Goal: Task Accomplishment & Management: Manage account settings

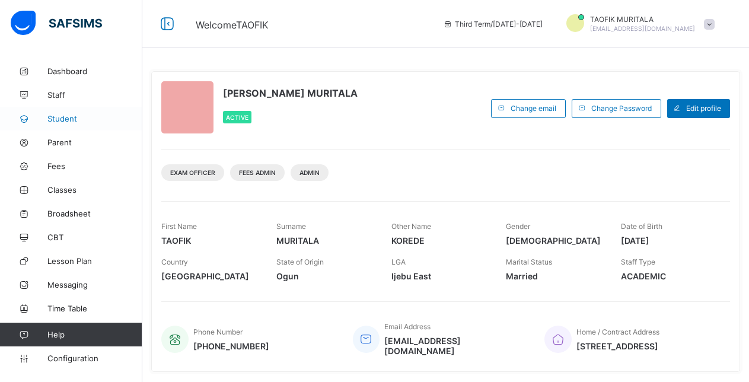
click at [61, 116] on span "Student" at bounding box center [94, 118] width 95 height 9
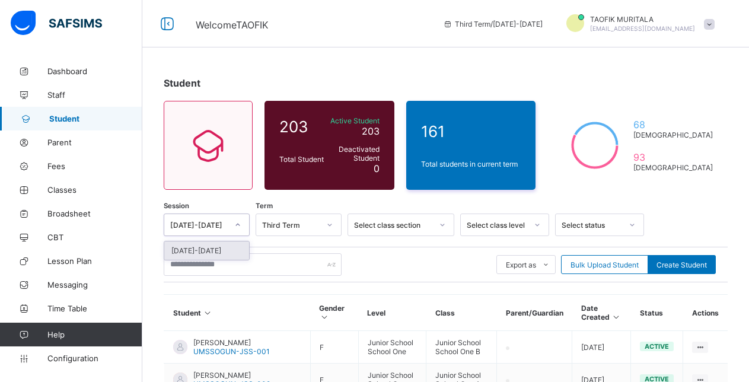
click at [233, 221] on div at bounding box center [238, 224] width 20 height 19
click at [208, 250] on div "[DATE]-[DATE]" at bounding box center [206, 251] width 85 height 18
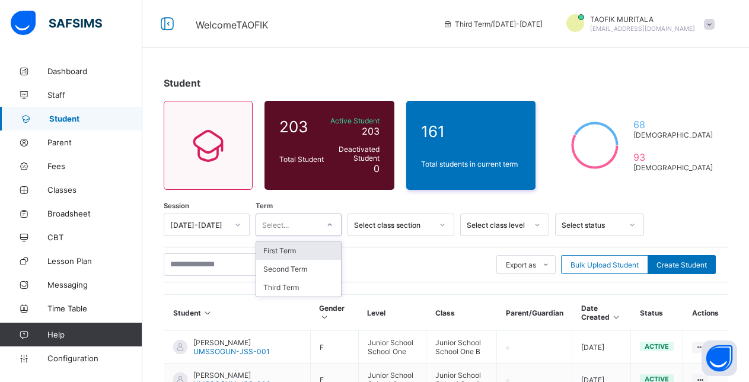
click at [331, 227] on icon at bounding box center [329, 225] width 7 height 12
click at [312, 290] on div "Third Term" at bounding box center [298, 287] width 85 height 18
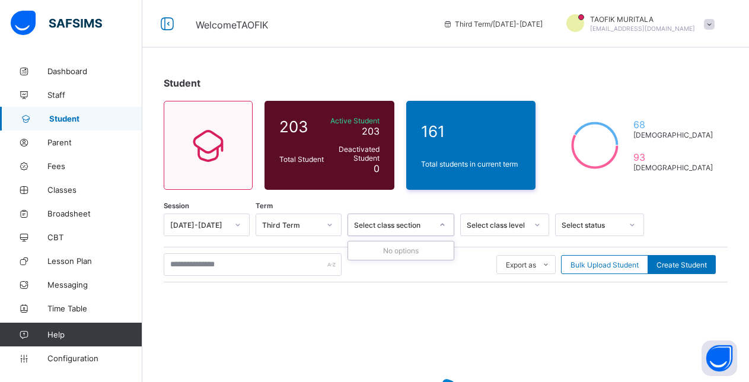
click at [442, 224] on icon at bounding box center [442, 225] width 7 height 12
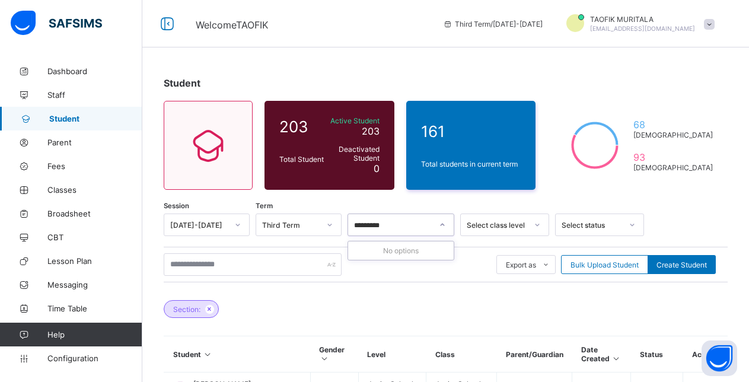
type input "*********"
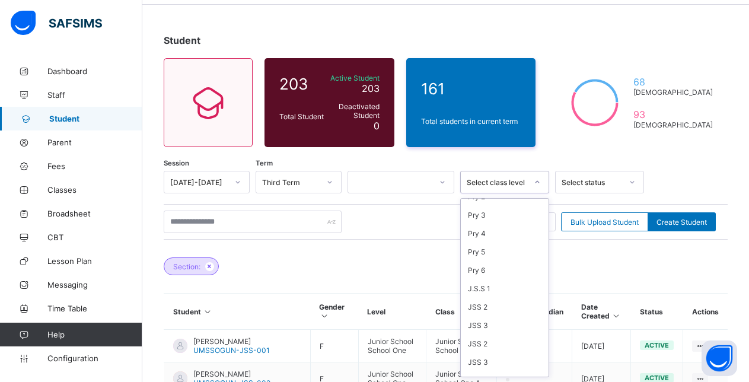
scroll to position [61, 0]
click at [476, 367] on div "ECCDE" at bounding box center [505, 367] width 88 height 18
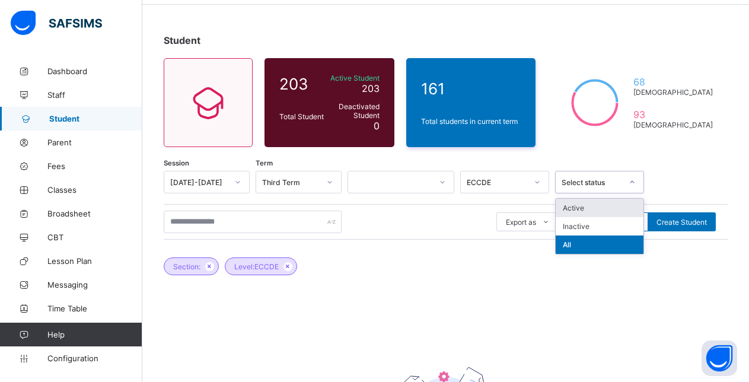
click at [633, 182] on icon at bounding box center [632, 182] width 7 height 12
click at [580, 207] on div "Active" at bounding box center [600, 208] width 88 height 18
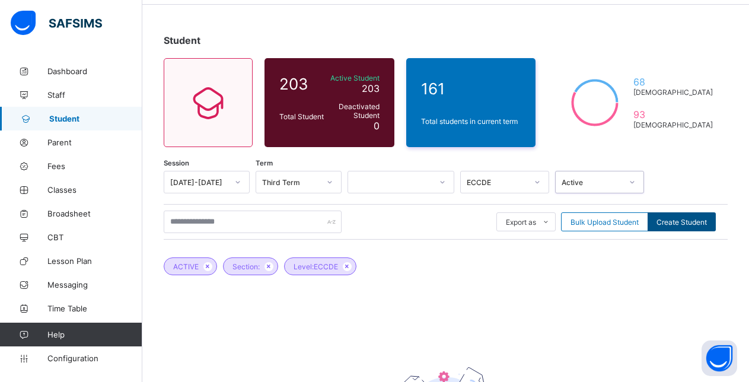
click at [691, 221] on span "Create Student" at bounding box center [682, 222] width 50 height 9
select select "**"
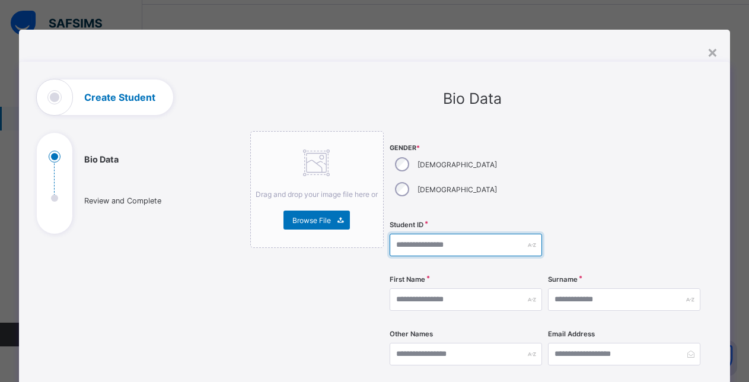
click at [444, 234] on input "text" at bounding box center [466, 245] width 152 height 23
type input "**********"
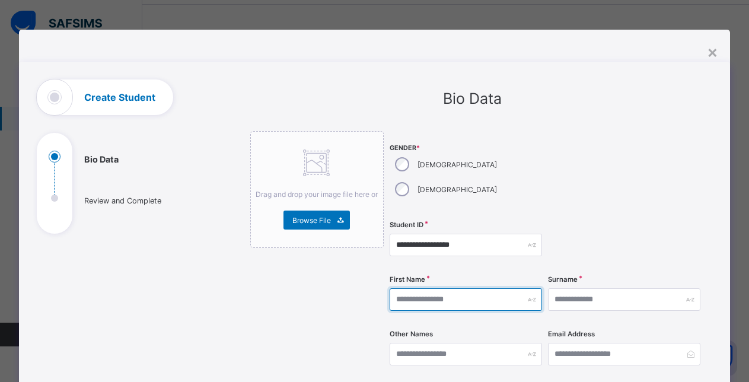
click at [431, 288] on input "text" at bounding box center [466, 299] width 152 height 23
type input "*******"
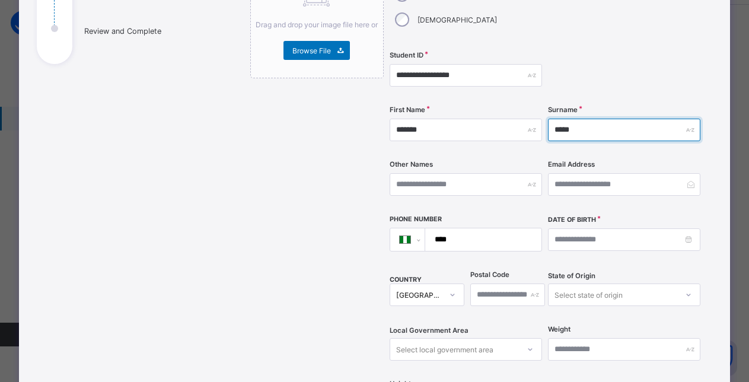
scroll to position [175, 0]
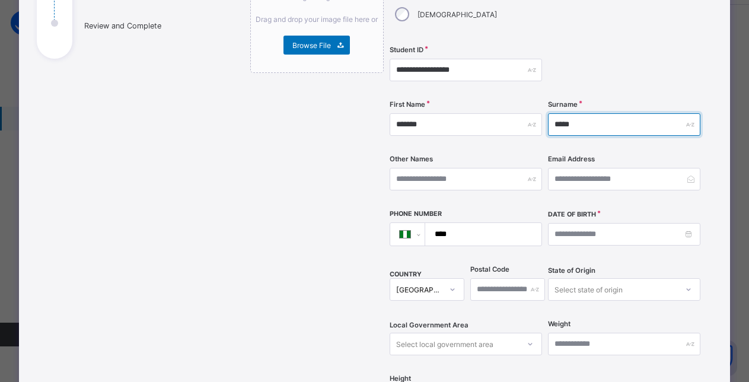
type input "*****"
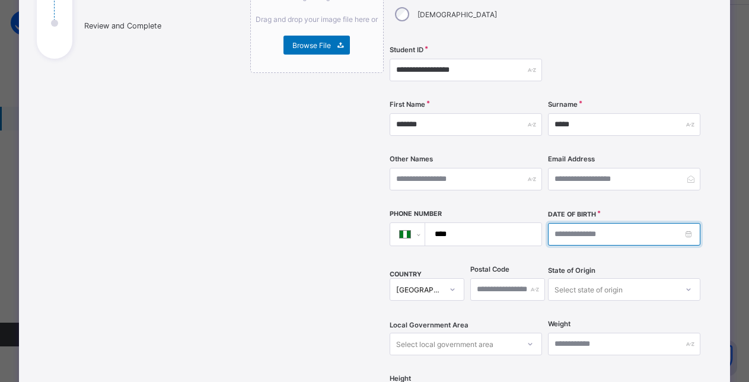
click at [608, 223] on input at bounding box center [624, 234] width 152 height 23
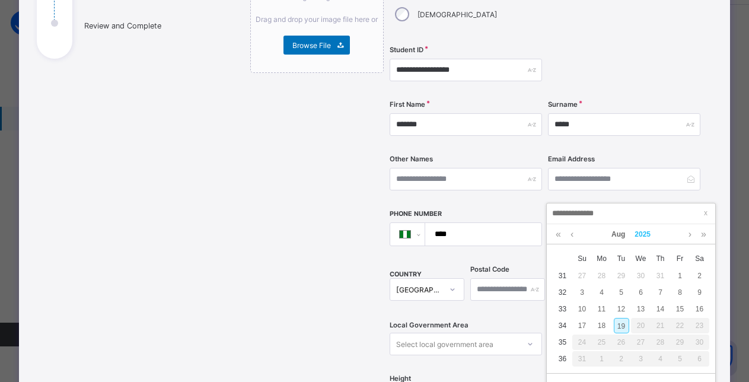
click at [649, 234] on link "2025" at bounding box center [643, 234] width 26 height 20
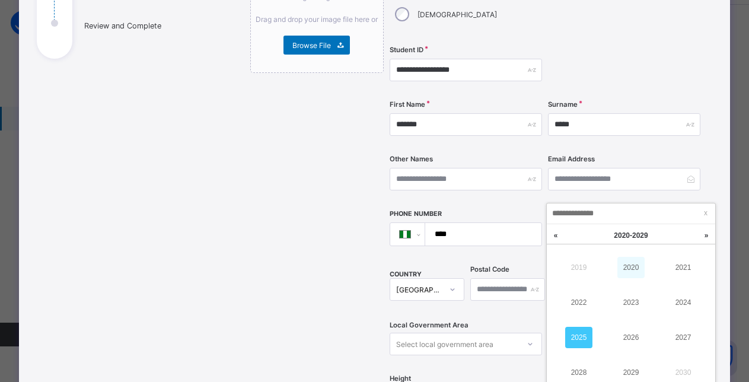
click at [626, 265] on link "2020" at bounding box center [631, 267] width 27 height 21
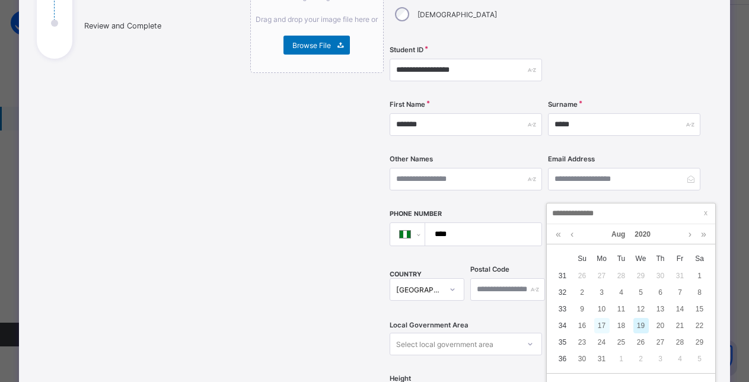
click at [601, 323] on div "17" at bounding box center [602, 325] width 15 height 15
type input "**********"
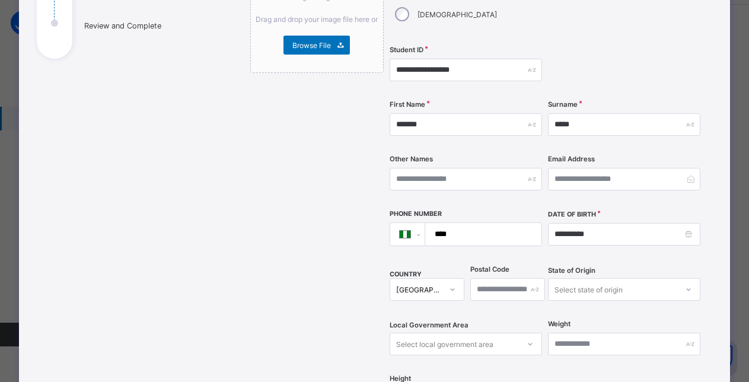
click at [574, 278] on div "Select state of origin" at bounding box center [624, 289] width 152 height 23
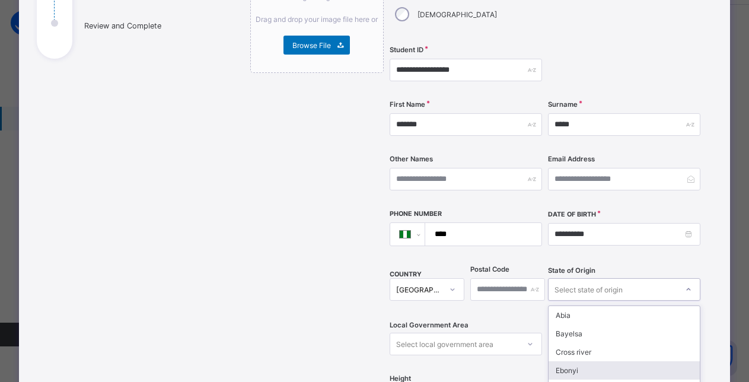
scroll to position [258, 0]
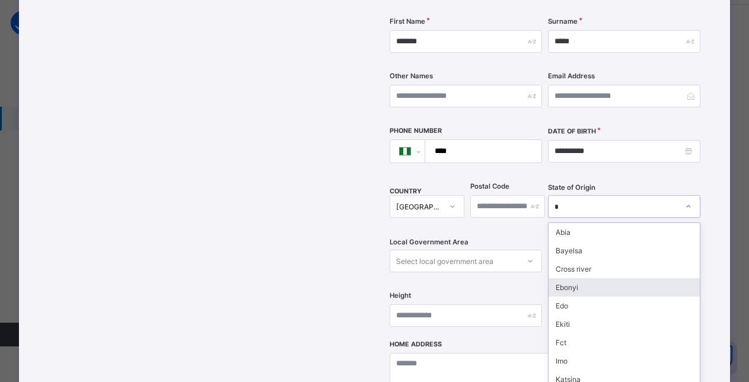
type input "**"
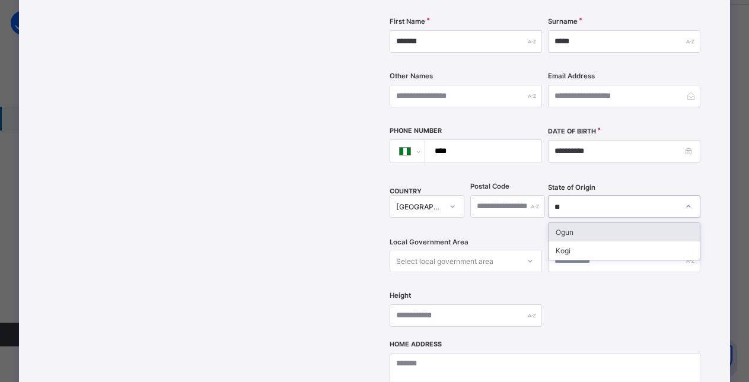
click at [574, 223] on div "Ogun" at bounding box center [624, 232] width 151 height 18
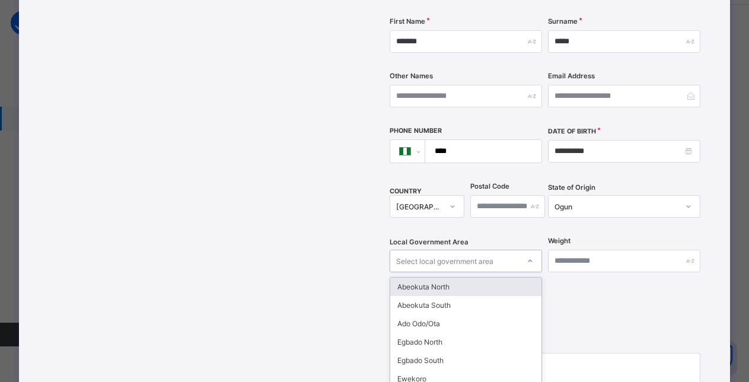
click at [459, 250] on div "option Abeokuta North focused, 1 of 20. 20 results available. Use Up and Down t…" at bounding box center [466, 261] width 152 height 23
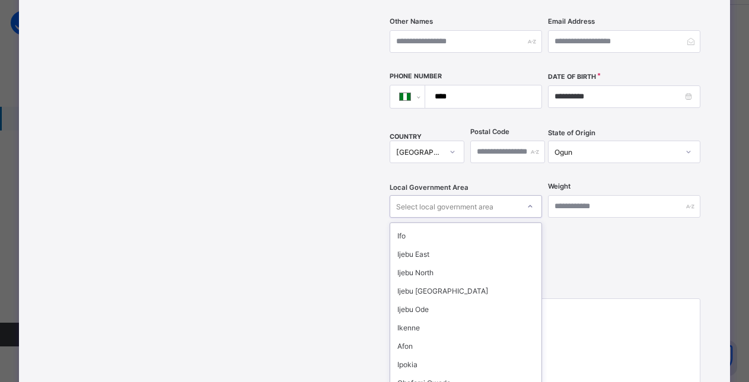
scroll to position [109, 0]
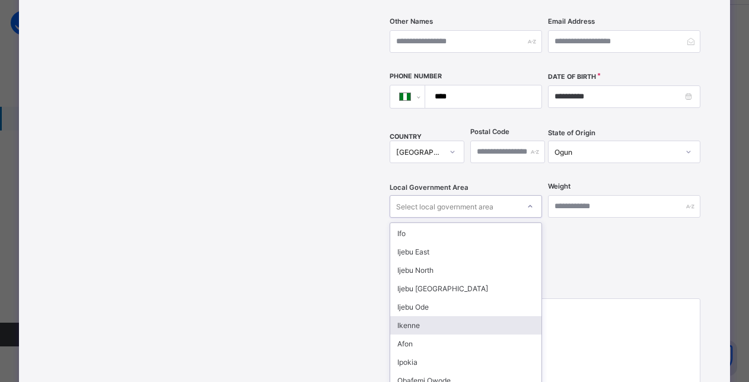
click at [428, 316] on div "Ikenne" at bounding box center [465, 325] width 151 height 18
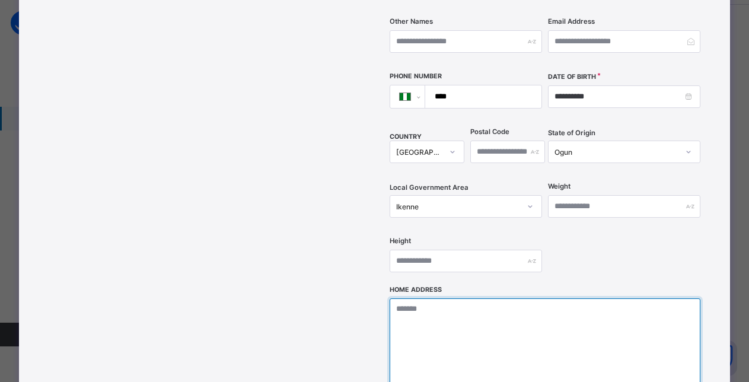
click at [447, 298] on textarea at bounding box center [546, 357] width 312 height 119
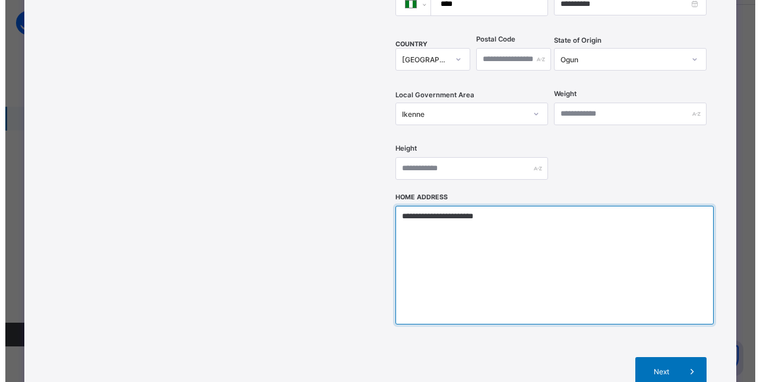
scroll to position [453, 0]
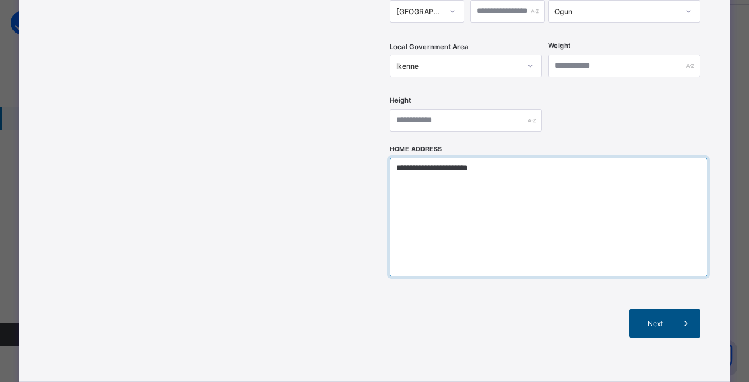
type textarea "**********"
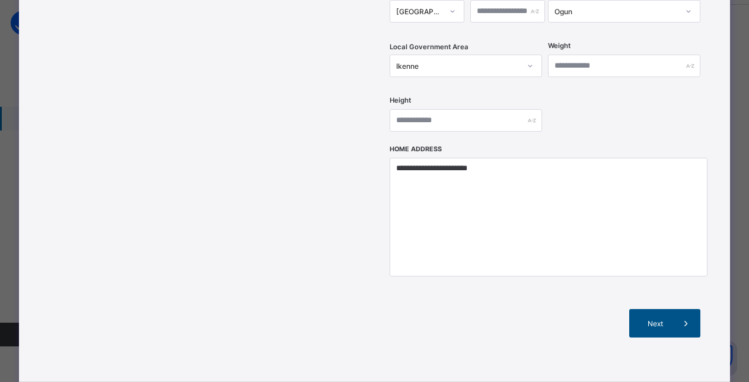
click at [660, 319] on span "Next" at bounding box center [655, 323] width 34 height 9
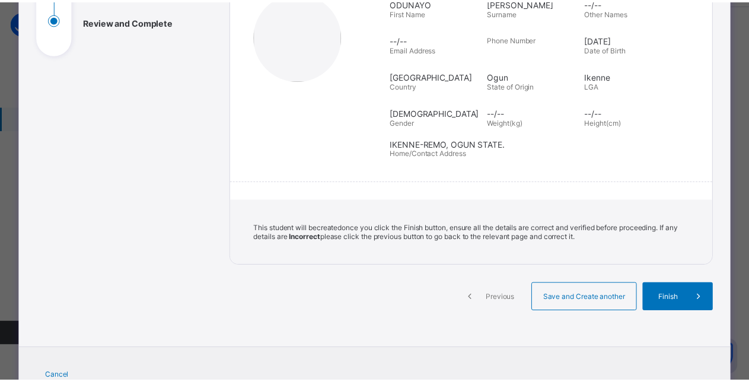
scroll to position [180, 0]
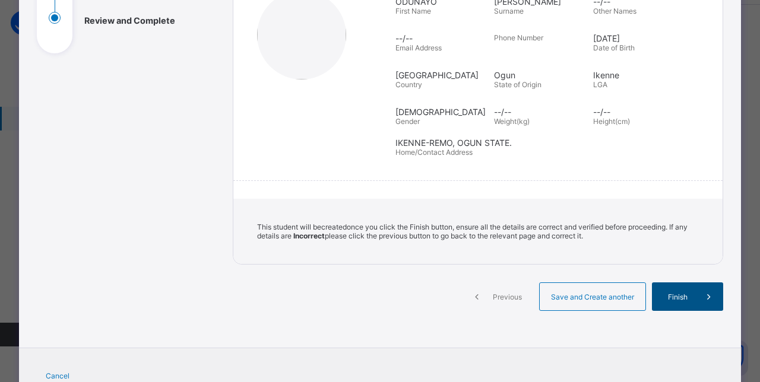
click at [671, 297] on span "Finish" at bounding box center [677, 297] width 34 height 9
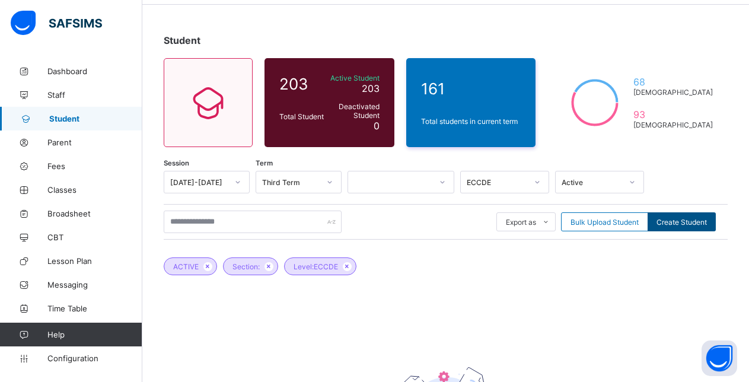
click at [683, 223] on span "Create Student" at bounding box center [682, 222] width 50 height 9
select select "**"
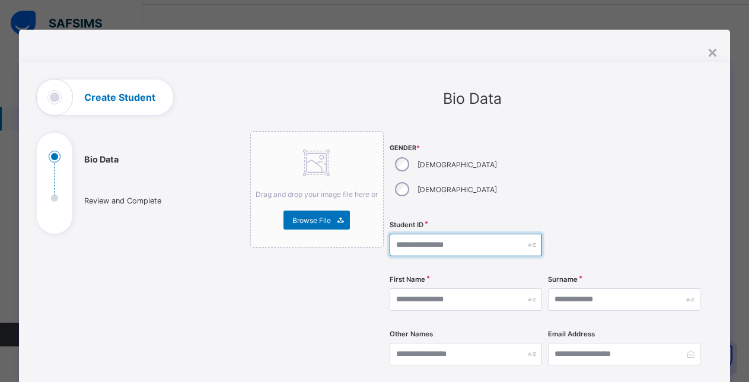
click at [424, 234] on input "text" at bounding box center [466, 245] width 152 height 23
type input "**********"
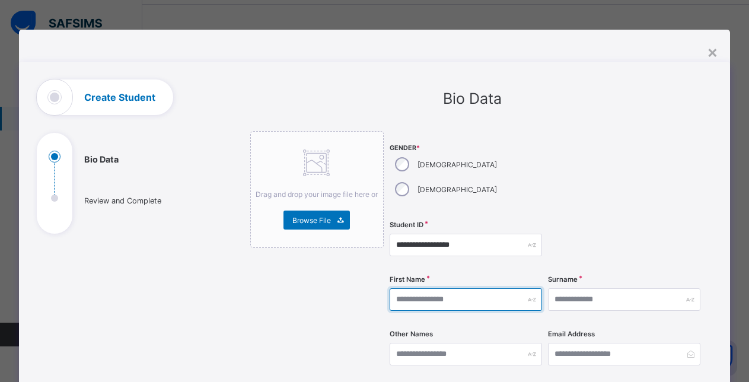
click at [466, 288] on input "text" at bounding box center [466, 299] width 152 height 23
type input "******"
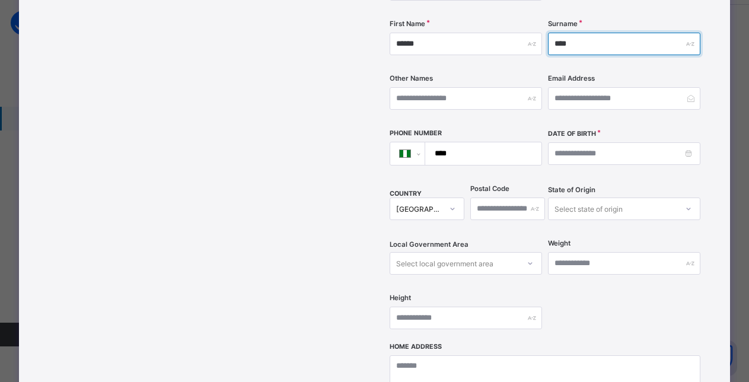
scroll to position [258, 0]
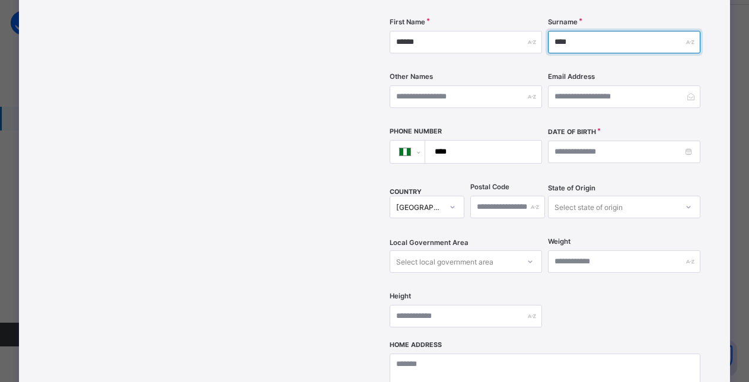
type input "****"
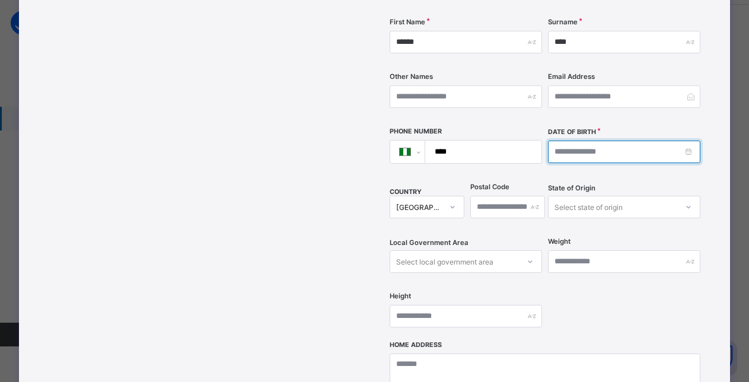
click at [640, 141] on input at bounding box center [624, 152] width 152 height 23
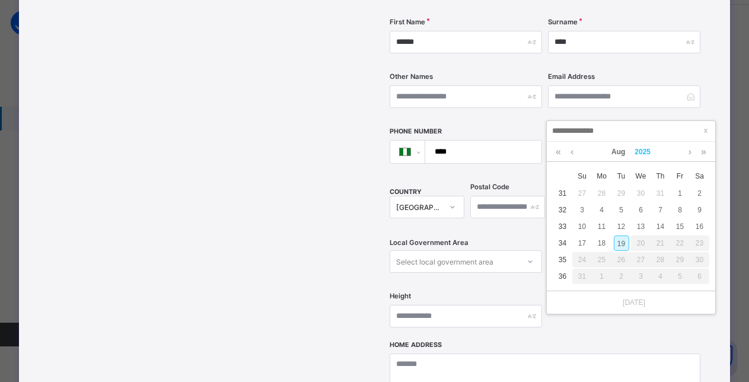
click at [646, 148] on link "2025" at bounding box center [643, 152] width 26 height 20
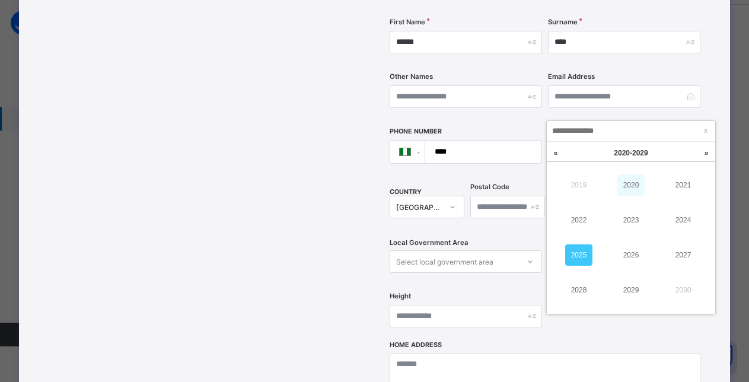
click at [630, 179] on link "2020" at bounding box center [631, 184] width 27 height 21
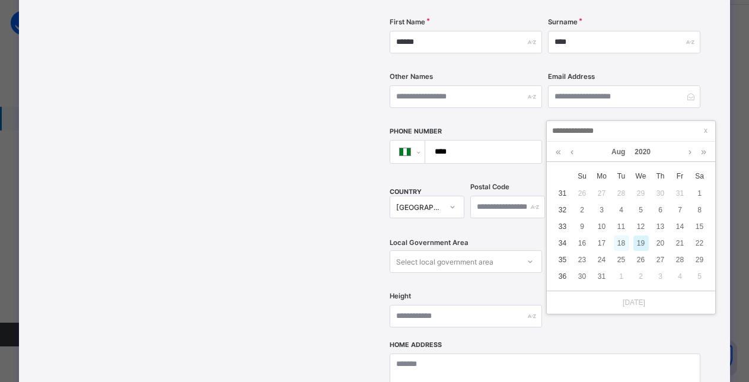
click at [622, 239] on div "18" at bounding box center [621, 243] width 15 height 15
type input "**********"
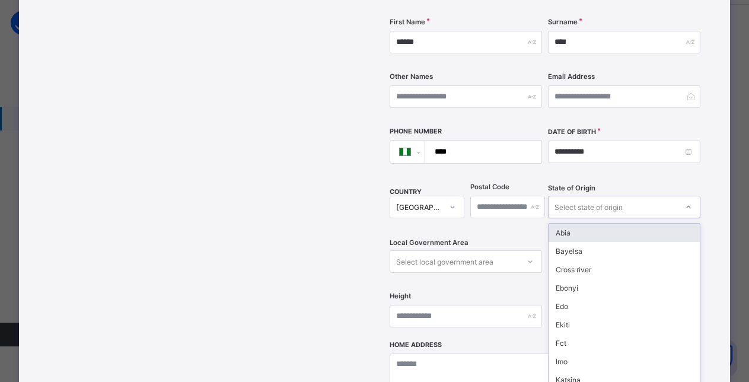
click at [608, 196] on div "Select state of origin" at bounding box center [589, 207] width 68 height 23
type input "**"
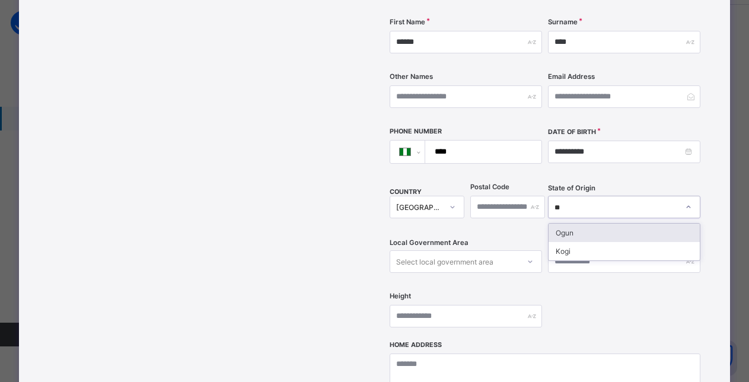
click at [576, 224] on div "Ogun" at bounding box center [624, 233] width 151 height 18
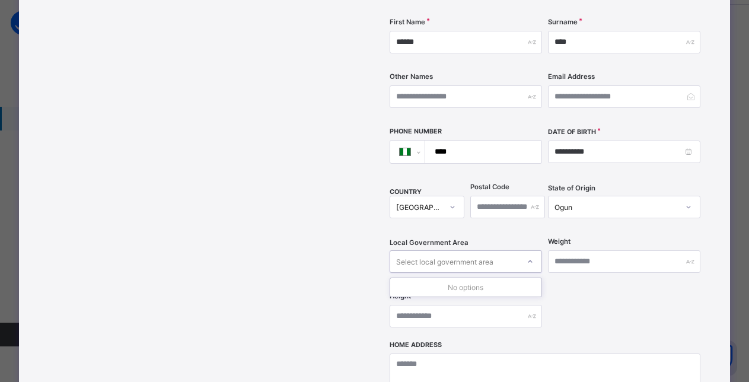
click at [476, 250] on div "Select local government area" at bounding box center [444, 261] width 97 height 23
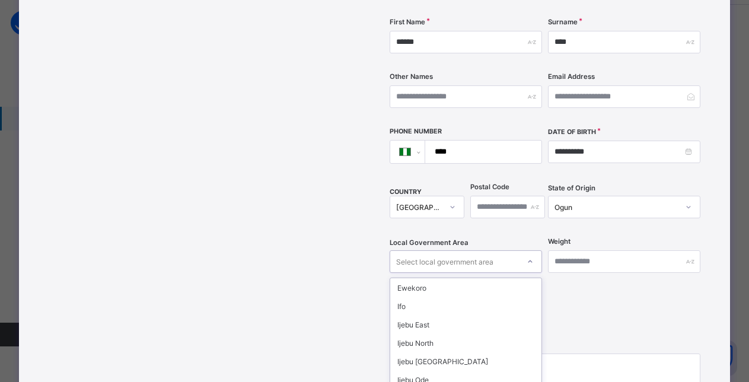
scroll to position [123, 0]
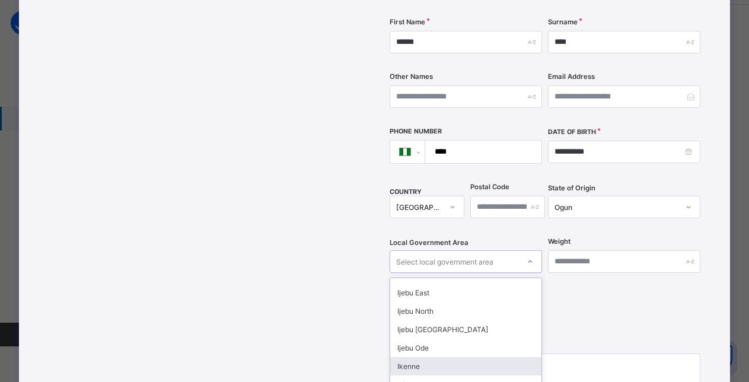
click at [423, 357] on div "Ikenne" at bounding box center [465, 366] width 151 height 18
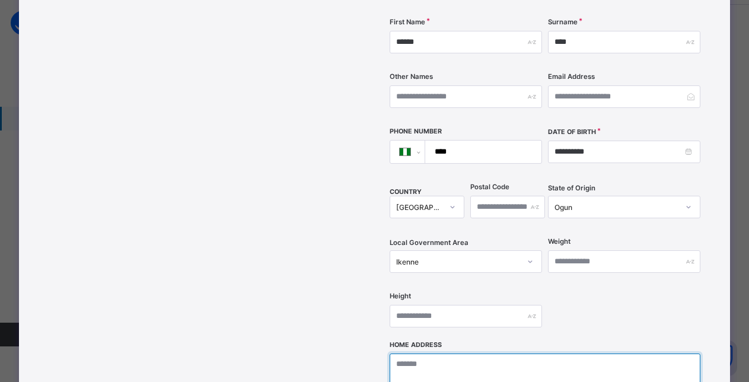
paste textarea "**********"
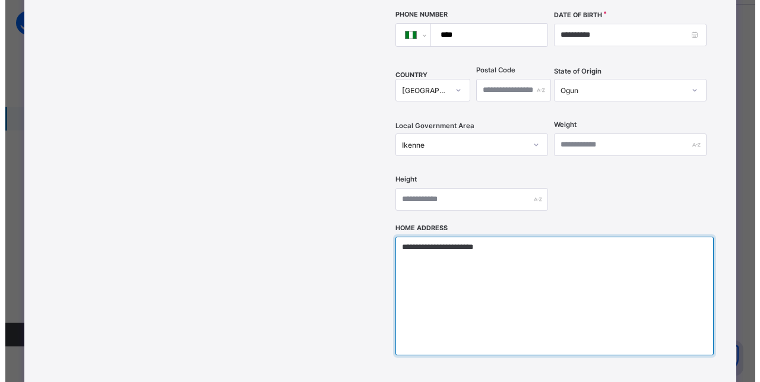
scroll to position [420, 0]
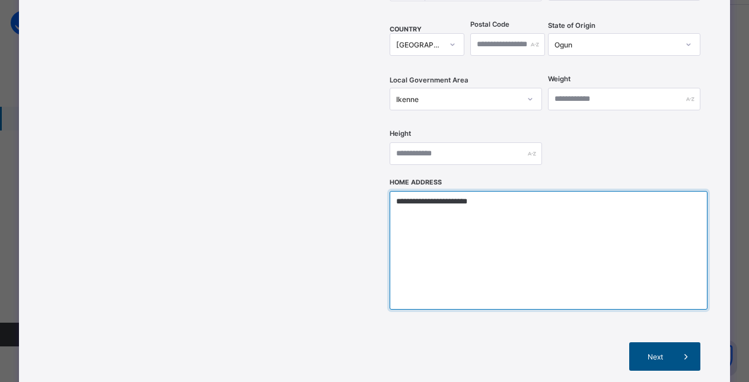
type textarea "**********"
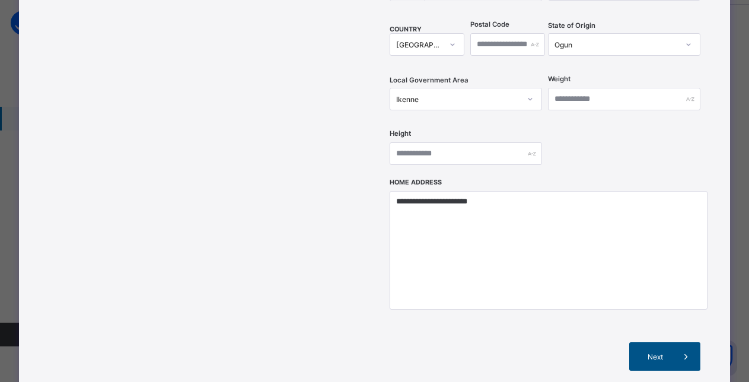
click at [658, 352] on span "Next" at bounding box center [655, 356] width 34 height 9
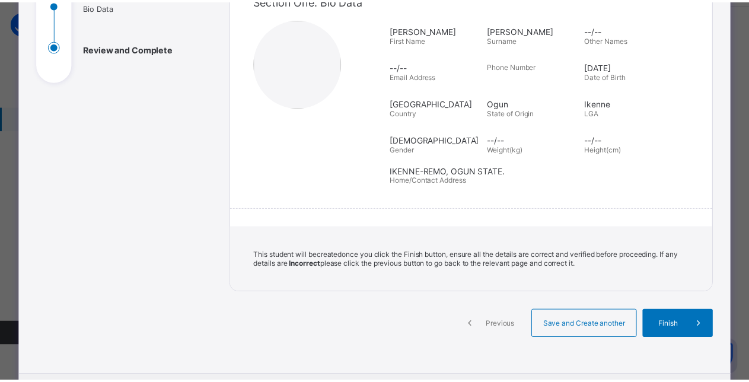
scroll to position [147, 0]
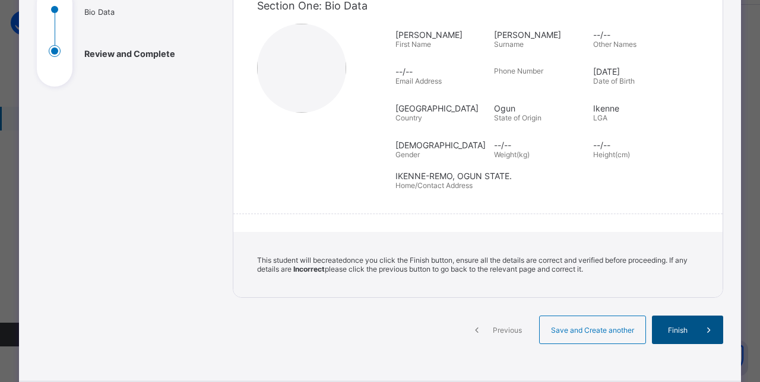
click at [671, 326] on span "Finish" at bounding box center [677, 330] width 34 height 9
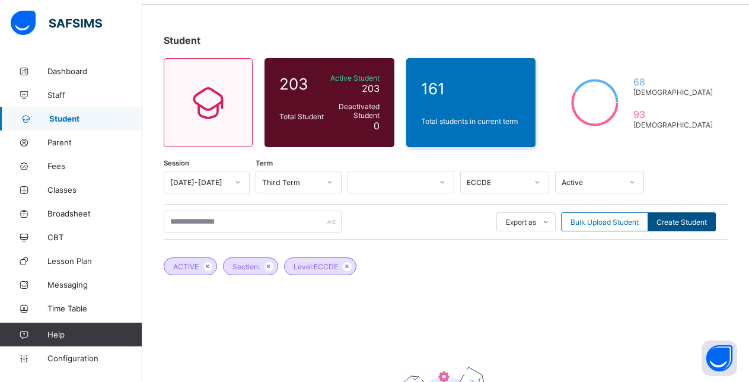
click at [679, 221] on span "Create Student" at bounding box center [682, 222] width 50 height 9
select select "**"
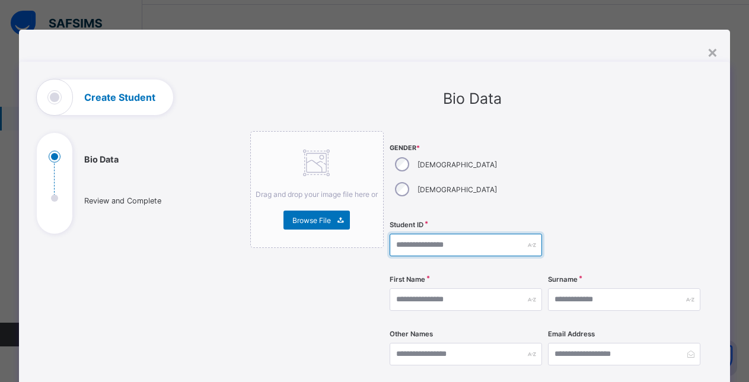
click at [437, 234] on input "text" at bounding box center [466, 245] width 152 height 23
type input "**********"
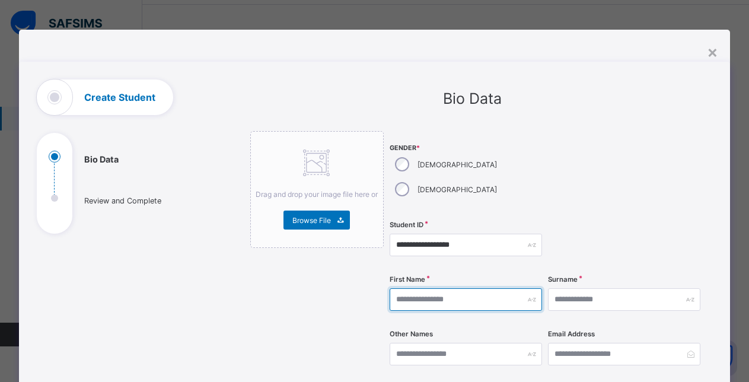
click at [458, 288] on input "text" at bounding box center [466, 299] width 152 height 23
type input "*********"
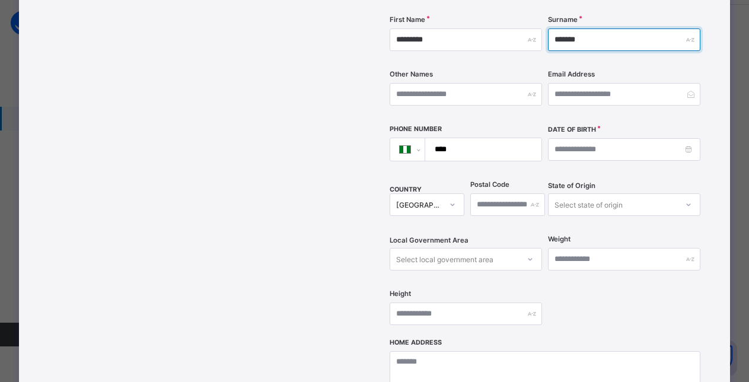
scroll to position [278, 0]
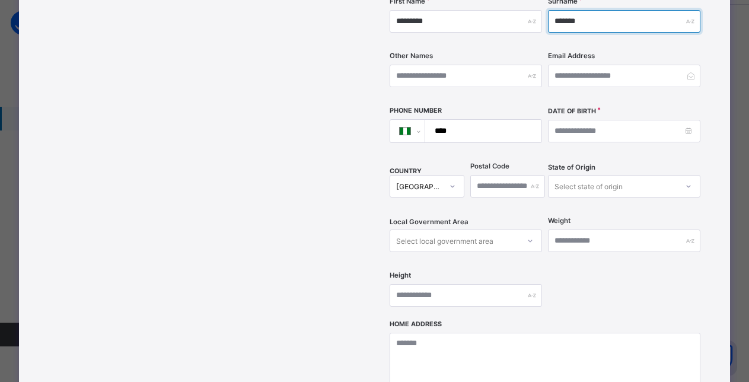
type input "*******"
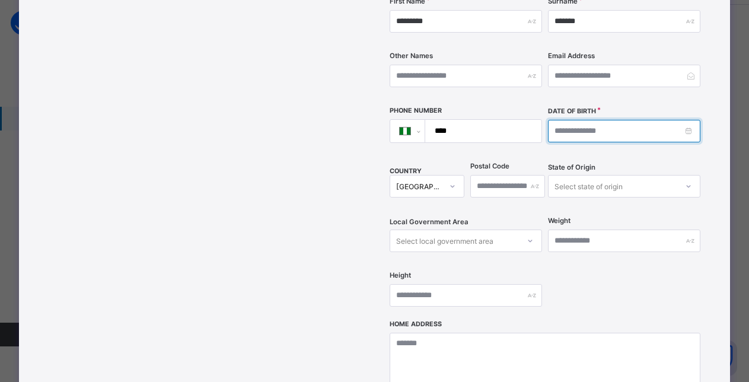
click at [656, 120] on input at bounding box center [624, 131] width 152 height 23
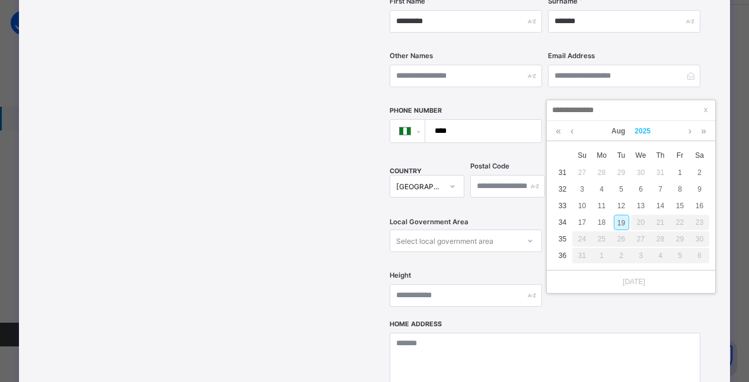
click at [644, 131] on link "2025" at bounding box center [643, 131] width 26 height 20
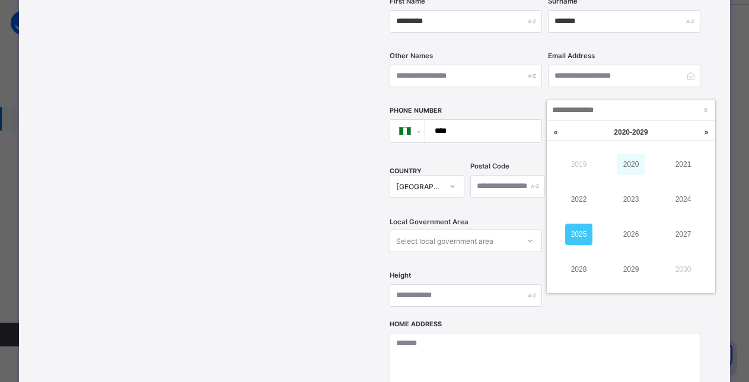
click at [630, 162] on link "2020" at bounding box center [631, 164] width 27 height 21
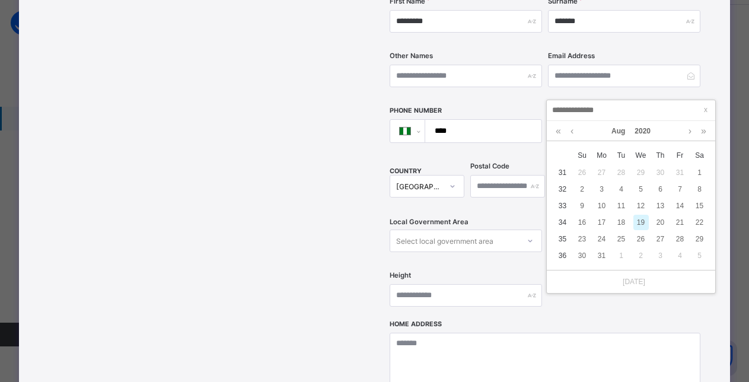
click at [640, 223] on div "19" at bounding box center [641, 222] width 15 height 15
type input "**********"
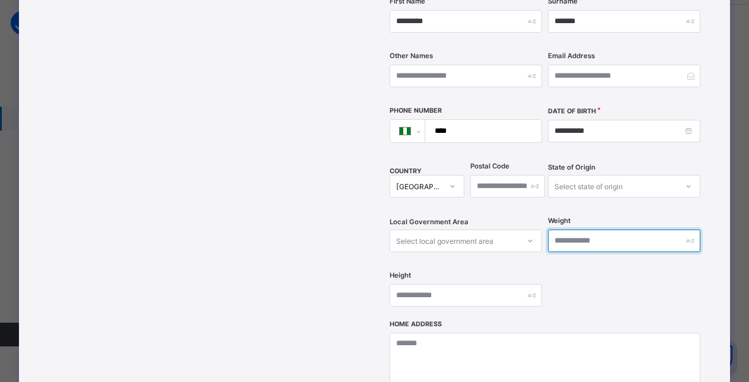
click at [571, 230] on input "text" at bounding box center [624, 241] width 152 height 23
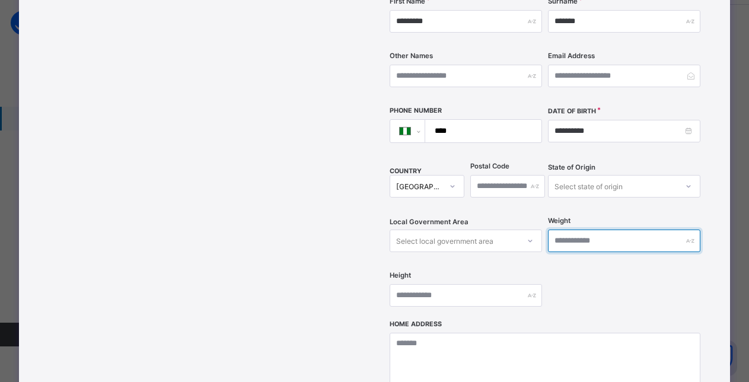
click at [571, 230] on input "text" at bounding box center [624, 241] width 152 height 23
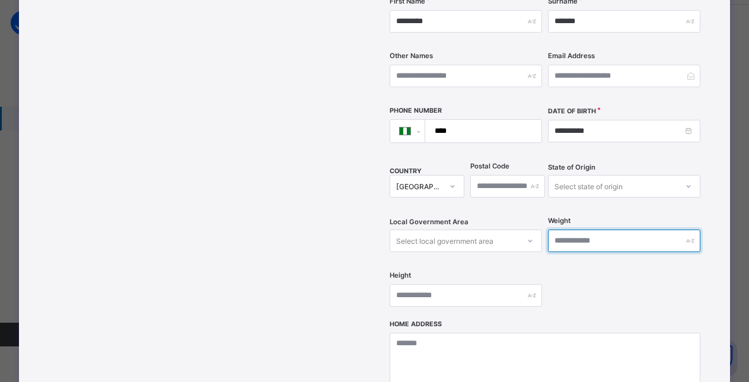
click at [571, 230] on input "text" at bounding box center [624, 241] width 152 height 23
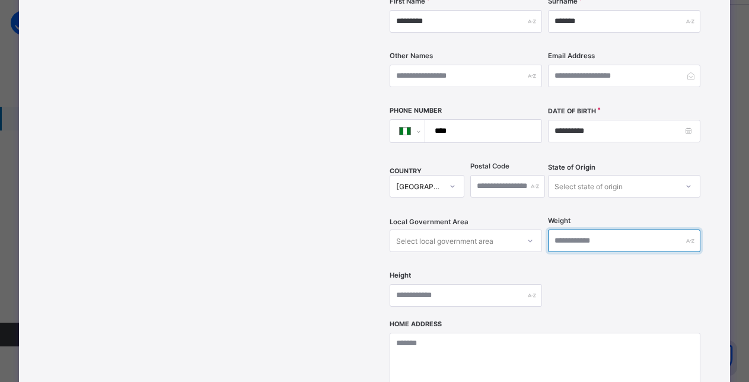
click at [571, 230] on input "text" at bounding box center [624, 241] width 152 height 23
drag, startPoint x: 576, startPoint y: 220, endPoint x: 565, endPoint y: 213, distance: 13.0
click at [565, 230] on input "text" at bounding box center [624, 241] width 152 height 23
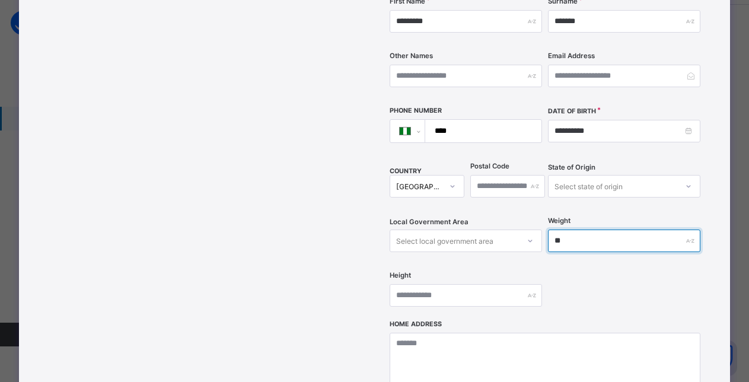
type input "**"
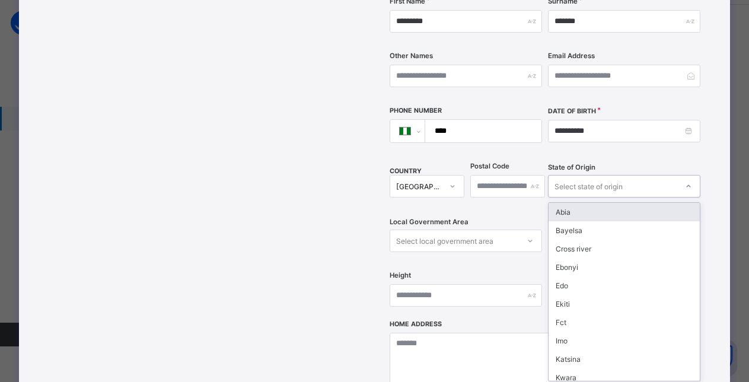
click at [576, 175] on div "Select state of origin" at bounding box center [589, 186] width 68 height 23
type input "**"
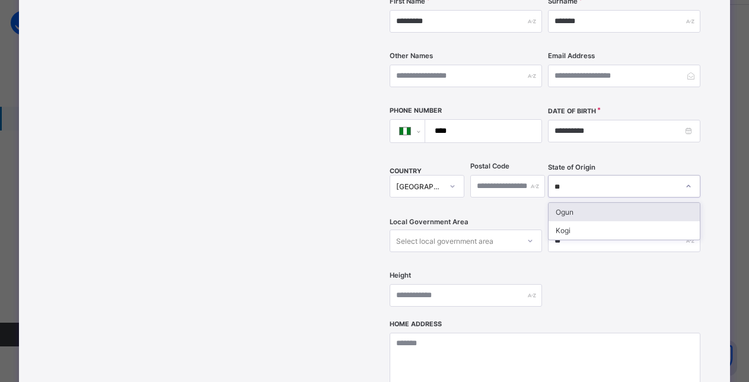
click at [564, 203] on div "Ogun" at bounding box center [624, 212] width 151 height 18
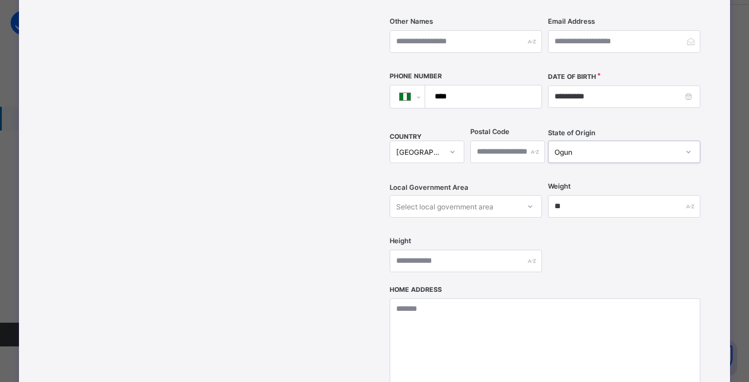
click at [487, 212] on div "Select local government area" at bounding box center [466, 206] width 152 height 23
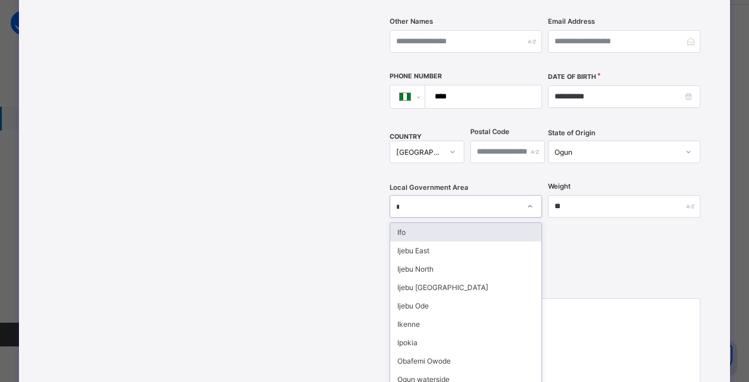
type input "**"
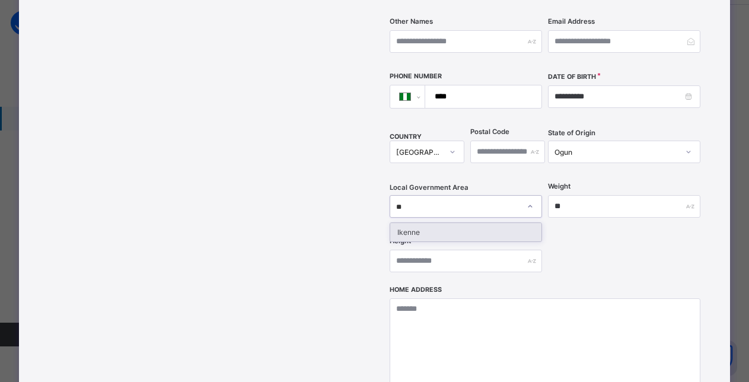
click at [434, 223] on div "Ikenne" at bounding box center [465, 232] width 151 height 18
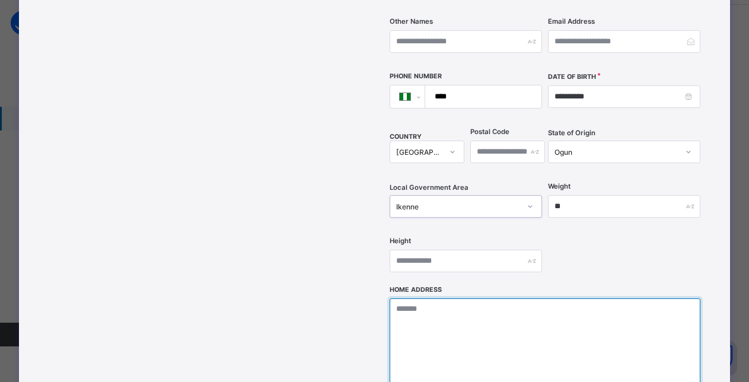
click at [421, 298] on textarea at bounding box center [546, 357] width 312 height 119
paste textarea "**********"
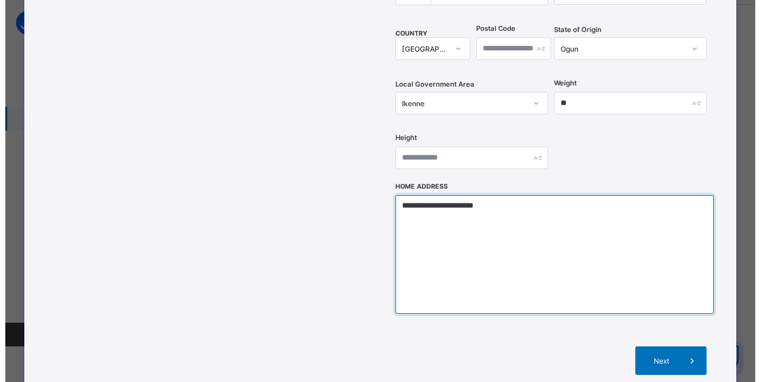
scroll to position [417, 0]
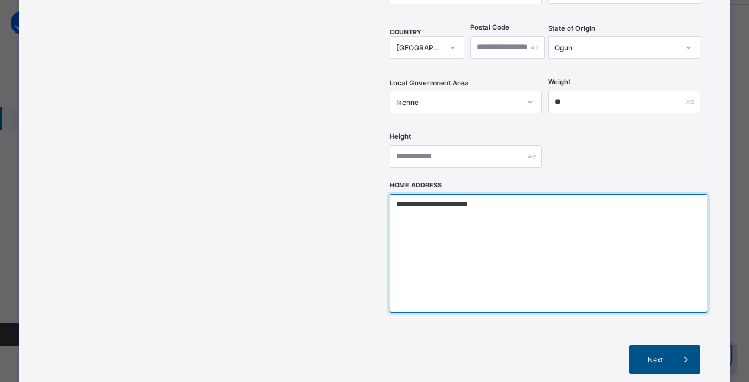
type textarea "**********"
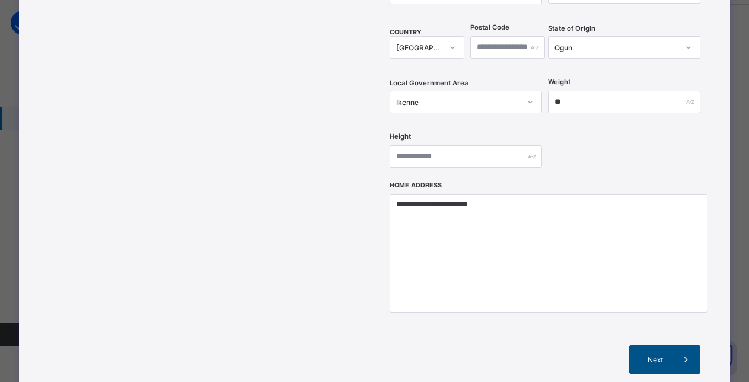
click at [668, 355] on span "Next" at bounding box center [655, 359] width 34 height 9
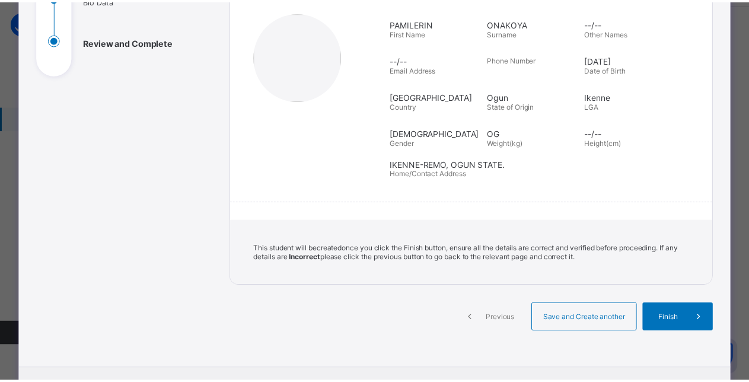
scroll to position [152, 0]
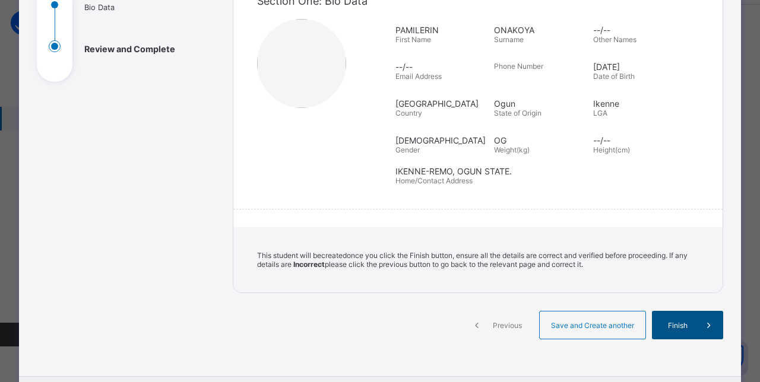
click at [673, 316] on div "Finish" at bounding box center [687, 325] width 71 height 28
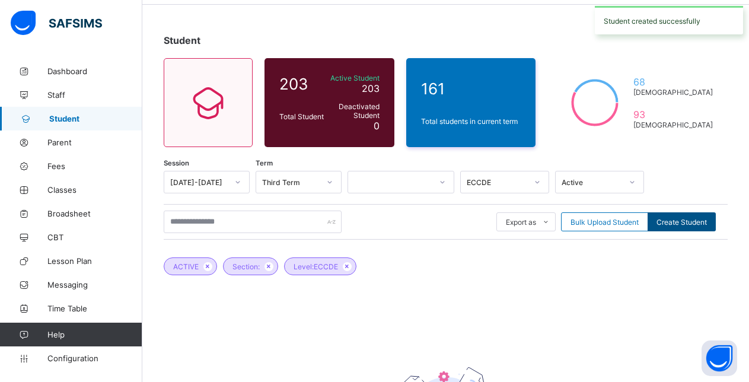
click at [697, 222] on span "Create Student" at bounding box center [682, 222] width 50 height 9
select select "**"
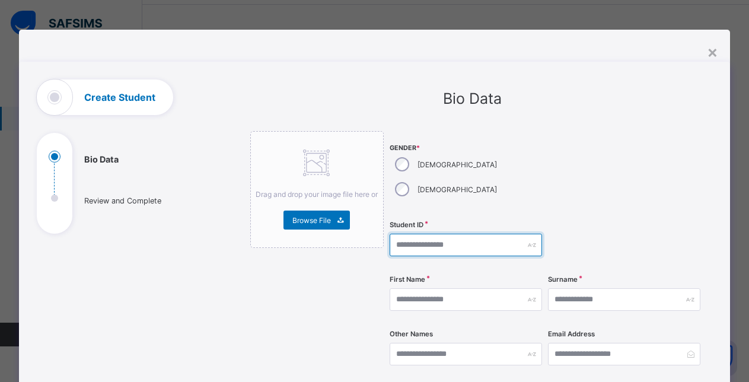
click at [450, 234] on input "text" at bounding box center [466, 245] width 152 height 23
type input "**********"
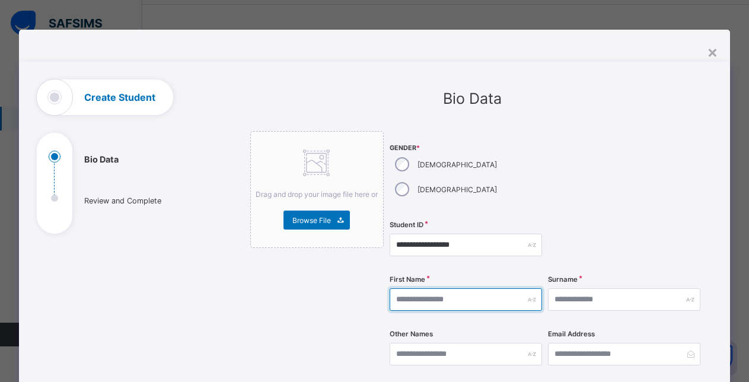
click at [447, 288] on input "text" at bounding box center [466, 299] width 152 height 23
type input "**********"
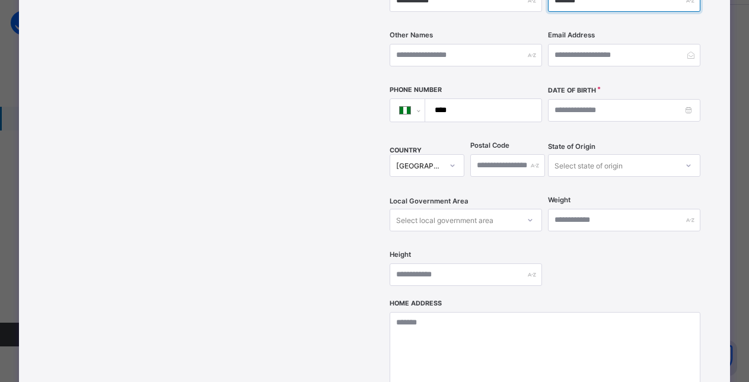
scroll to position [304, 0]
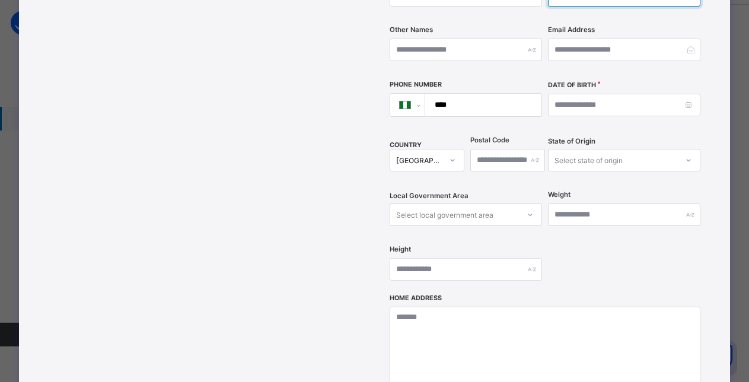
type input "*******"
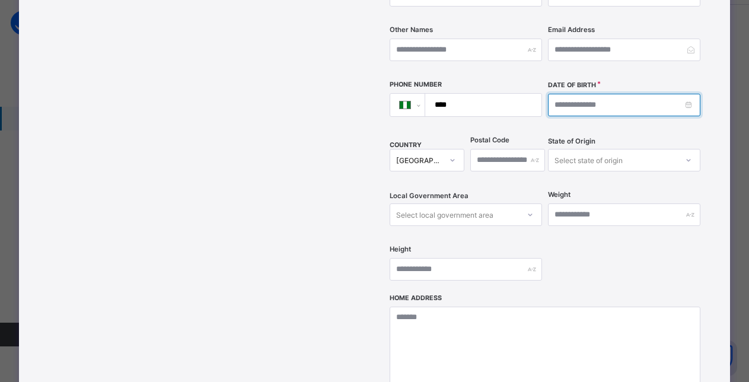
click at [658, 94] on input at bounding box center [624, 105] width 152 height 23
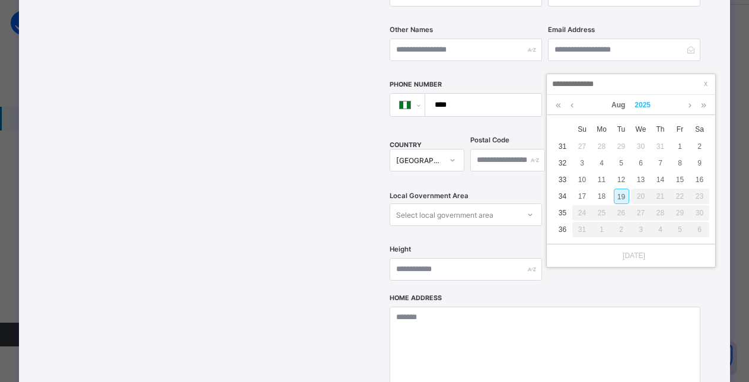
click at [645, 103] on link "2025" at bounding box center [643, 105] width 26 height 20
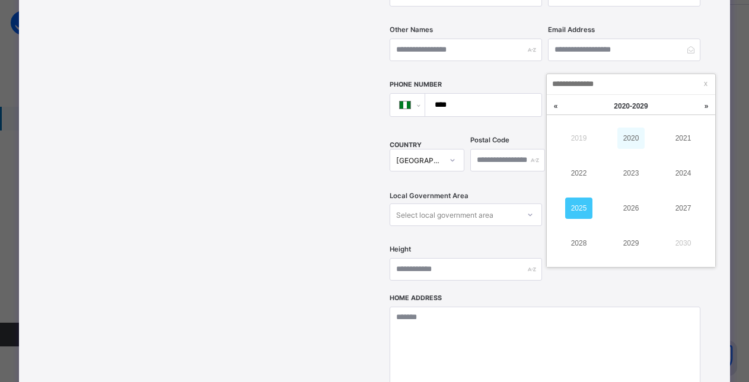
click at [628, 137] on link "2020" at bounding box center [631, 138] width 27 height 21
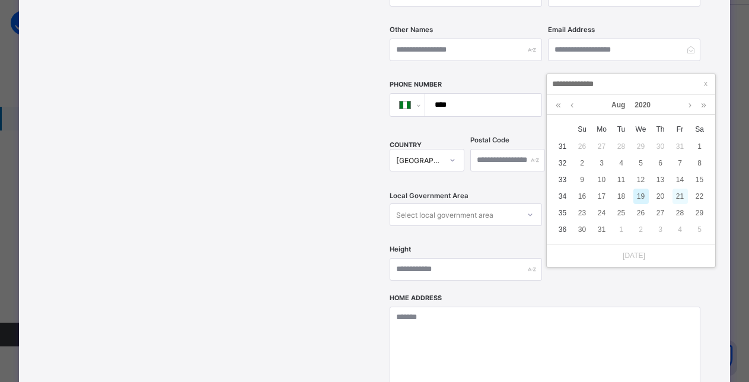
click at [682, 196] on div "21" at bounding box center [680, 196] width 15 height 15
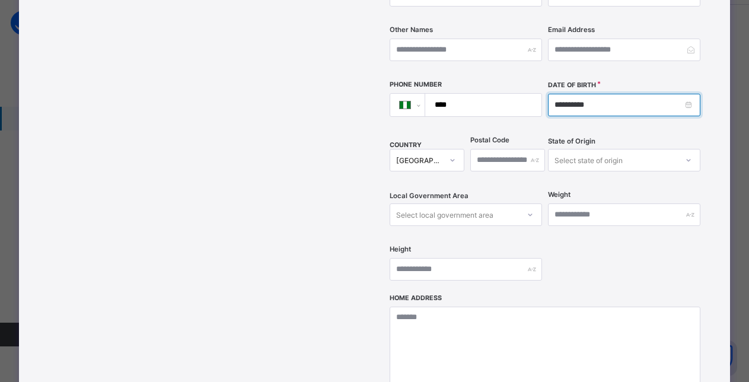
click at [631, 94] on input "**********" at bounding box center [624, 105] width 152 height 23
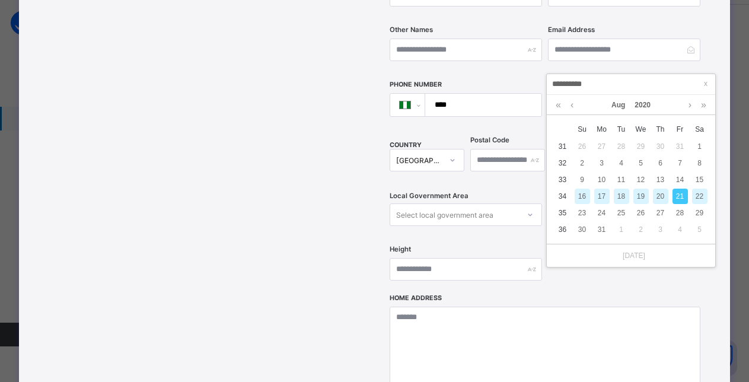
click at [664, 192] on div "20" at bounding box center [660, 196] width 15 height 15
type input "**********"
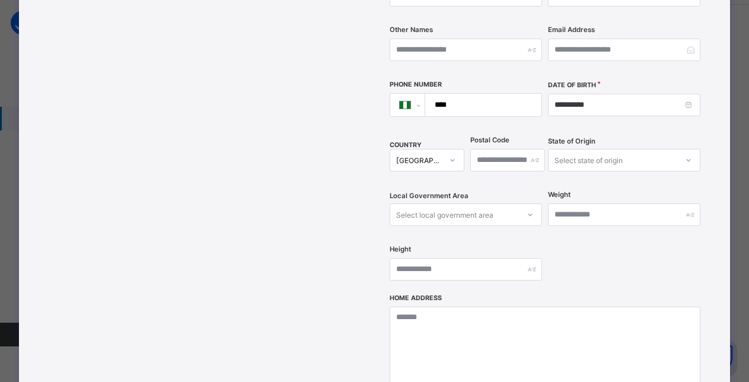
click at [617, 149] on div "Select state of origin" at bounding box center [589, 160] width 68 height 23
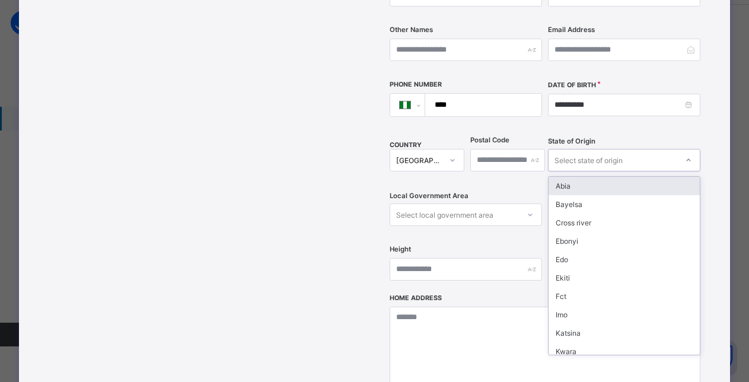
click at [614, 149] on div "Select state of origin" at bounding box center [589, 160] width 68 height 23
type input "*"
drag, startPoint x: 614, startPoint y: 136, endPoint x: 564, endPoint y: 134, distance: 49.9
click at [564, 152] on div "O" at bounding box center [613, 160] width 129 height 17
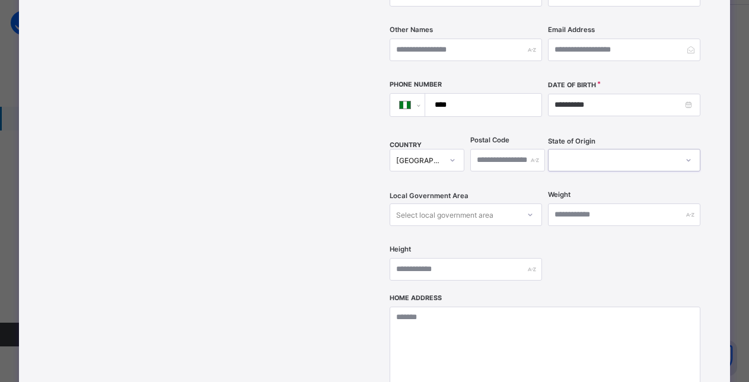
click at [564, 152] on div at bounding box center [613, 160] width 129 height 17
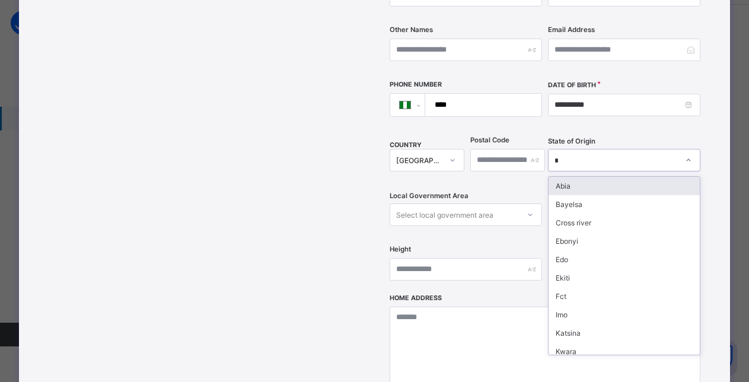
type input "**"
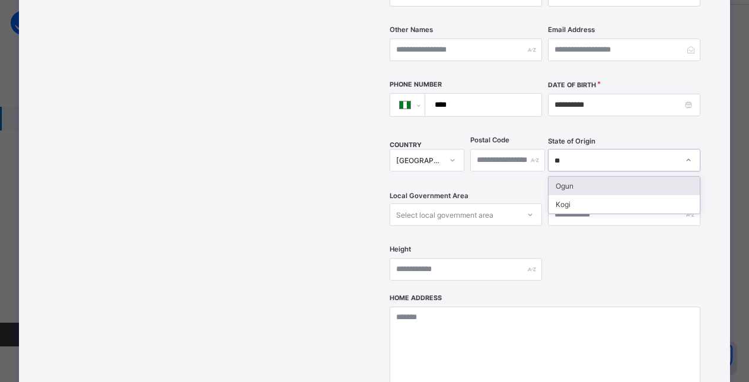
click at [567, 177] on div "Ogun" at bounding box center [624, 186] width 151 height 18
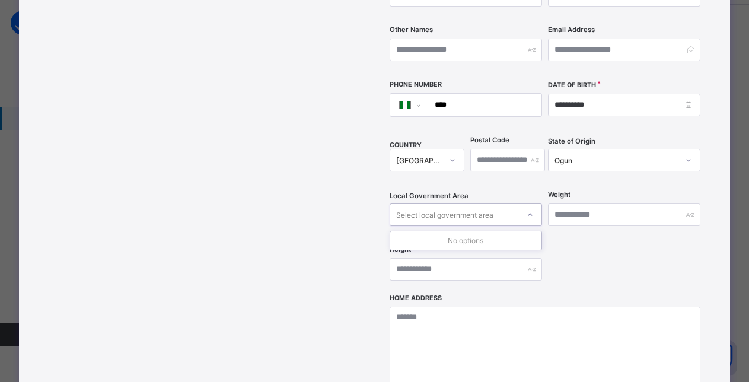
click at [514, 206] on div "Select local government area" at bounding box center [454, 214] width 129 height 17
type input "**"
click at [406, 231] on div "Ikenne" at bounding box center [465, 240] width 151 height 18
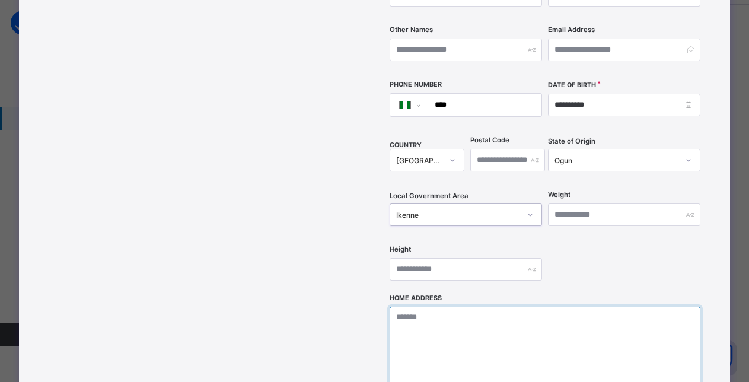
click at [427, 307] on textarea at bounding box center [546, 366] width 312 height 119
paste textarea "**********"
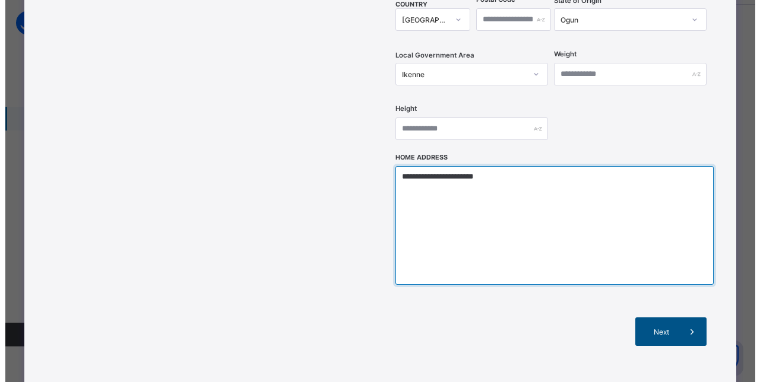
scroll to position [452, 0]
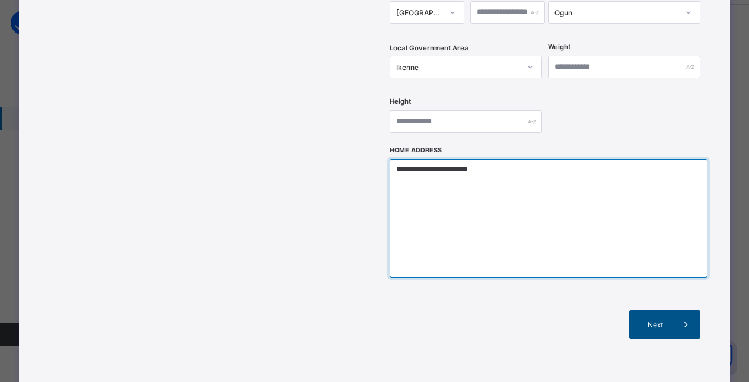
type textarea "**********"
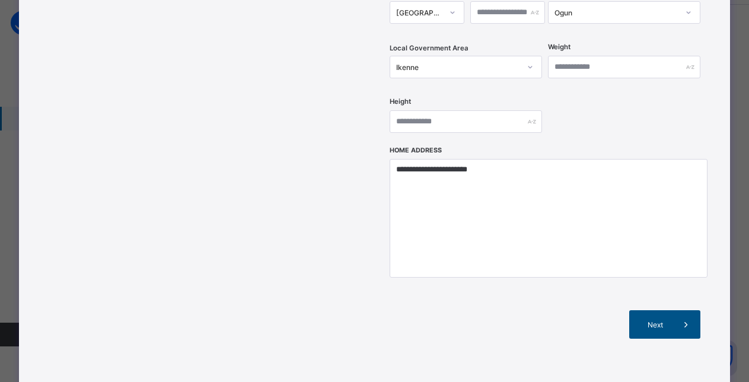
click at [664, 320] on span "Next" at bounding box center [655, 324] width 34 height 9
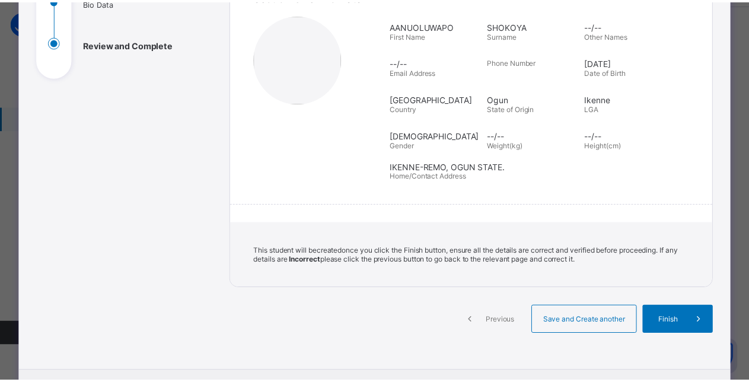
scroll to position [152, 0]
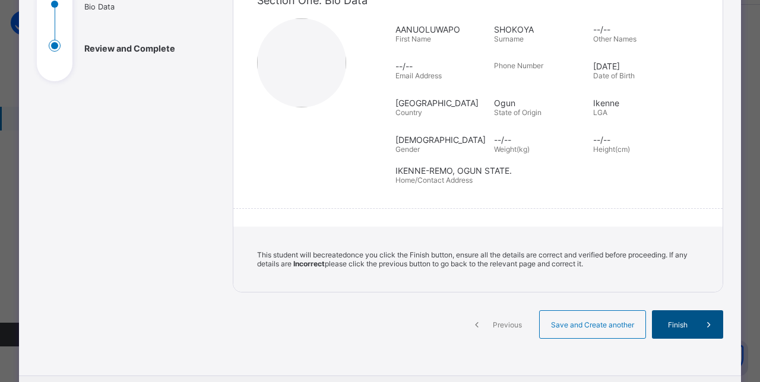
click at [673, 322] on span "Finish" at bounding box center [677, 324] width 34 height 9
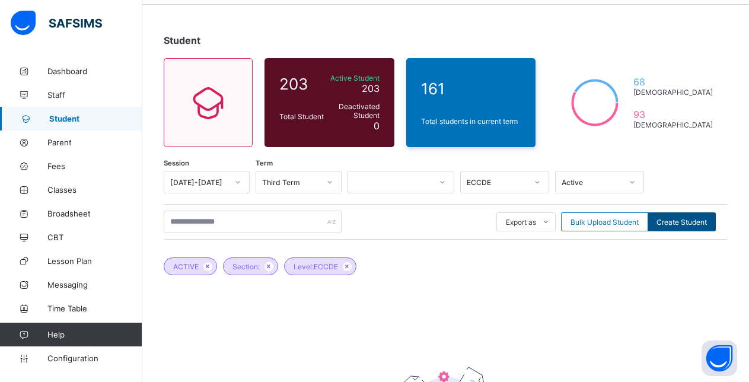
click at [686, 221] on span "Create Student" at bounding box center [682, 222] width 50 height 9
select select "**"
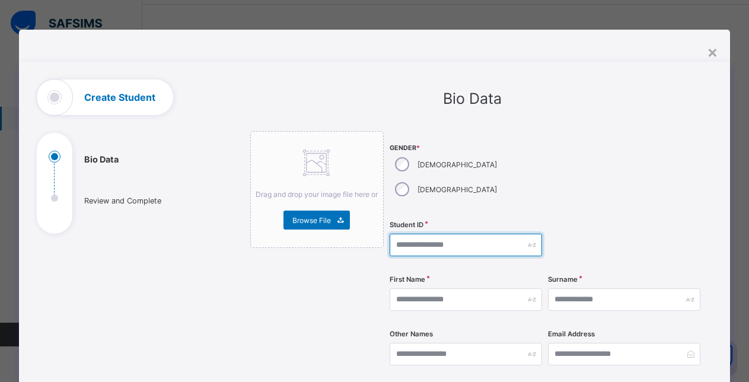
click at [440, 234] on input "text" at bounding box center [466, 245] width 152 height 23
type input "**********"
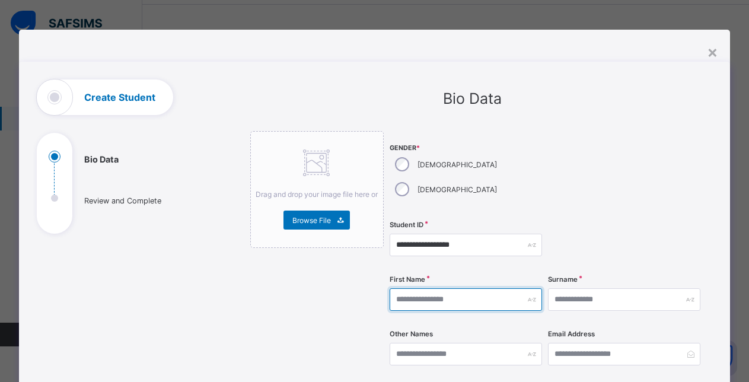
click at [446, 288] on input "text" at bounding box center [466, 299] width 152 height 23
type input "*********"
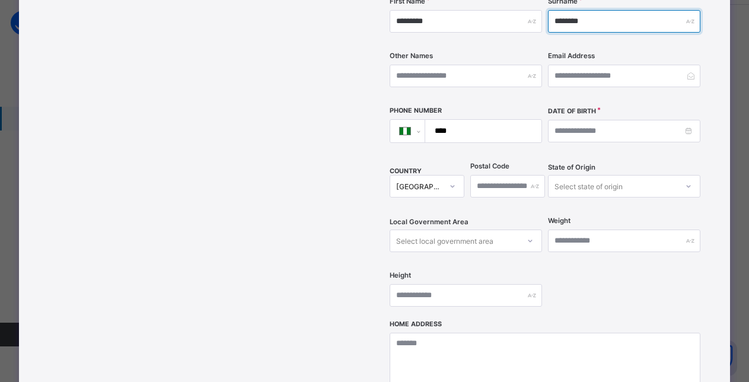
scroll to position [288, 0]
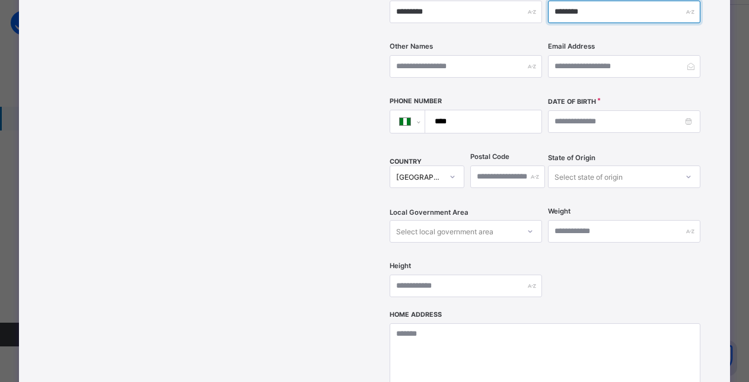
type input "********"
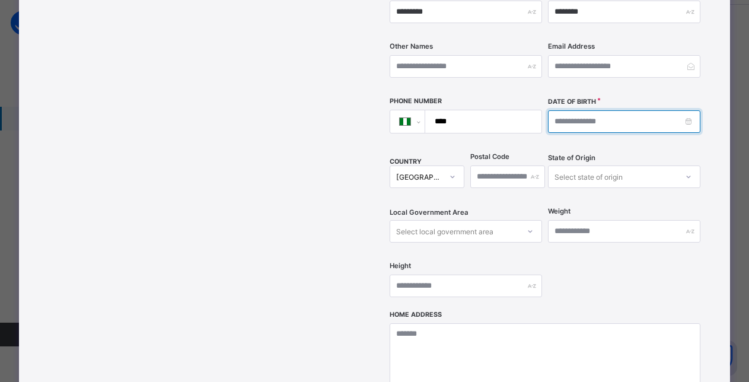
click at [611, 110] on input at bounding box center [624, 121] width 152 height 23
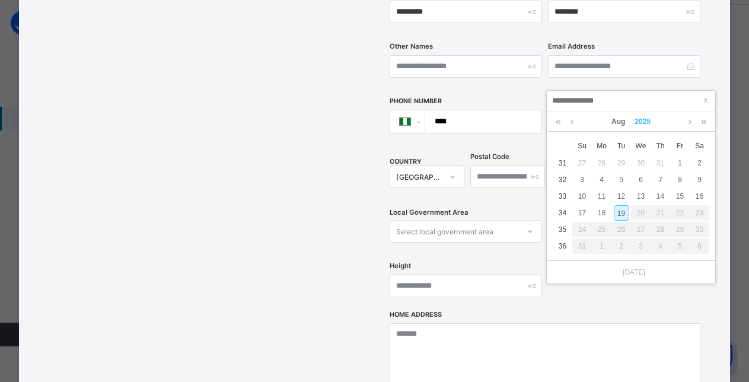
click at [644, 122] on link "2025" at bounding box center [643, 122] width 26 height 20
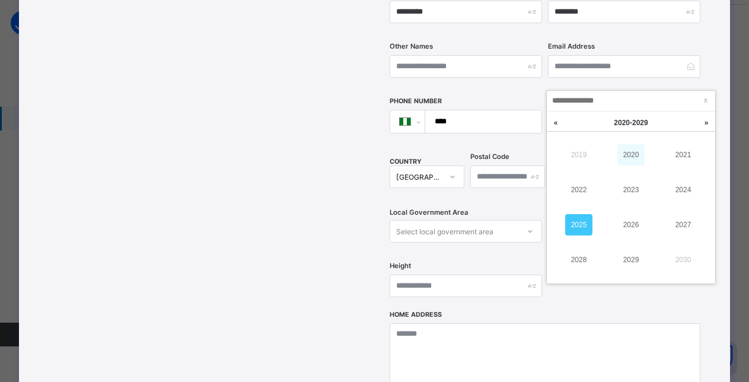
click at [634, 154] on link "2020" at bounding box center [631, 154] width 27 height 21
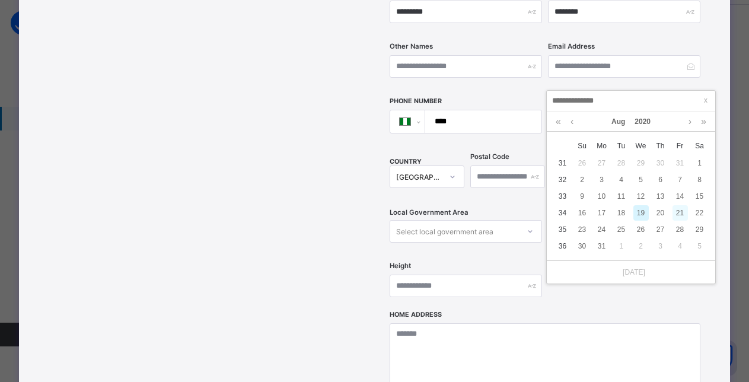
click at [681, 214] on div "21" at bounding box center [680, 212] width 15 height 15
type input "**********"
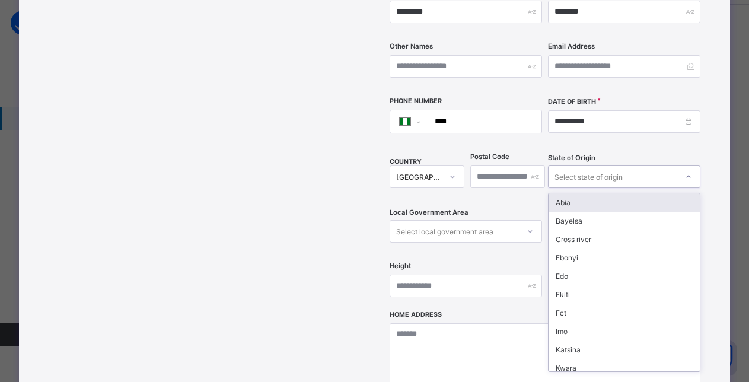
click at [580, 166] on div "Select state of origin" at bounding box center [589, 177] width 68 height 23
type input "**"
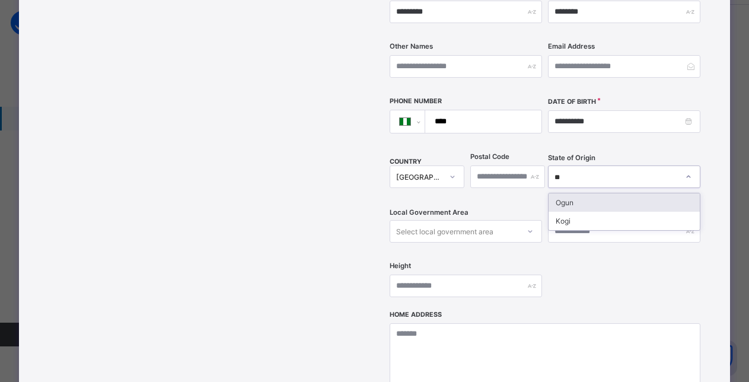
click at [571, 193] on div "Ogun" at bounding box center [624, 202] width 151 height 18
click at [485, 220] on div "Select local government area" at bounding box center [444, 231] width 97 height 23
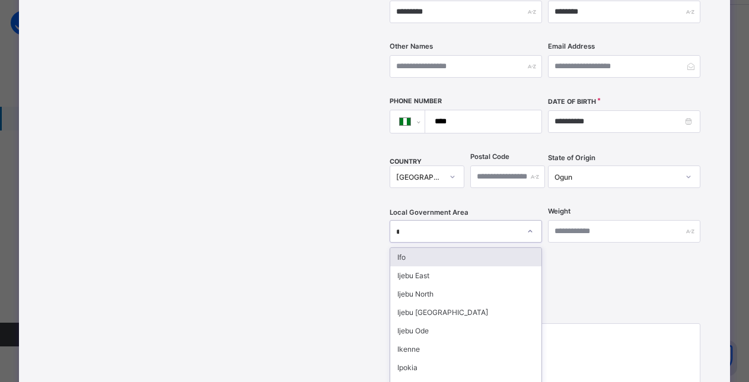
type input "**"
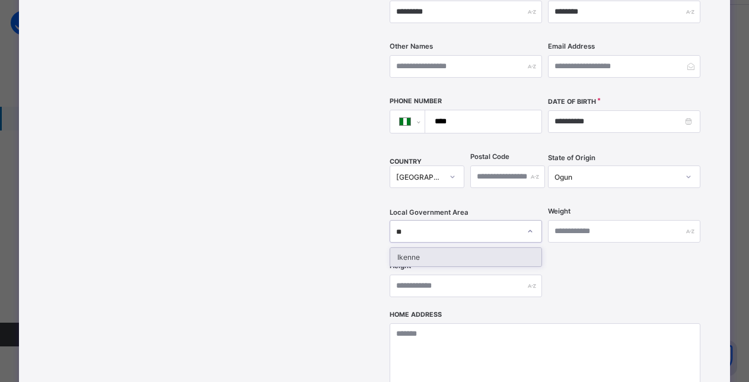
click at [409, 248] on div "Ikenne" at bounding box center [465, 257] width 151 height 18
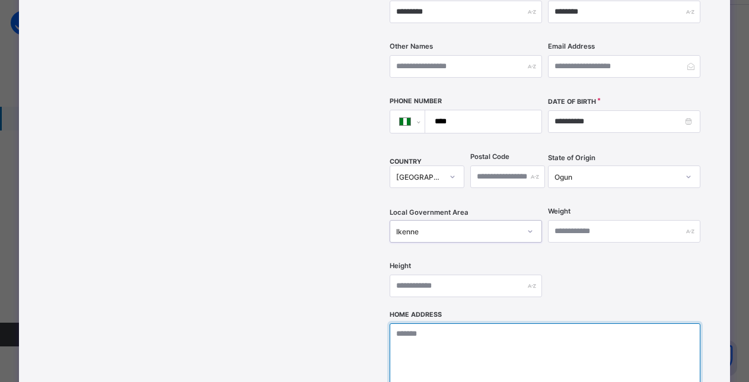
click at [430, 323] on textarea at bounding box center [546, 382] width 312 height 119
paste textarea "**********"
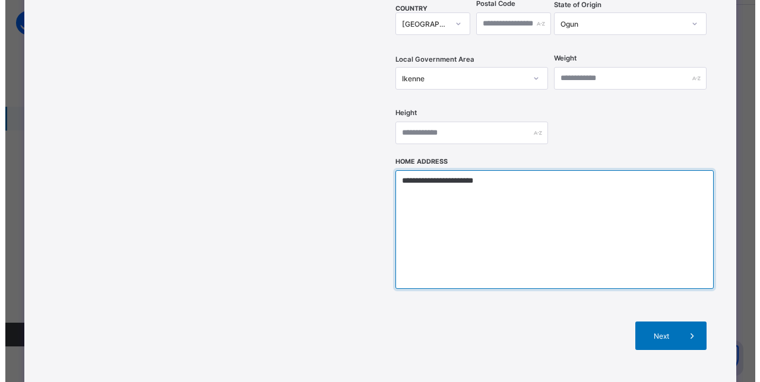
scroll to position [465, 0]
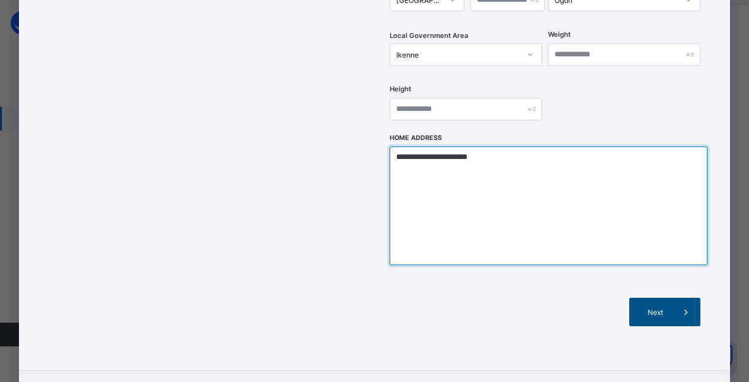
type textarea "**********"
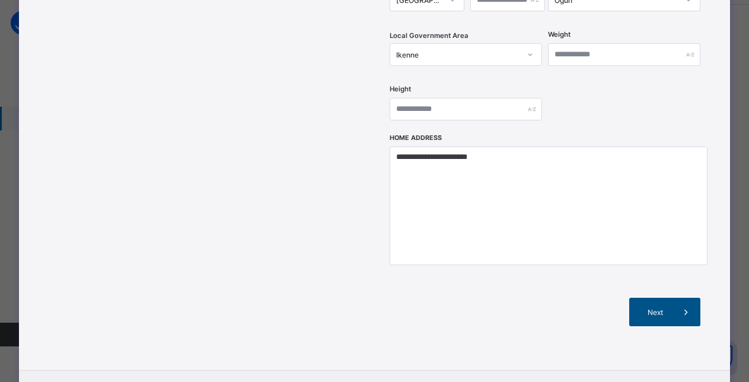
click at [661, 308] on span "Next" at bounding box center [655, 312] width 34 height 9
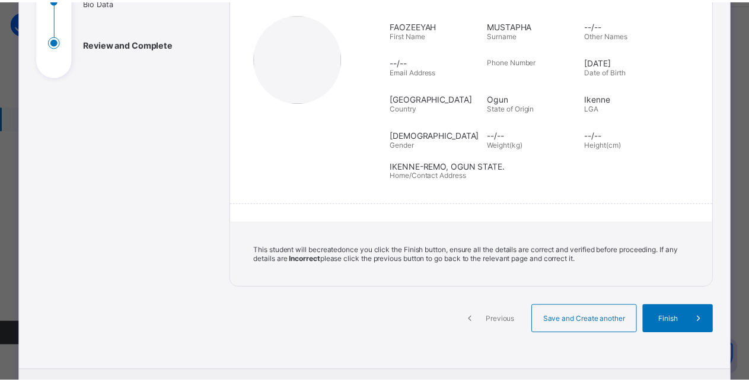
scroll to position [152, 0]
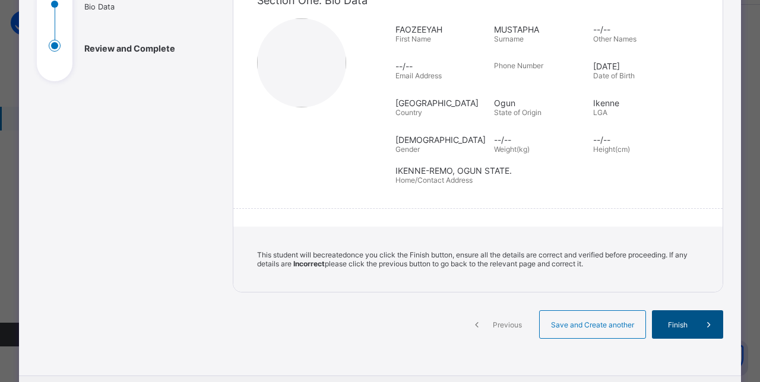
click at [679, 323] on span "Finish" at bounding box center [677, 324] width 34 height 9
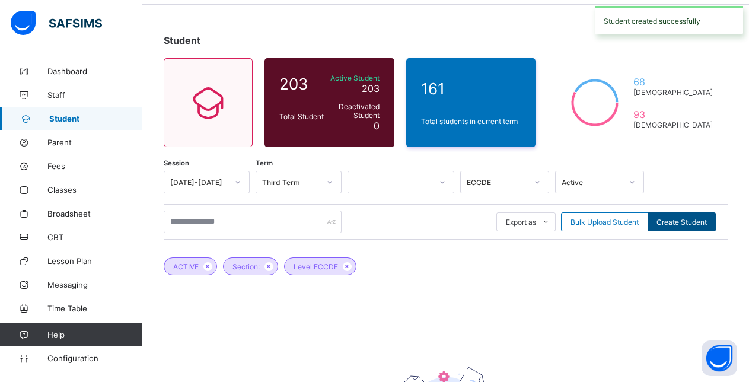
click at [682, 218] on span "Create Student" at bounding box center [682, 222] width 50 height 9
select select "**"
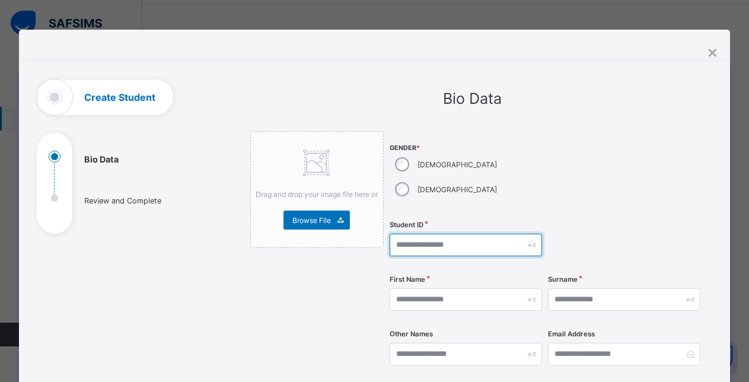
click at [422, 234] on input "text" at bounding box center [466, 245] width 152 height 23
type input "**********"
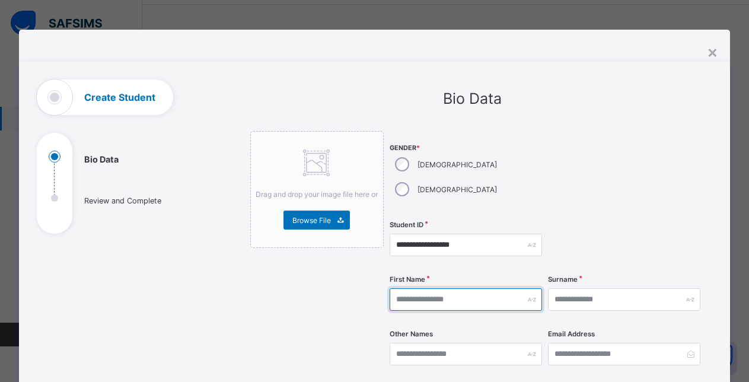
click at [414, 288] on input "text" at bounding box center [466, 299] width 152 height 23
type input "*****"
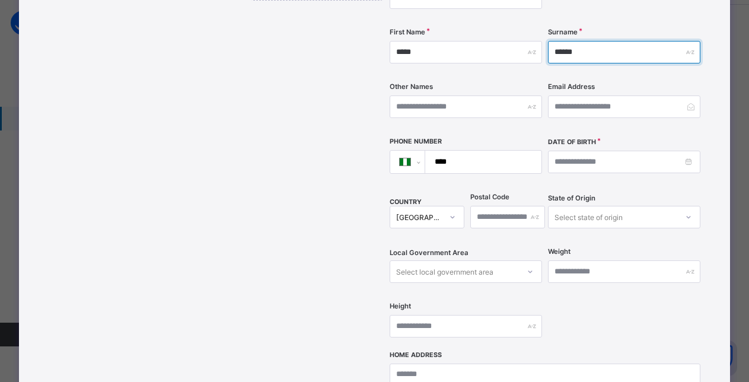
scroll to position [252, 0]
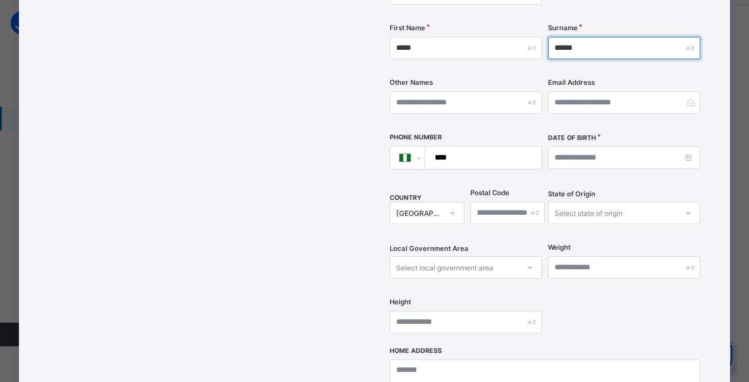
type input "******"
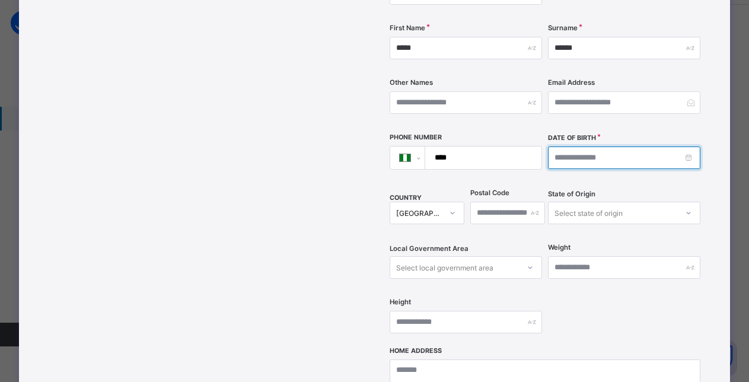
click at [627, 147] on input at bounding box center [624, 158] width 152 height 23
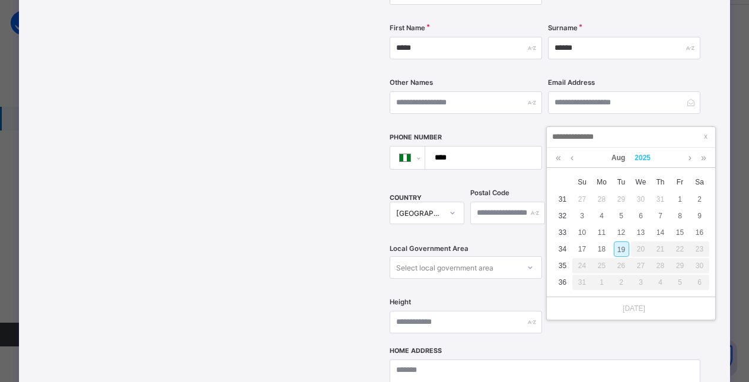
click at [640, 157] on link "2025" at bounding box center [643, 158] width 26 height 20
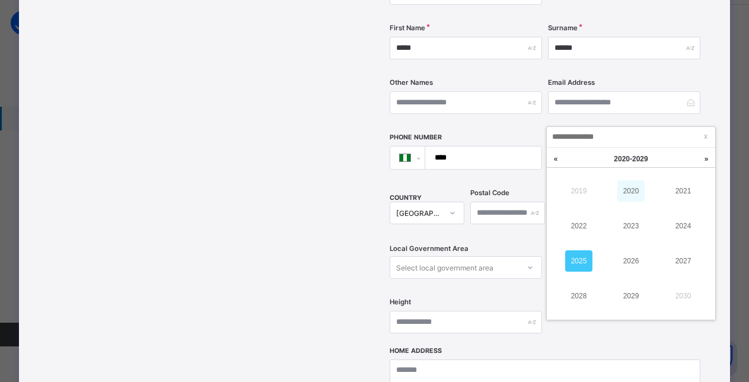
click at [631, 188] on link "2020" at bounding box center [631, 190] width 27 height 21
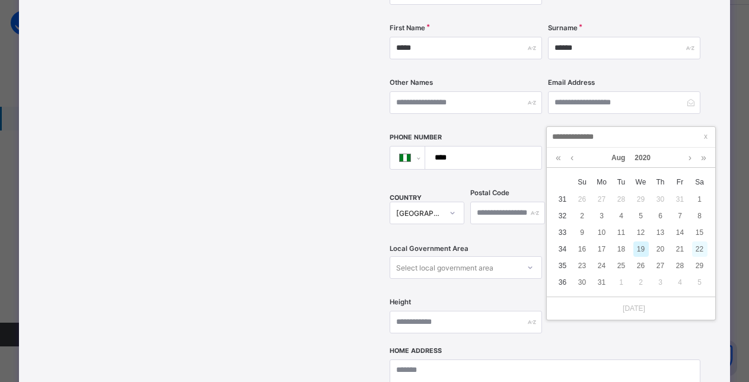
click at [700, 248] on div "22" at bounding box center [699, 249] width 15 height 15
type input "**********"
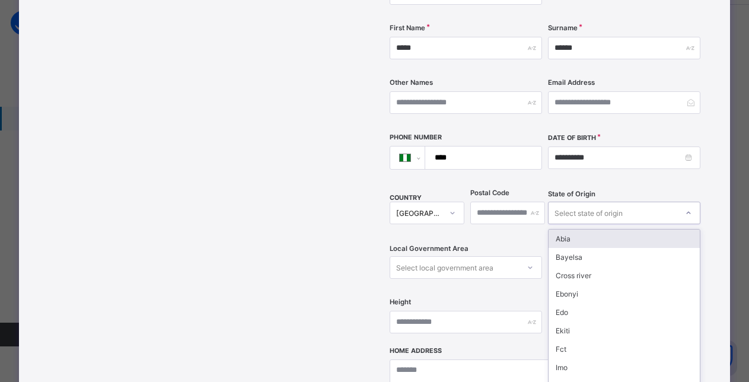
scroll to position [258, 0]
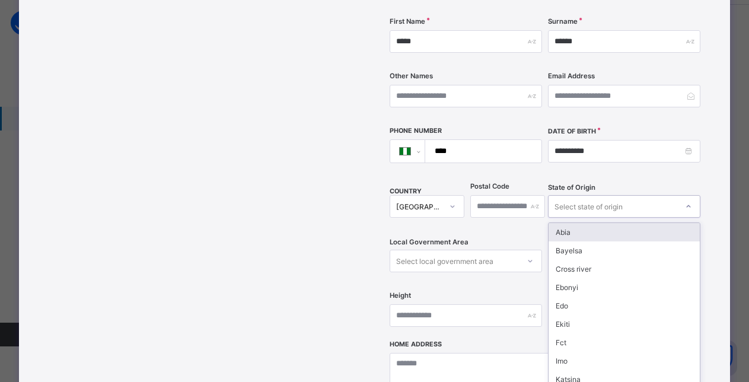
click at [577, 195] on div "Select state of origin" at bounding box center [589, 206] width 68 height 23
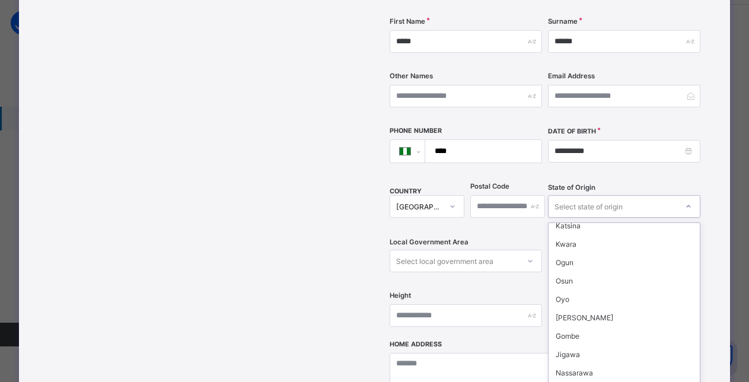
scroll to position [167, 0]
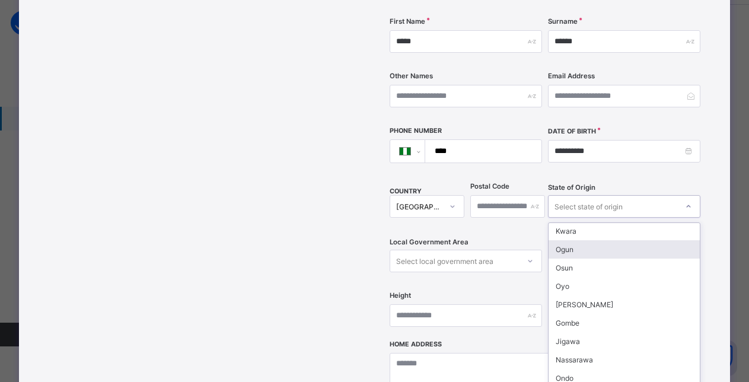
click at [568, 240] on div "Ogun" at bounding box center [624, 249] width 151 height 18
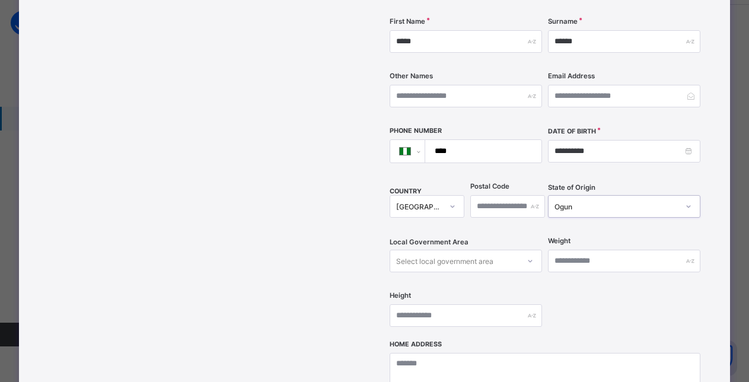
click at [501, 250] on div "Select local government area" at bounding box center [466, 261] width 152 height 23
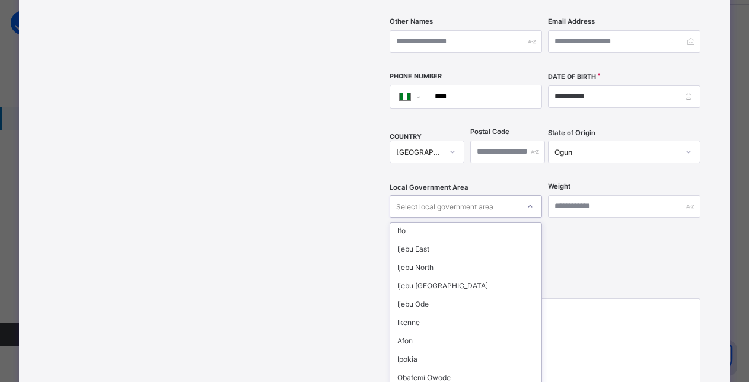
scroll to position [115, 0]
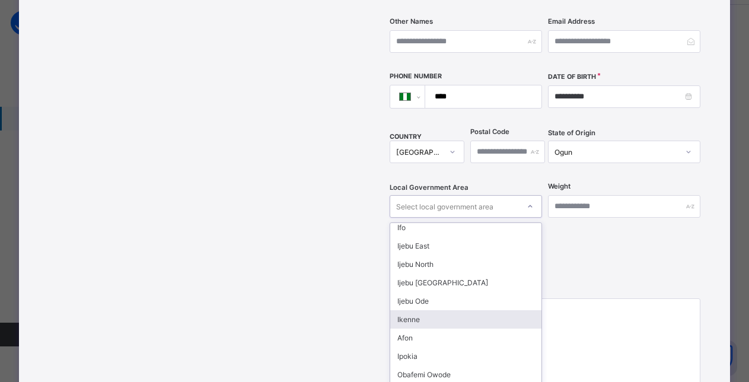
click at [410, 310] on div "Ikenne" at bounding box center [465, 319] width 151 height 18
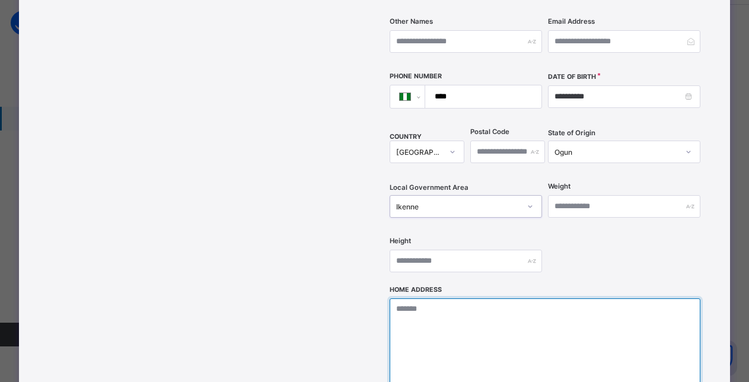
click at [422, 298] on textarea at bounding box center [546, 357] width 312 height 119
paste textarea "**********"
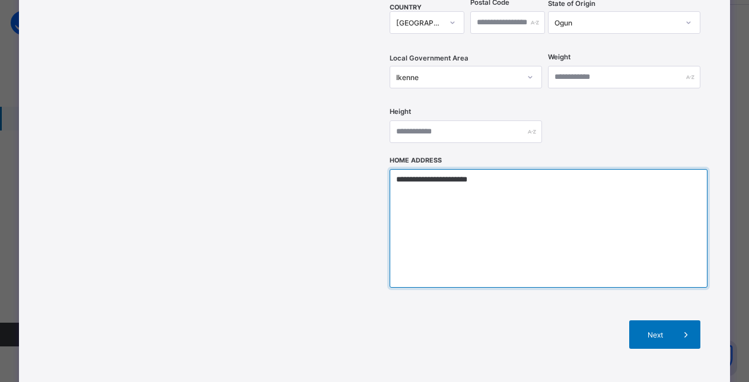
scroll to position [450, 0]
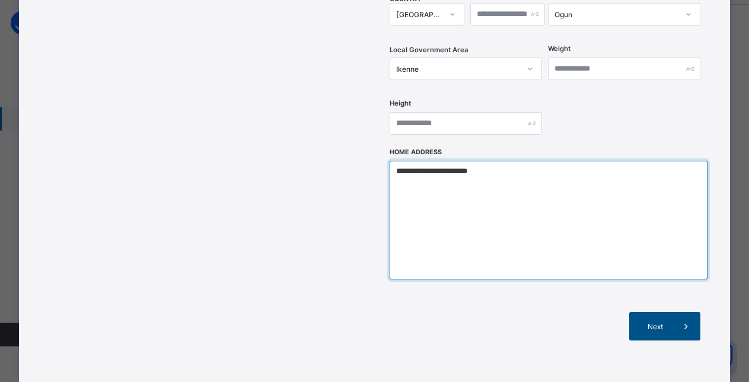
type textarea "**********"
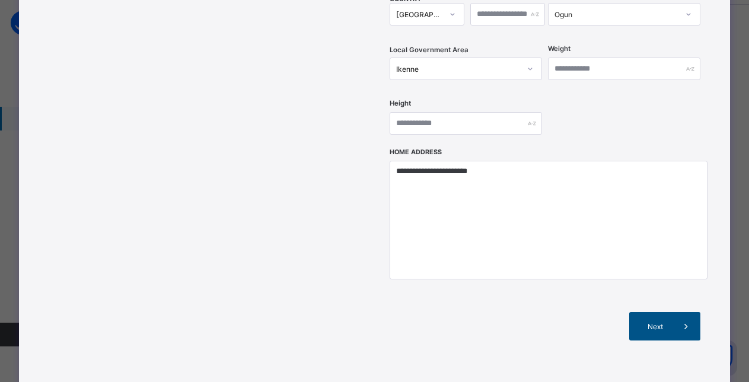
click at [664, 322] on span "Next" at bounding box center [655, 326] width 34 height 9
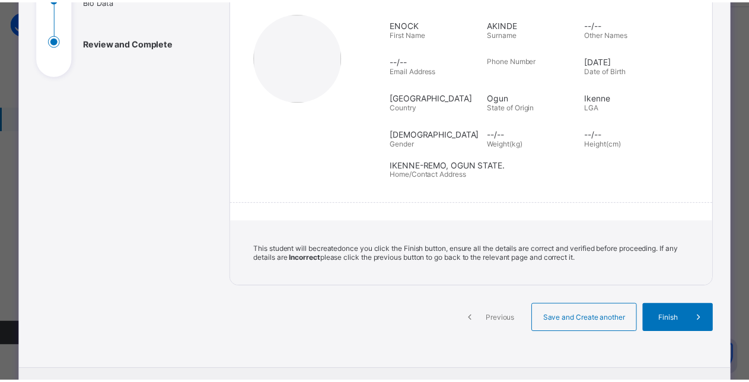
scroll to position [157, 0]
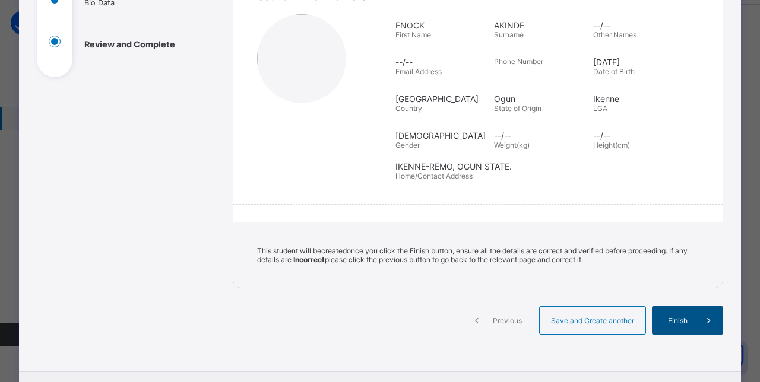
click at [673, 321] on span "Finish" at bounding box center [677, 320] width 34 height 9
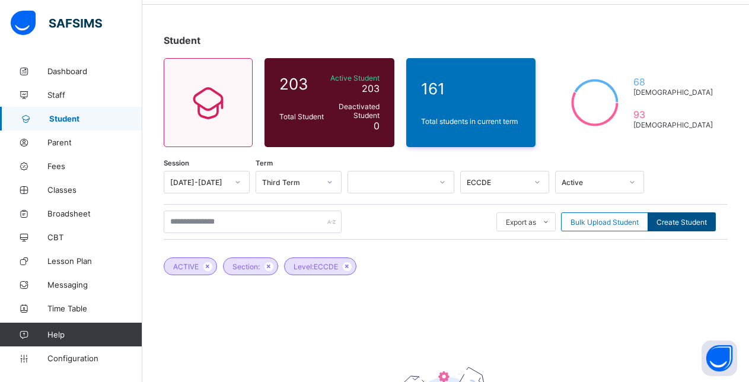
click at [686, 220] on span "Create Student" at bounding box center [682, 222] width 50 height 9
select select "**"
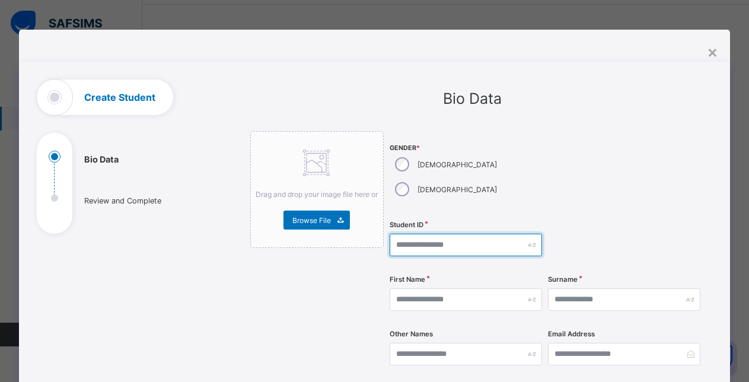
click at [420, 234] on input "text" at bounding box center [466, 245] width 152 height 23
type input "*"
type input "**********"
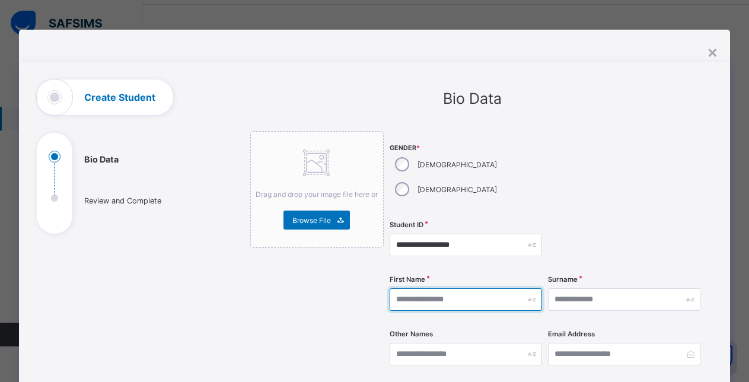
click at [431, 288] on input "text" at bounding box center [466, 299] width 152 height 23
type input "********"
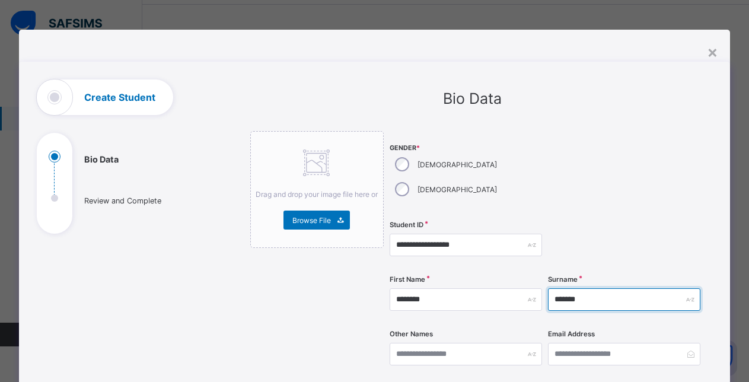
click at [568, 288] on input "*******" at bounding box center [624, 299] width 152 height 23
click at [649, 288] on input "*******" at bounding box center [624, 299] width 152 height 23
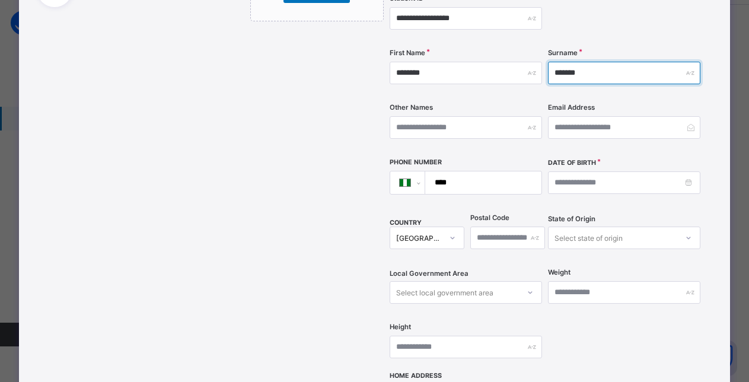
scroll to position [243, 0]
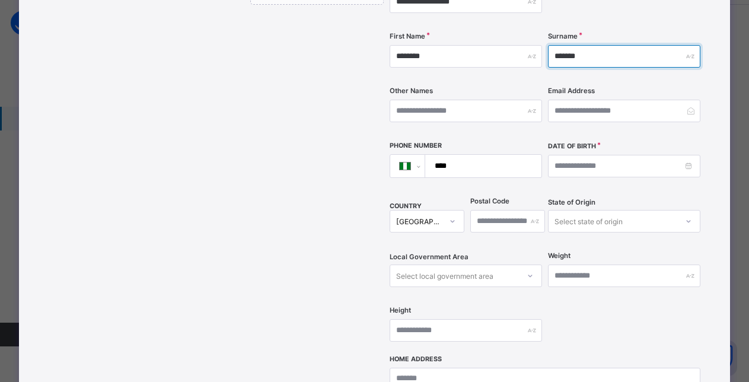
type input "*******"
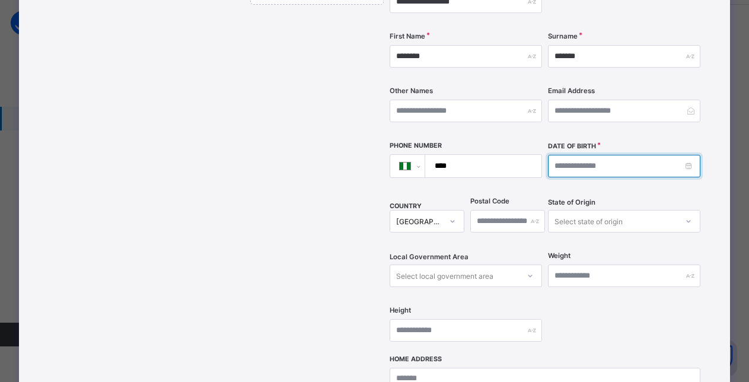
click at [647, 155] on input at bounding box center [624, 166] width 152 height 23
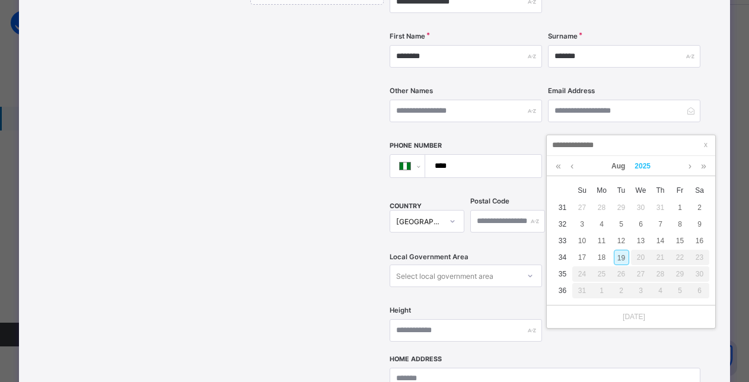
click at [646, 165] on link "2025" at bounding box center [643, 166] width 26 height 20
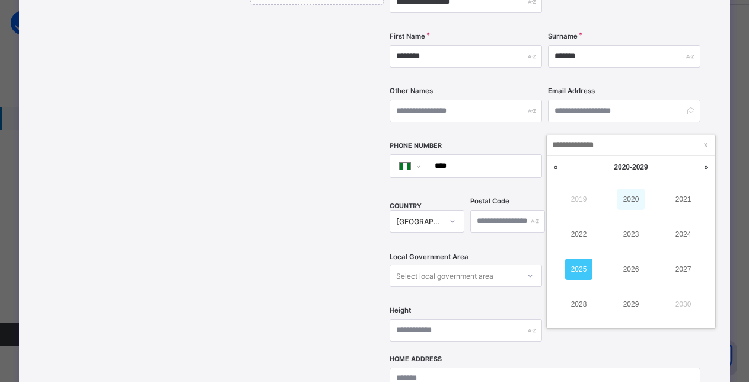
click at [630, 195] on link "2020" at bounding box center [631, 199] width 27 height 21
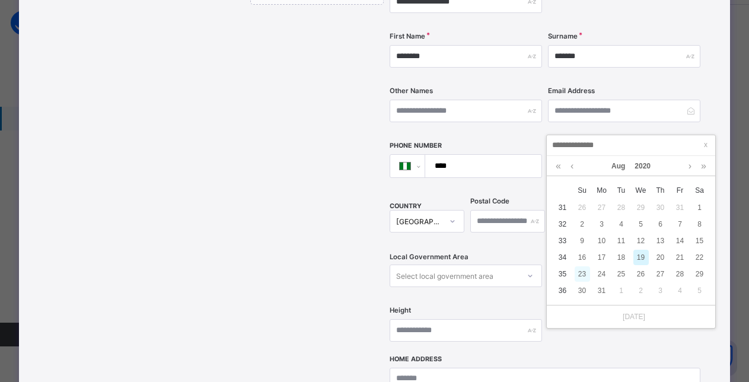
click at [580, 274] on div "23" at bounding box center [582, 273] width 15 height 15
type input "**********"
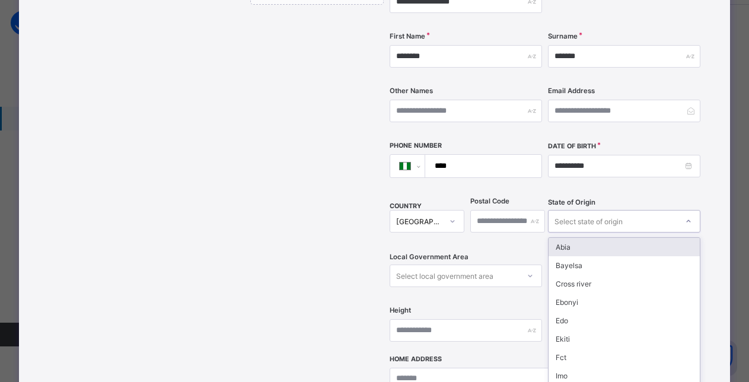
scroll to position [258, 0]
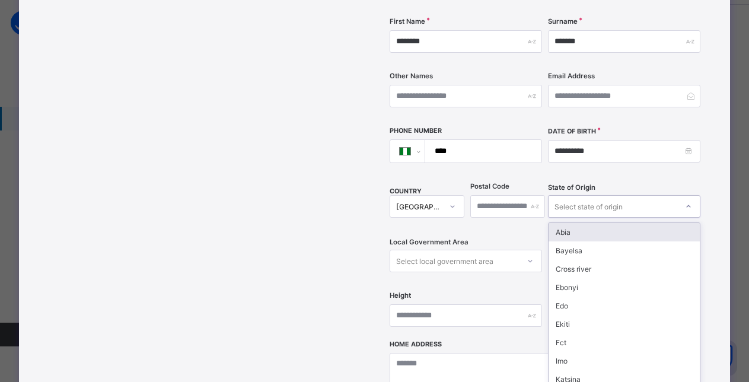
click at [590, 198] on div "option Abia focused, 1 of 37. 37 results available. Use Up and Down to choose o…" at bounding box center [624, 206] width 152 height 23
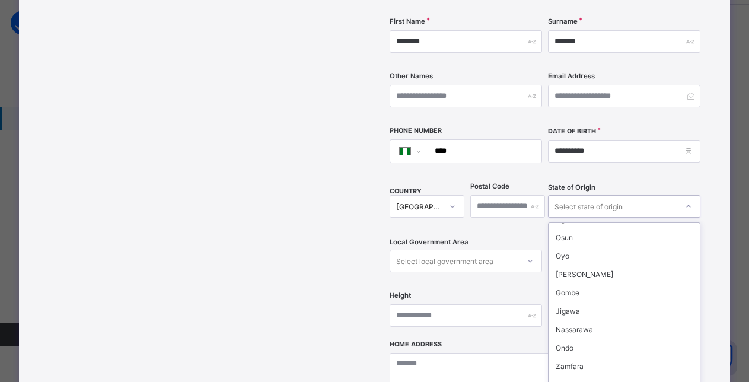
scroll to position [169, 0]
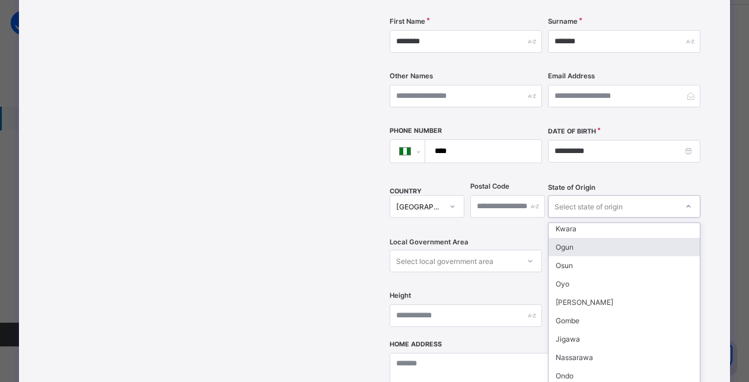
click at [573, 238] on div "Ogun" at bounding box center [624, 247] width 151 height 18
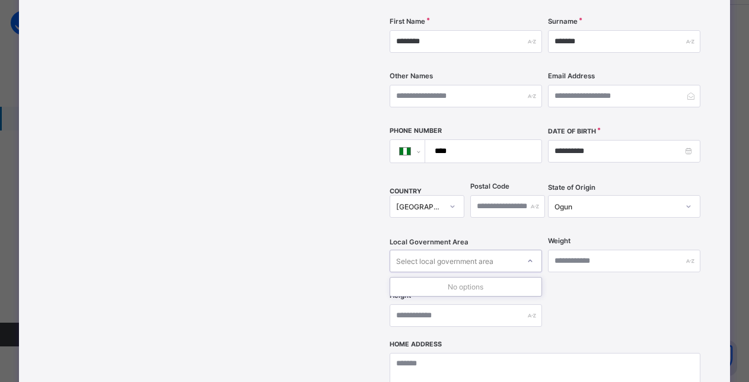
click at [494, 253] on div "Select local government area" at bounding box center [454, 261] width 129 height 17
type input "**"
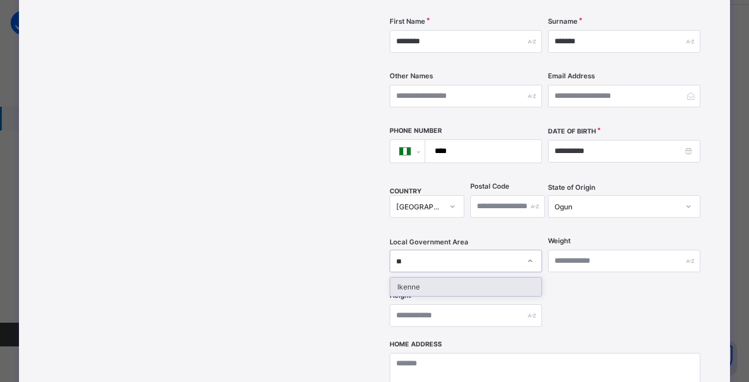
click at [415, 278] on div "Ikenne" at bounding box center [465, 287] width 151 height 18
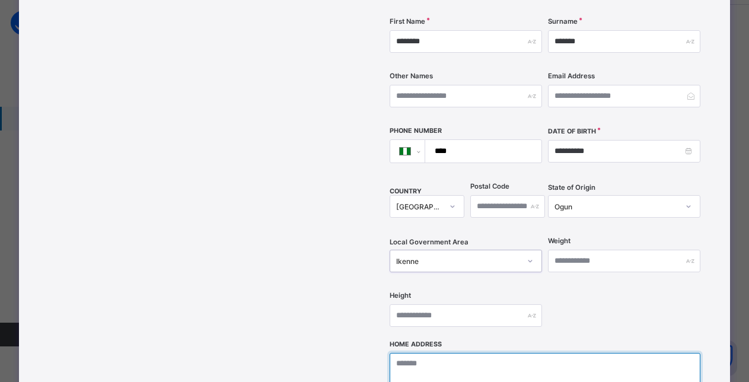
paste textarea "**********"
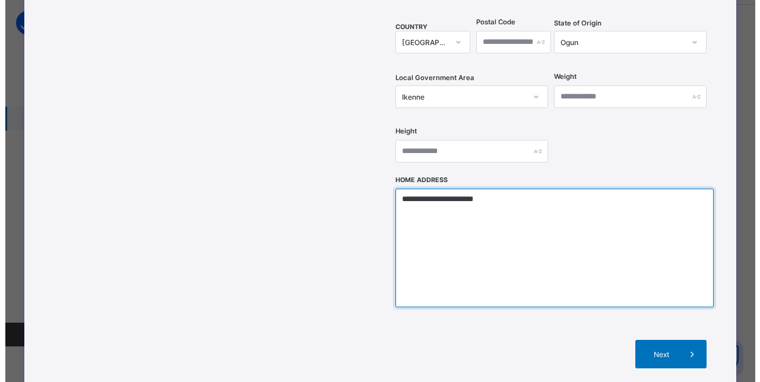
scroll to position [468, 0]
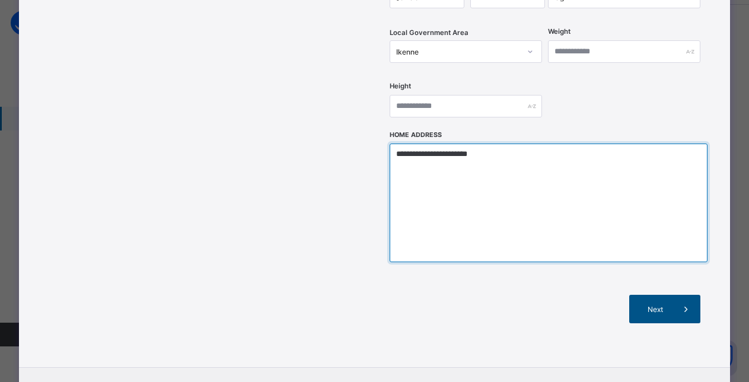
type textarea "**********"
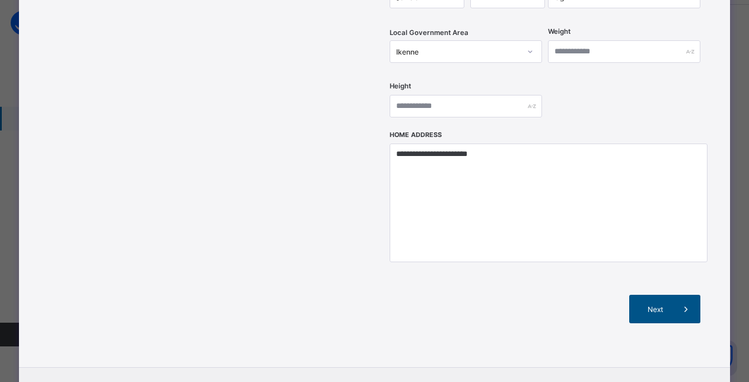
click at [661, 305] on span "Next" at bounding box center [655, 309] width 34 height 9
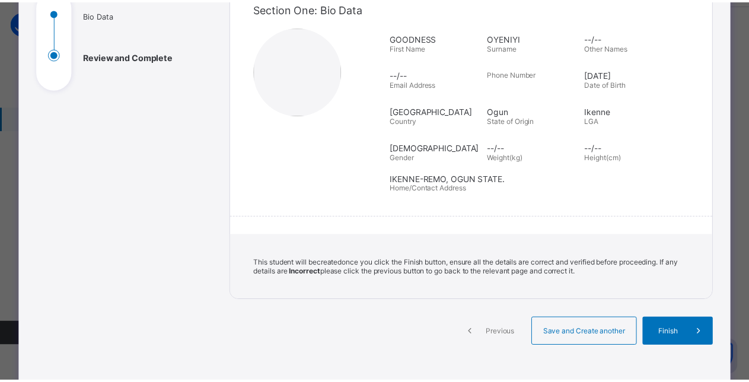
scroll to position [139, 0]
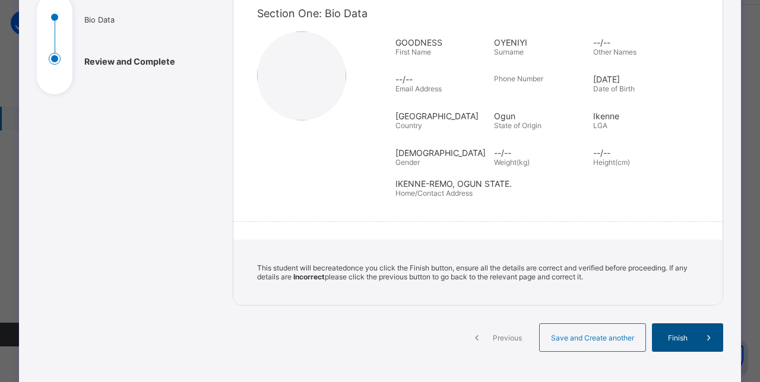
click at [681, 339] on span "Finish" at bounding box center [677, 337] width 34 height 9
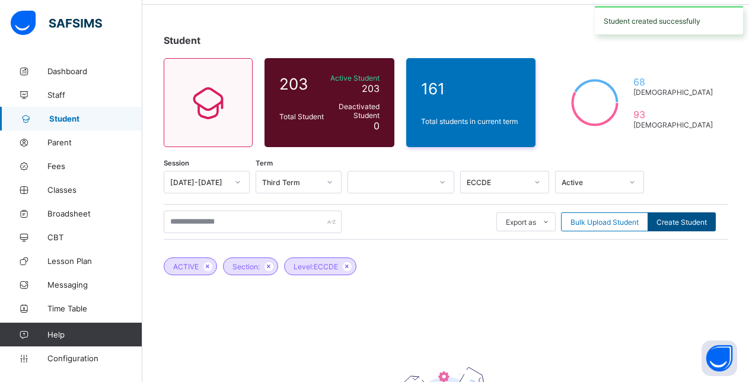
click at [683, 221] on span "Create Student" at bounding box center [682, 222] width 50 height 9
select select "**"
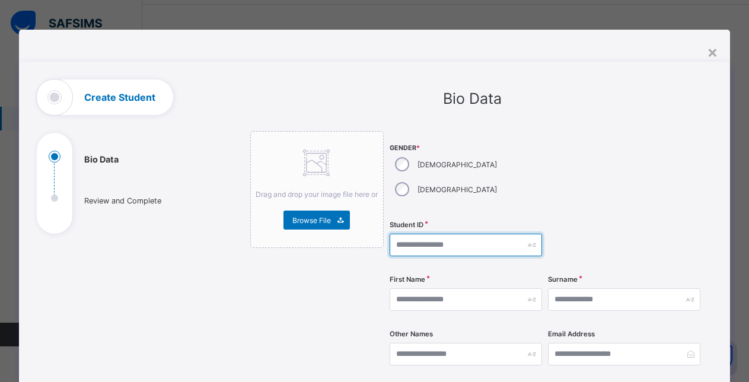
click at [433, 234] on input "text" at bounding box center [466, 245] width 152 height 23
type input "**********"
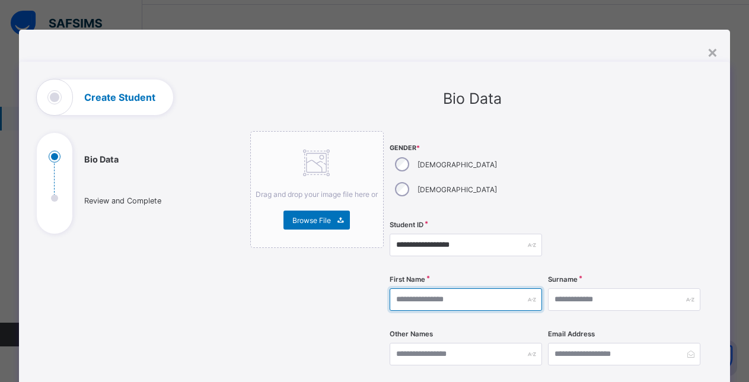
click at [453, 288] on input "text" at bounding box center [466, 299] width 152 height 23
type input "*****"
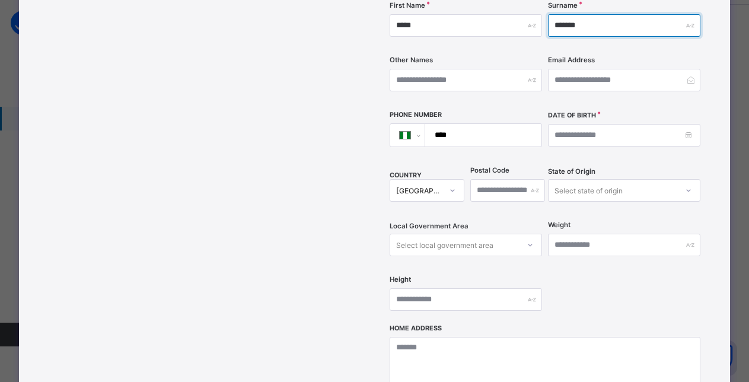
scroll to position [280, 0]
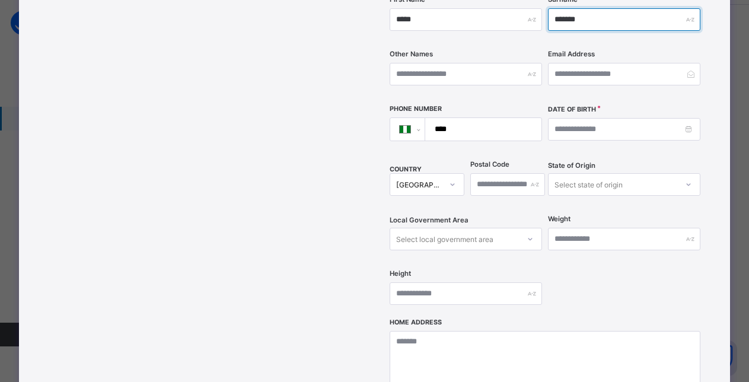
type input "*******"
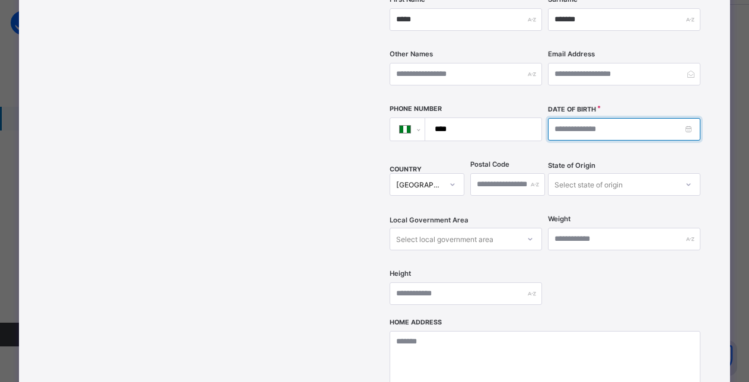
click at [615, 118] on input at bounding box center [624, 129] width 152 height 23
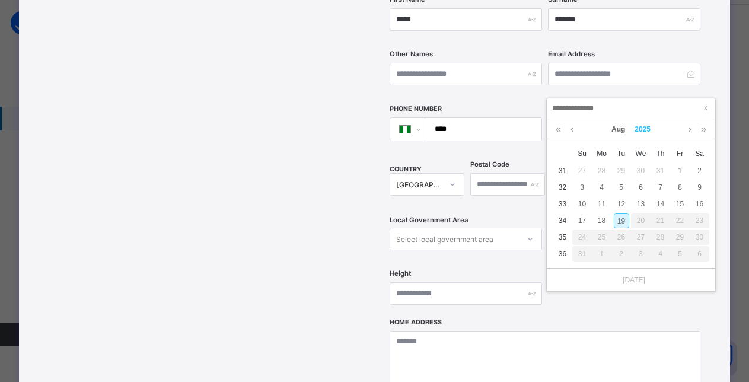
click at [640, 128] on link "2025" at bounding box center [643, 129] width 26 height 20
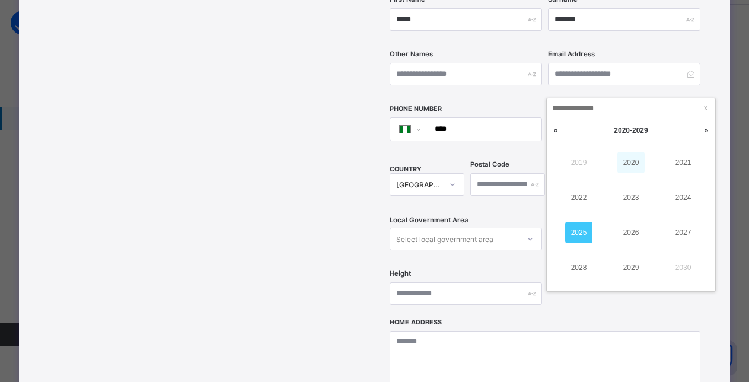
click at [635, 161] on link "2020" at bounding box center [631, 162] width 27 height 21
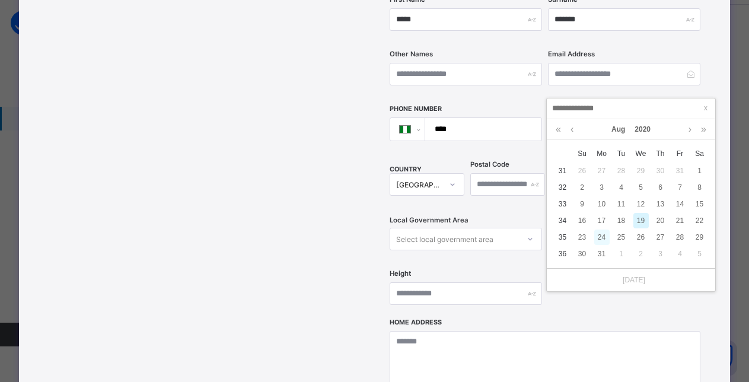
click at [599, 237] on div "24" at bounding box center [602, 237] width 15 height 15
type input "**********"
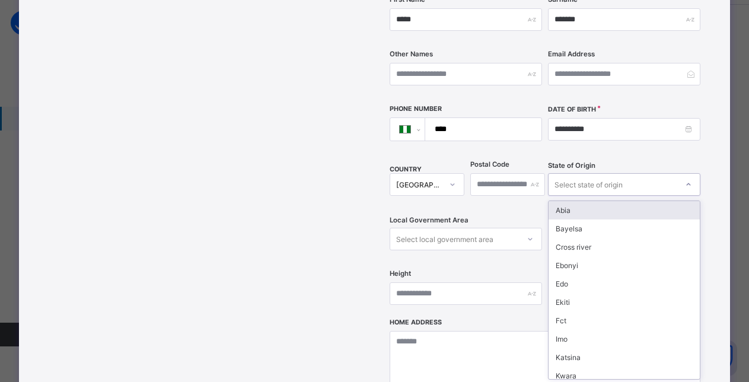
click at [589, 173] on div "Select state of origin" at bounding box center [589, 184] width 68 height 23
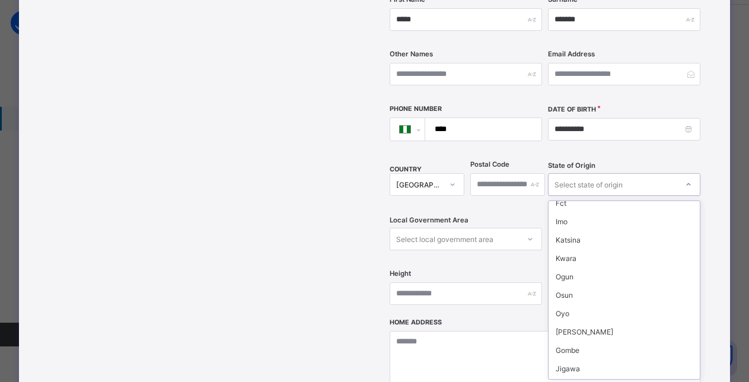
scroll to position [131, 0]
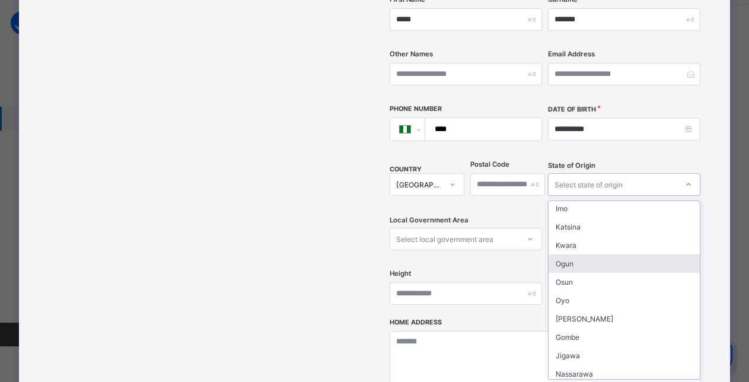
click at [587, 255] on div "Ogun" at bounding box center [624, 264] width 151 height 18
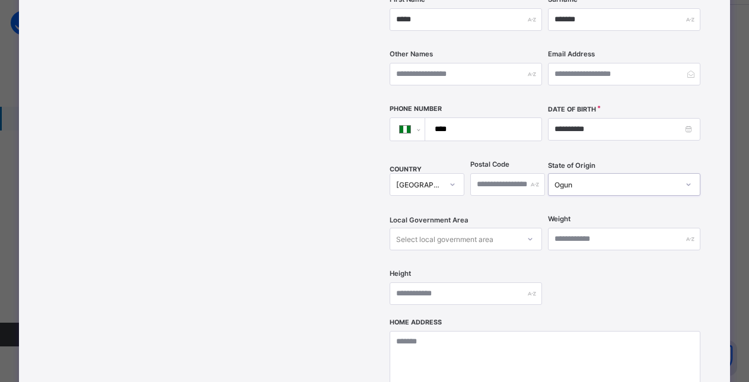
click at [489, 231] on div "Select local government area" at bounding box center [454, 239] width 129 height 17
type input "**"
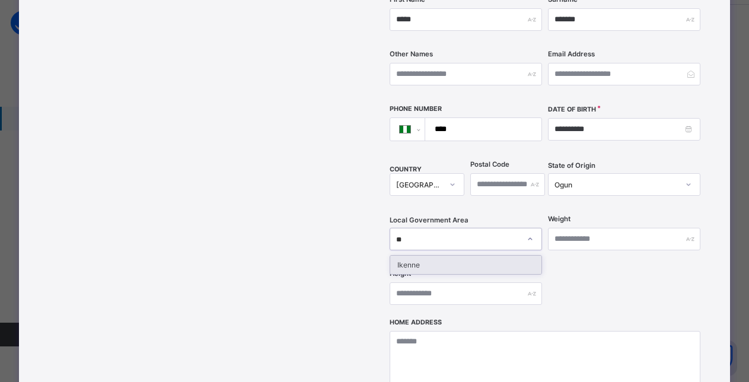
click at [408, 256] on div "Ikenne" at bounding box center [465, 265] width 151 height 18
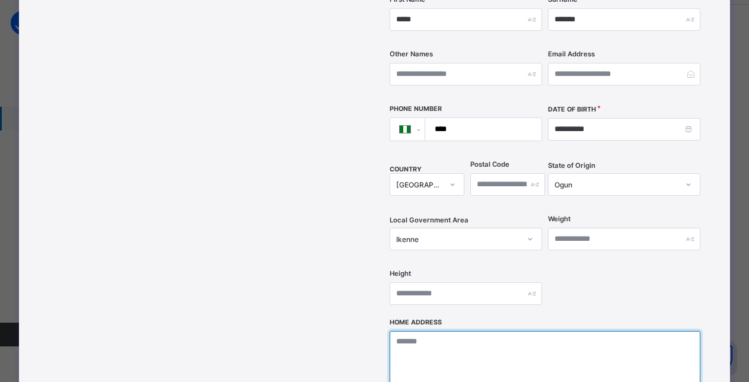
paste textarea "**********"
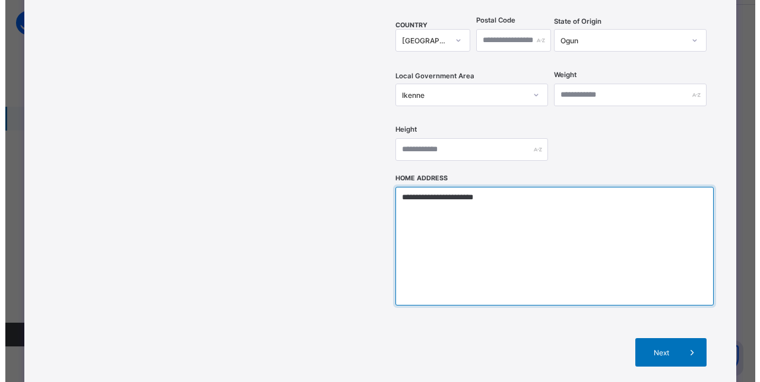
scroll to position [440, 0]
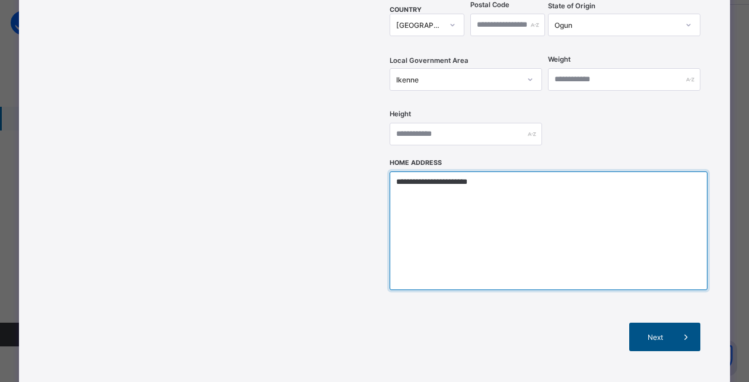
type textarea "**********"
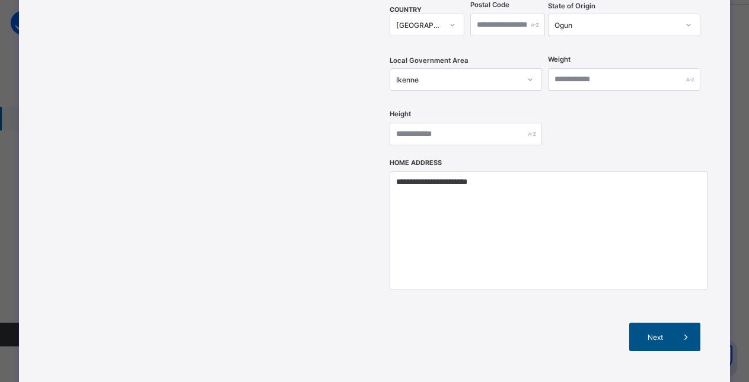
click at [657, 333] on span "Next" at bounding box center [655, 337] width 34 height 9
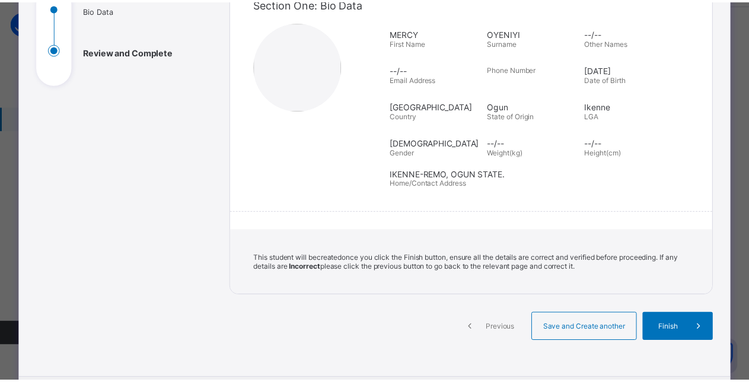
scroll to position [141, 0]
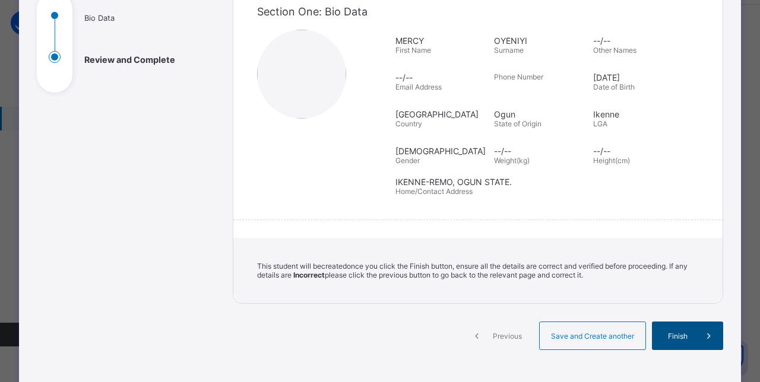
click at [669, 336] on span "Finish" at bounding box center [677, 336] width 34 height 9
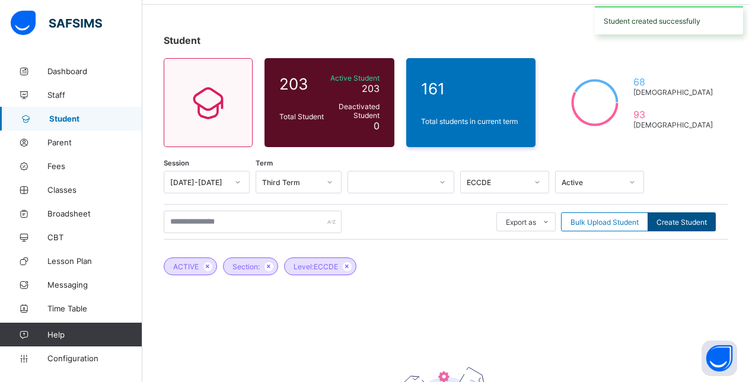
click at [684, 222] on span "Create Student" at bounding box center [682, 222] width 50 height 9
select select "**"
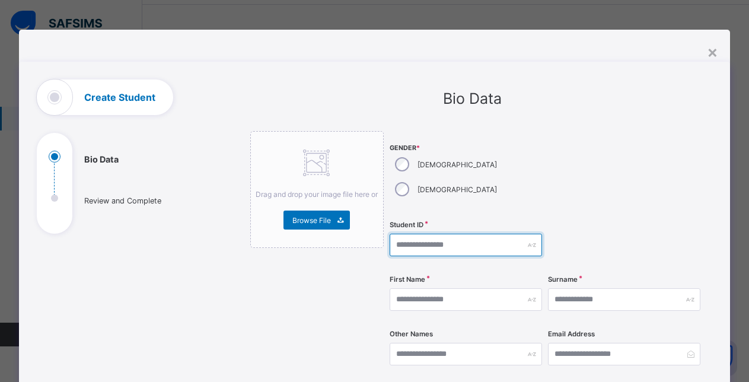
click at [444, 234] on input "text" at bounding box center [466, 245] width 152 height 23
type input "**********"
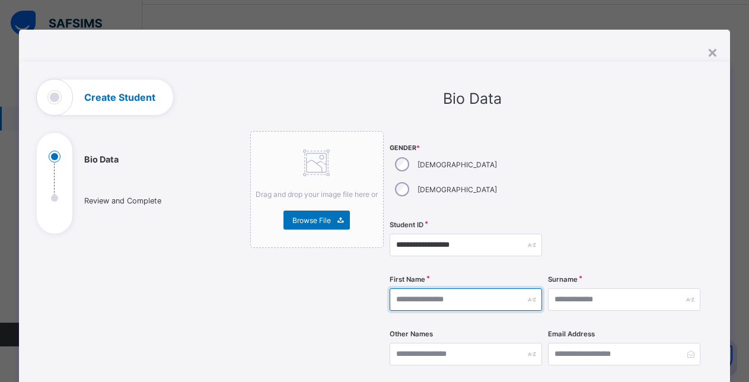
click at [458, 288] on input "text" at bounding box center [466, 299] width 152 height 23
type input "*******"
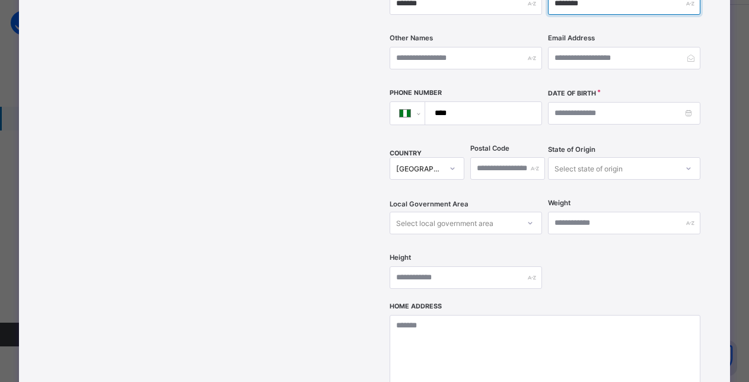
scroll to position [300, 0]
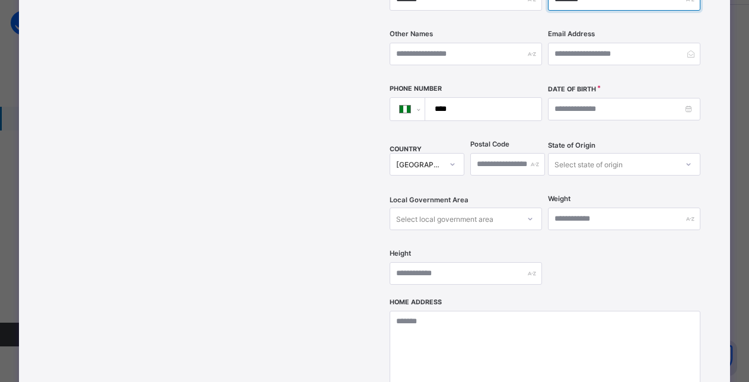
type input "********"
click at [622, 98] on input at bounding box center [624, 109] width 152 height 23
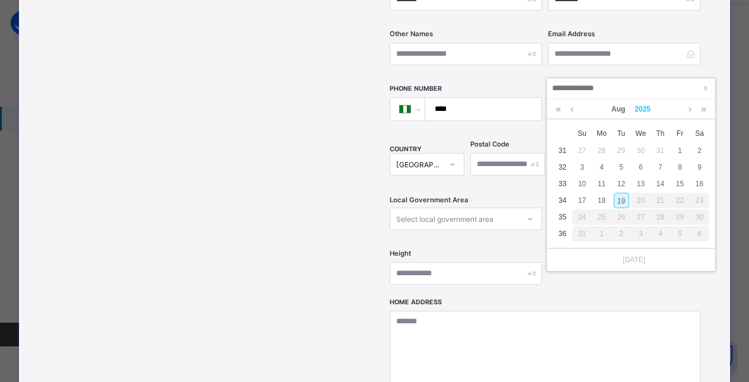
click at [640, 108] on link "2025" at bounding box center [643, 109] width 26 height 20
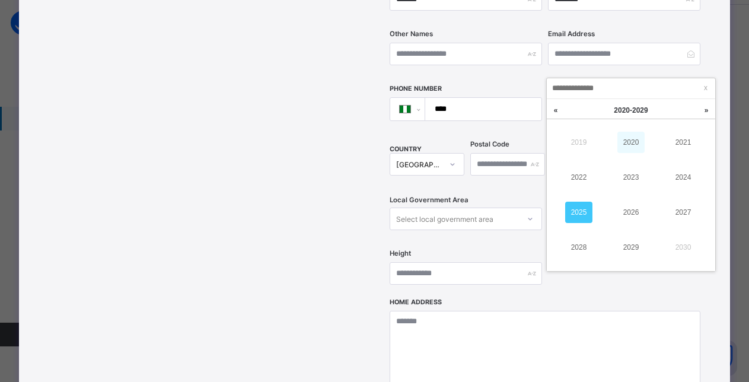
click at [631, 144] on link "2020" at bounding box center [631, 142] width 27 height 21
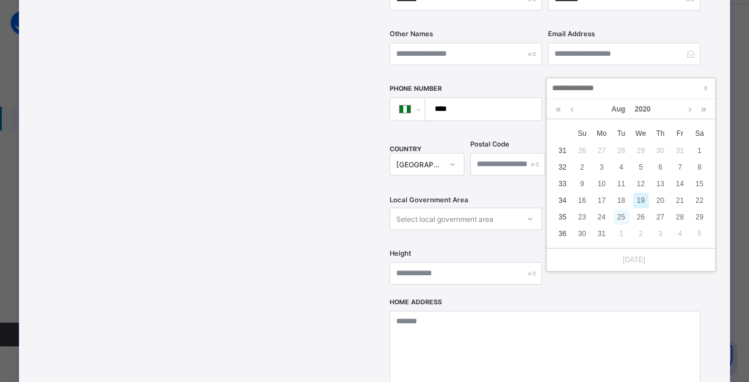
click at [620, 218] on div "25" at bounding box center [621, 216] width 15 height 15
type input "**********"
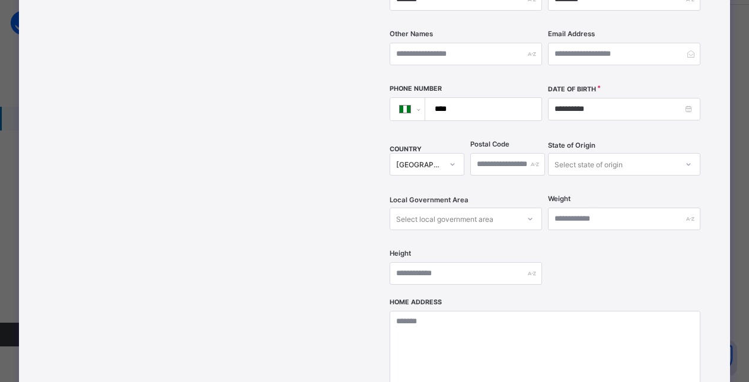
click at [582, 153] on div "Select state of origin" at bounding box center [589, 164] width 68 height 23
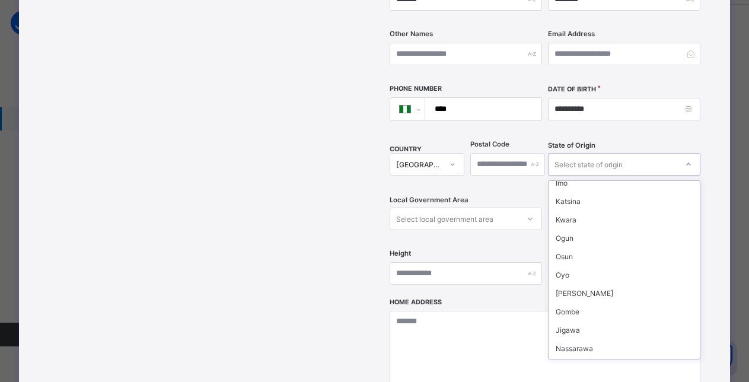
scroll to position [164, 0]
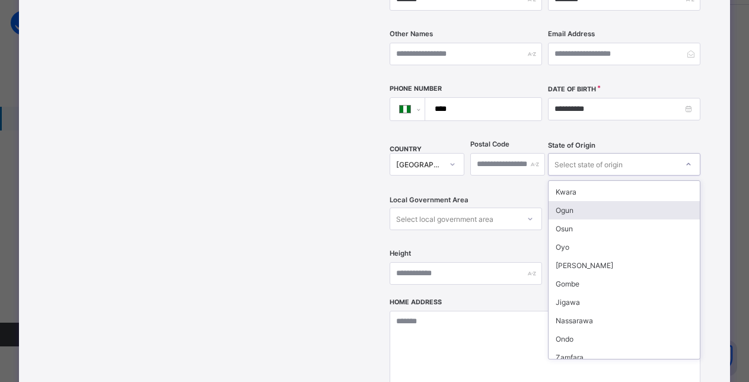
click at [578, 201] on div "Ogun" at bounding box center [624, 210] width 151 height 18
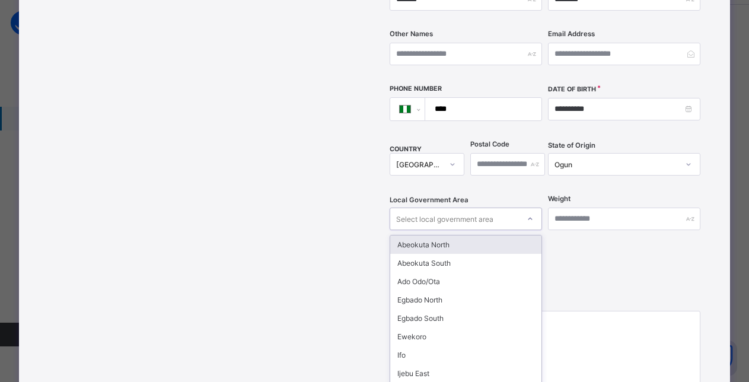
scroll to position [313, 0]
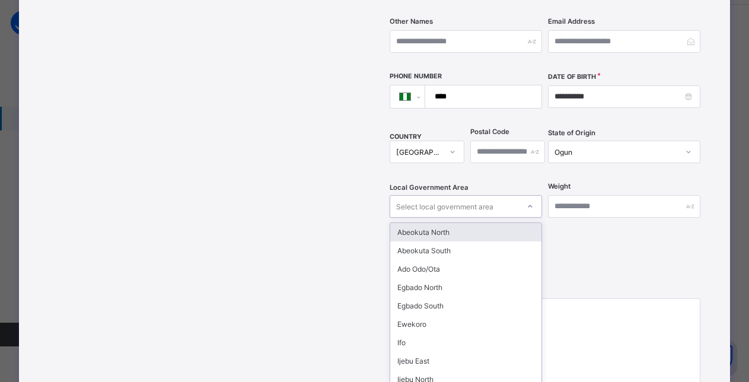
click at [483, 193] on div "Local Government Area option [GEOGRAPHIC_DATA] North focused, 1 of 20. 20 resul…" at bounding box center [466, 206] width 152 height 49
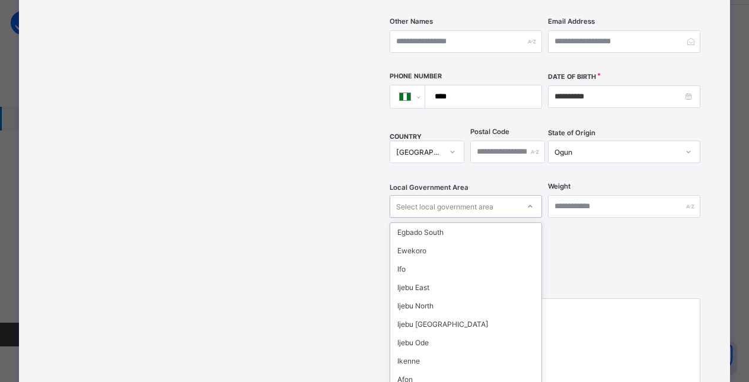
scroll to position [110, 0]
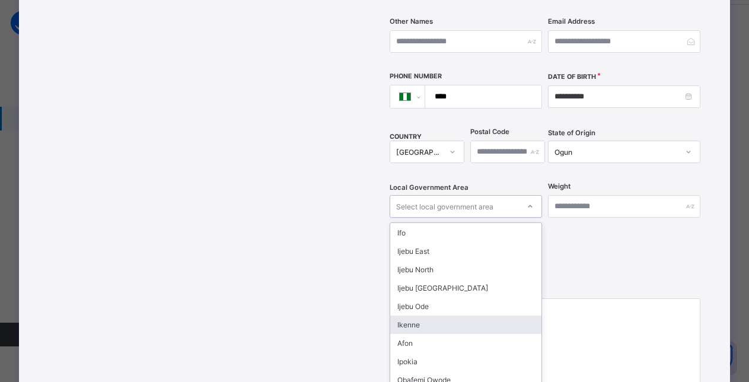
click at [439, 316] on div "Ikenne" at bounding box center [465, 325] width 151 height 18
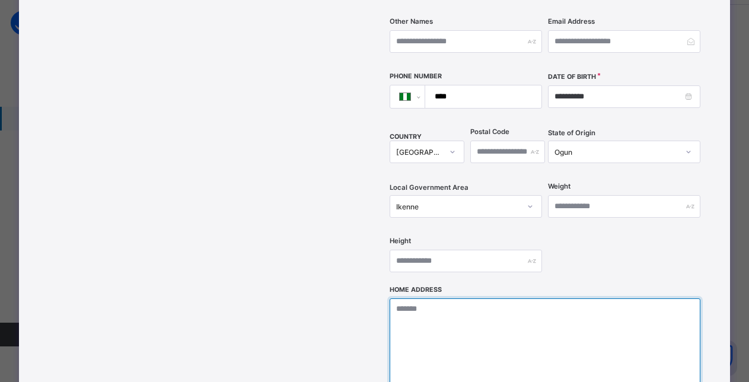
click at [444, 298] on textarea at bounding box center [546, 357] width 312 height 119
paste textarea "**********"
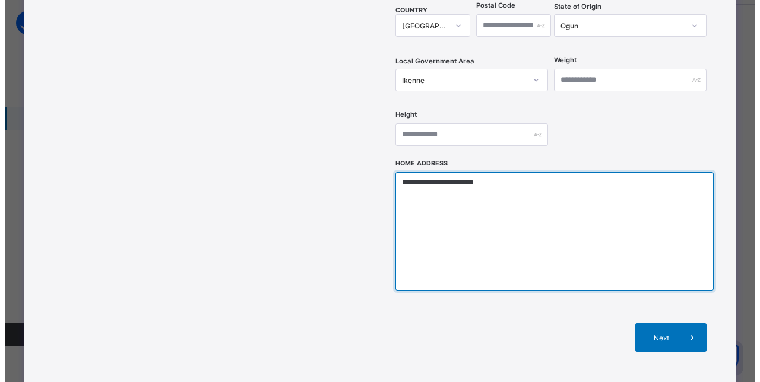
scroll to position [444, 0]
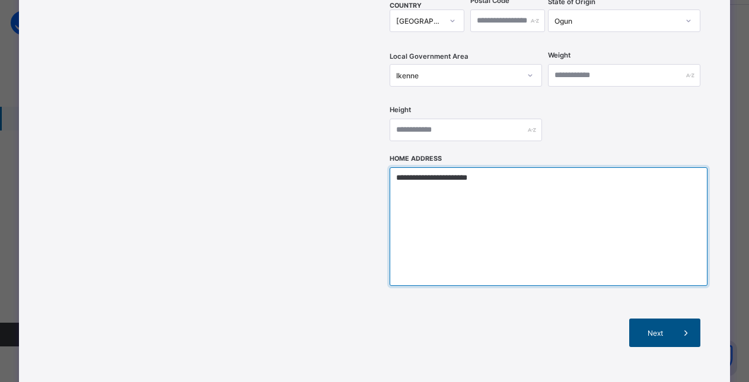
type textarea "**********"
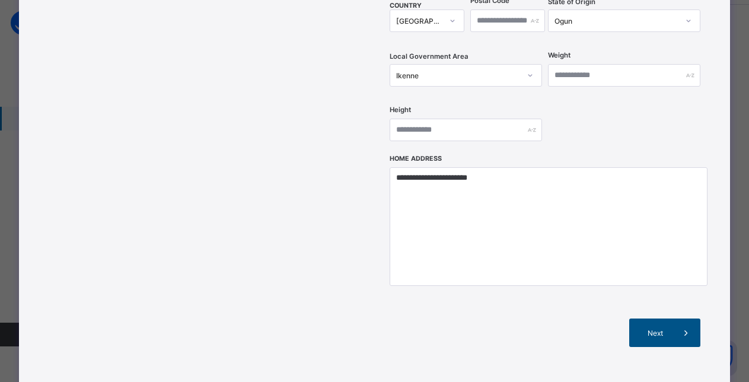
click at [653, 329] on span "Next" at bounding box center [655, 333] width 34 height 9
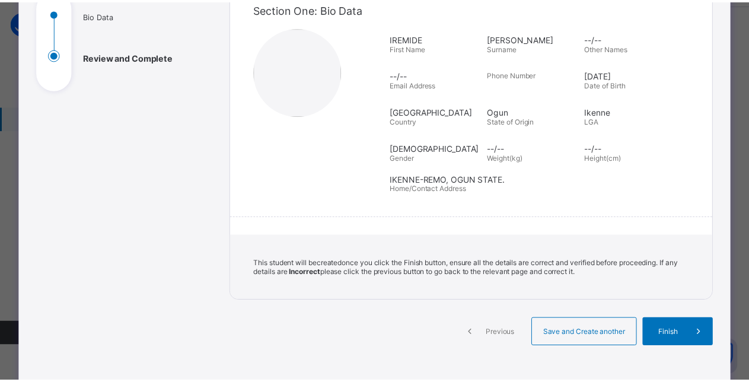
scroll to position [142, 0]
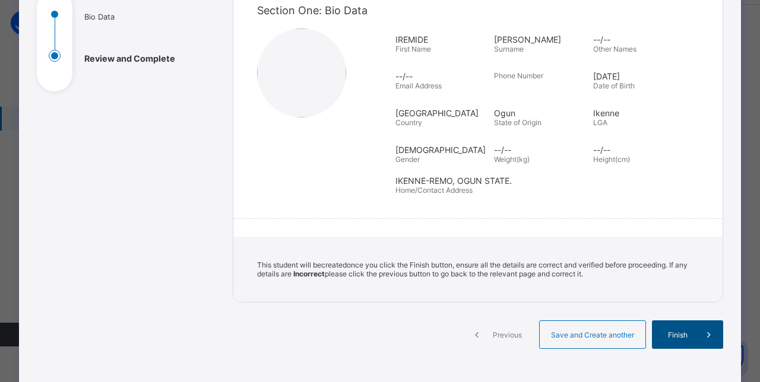
click at [666, 332] on span "Finish" at bounding box center [677, 335] width 34 height 9
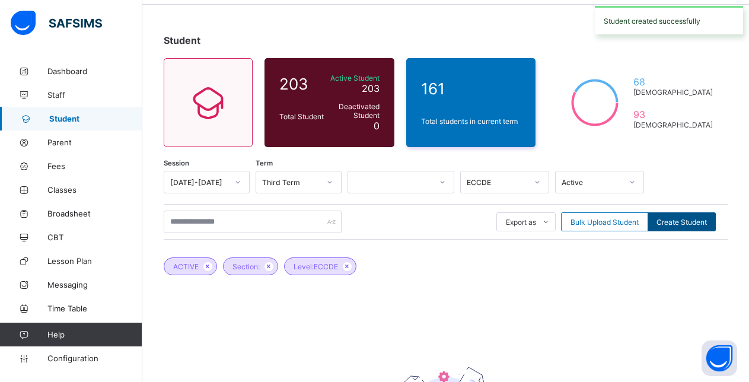
click at [687, 224] on span "Create Student" at bounding box center [682, 222] width 50 height 9
select select "**"
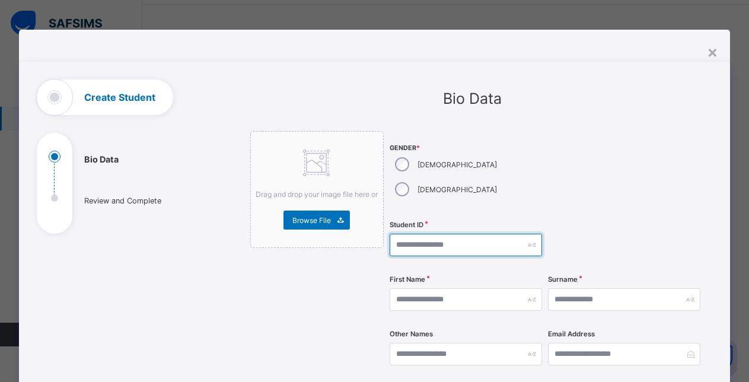
click at [428, 234] on input "text" at bounding box center [466, 245] width 152 height 23
type input "**********"
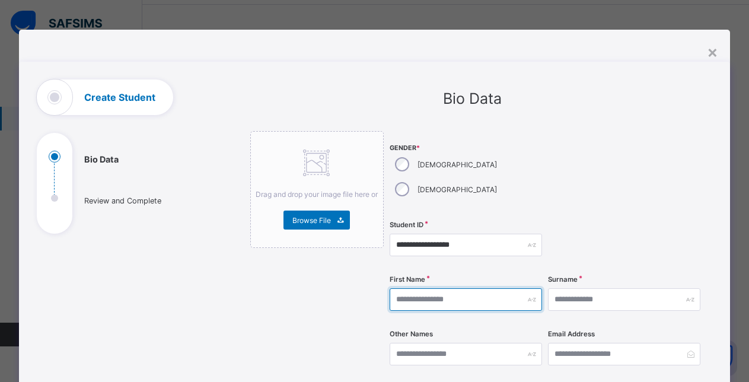
click at [460, 288] on input "text" at bounding box center [466, 299] width 152 height 23
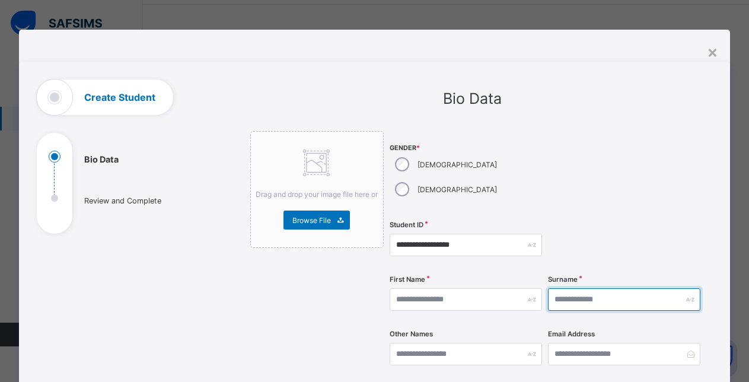
click at [611, 288] on input "text" at bounding box center [624, 299] width 152 height 23
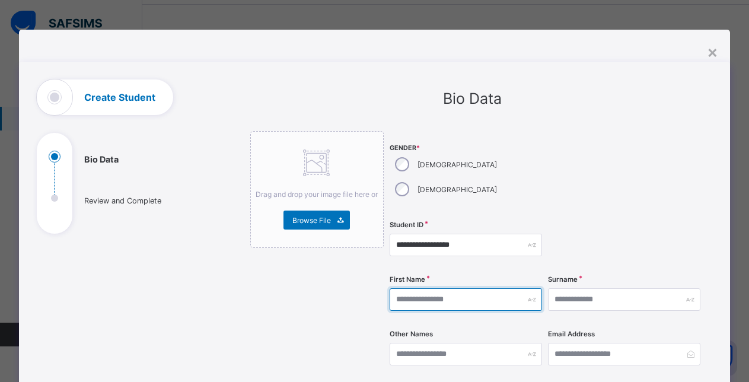
click at [479, 288] on input "text" at bounding box center [466, 299] width 152 height 23
type input "******"
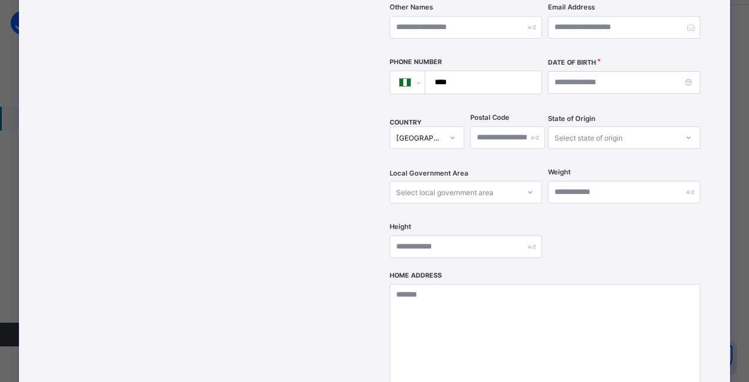
scroll to position [332, 0]
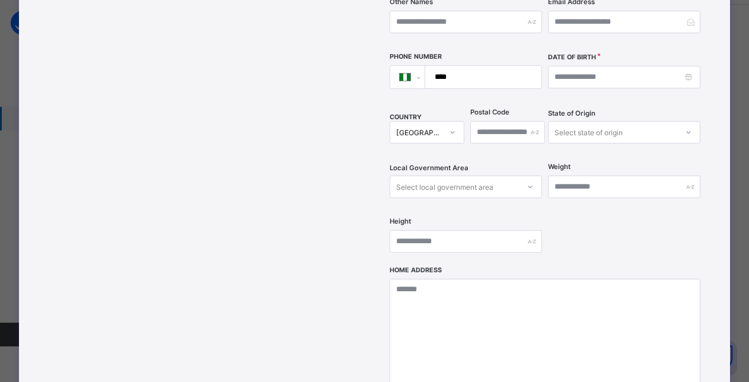
type input "********"
click at [591, 66] on input at bounding box center [624, 77] width 152 height 23
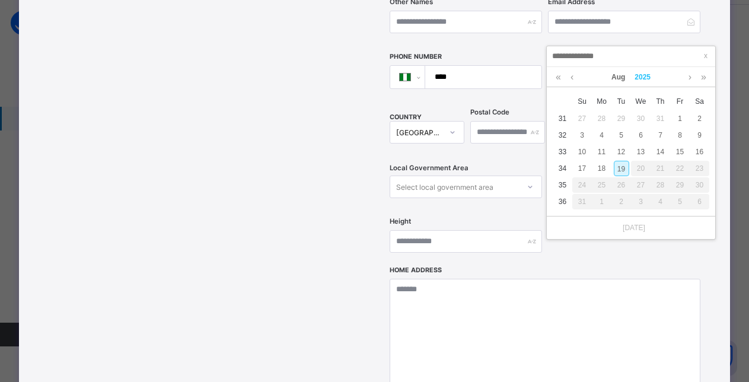
click at [640, 77] on link "2025" at bounding box center [643, 77] width 26 height 20
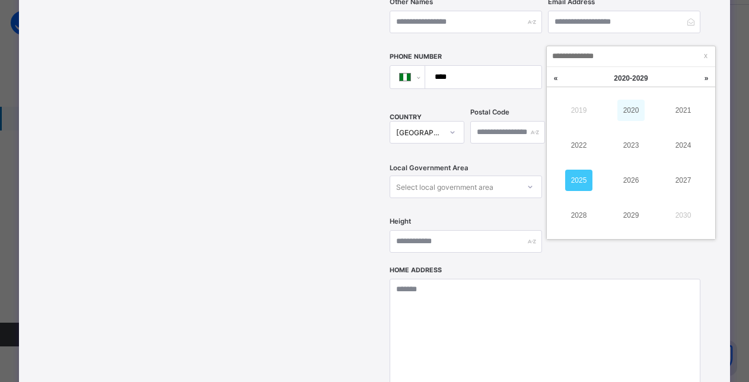
click at [634, 111] on link "2020" at bounding box center [631, 110] width 27 height 21
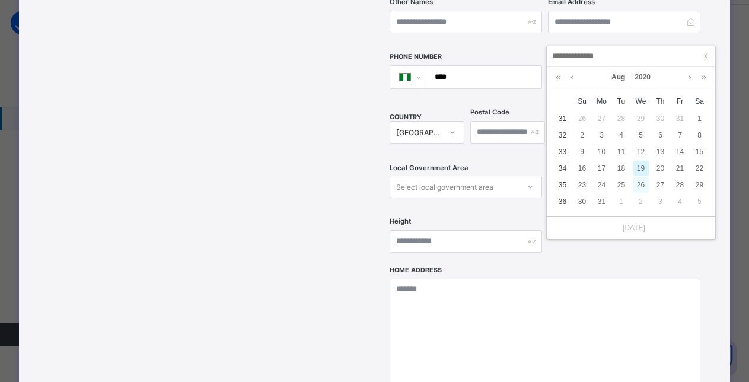
click at [640, 183] on div "26" at bounding box center [641, 184] width 15 height 15
type input "**********"
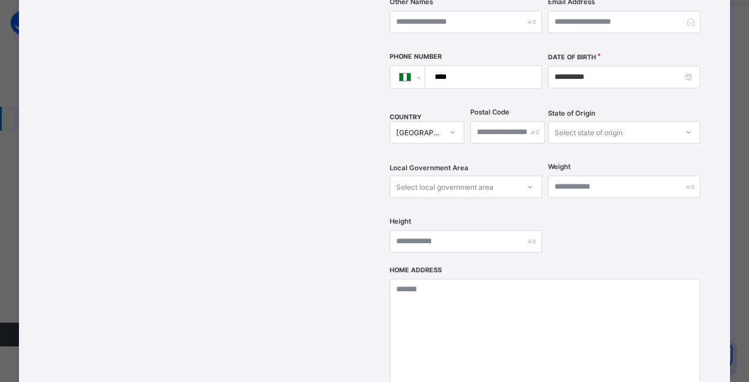
click at [589, 121] on div "Select state of origin" at bounding box center [589, 132] width 68 height 23
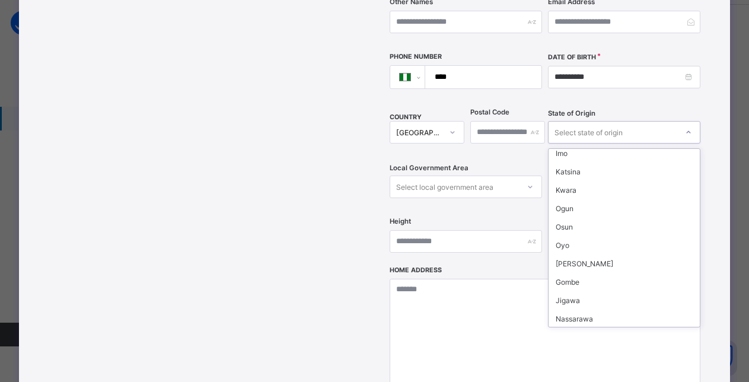
scroll to position [174, 0]
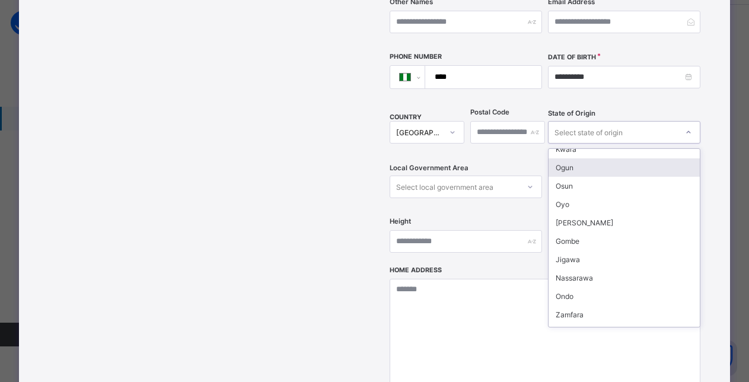
click at [581, 158] on div "Ogun" at bounding box center [624, 167] width 151 height 18
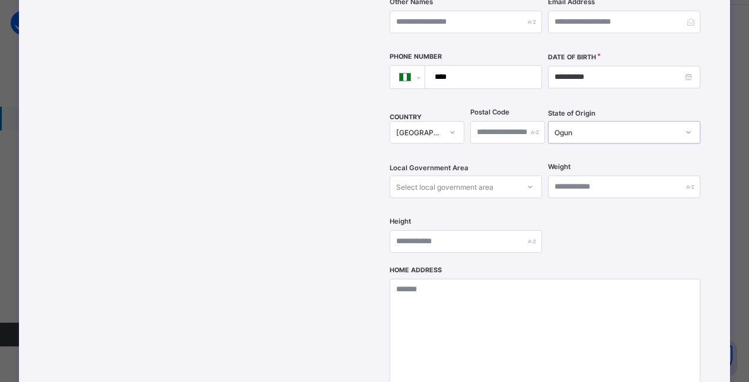
click at [495, 179] on div "Select local government area" at bounding box center [454, 187] width 129 height 17
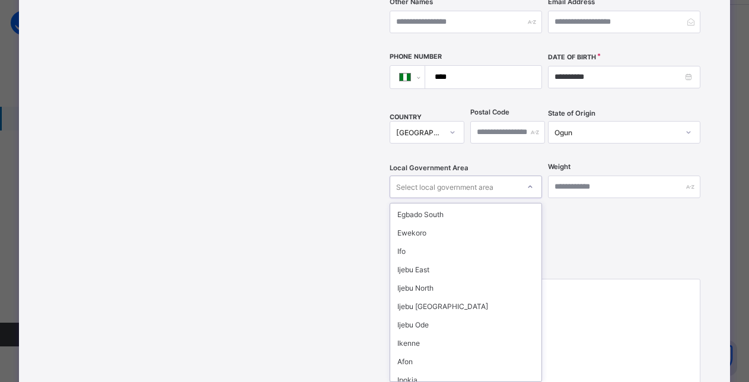
scroll to position [74, 0]
click at [457, 332] on div "Ikenne" at bounding box center [465, 341] width 151 height 18
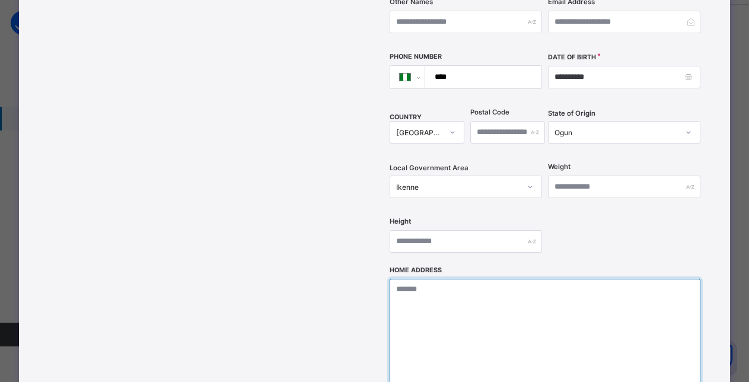
click at [429, 279] on textarea at bounding box center [546, 338] width 312 height 119
paste textarea "**********"
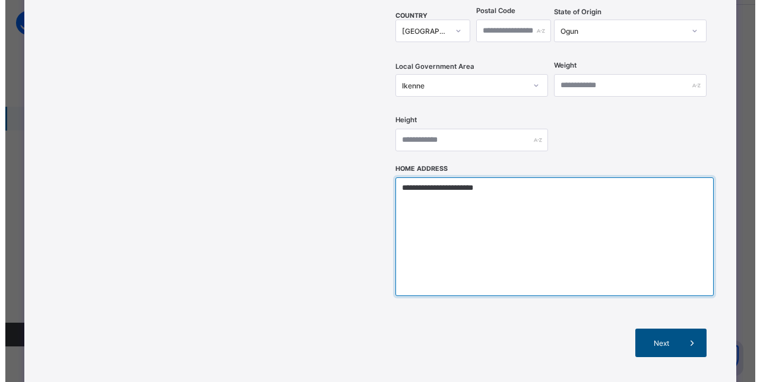
scroll to position [459, 0]
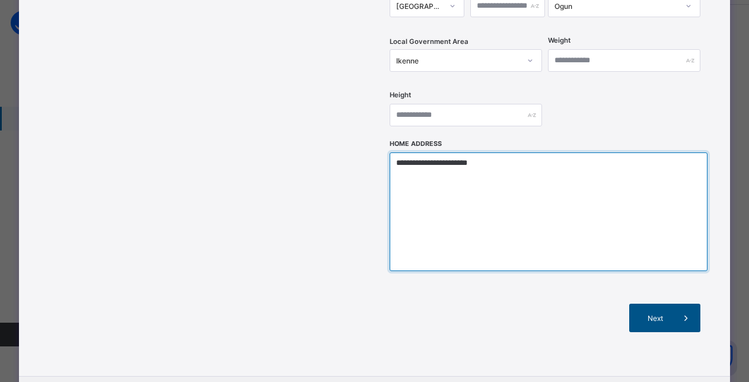
type textarea "**********"
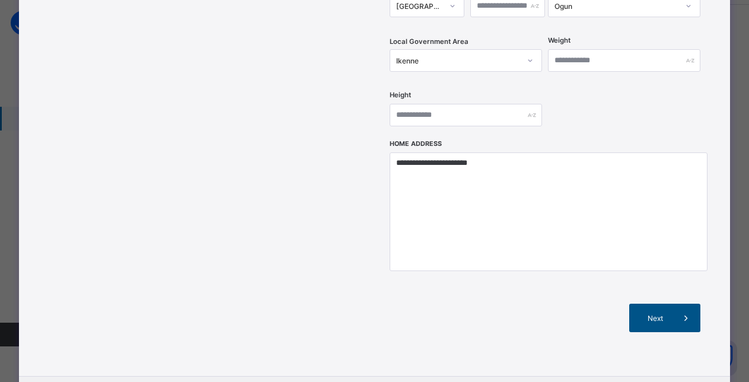
click at [660, 314] on span "Next" at bounding box center [655, 318] width 34 height 9
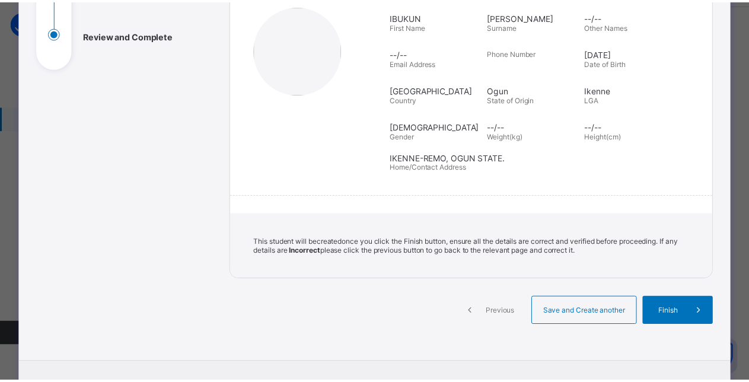
scroll to position [152, 0]
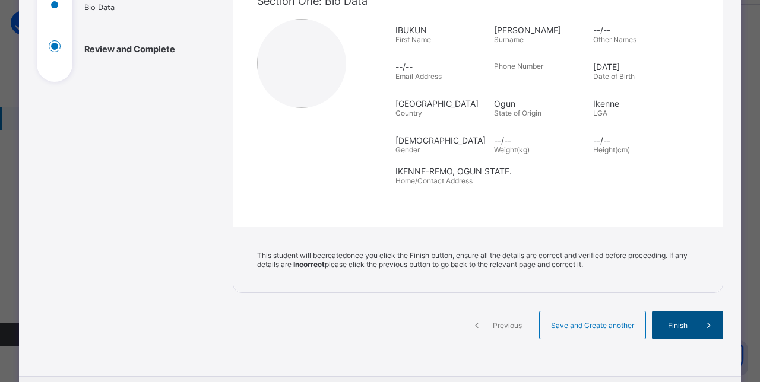
click at [672, 331] on div "Finish" at bounding box center [687, 325] width 71 height 28
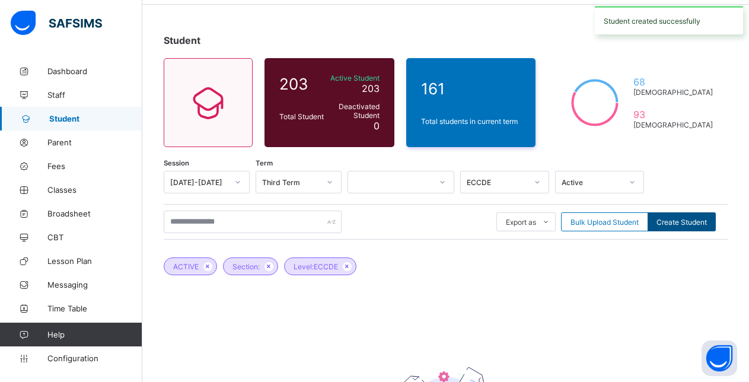
click at [685, 221] on span "Create Student" at bounding box center [682, 222] width 50 height 9
select select "**"
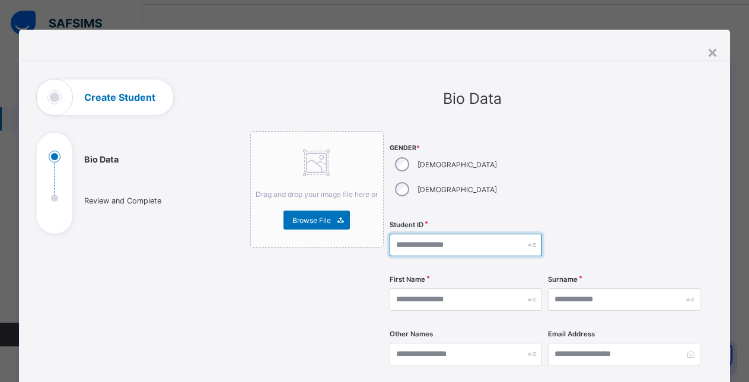
click at [427, 234] on input "text" at bounding box center [466, 245] width 152 height 23
type input "**********"
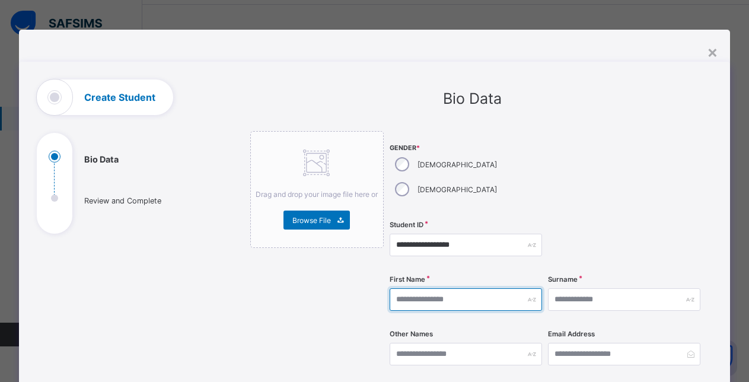
click at [425, 288] on input "text" at bounding box center [466, 299] width 152 height 23
type input "*******"
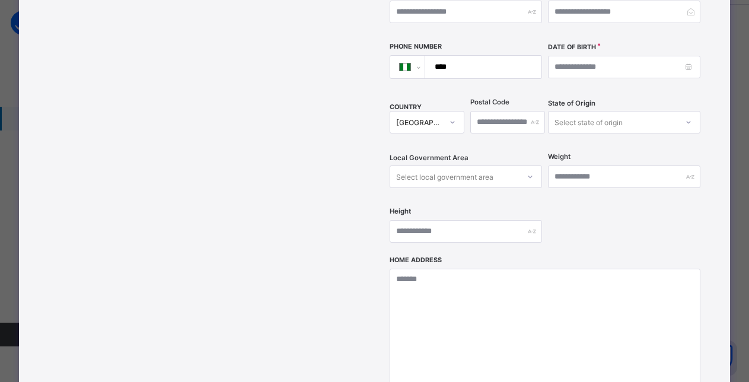
scroll to position [370, 0]
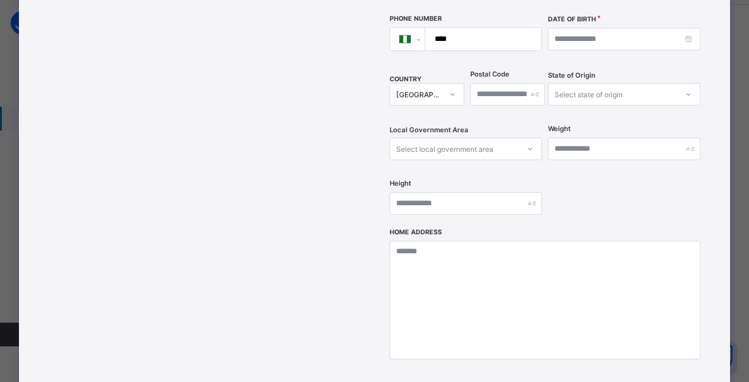
type input "********"
click at [595, 28] on input at bounding box center [624, 39] width 152 height 23
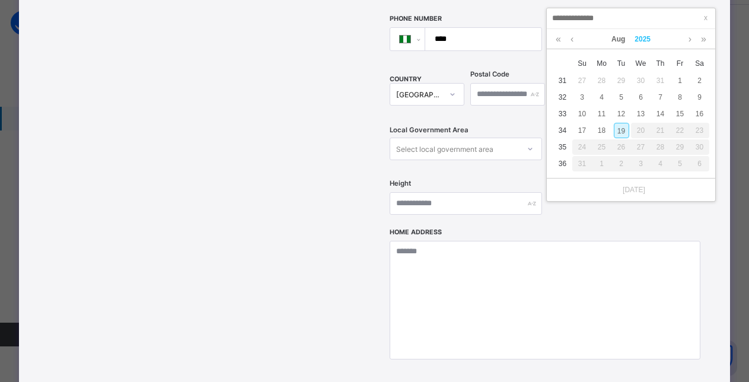
click at [643, 39] on link "2025" at bounding box center [643, 39] width 26 height 20
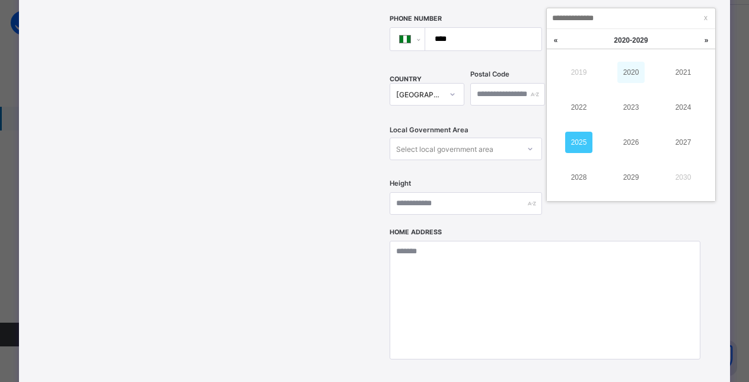
click at [630, 70] on link "2020" at bounding box center [631, 72] width 27 height 21
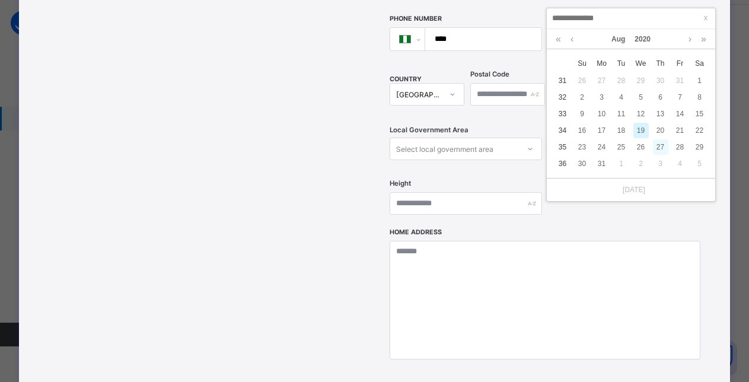
click at [662, 150] on div "27" at bounding box center [660, 146] width 15 height 15
type input "**********"
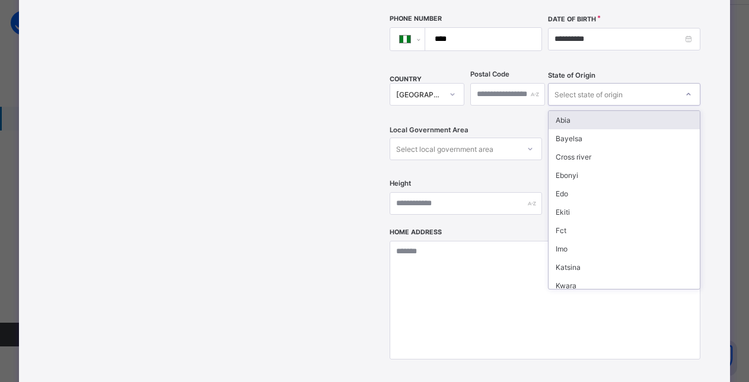
click at [618, 83] on div "Select state of origin" at bounding box center [589, 94] width 68 height 23
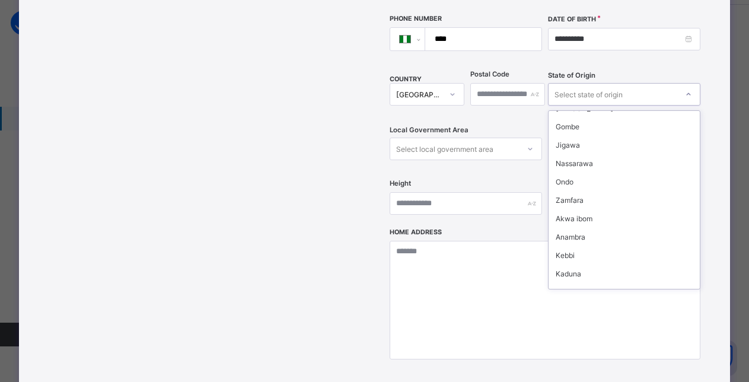
scroll to position [169, 0]
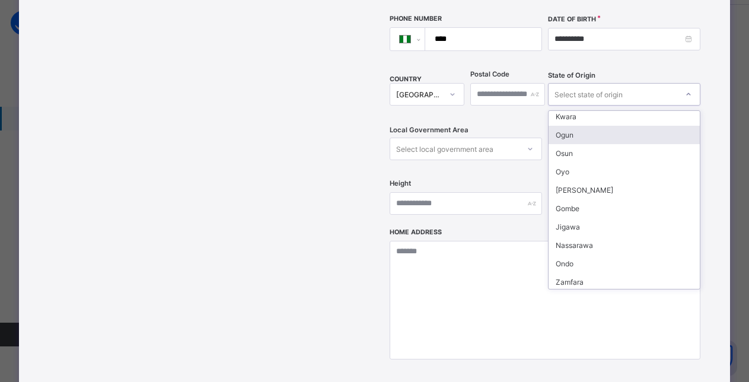
click at [589, 126] on div "Ogun" at bounding box center [624, 135] width 151 height 18
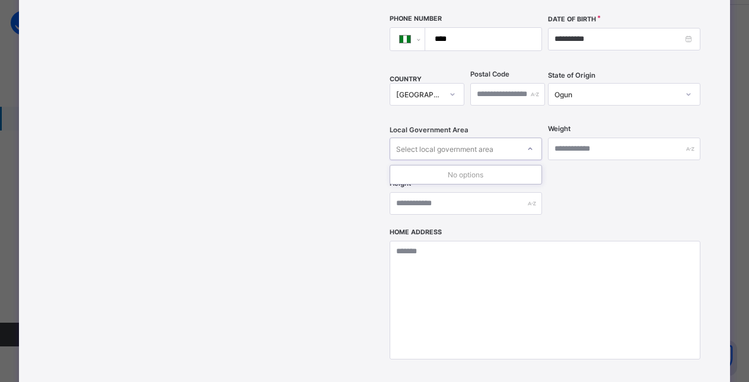
click at [508, 141] on div "Select local government area" at bounding box center [454, 149] width 129 height 17
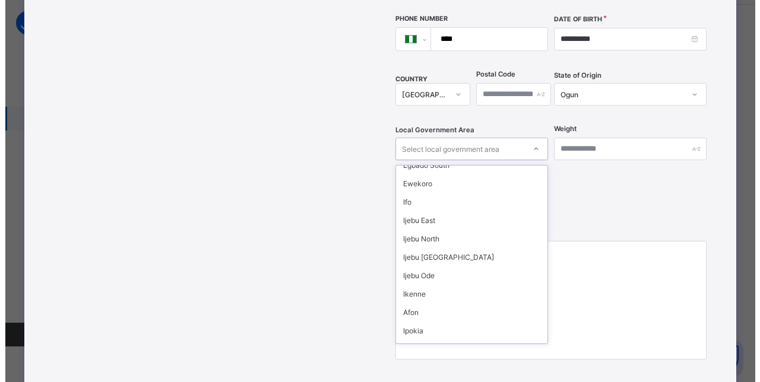
scroll to position [87, 0]
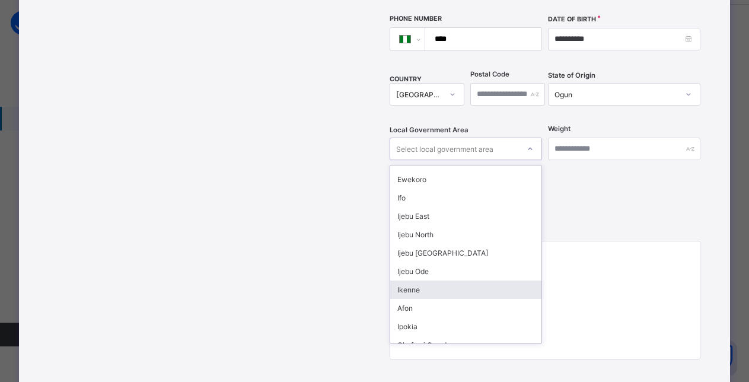
click at [418, 281] on div "Ikenne" at bounding box center [465, 290] width 151 height 18
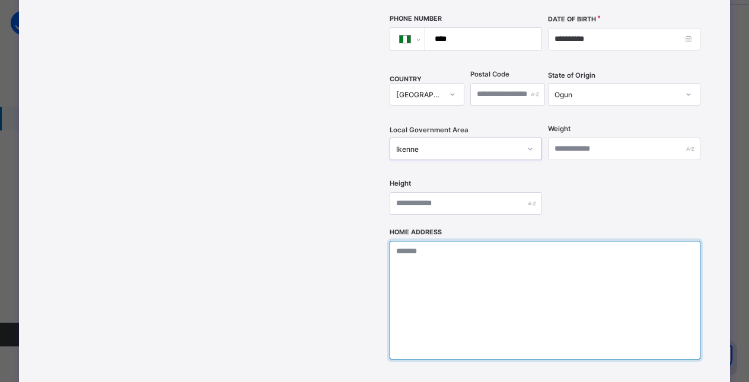
click at [422, 241] on textarea at bounding box center [546, 300] width 312 height 119
paste textarea "**********"
type textarea "**********"
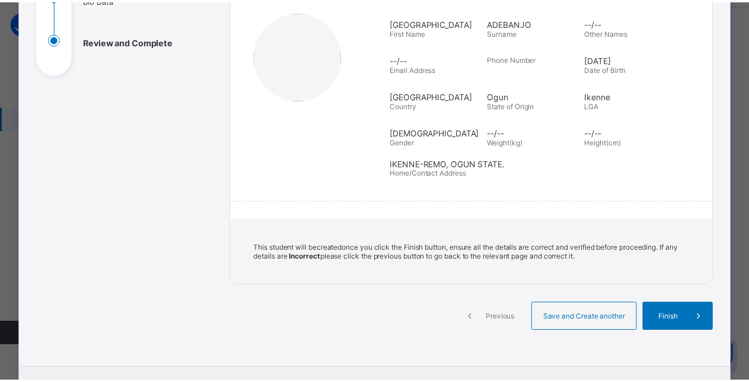
scroll to position [158, 0]
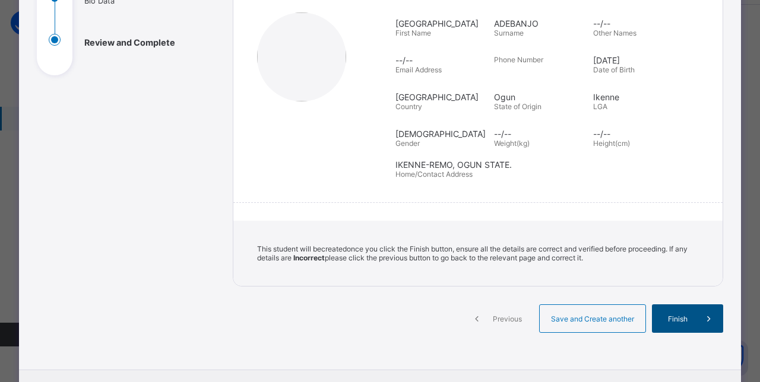
click at [680, 314] on span "Finish" at bounding box center [677, 318] width 34 height 9
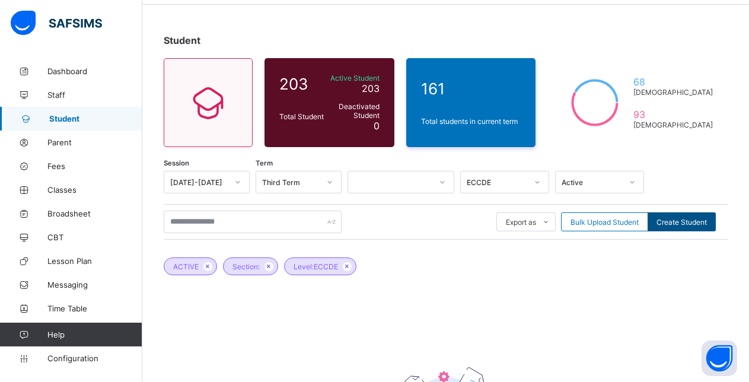
click at [679, 223] on span "Create Student" at bounding box center [682, 222] width 50 height 9
select select "**"
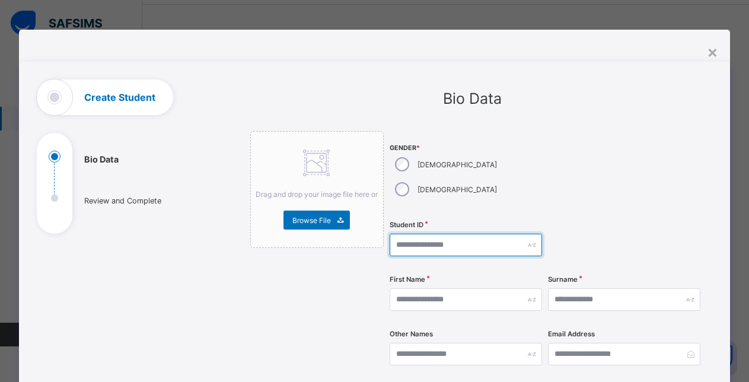
click at [417, 234] on input "text" at bounding box center [466, 245] width 152 height 23
type input "**********"
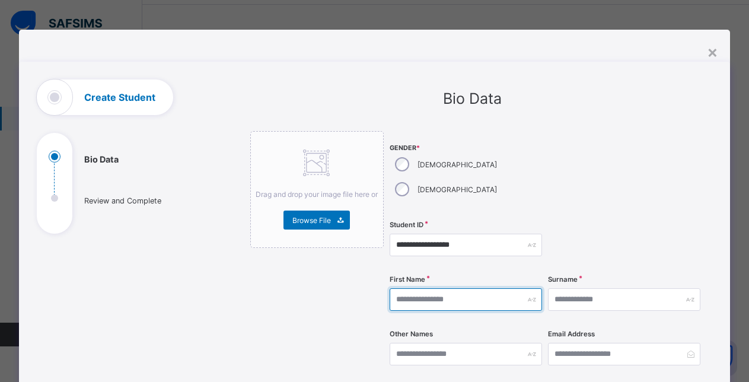
click at [458, 288] on input "text" at bounding box center [466, 299] width 152 height 23
type input "*******"
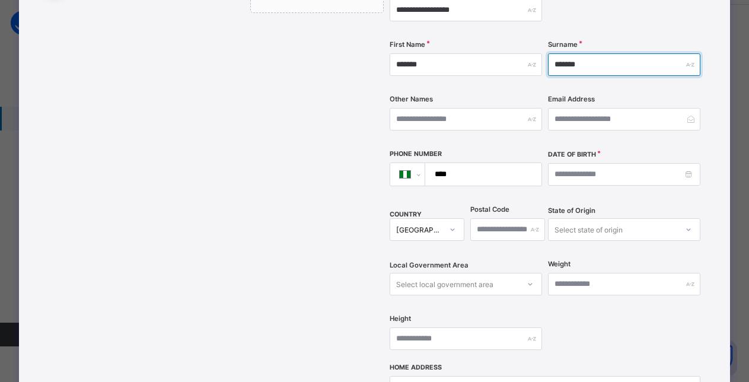
scroll to position [236, 0]
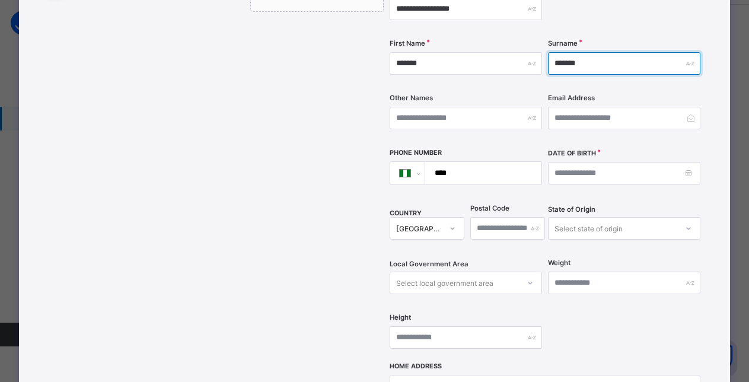
type input "*******"
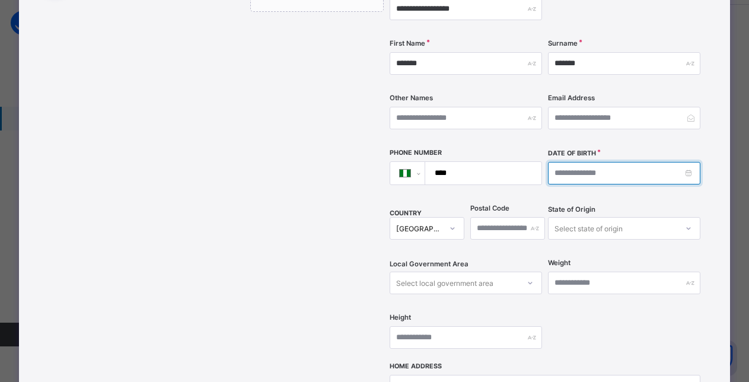
click at [634, 162] on input at bounding box center [624, 173] width 152 height 23
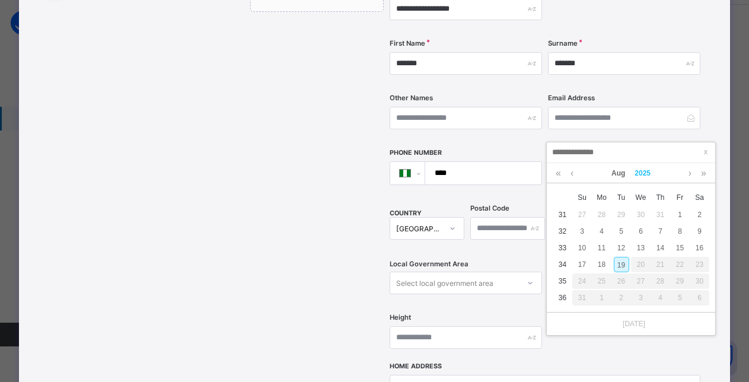
click at [641, 173] on link "2025" at bounding box center [643, 173] width 26 height 20
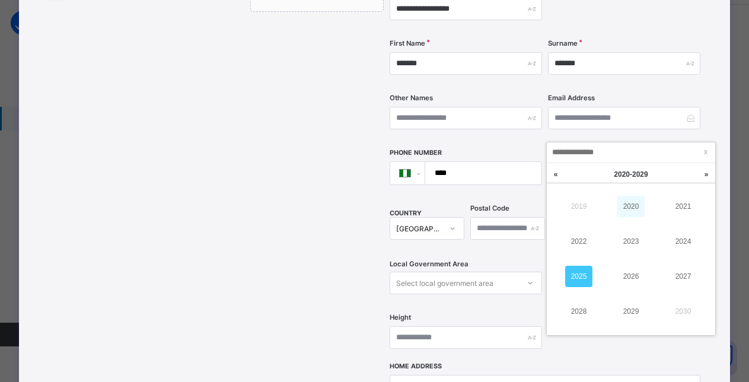
click at [634, 206] on link "2020" at bounding box center [631, 206] width 27 height 21
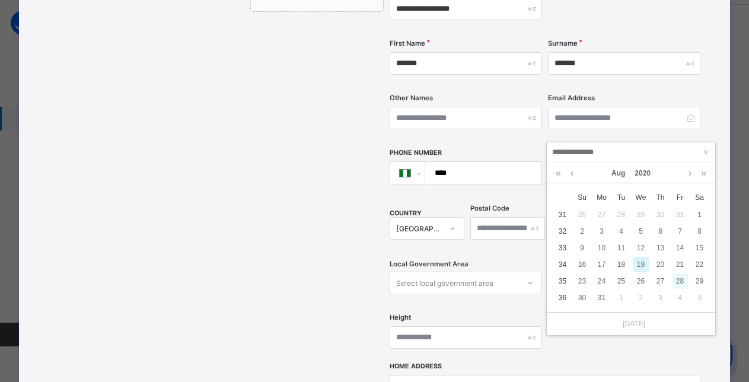
click at [682, 281] on div "28" at bounding box center [680, 281] width 15 height 15
type input "**********"
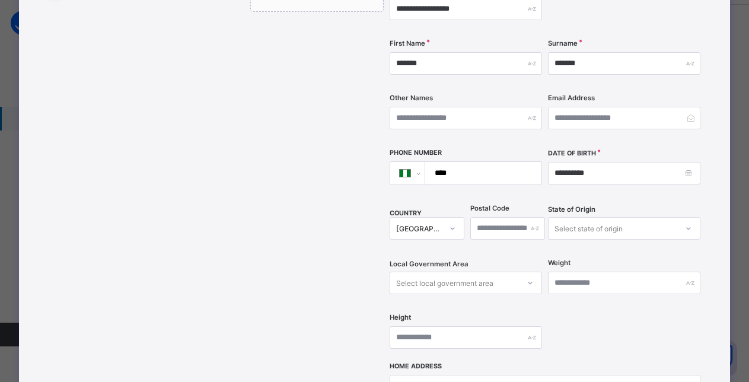
click at [606, 217] on div "Select state of origin" at bounding box center [624, 228] width 152 height 23
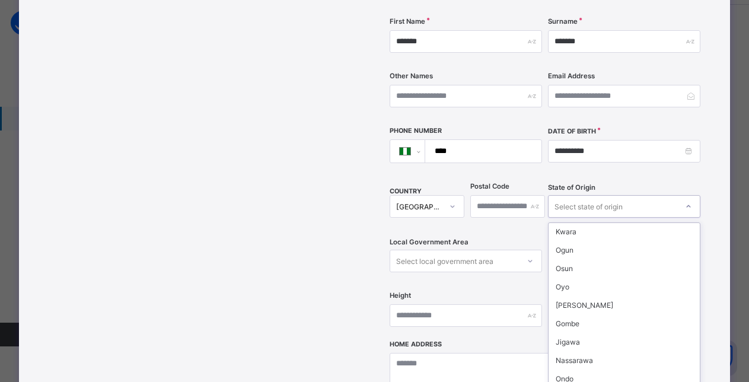
scroll to position [170, 0]
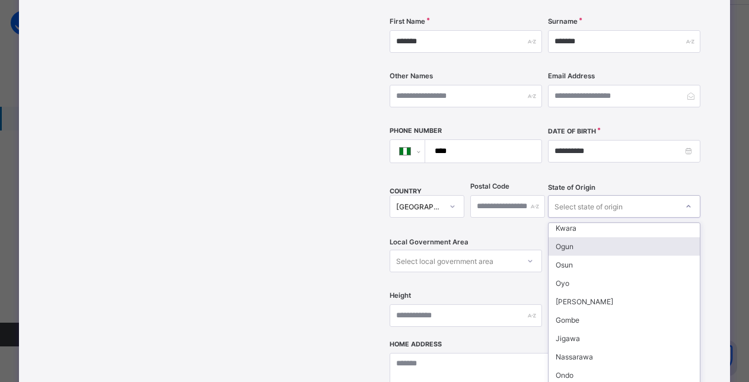
click at [592, 237] on div "Ogun" at bounding box center [624, 246] width 151 height 18
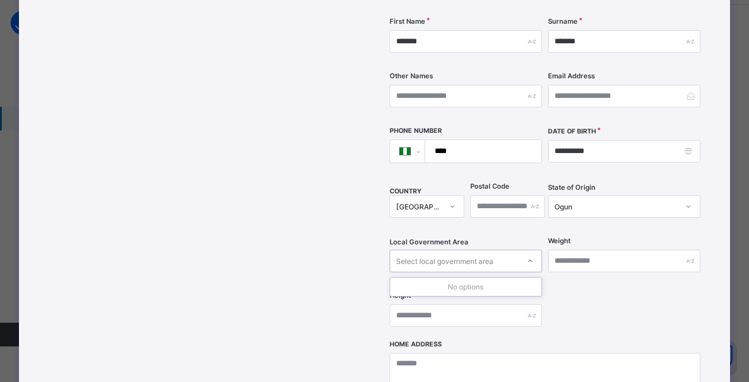
click at [513, 253] on div "Select local government area" at bounding box center [454, 261] width 129 height 17
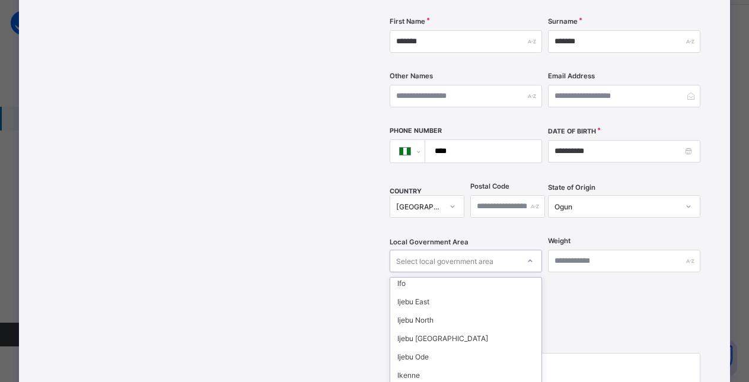
scroll to position [140, 0]
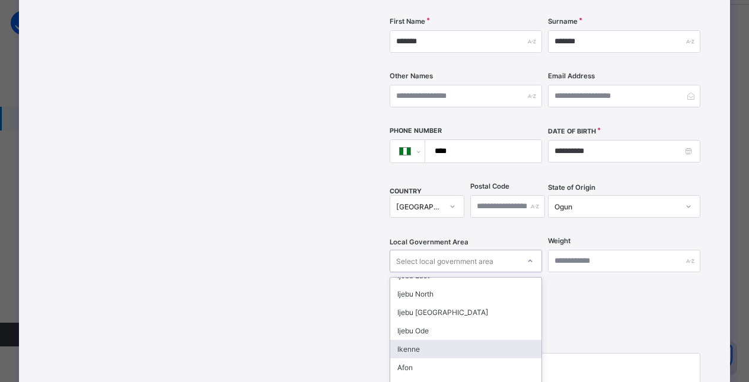
click at [423, 340] on div "Ikenne" at bounding box center [465, 349] width 151 height 18
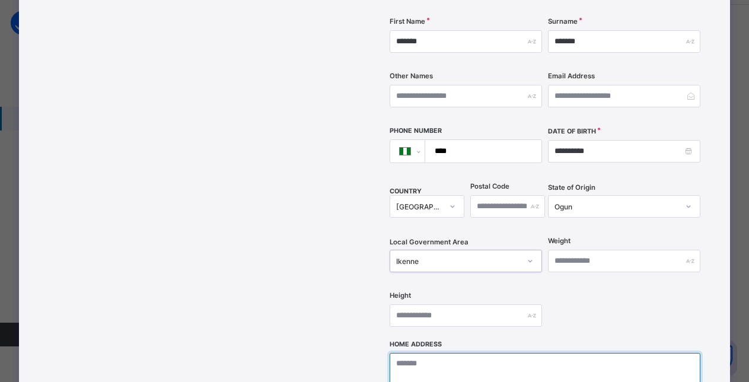
paste textarea "**********"
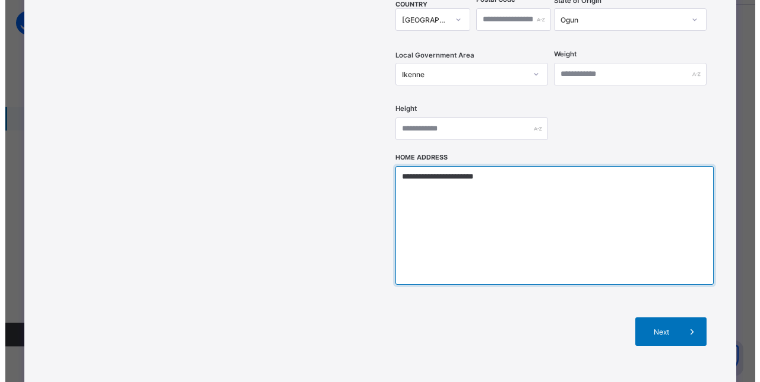
scroll to position [447, 0]
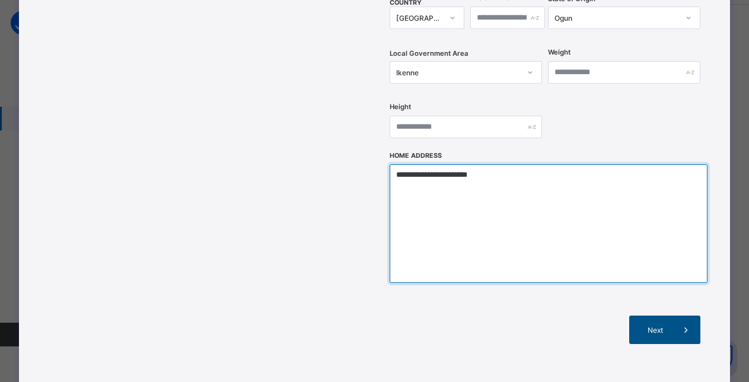
type textarea "**********"
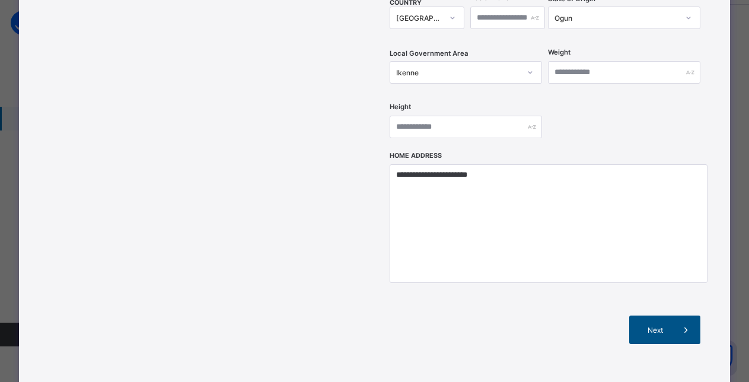
click at [668, 326] on span "Next" at bounding box center [655, 330] width 34 height 9
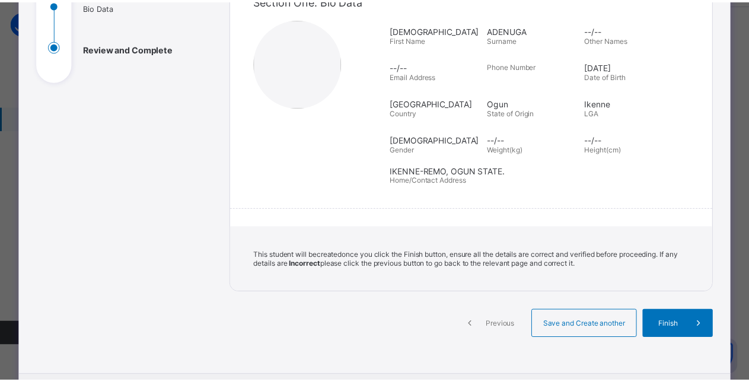
scroll to position [149, 0]
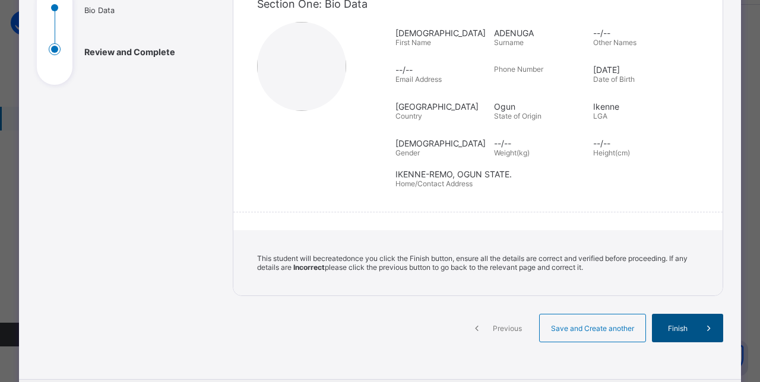
click at [674, 331] on span "Finish" at bounding box center [677, 328] width 34 height 9
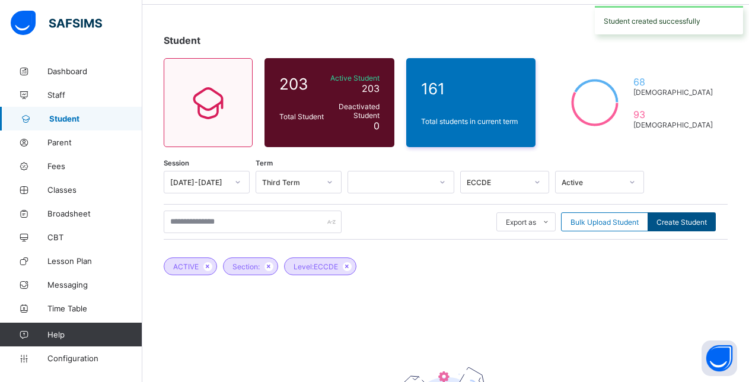
click at [685, 220] on span "Create Student" at bounding box center [682, 222] width 50 height 9
select select "**"
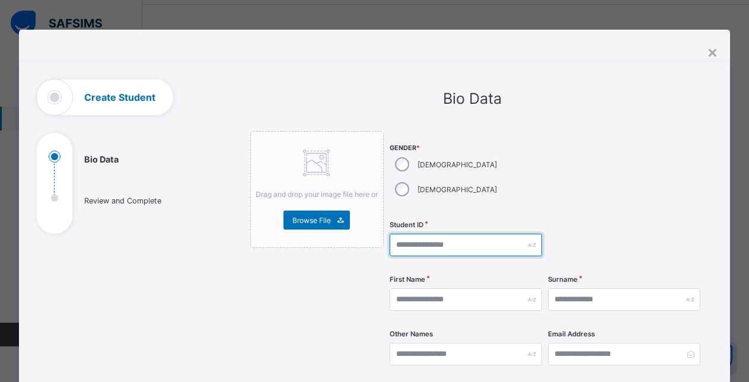
click at [450, 234] on input "text" at bounding box center [466, 245] width 152 height 23
type input "**********"
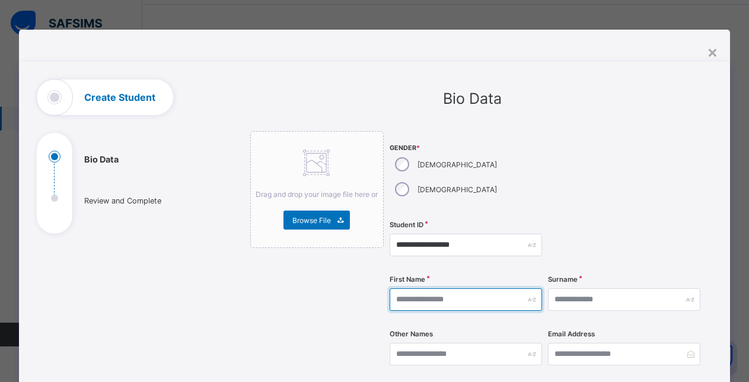
click at [460, 288] on input "text" at bounding box center [466, 299] width 152 height 23
type input "******"
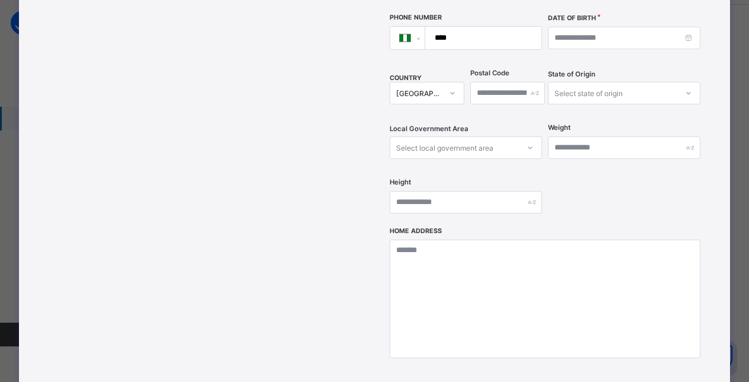
scroll to position [373, 0]
type input "*********"
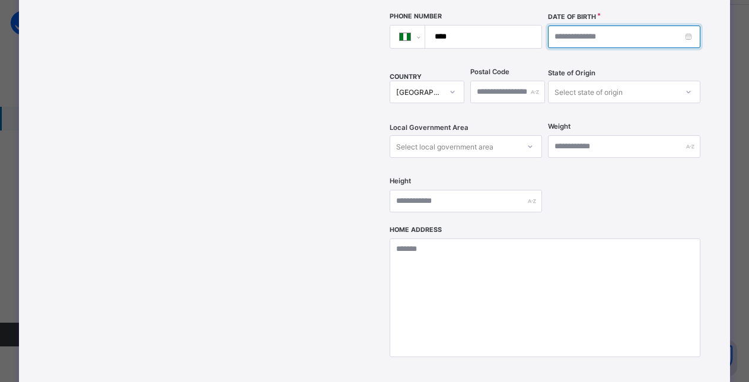
click at [585, 26] on input at bounding box center [624, 37] width 152 height 23
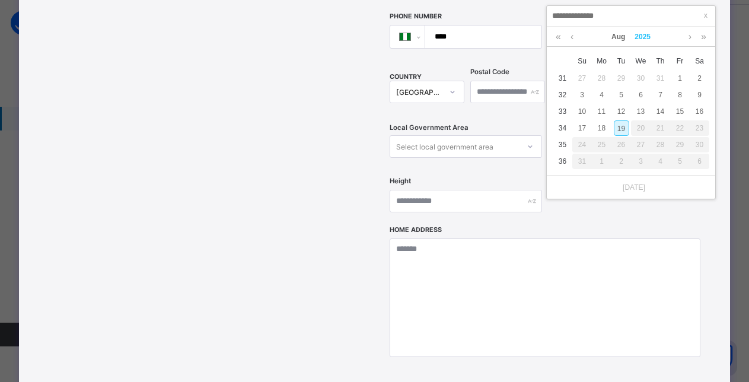
click at [640, 33] on link "2025" at bounding box center [643, 37] width 26 height 20
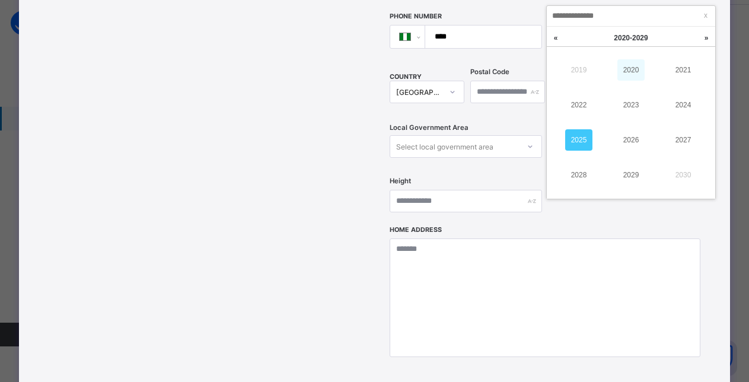
click at [636, 72] on link "2020" at bounding box center [631, 69] width 27 height 21
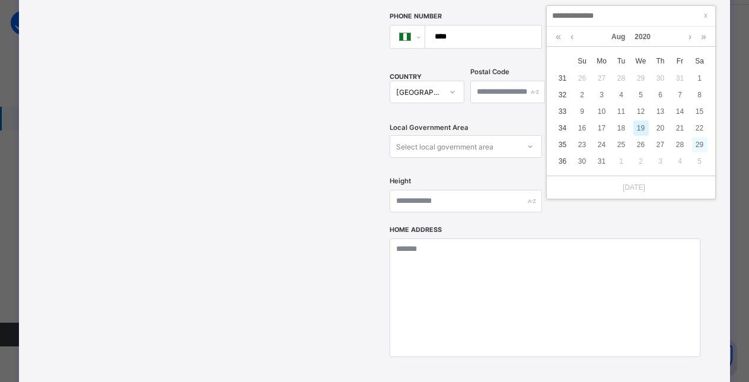
click at [699, 144] on div "29" at bounding box center [699, 144] width 15 height 15
type input "**********"
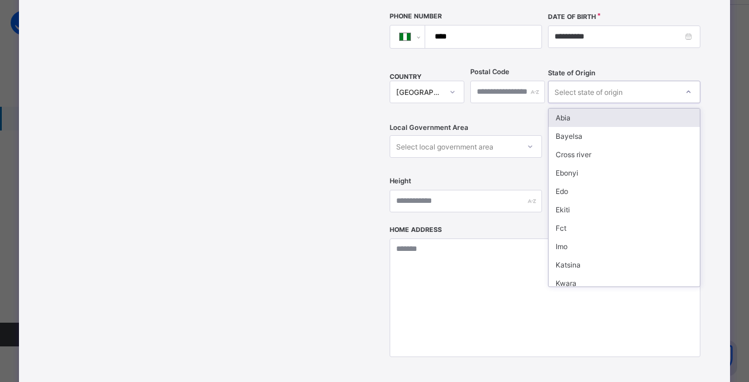
click at [596, 81] on div "Select state of origin" at bounding box center [589, 92] width 68 height 23
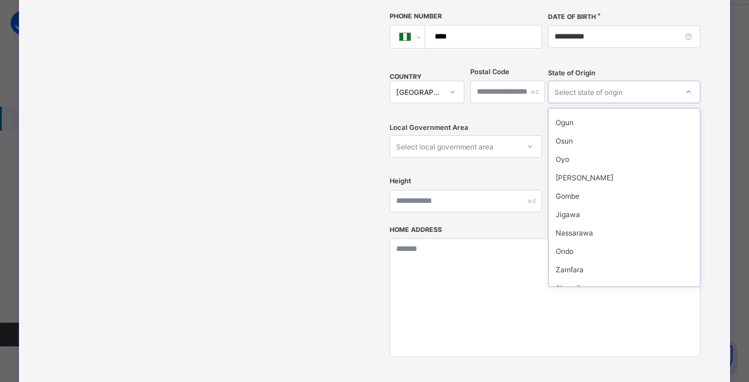
scroll to position [169, 0]
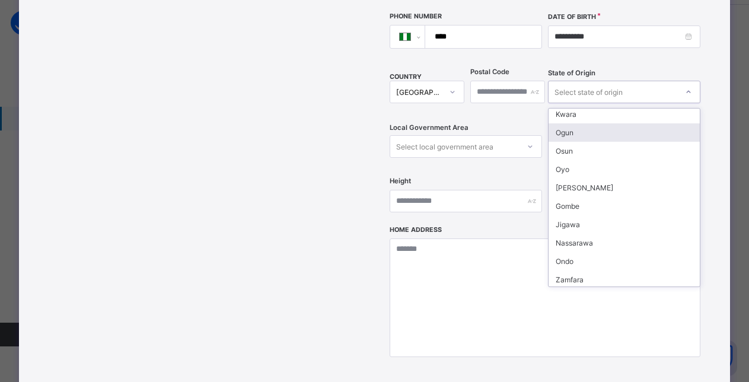
click at [588, 123] on div "Ogun" at bounding box center [624, 132] width 151 height 18
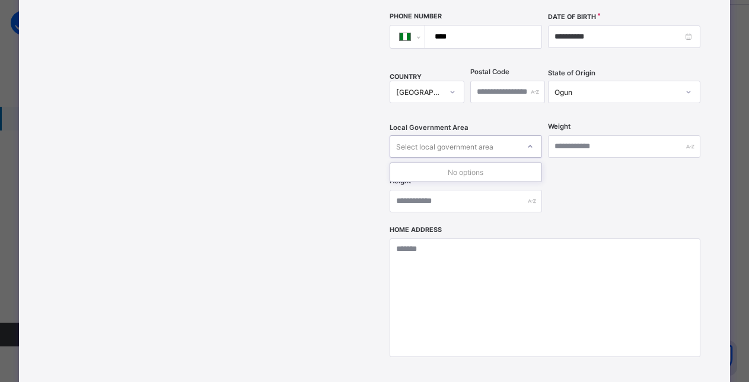
click at [476, 135] on div "Select local government area" at bounding box center [444, 146] width 97 height 23
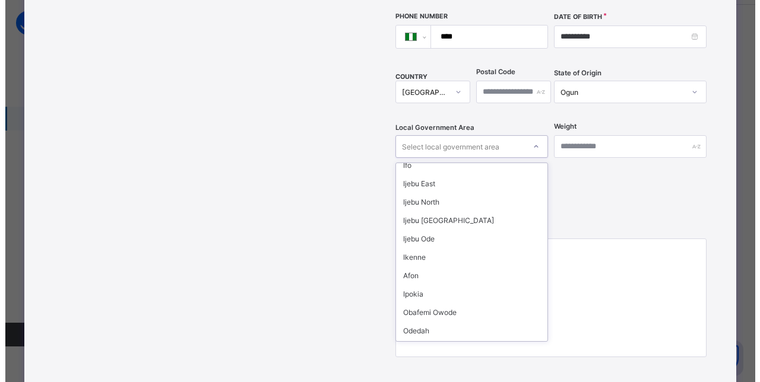
scroll to position [119, 0]
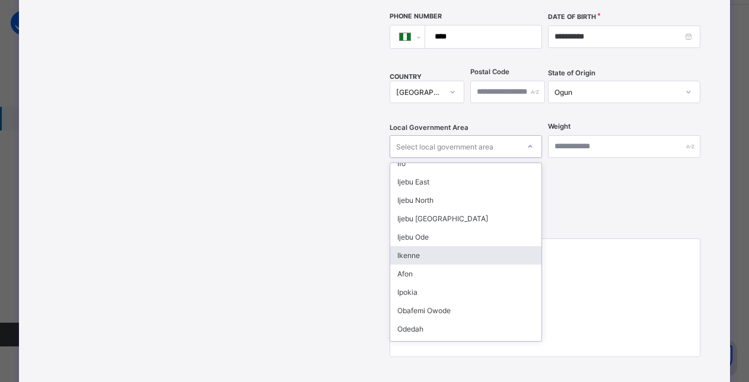
click at [440, 246] on div "Ikenne" at bounding box center [465, 255] width 151 height 18
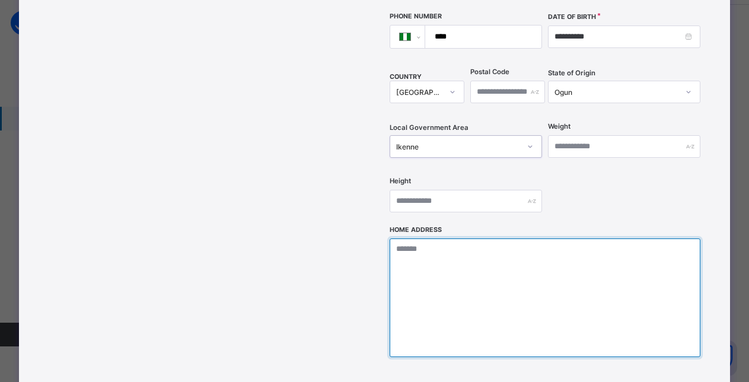
click at [441, 239] on textarea at bounding box center [546, 298] width 312 height 119
paste textarea "**********"
type textarea "**********"
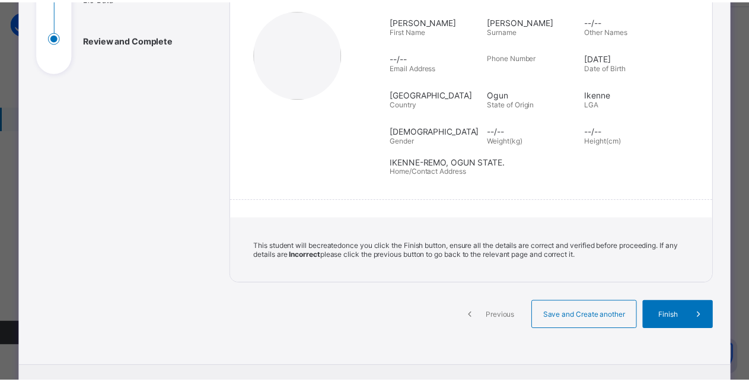
scroll to position [160, 0]
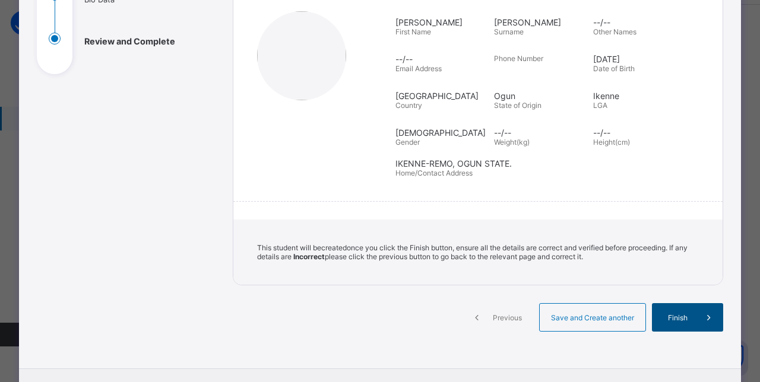
click at [671, 314] on span "Finish" at bounding box center [677, 317] width 34 height 9
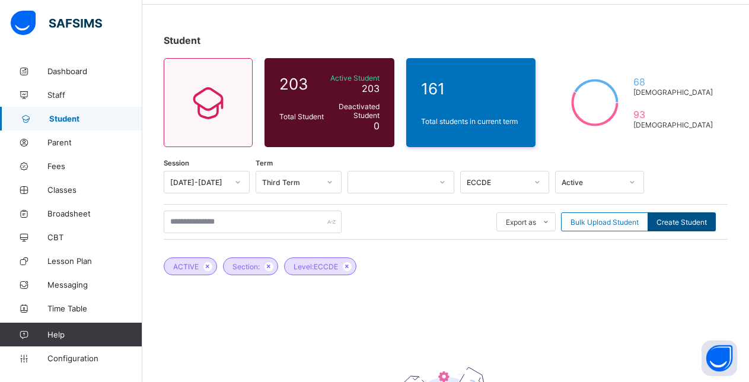
click at [694, 224] on span "Create Student" at bounding box center [682, 222] width 50 height 9
select select "**"
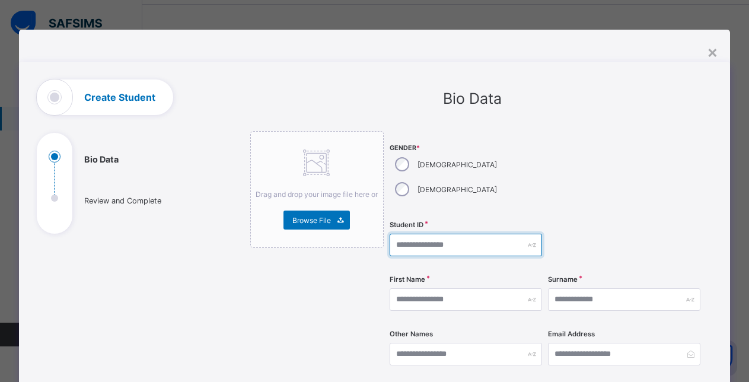
click at [436, 234] on input "text" at bounding box center [466, 245] width 152 height 23
type input "**********"
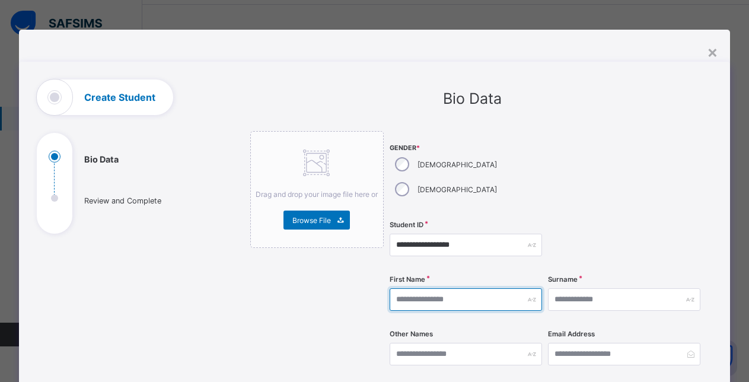
click at [446, 288] on input "text" at bounding box center [466, 299] width 152 height 23
type input "****"
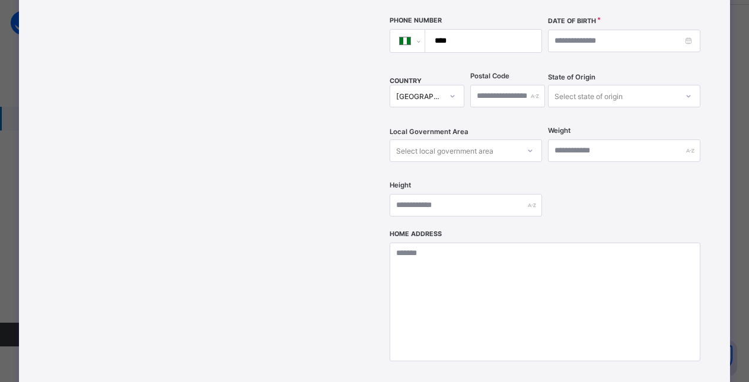
scroll to position [370, 0]
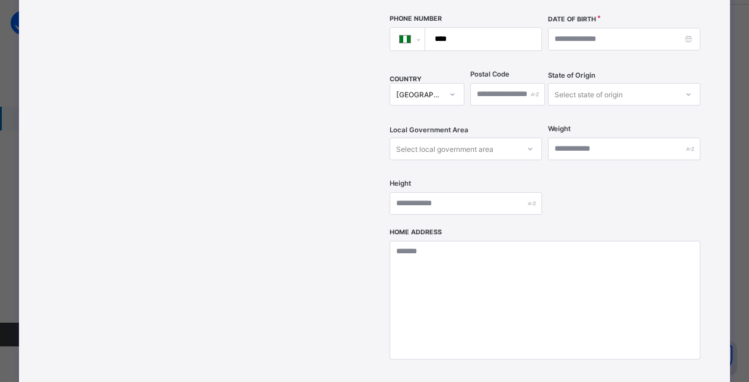
type input "*******"
click at [603, 28] on input at bounding box center [624, 39] width 152 height 23
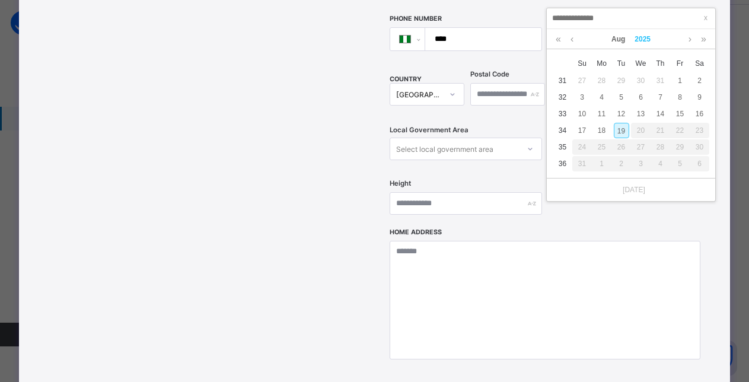
click at [639, 37] on link "2025" at bounding box center [643, 39] width 26 height 20
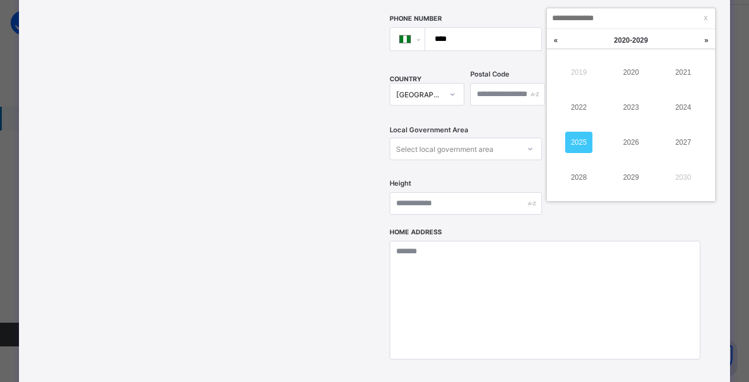
click at [644, 36] on link "[DATE] - [DATE] x" at bounding box center [631, 40] width 107 height 23
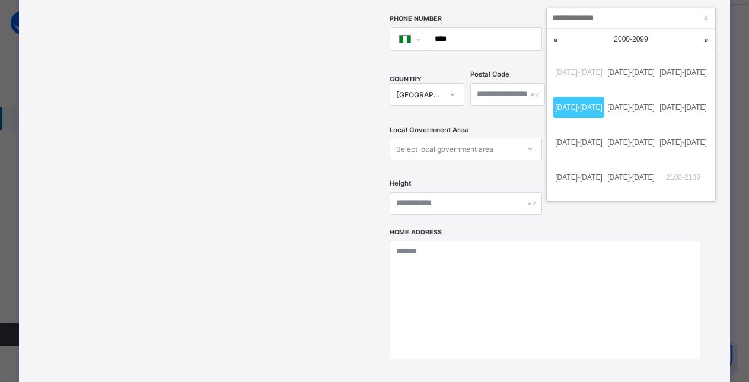
click at [640, 38] on div "[DATE] - [DATE]" at bounding box center [631, 39] width 157 height 20
click at [576, 110] on link "[DATE]-[DATE]" at bounding box center [579, 107] width 51 height 21
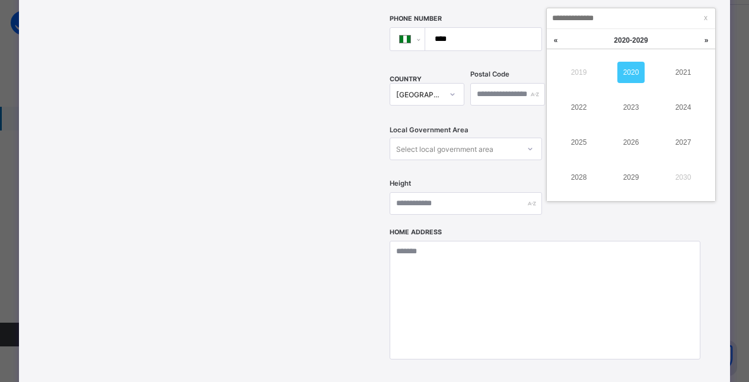
click at [633, 69] on link "2020" at bounding box center [631, 72] width 27 height 21
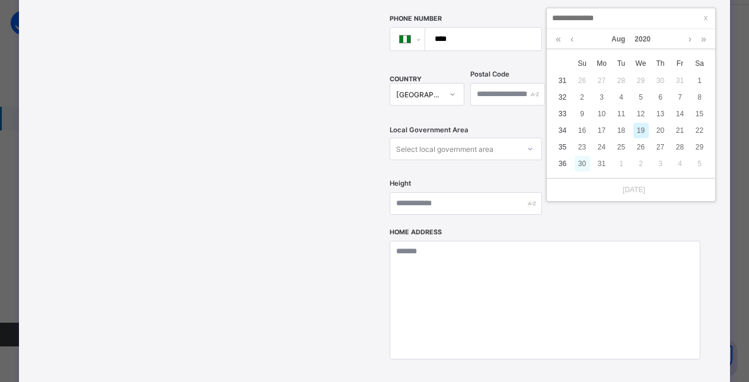
click at [583, 162] on div "30" at bounding box center [582, 163] width 15 height 15
type input "**********"
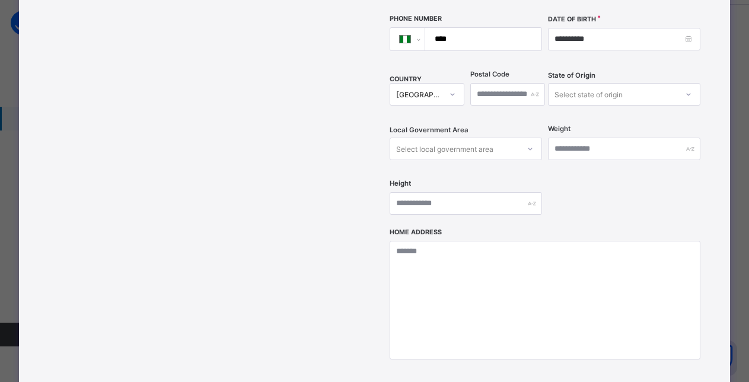
click at [600, 83] on div "Select state of origin" at bounding box center [589, 94] width 68 height 23
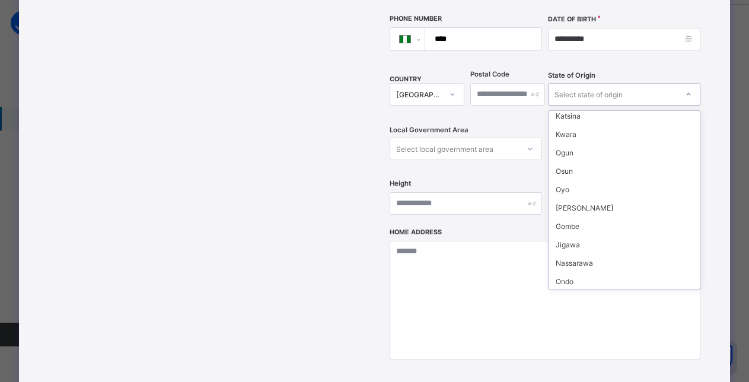
scroll to position [154, 0]
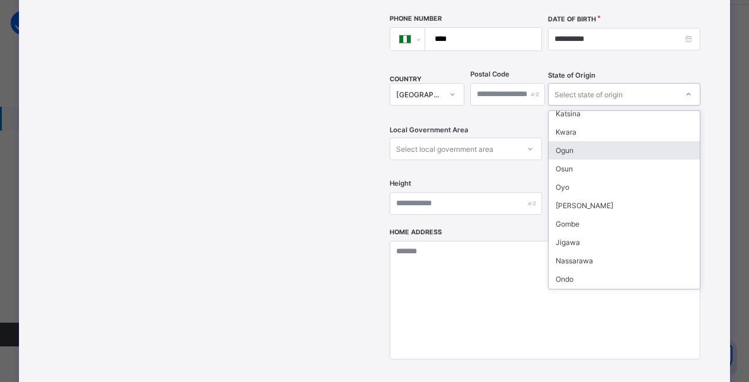
click at [589, 141] on div "Ogun" at bounding box center [624, 150] width 151 height 18
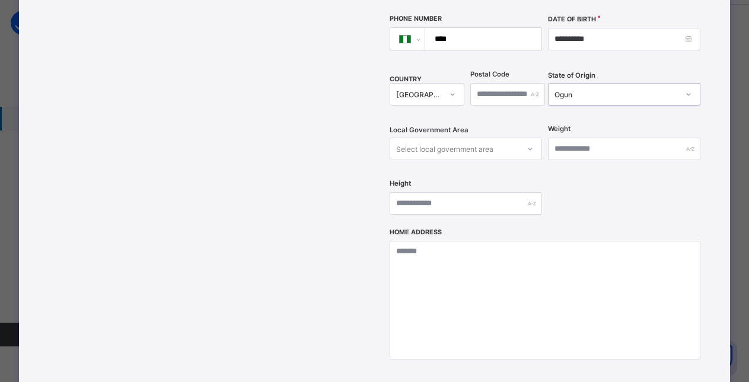
click at [493, 141] on div "Select local government area" at bounding box center [454, 149] width 129 height 17
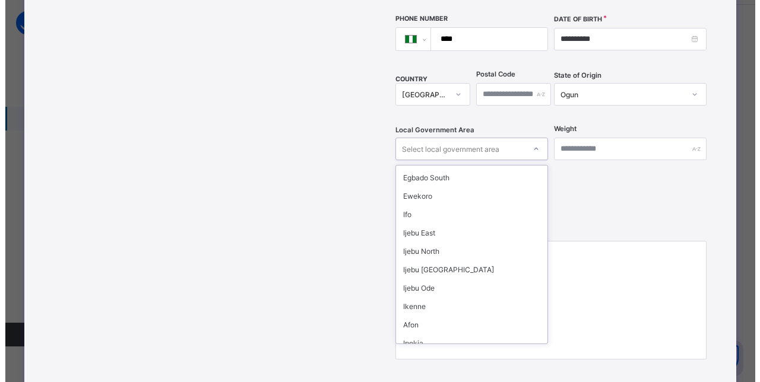
scroll to position [78, 0]
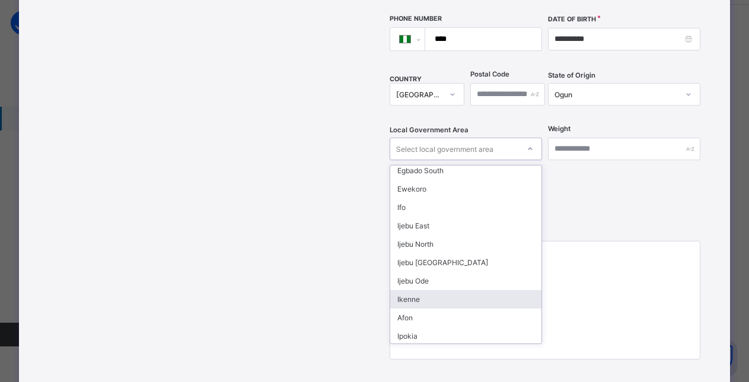
click at [419, 290] on div "Ikenne" at bounding box center [465, 299] width 151 height 18
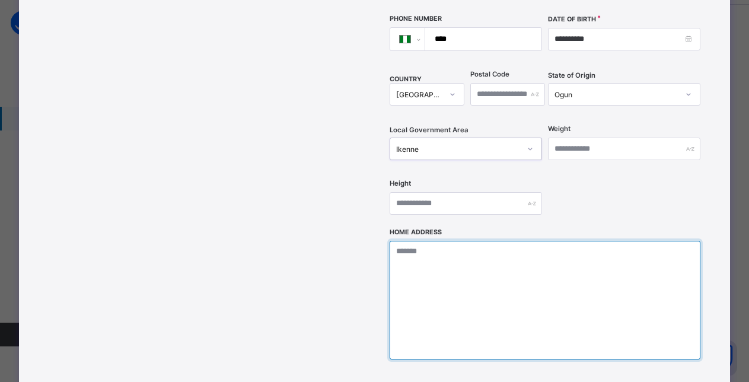
click at [427, 241] on textarea at bounding box center [546, 300] width 312 height 119
paste textarea "**********"
type textarea "**********"
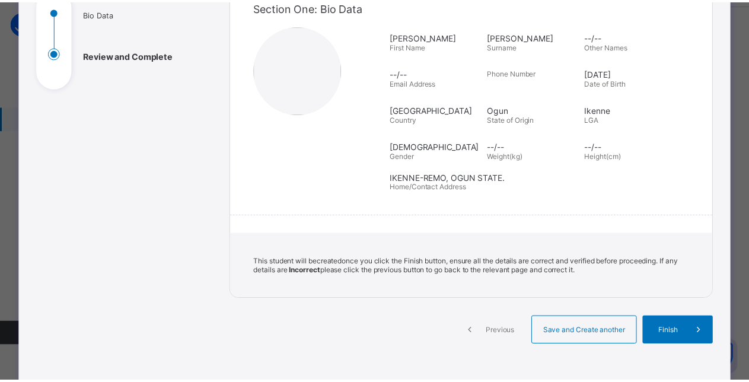
scroll to position [144, 0]
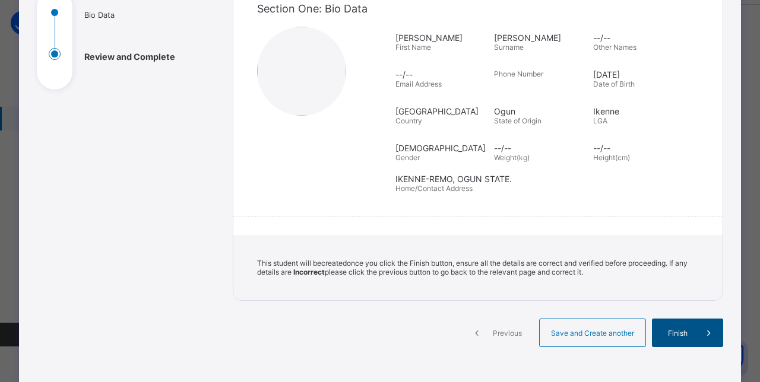
click at [672, 330] on span "Finish" at bounding box center [677, 333] width 34 height 9
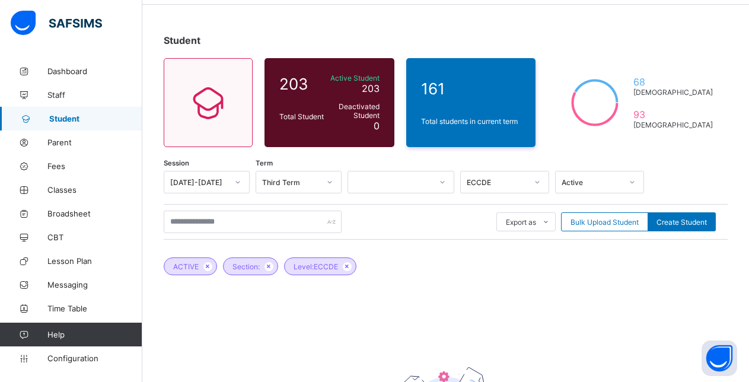
click at [71, 117] on span "Student" at bounding box center [95, 118] width 93 height 9
click at [62, 96] on span "Staff" at bounding box center [94, 94] width 95 height 9
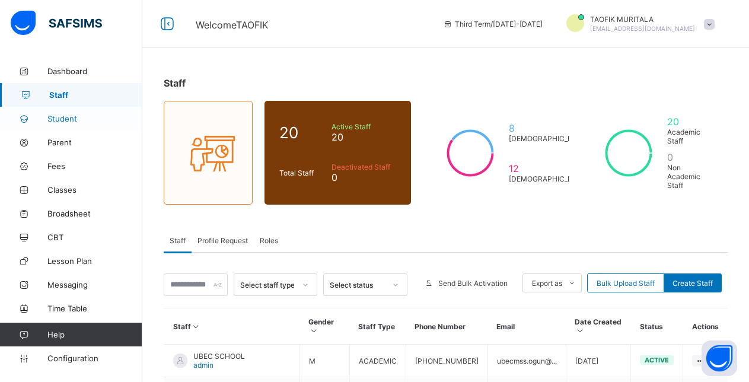
click at [65, 118] on span "Student" at bounding box center [94, 118] width 95 height 9
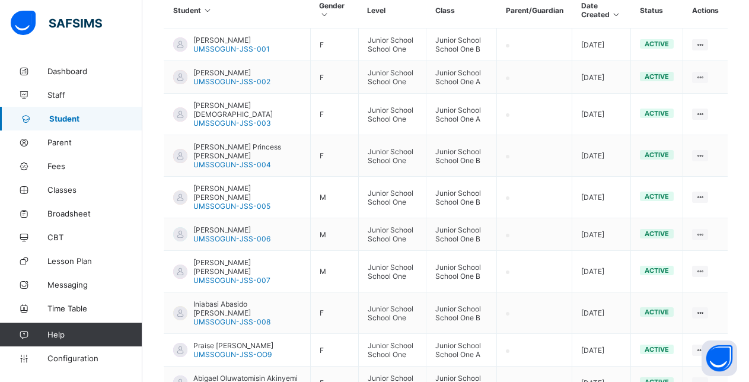
scroll to position [400, 0]
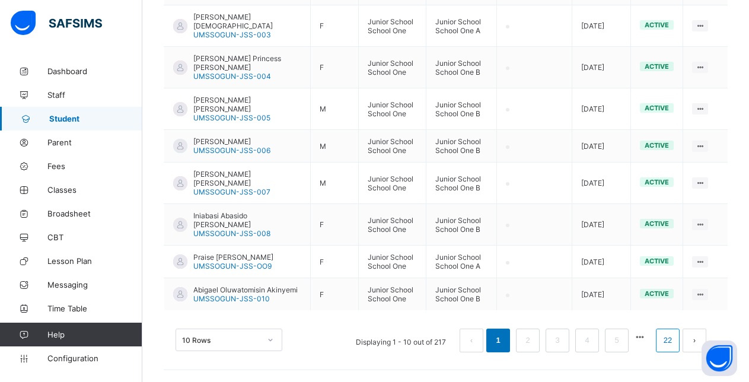
click at [676, 342] on link "22" at bounding box center [667, 340] width 15 height 15
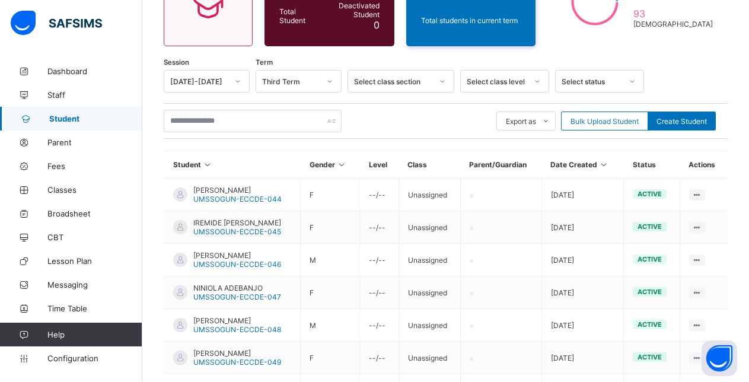
scroll to position [240, 0]
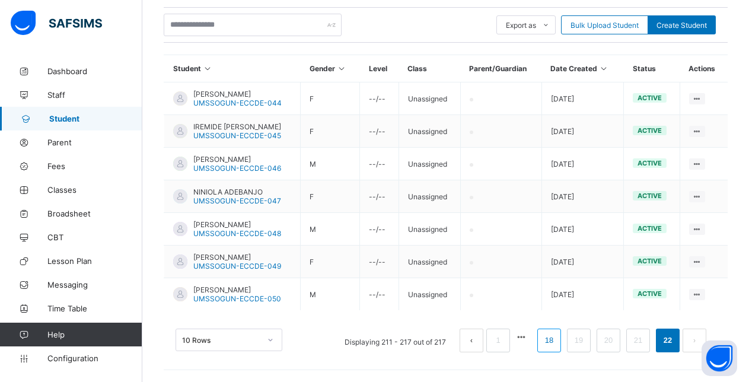
click at [557, 342] on link "18" at bounding box center [549, 340] width 15 height 15
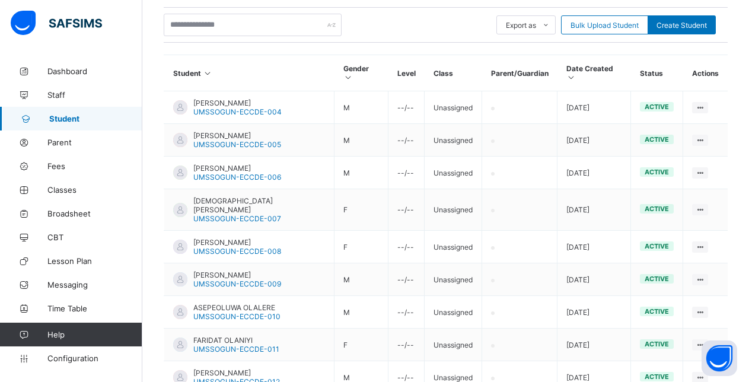
scroll to position [338, 0]
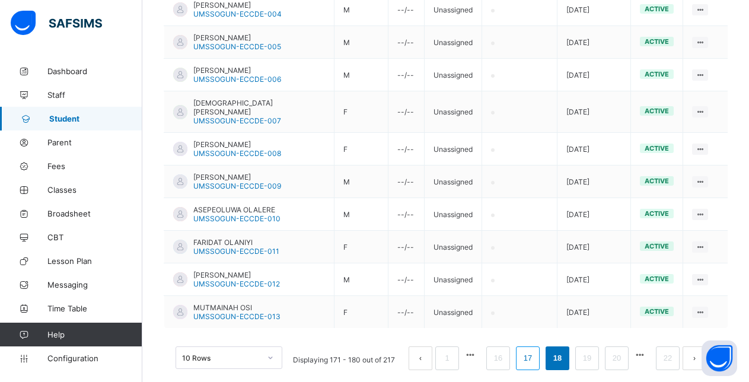
click at [535, 351] on link "17" at bounding box center [527, 358] width 15 height 15
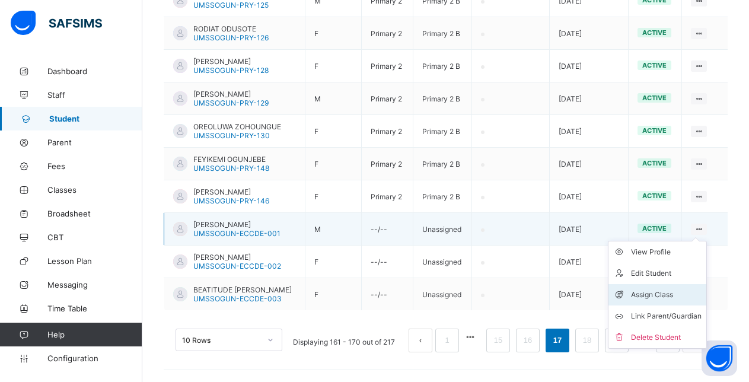
click at [667, 295] on div "Assign Class" at bounding box center [666, 295] width 71 height 12
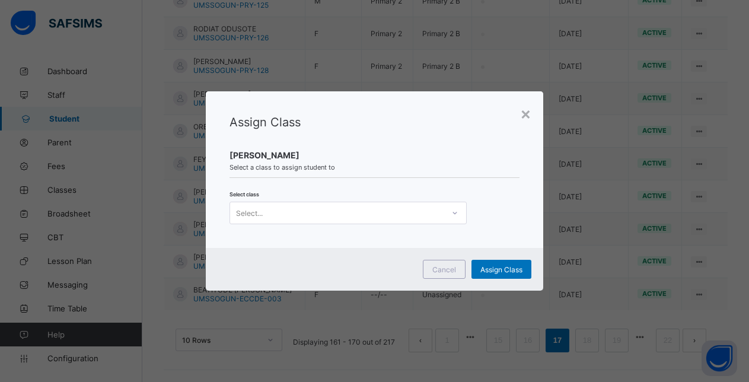
click at [440, 214] on div "Select..." at bounding box center [337, 213] width 214 height 17
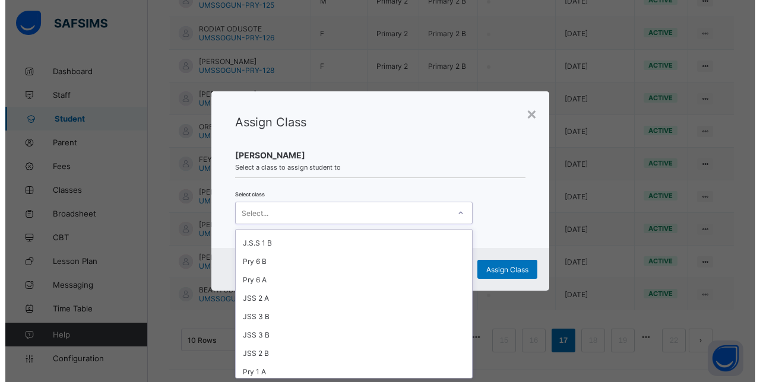
scroll to position [256, 0]
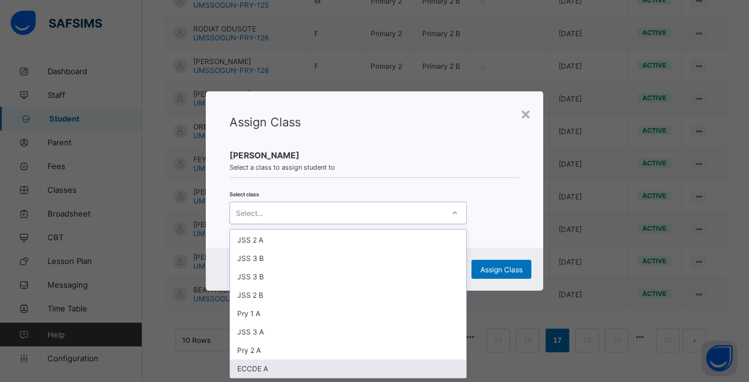
click at [278, 369] on div "ECCDE A" at bounding box center [348, 369] width 236 height 18
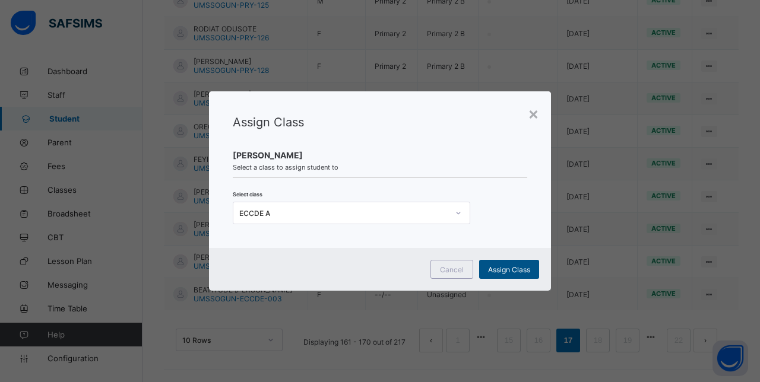
click at [501, 265] on span "Assign Class" at bounding box center [509, 269] width 42 height 9
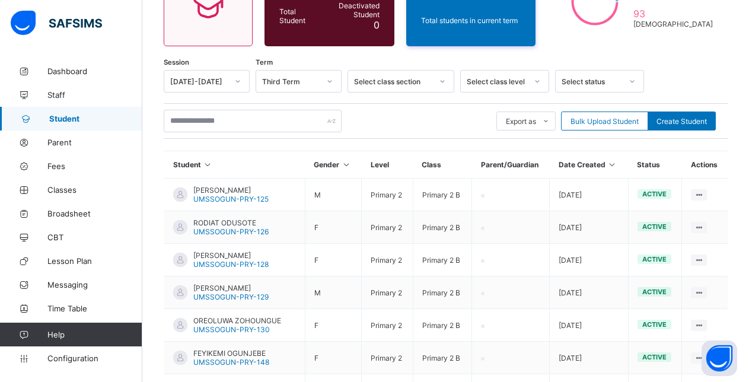
scroll to position [338, 0]
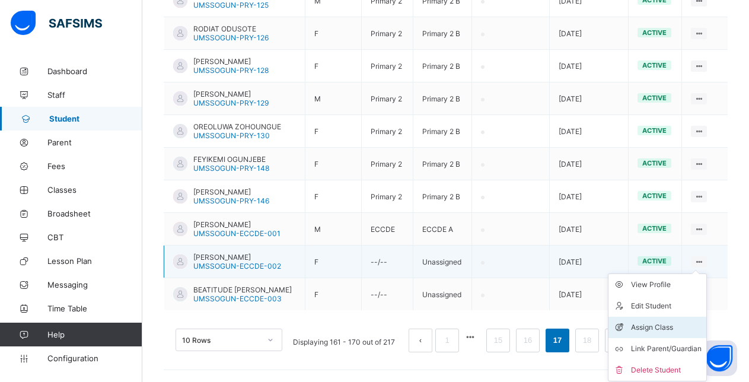
click at [654, 329] on div "Assign Class" at bounding box center [666, 328] width 71 height 12
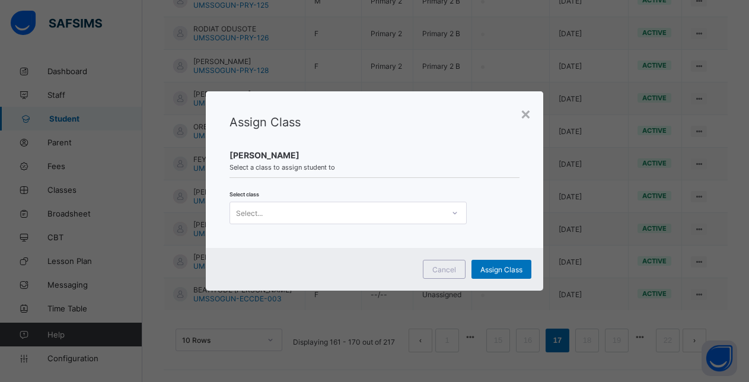
click at [432, 207] on div "Select..." at bounding box center [337, 213] width 214 height 17
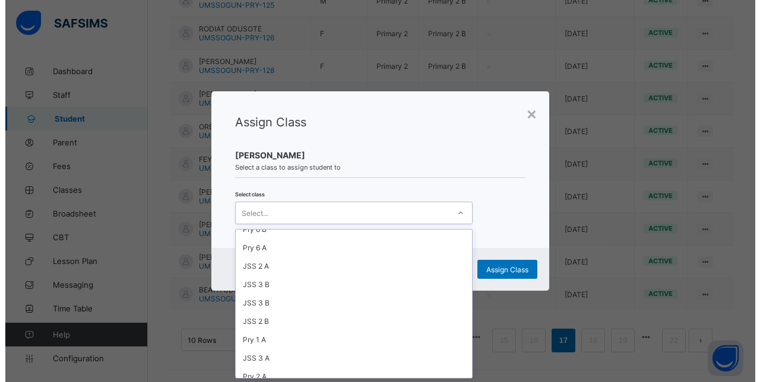
scroll to position [256, 0]
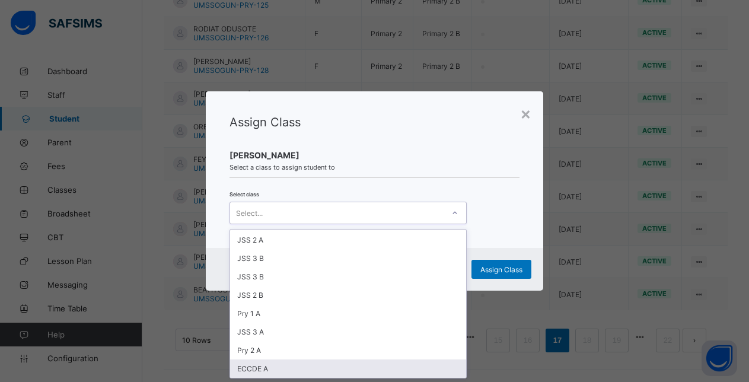
click at [252, 366] on div "ECCDE A" at bounding box center [348, 369] width 236 height 18
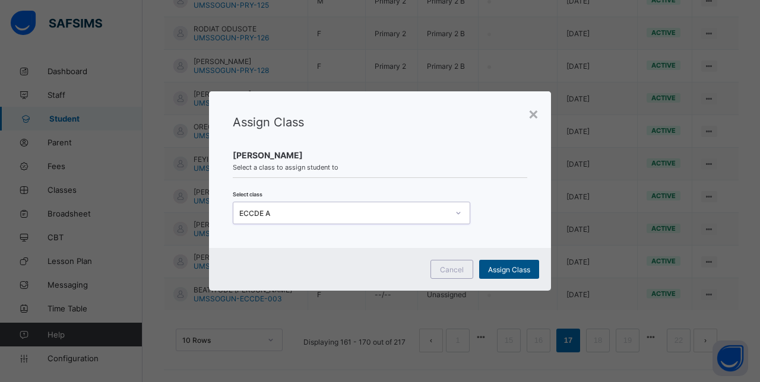
click at [513, 269] on span "Assign Class" at bounding box center [509, 269] width 42 height 9
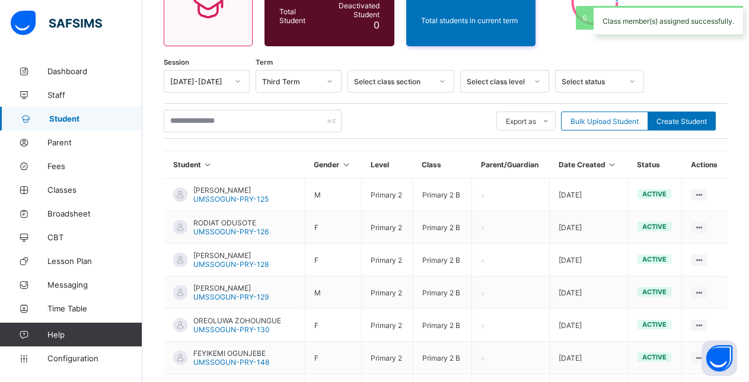
scroll to position [338, 0]
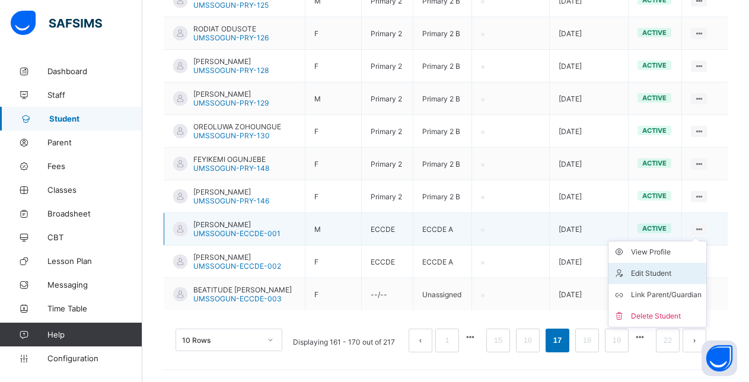
click at [653, 271] on div "Edit Student" at bounding box center [666, 274] width 71 height 12
select select "**"
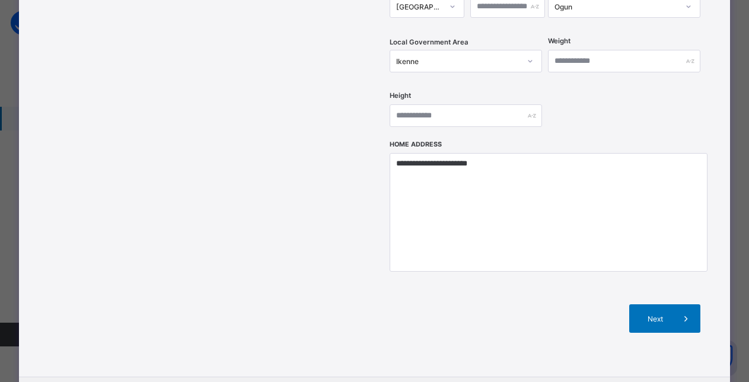
scroll to position [460, 0]
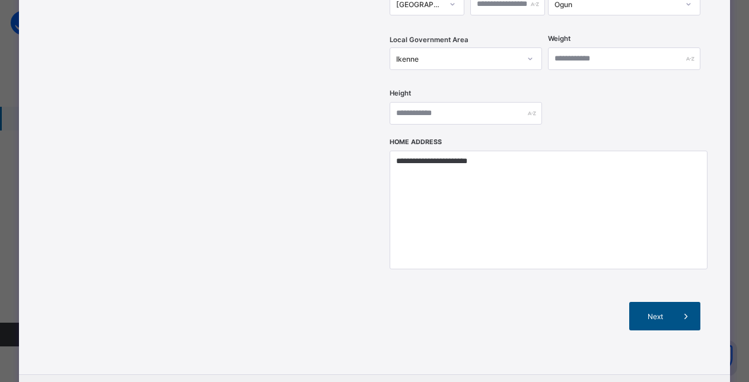
click at [655, 312] on span "Next" at bounding box center [655, 316] width 34 height 9
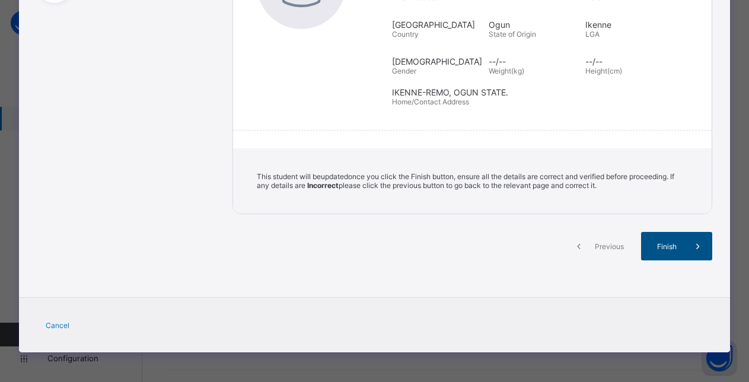
scroll to position [231, 0]
click at [668, 244] on span "Finish" at bounding box center [667, 246] width 34 height 9
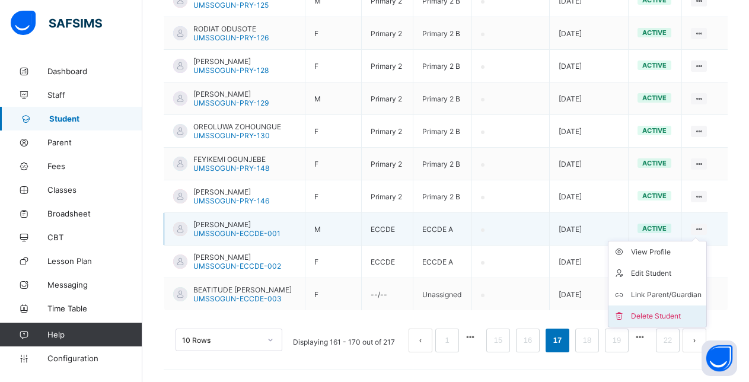
click at [668, 314] on div "Delete Student" at bounding box center [666, 316] width 71 height 12
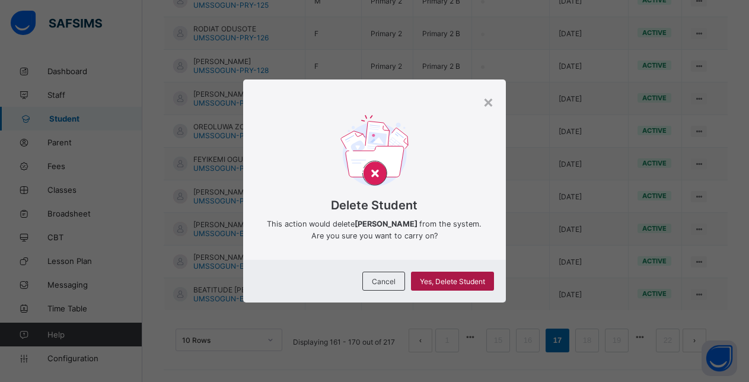
click at [474, 286] on span "Yes, Delete Student" at bounding box center [452, 281] width 65 height 9
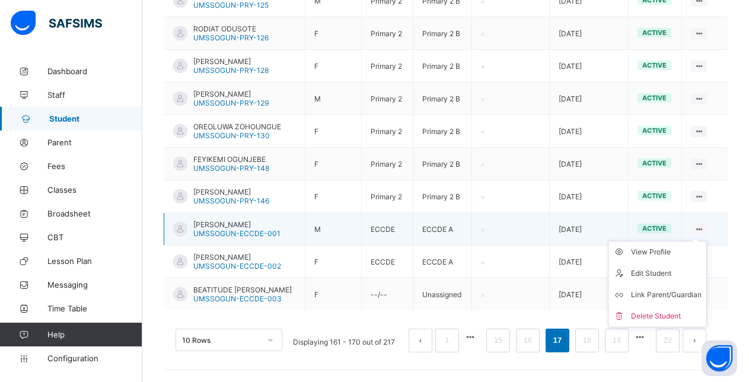
click at [707, 241] on ul "View Profile Edit Student Link Parent/Guardian Delete Student" at bounding box center [657, 284] width 99 height 87
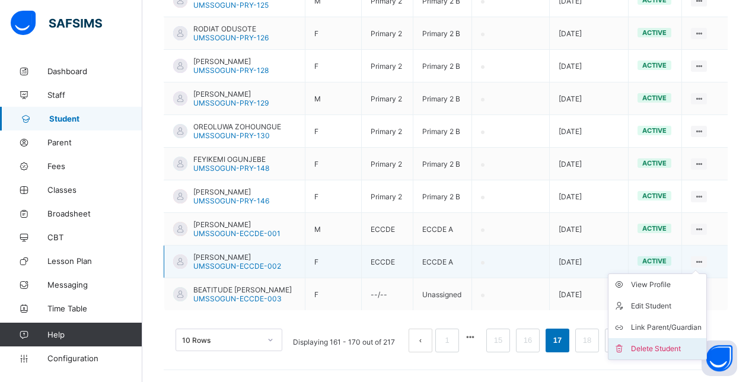
click at [665, 347] on div "Delete Student" at bounding box center [666, 349] width 71 height 12
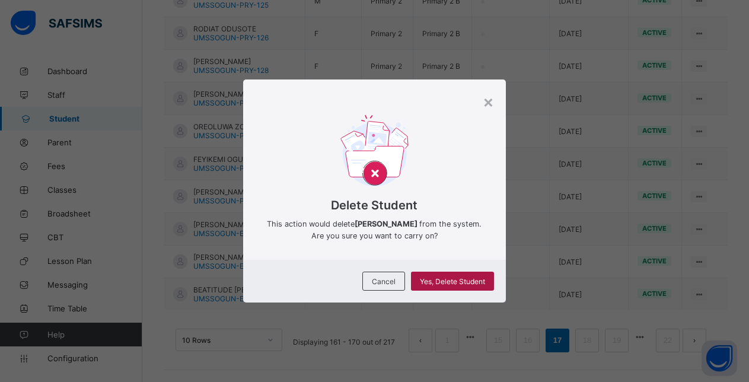
click at [450, 278] on span "Yes, Delete Student" at bounding box center [452, 281] width 65 height 9
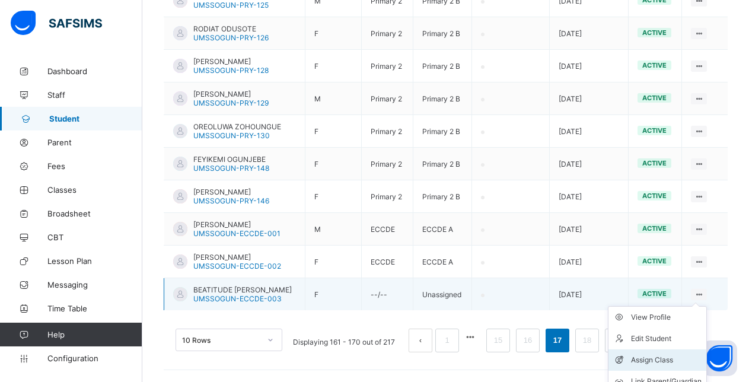
click at [649, 357] on div "Assign Class" at bounding box center [666, 360] width 71 height 12
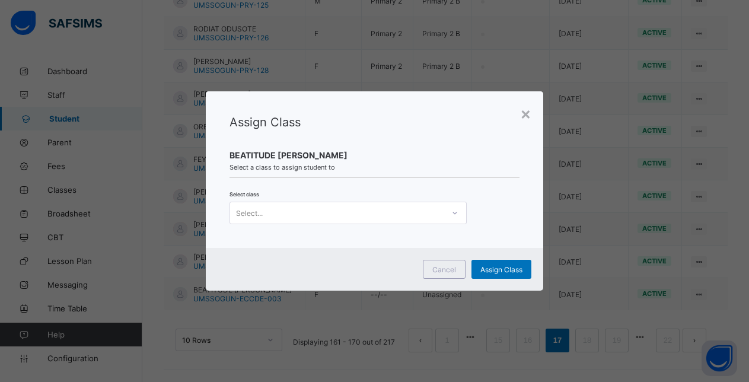
click at [379, 208] on div "Select..." at bounding box center [337, 213] width 214 height 17
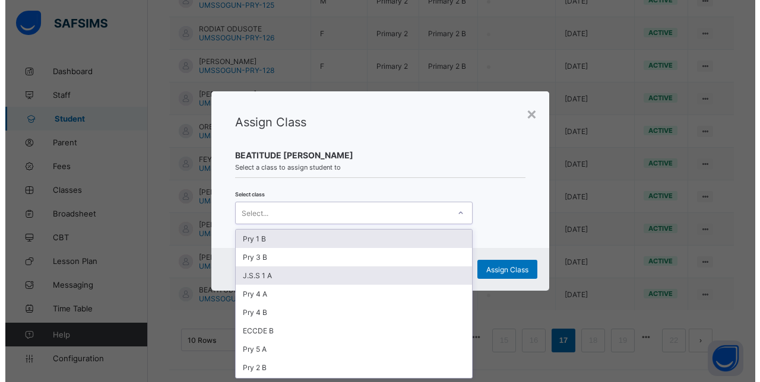
scroll to position [0, 0]
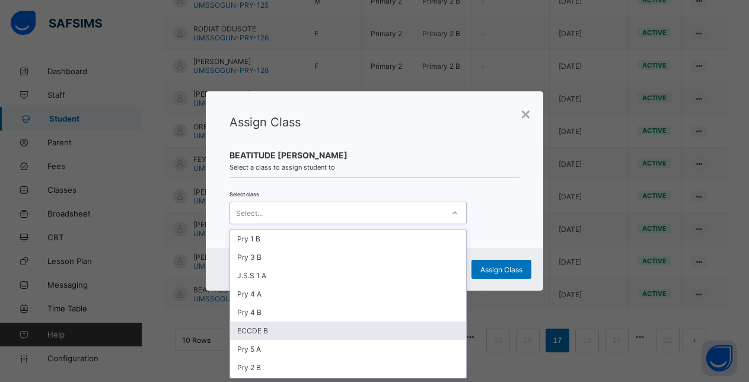
click at [253, 333] on div "ECCDE B" at bounding box center [348, 331] width 236 height 18
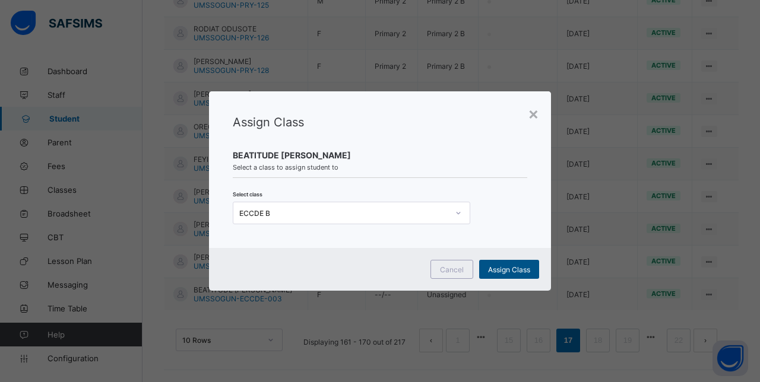
click at [514, 270] on span "Assign Class" at bounding box center [509, 269] width 42 height 9
click at [509, 268] on span "Assign Class" at bounding box center [509, 269] width 42 height 9
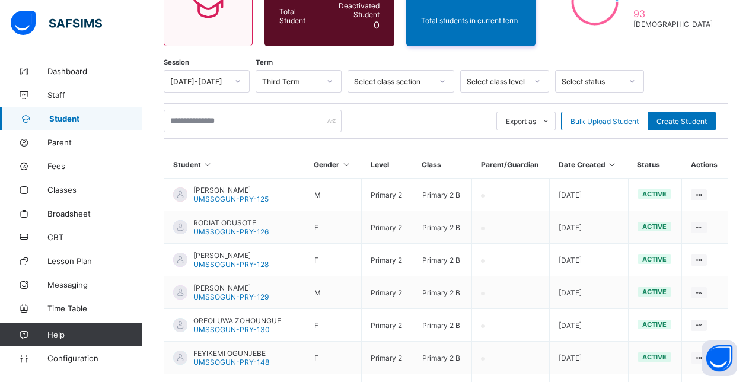
scroll to position [338, 0]
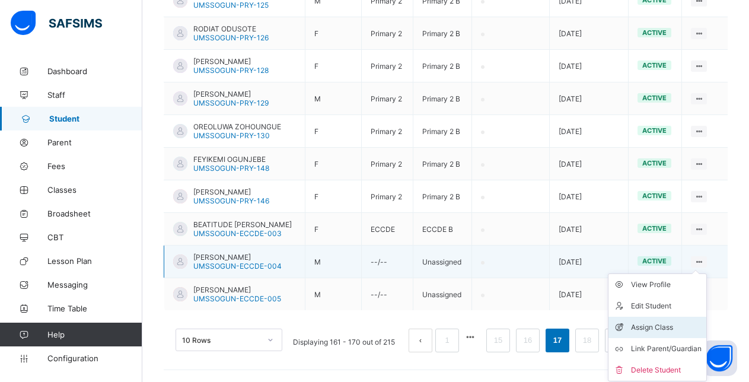
click at [657, 325] on div "Assign Class" at bounding box center [666, 328] width 71 height 12
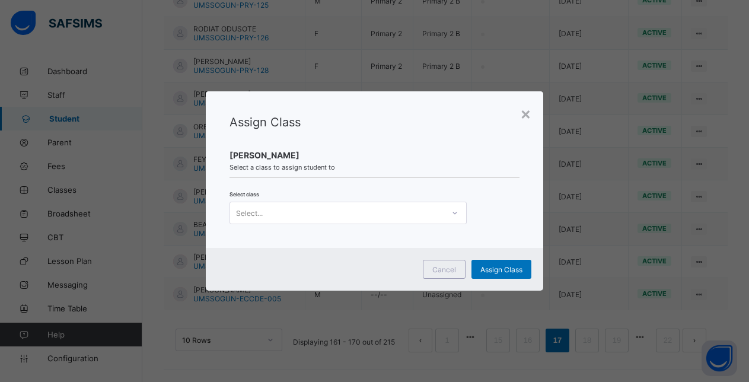
click at [391, 209] on div "Select..." at bounding box center [337, 213] width 214 height 17
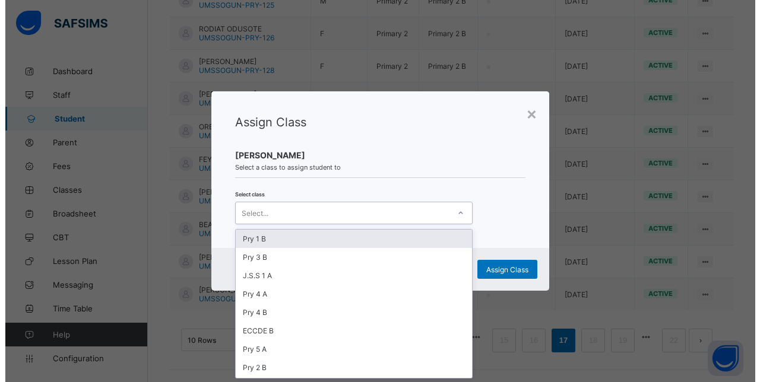
scroll to position [0, 0]
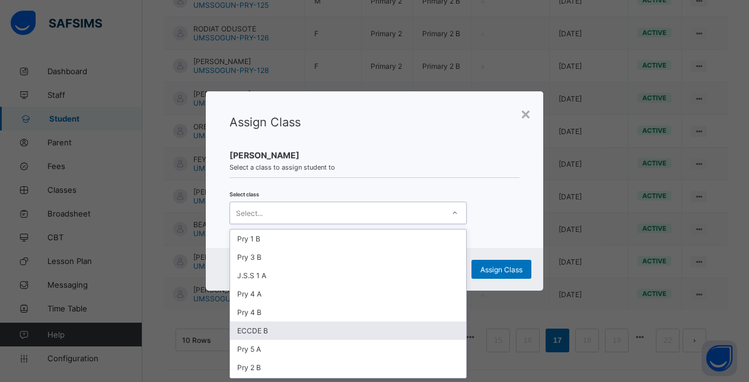
click at [333, 331] on div "ECCDE B" at bounding box center [348, 331] width 236 height 18
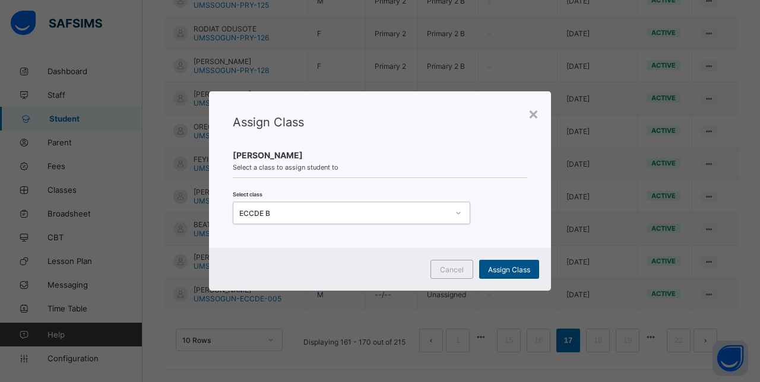
click at [507, 272] on span "Assign Class" at bounding box center [509, 269] width 42 height 9
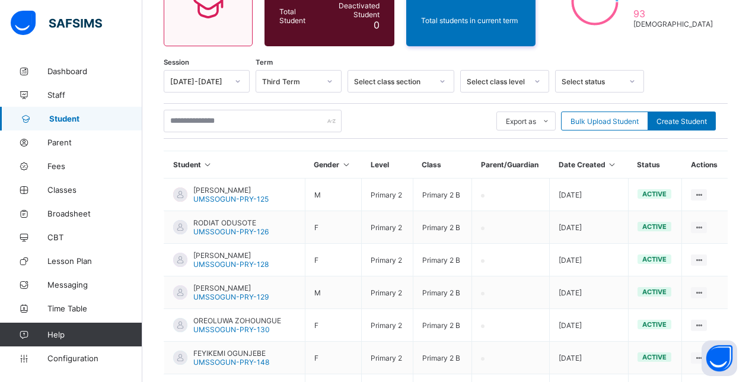
scroll to position [338, 0]
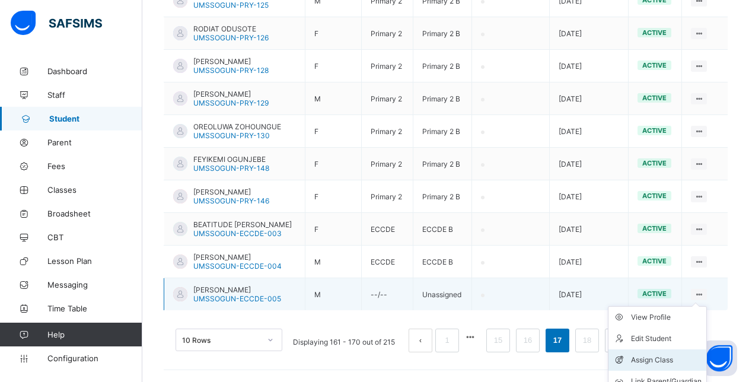
click at [656, 358] on div "Assign Class" at bounding box center [666, 360] width 71 height 12
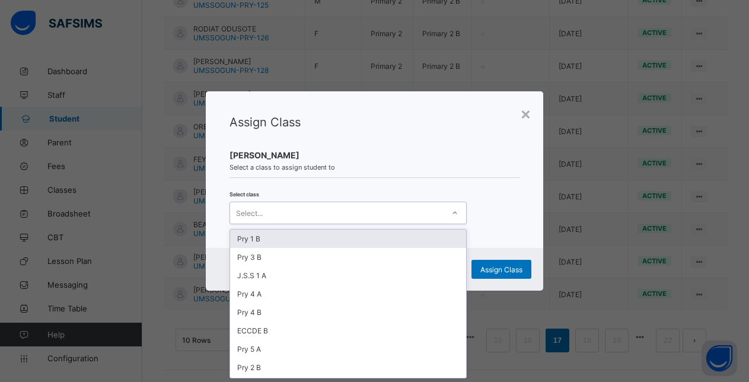
click at [399, 210] on div "Select..." at bounding box center [337, 213] width 214 height 17
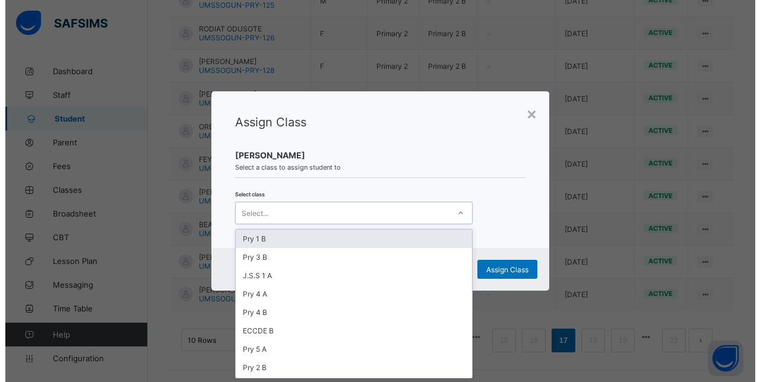
scroll to position [0, 0]
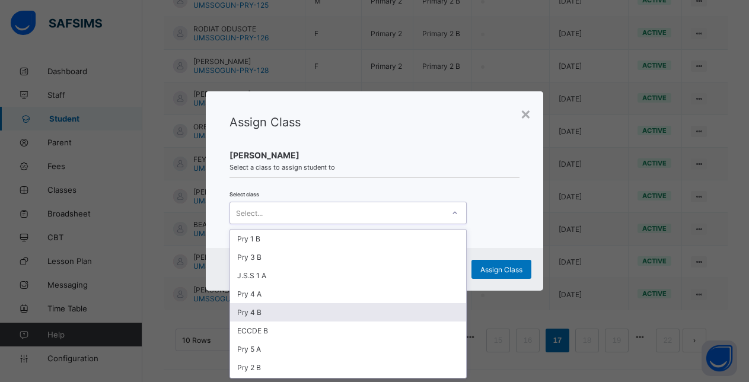
click at [310, 308] on div "Pry 4 B" at bounding box center [348, 312] width 236 height 18
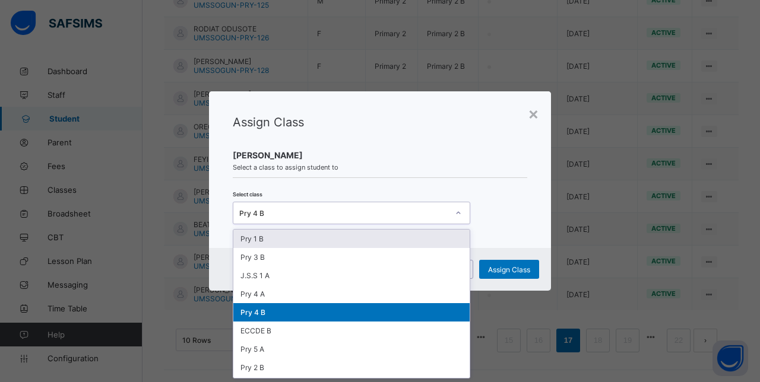
click at [370, 213] on div "Pry 4 B" at bounding box center [343, 213] width 209 height 9
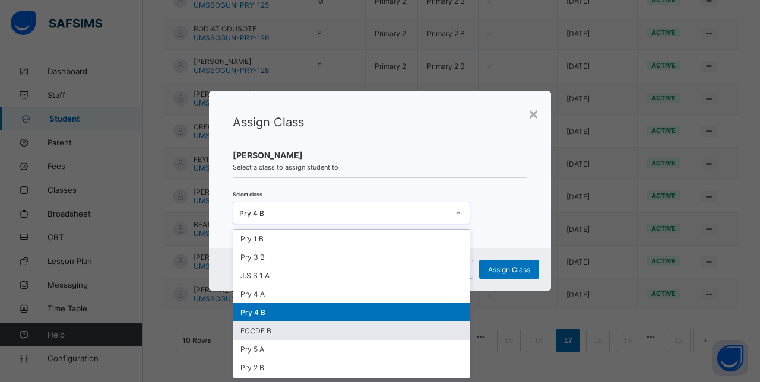
click at [279, 327] on div "ECCDE B" at bounding box center [351, 331] width 236 height 18
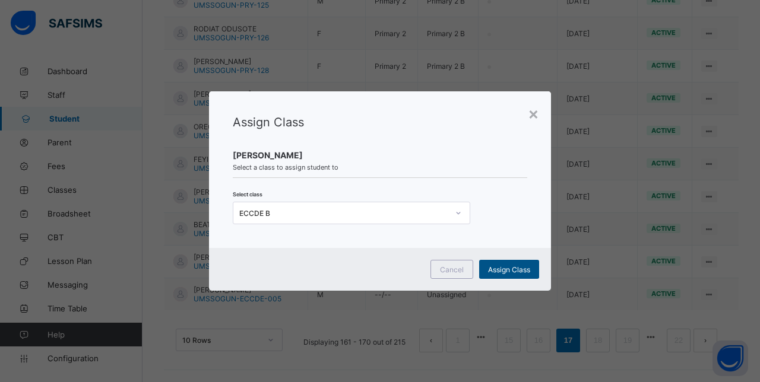
click at [510, 268] on span "Assign Class" at bounding box center [509, 269] width 42 height 9
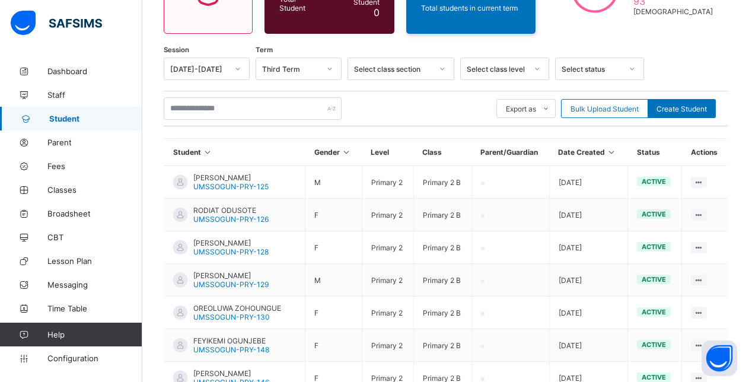
scroll to position [150, 0]
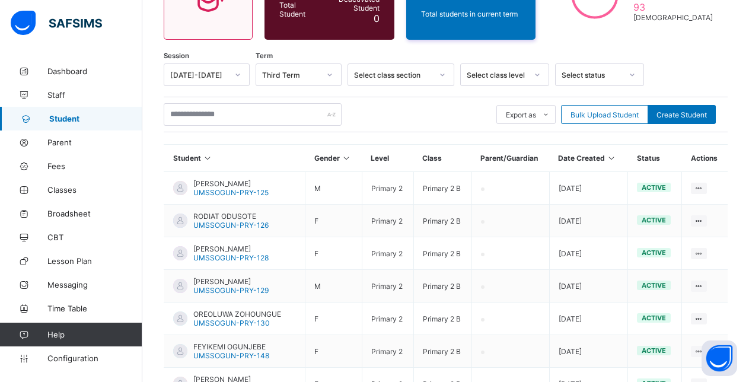
click at [232, 75] on div at bounding box center [238, 74] width 20 height 19
click at [218, 101] on div "[DATE]-[DATE]" at bounding box center [206, 100] width 85 height 18
click at [329, 74] on icon at bounding box center [329, 75] width 7 height 12
click at [290, 137] on div "Third Term" at bounding box center [298, 137] width 85 height 18
click at [415, 75] on div "Select class section" at bounding box center [393, 75] width 78 height 9
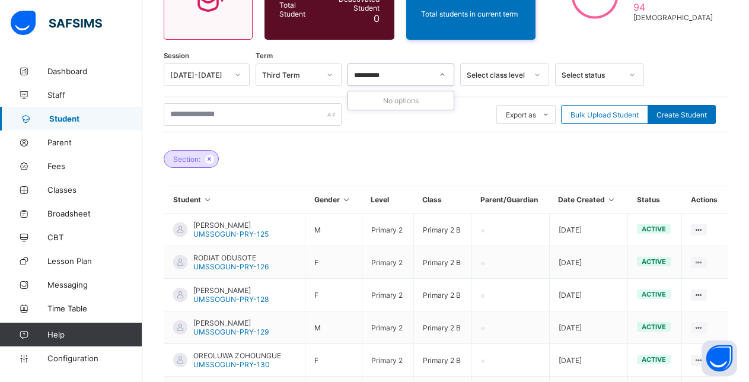
type input "*********"
click at [536, 76] on icon at bounding box center [537, 75] width 7 height 12
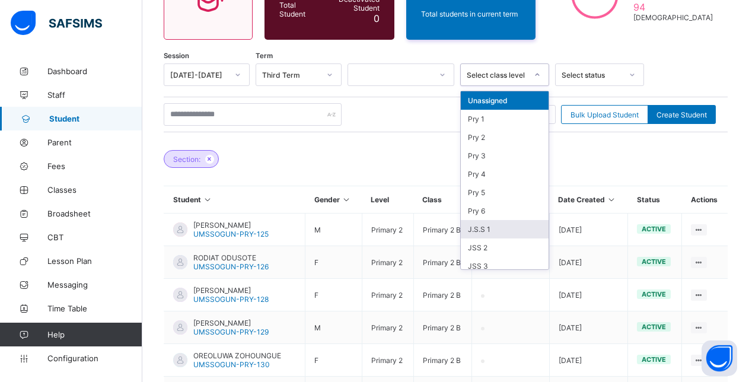
scroll to position [61, 0]
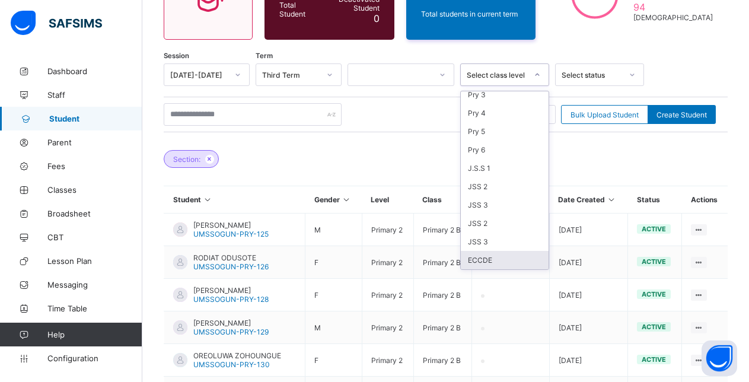
click at [485, 260] on div "ECCDE" at bounding box center [505, 260] width 88 height 18
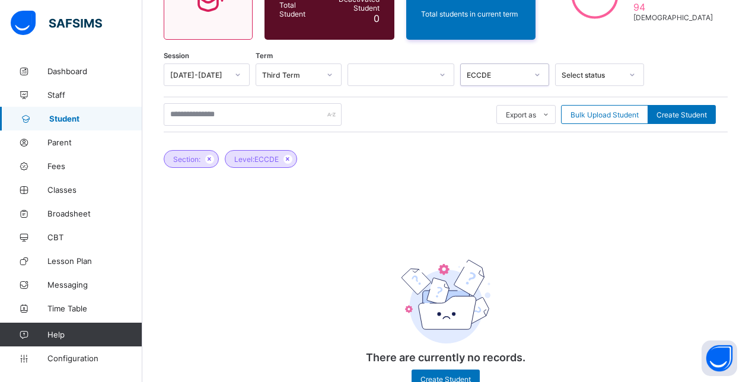
click at [609, 74] on div "Select status" at bounding box center [592, 75] width 61 height 9
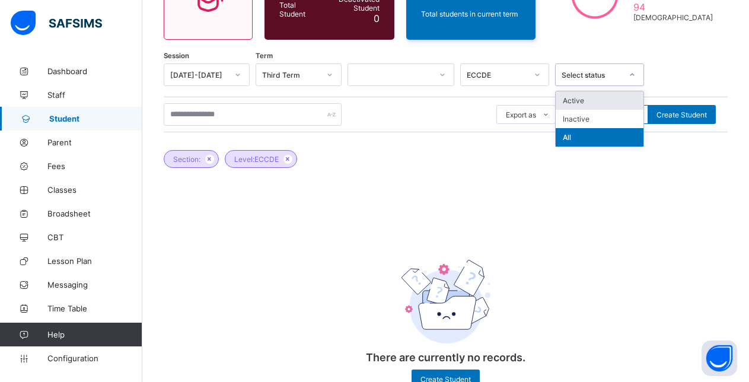
click at [577, 102] on div "Active" at bounding box center [600, 100] width 88 height 18
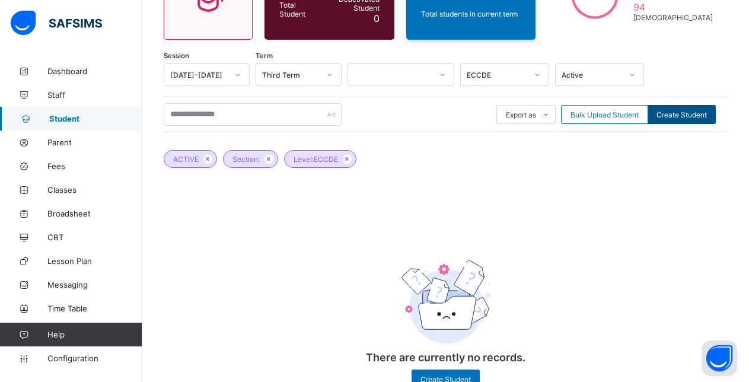
click at [693, 115] on span "Create Student" at bounding box center [682, 114] width 50 height 9
select select "**"
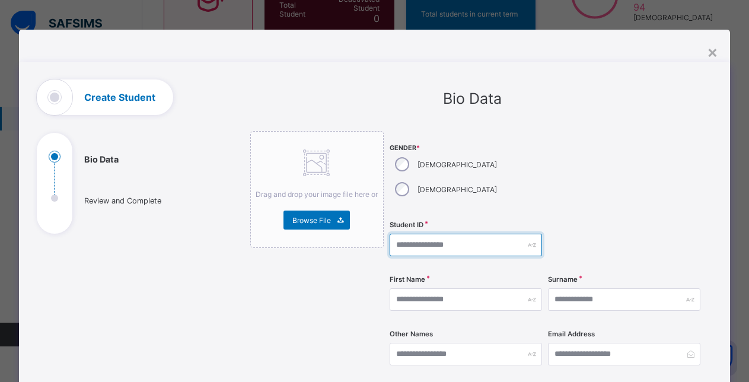
click at [420, 234] on input "text" at bounding box center [466, 245] width 152 height 23
drag, startPoint x: 468, startPoint y: 219, endPoint x: 468, endPoint y: 231, distance: 12.5
click at [468, 234] on input "**********" at bounding box center [466, 245] width 152 height 23
type input "**********"
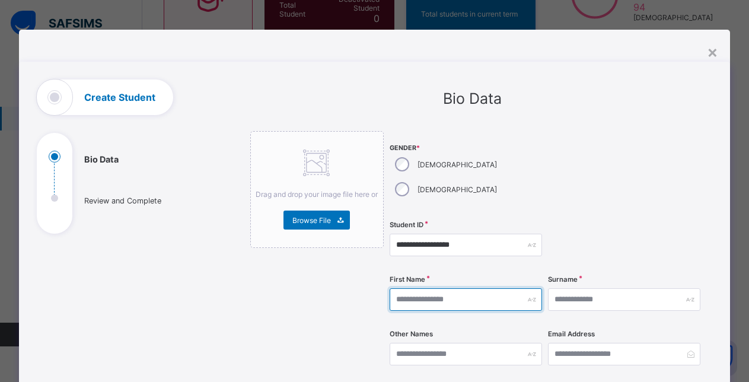
click at [448, 288] on input "text" at bounding box center [466, 299] width 152 height 23
type input "*******"
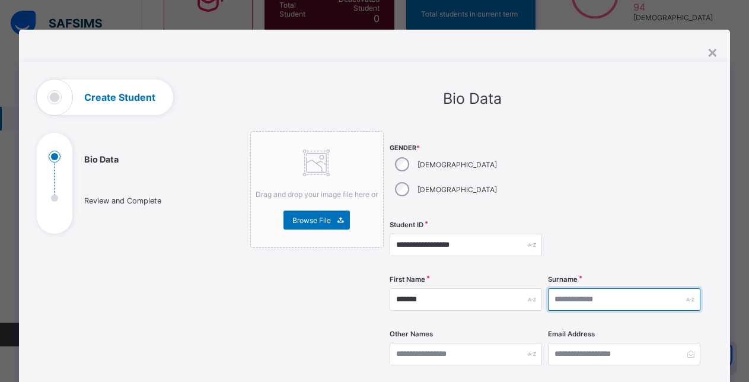
click at [601, 288] on input "text" at bounding box center [624, 299] width 152 height 23
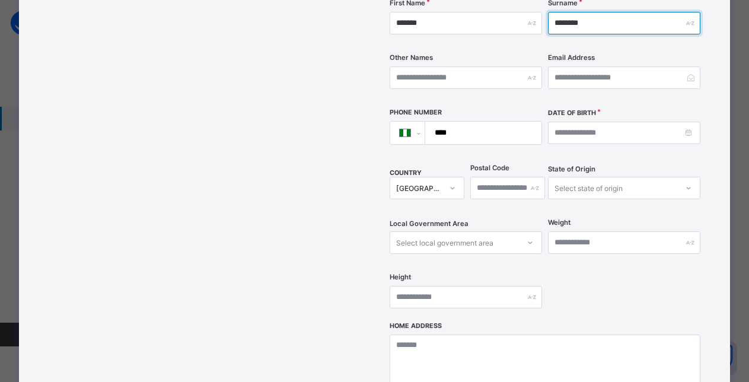
scroll to position [314, 0]
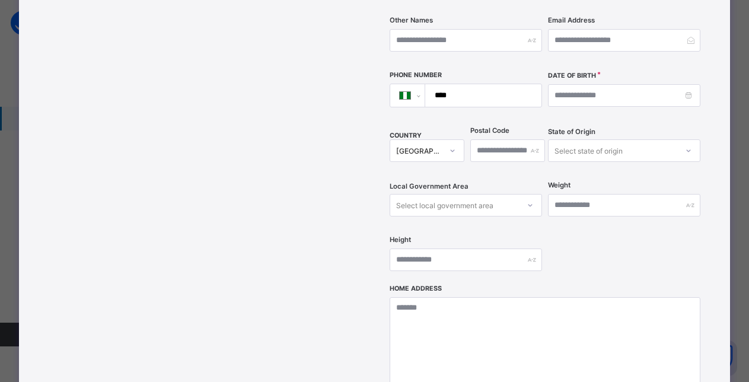
type input "********"
click at [628, 84] on input at bounding box center [624, 95] width 152 height 23
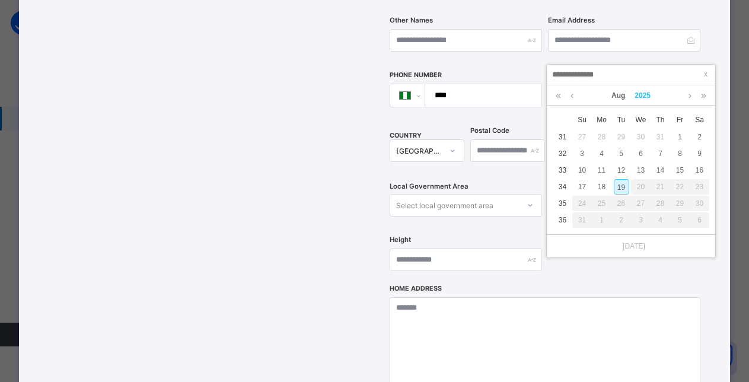
click at [646, 94] on link "2025" at bounding box center [643, 95] width 26 height 20
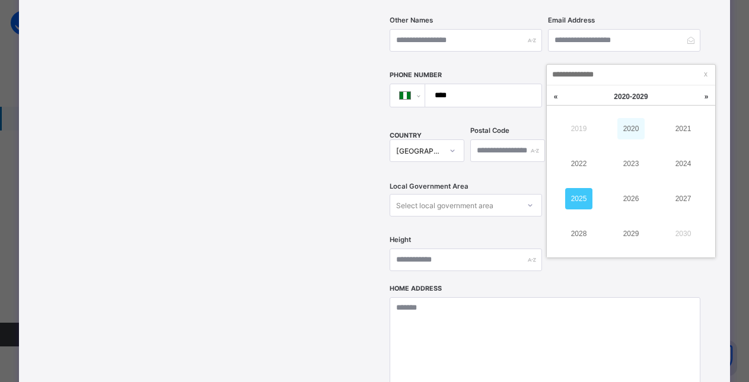
click at [632, 127] on link "2020" at bounding box center [631, 128] width 27 height 21
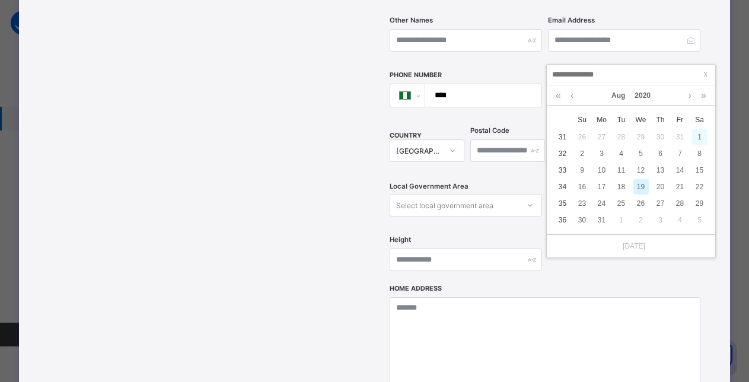
click at [700, 134] on div "1" at bounding box center [699, 136] width 15 height 15
type input "**********"
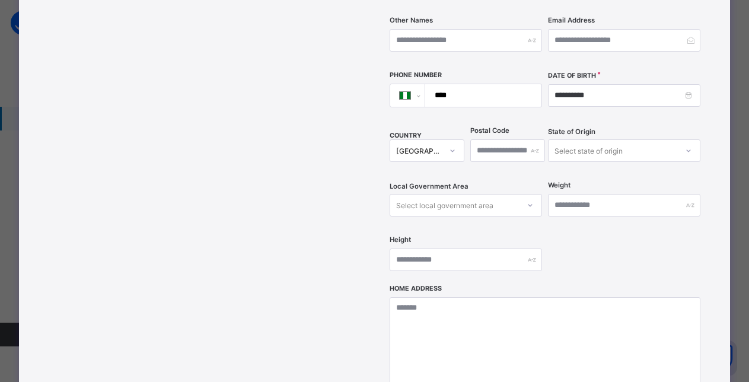
click at [625, 142] on div "Select state of origin" at bounding box center [613, 150] width 129 height 17
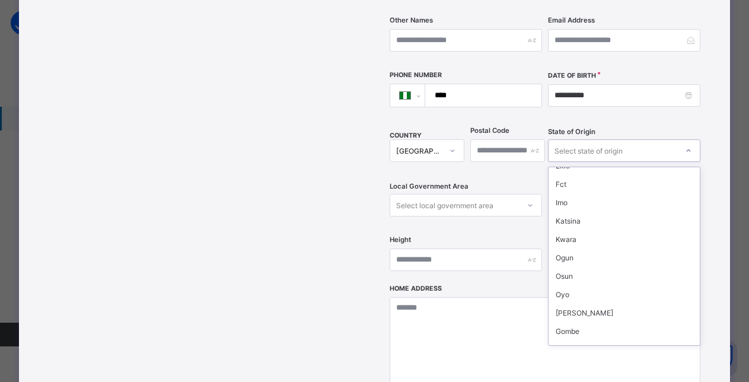
scroll to position [113, 0]
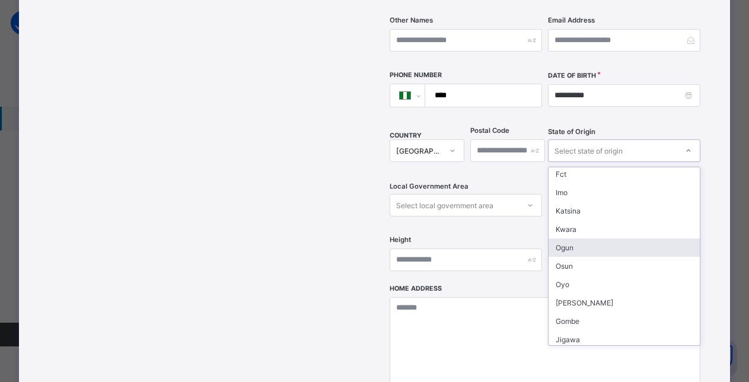
click at [596, 239] on div "Ogun" at bounding box center [624, 248] width 151 height 18
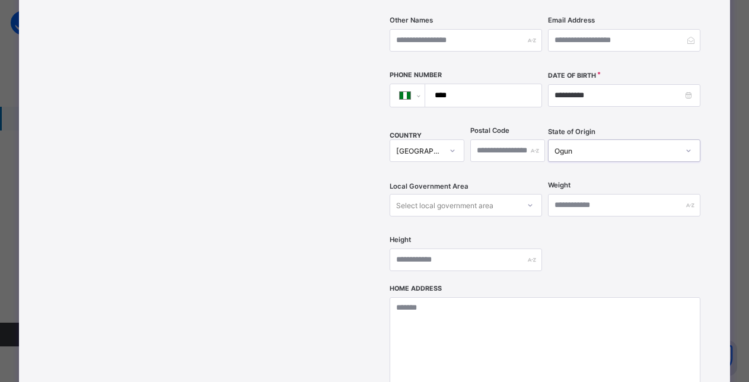
click at [491, 197] on div "Select local government area" at bounding box center [454, 205] width 129 height 17
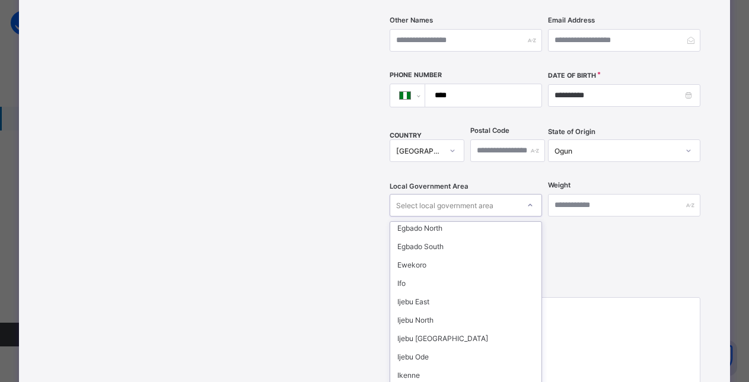
scroll to position [79, 0]
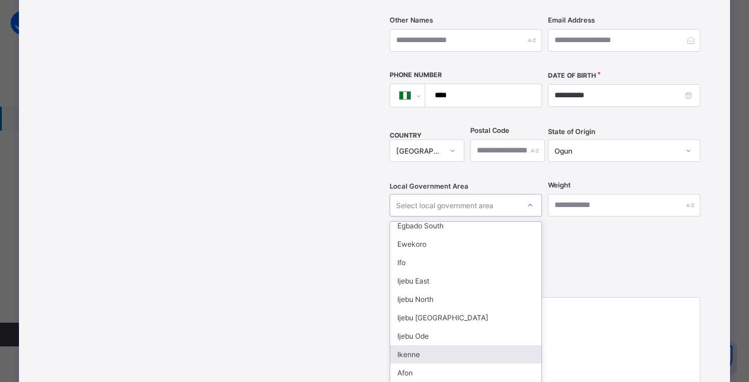
click at [441, 345] on div "Ikenne" at bounding box center [465, 354] width 151 height 18
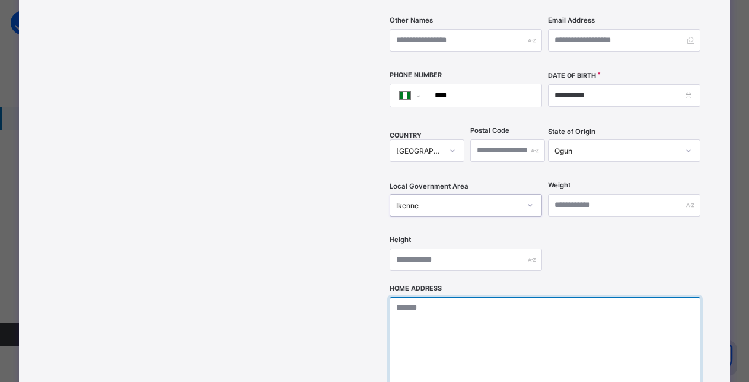
click at [433, 297] on textarea at bounding box center [546, 356] width 312 height 119
paste textarea "**********"
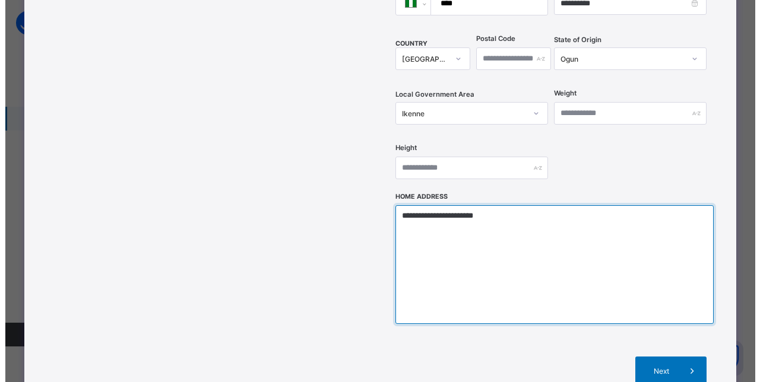
scroll to position [408, 0]
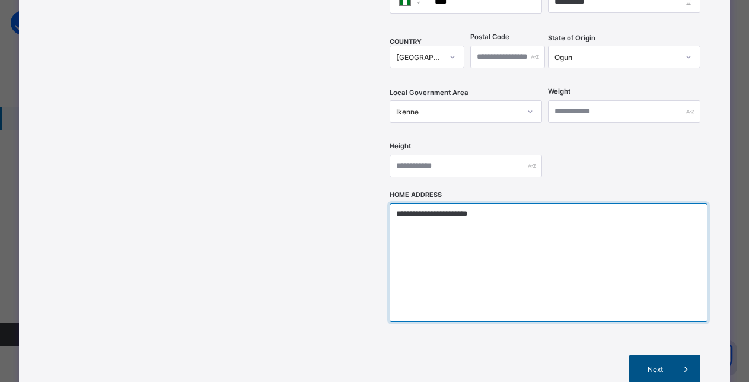
type textarea "**********"
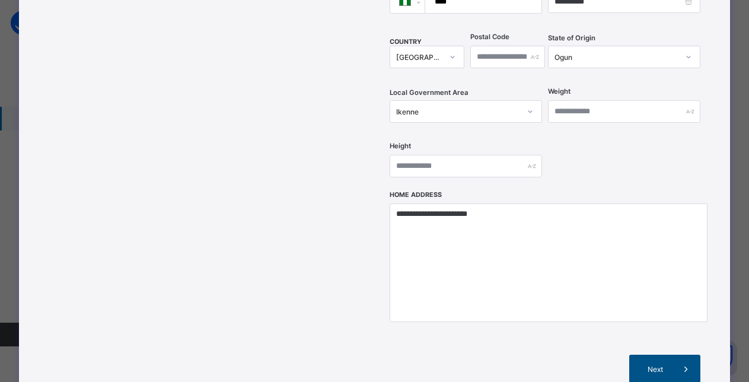
click at [654, 365] on span "Next" at bounding box center [655, 369] width 34 height 9
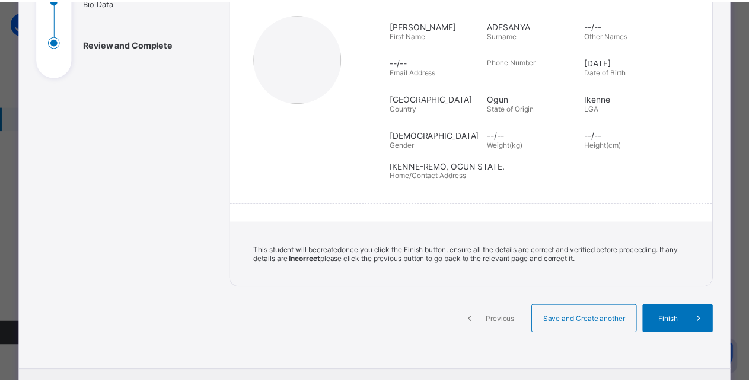
scroll to position [146, 0]
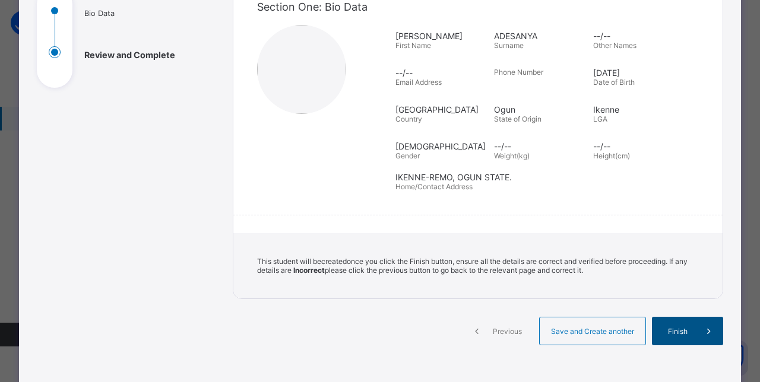
click at [673, 332] on span "Finish" at bounding box center [677, 331] width 34 height 9
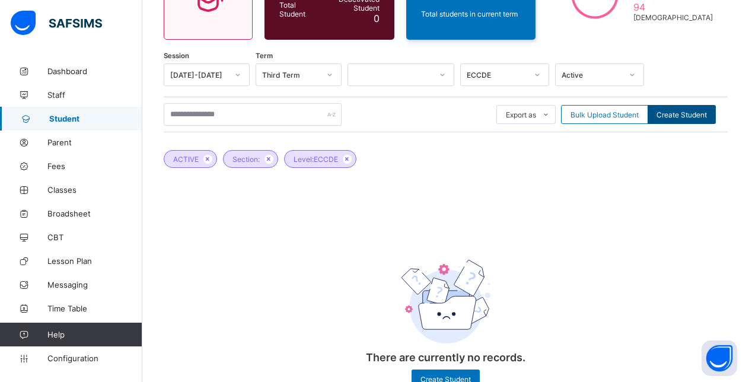
click at [684, 113] on span "Create Student" at bounding box center [682, 114] width 50 height 9
select select "**"
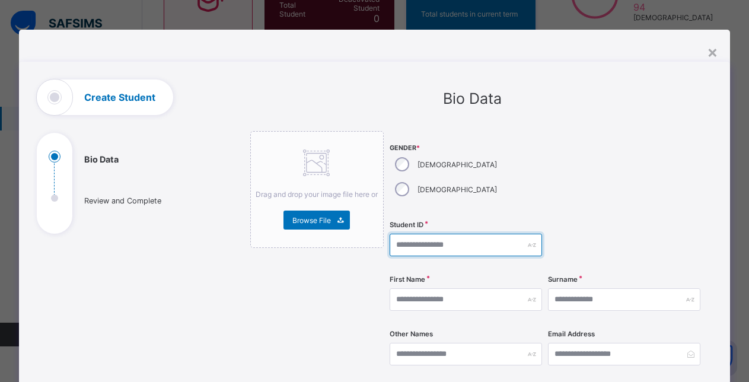
click at [436, 234] on input "text" at bounding box center [466, 245] width 152 height 23
type input "**********"
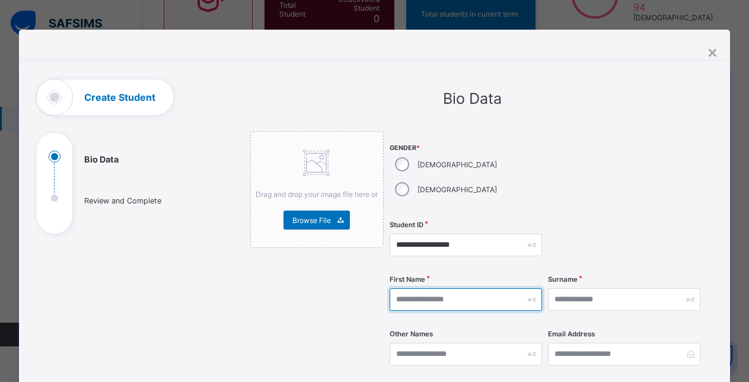
click at [452, 288] on input "text" at bounding box center [466, 299] width 152 height 23
type input "******"
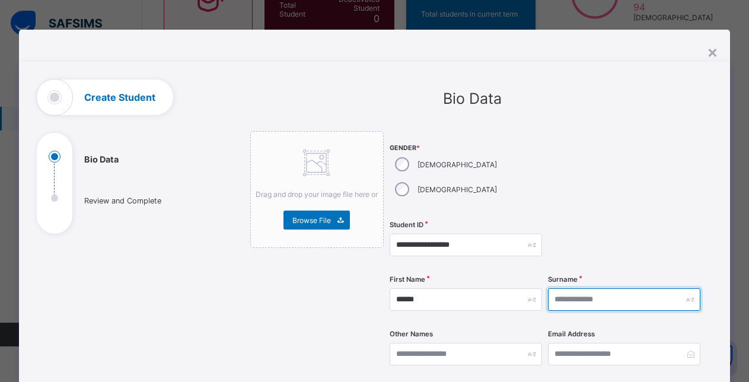
click at [593, 288] on input "text" at bounding box center [624, 299] width 152 height 23
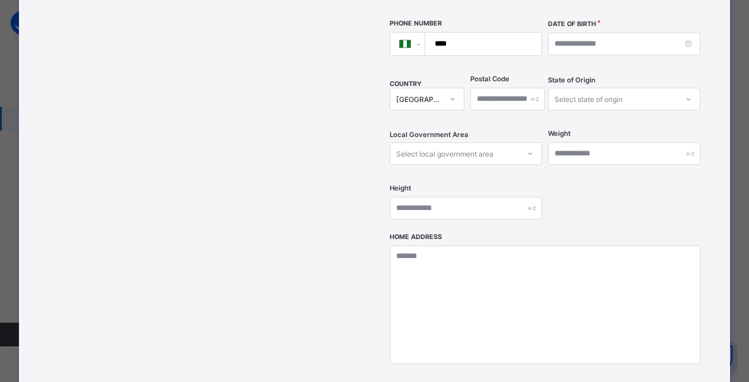
scroll to position [368, 0]
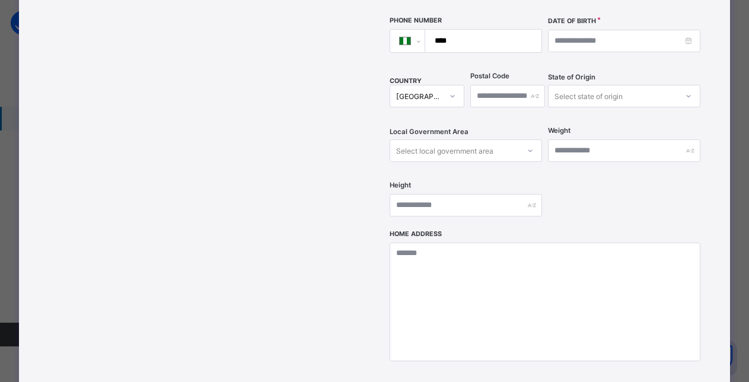
type input "******"
click at [626, 30] on input at bounding box center [624, 41] width 152 height 23
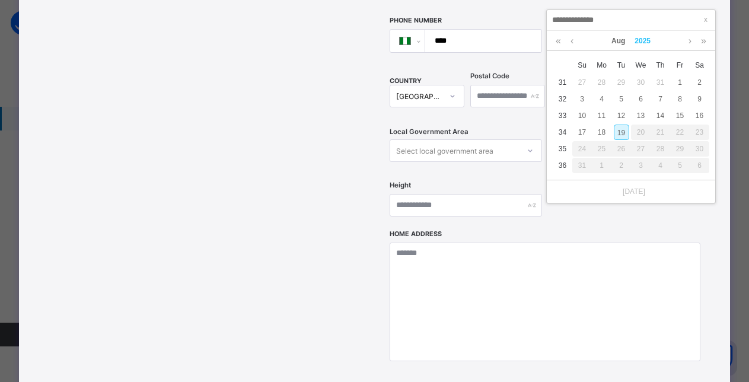
click at [643, 42] on link "2025" at bounding box center [643, 41] width 26 height 20
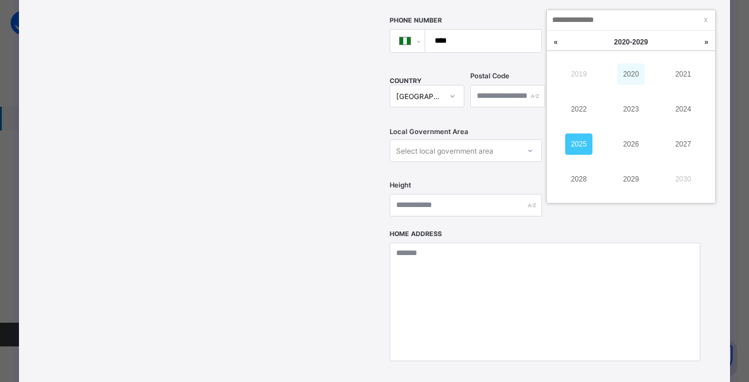
click at [631, 71] on link "2020" at bounding box center [631, 73] width 27 height 21
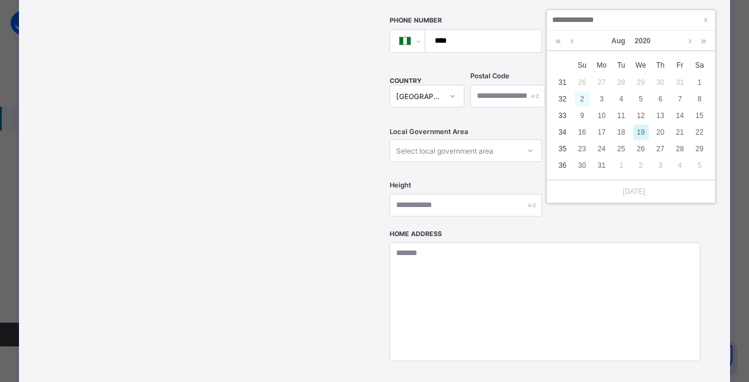
click at [583, 100] on div "2" at bounding box center [582, 98] width 15 height 15
type input "**********"
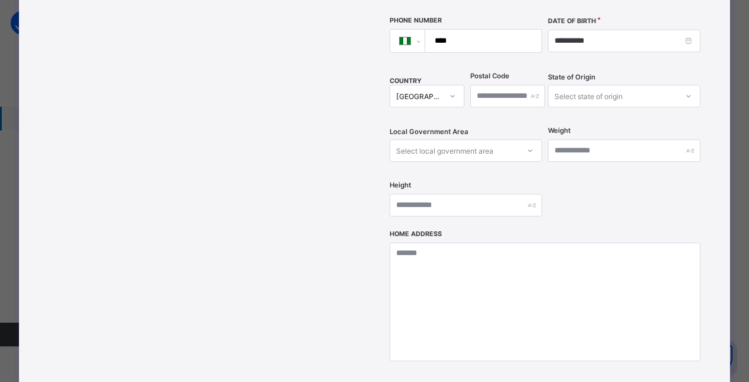
click at [592, 85] on div "Select state of origin" at bounding box center [589, 96] width 68 height 23
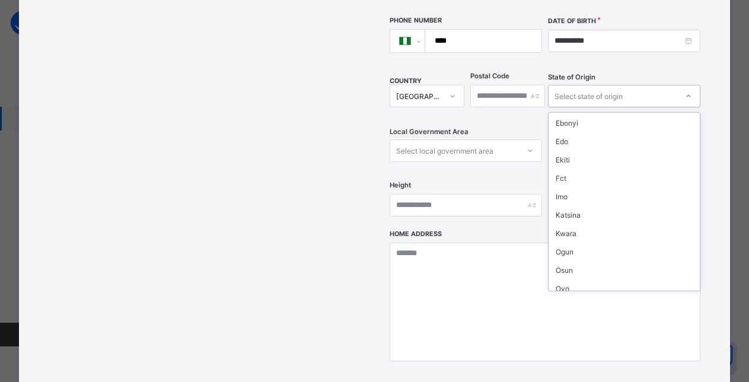
scroll to position [110, 0]
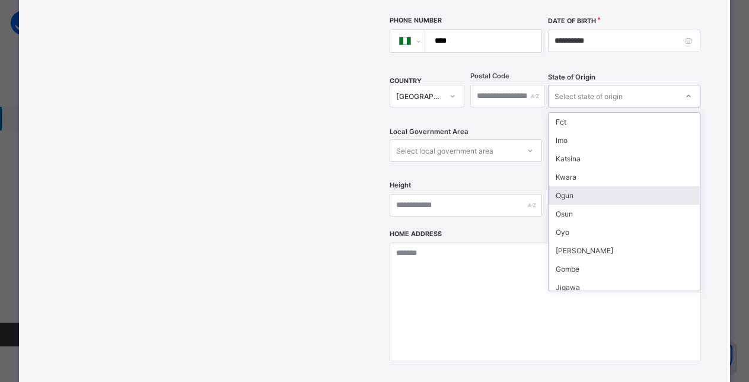
click at [578, 186] on div "Ogun" at bounding box center [624, 195] width 151 height 18
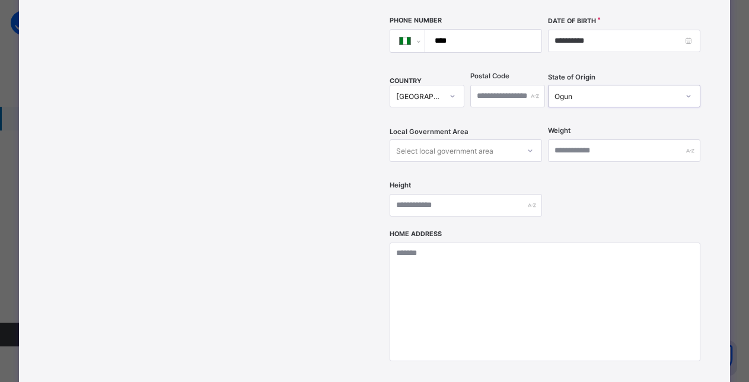
click at [488, 142] on div "Select local government area" at bounding box center [454, 150] width 129 height 17
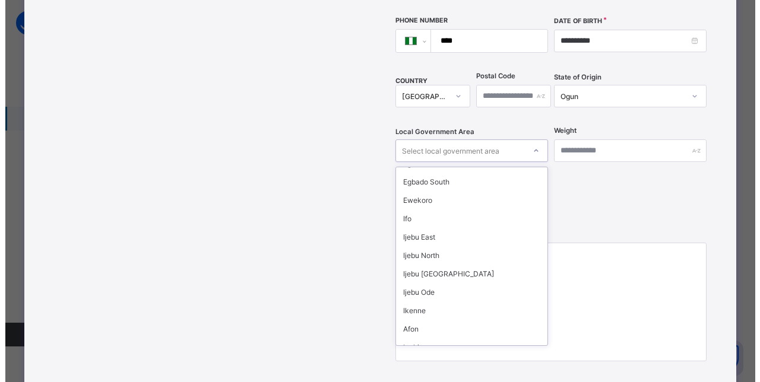
scroll to position [104, 0]
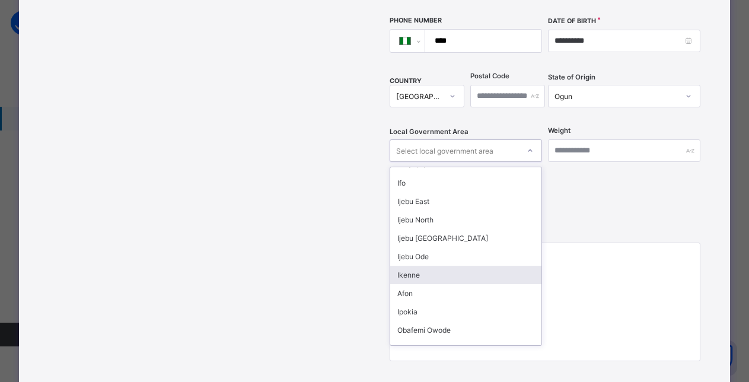
click at [420, 266] on div "Ikenne" at bounding box center [465, 275] width 151 height 18
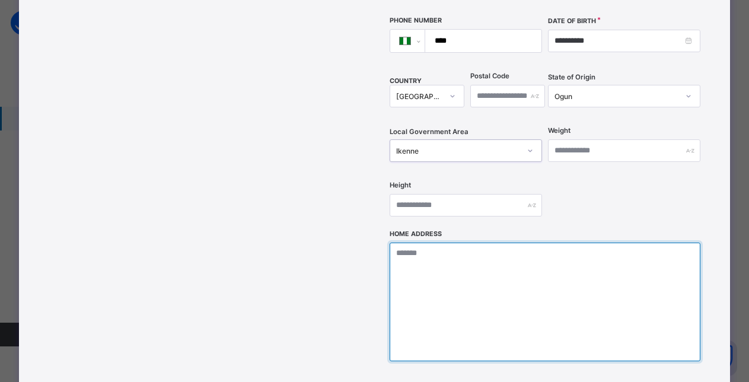
click at [420, 243] on textarea at bounding box center [546, 302] width 312 height 119
paste textarea "**********"
type textarea "**********"
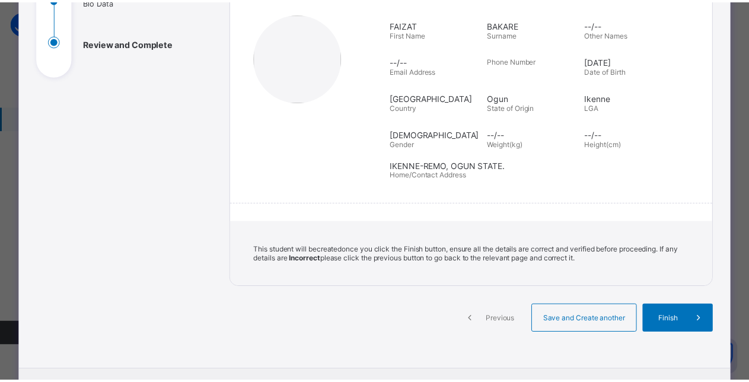
scroll to position [152, 0]
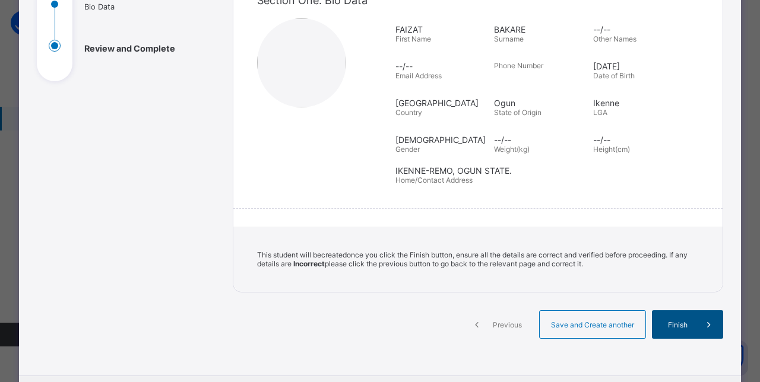
click at [682, 320] on span "Finish" at bounding box center [677, 324] width 34 height 9
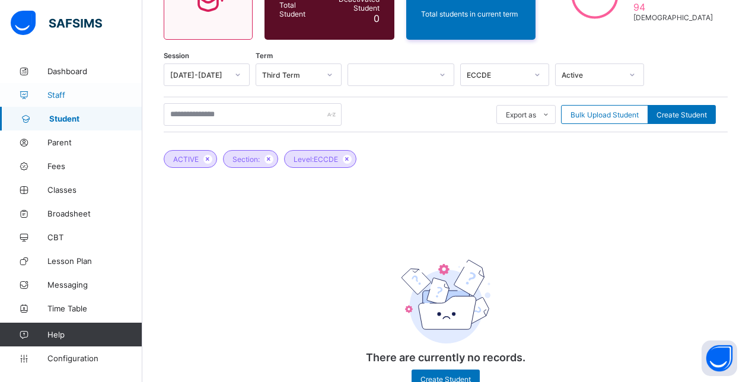
click at [56, 95] on span "Staff" at bounding box center [94, 94] width 95 height 9
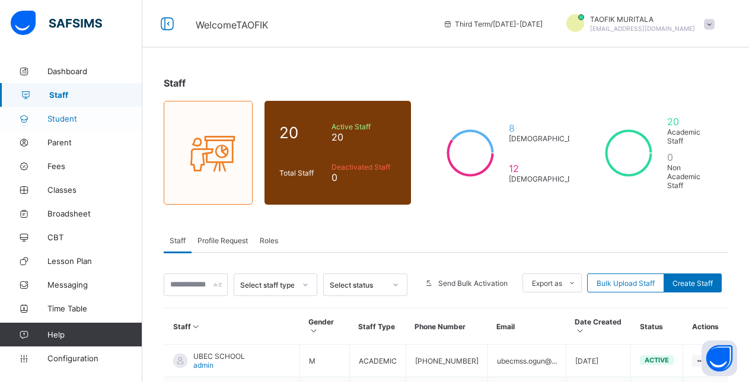
click at [66, 119] on span "Student" at bounding box center [94, 118] width 95 height 9
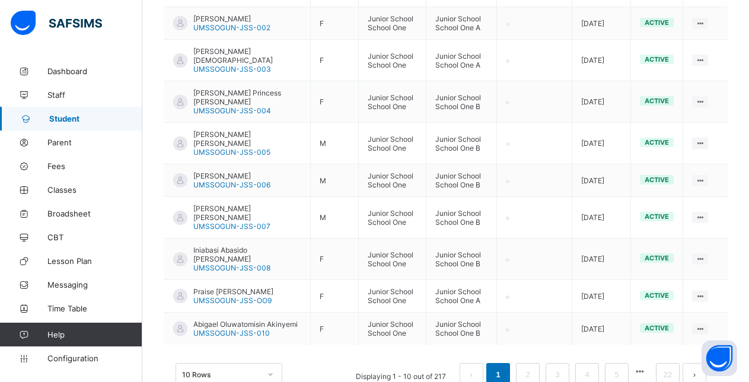
scroll to position [400, 0]
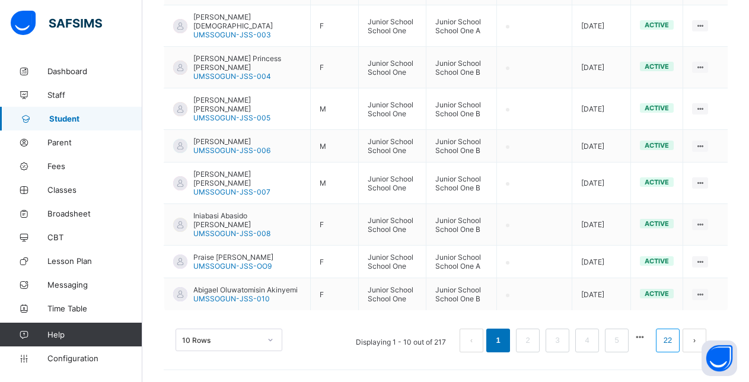
click at [675, 338] on link "22" at bounding box center [667, 340] width 15 height 15
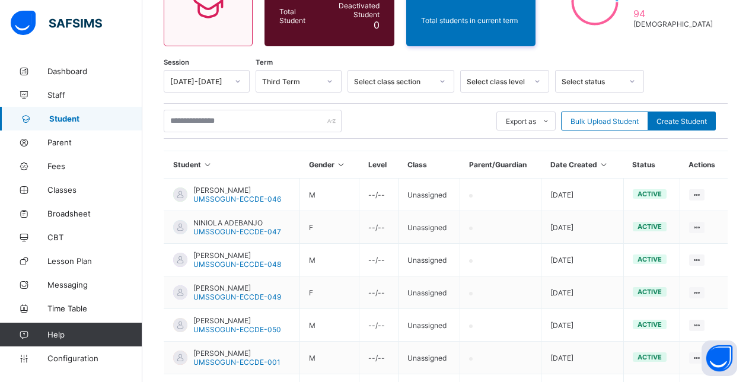
scroll to position [240, 0]
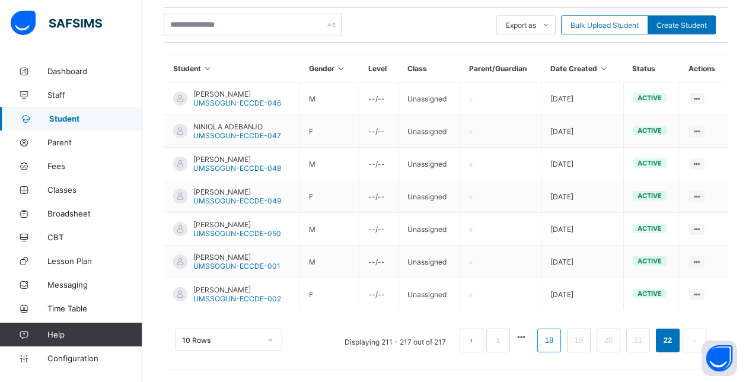
click at [557, 343] on link "18" at bounding box center [549, 340] width 15 height 15
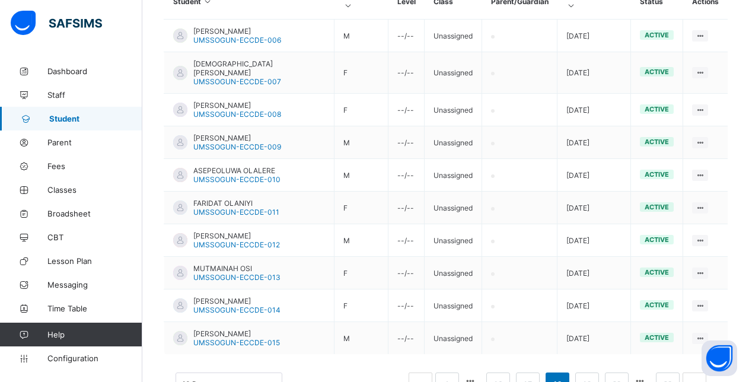
scroll to position [338, 0]
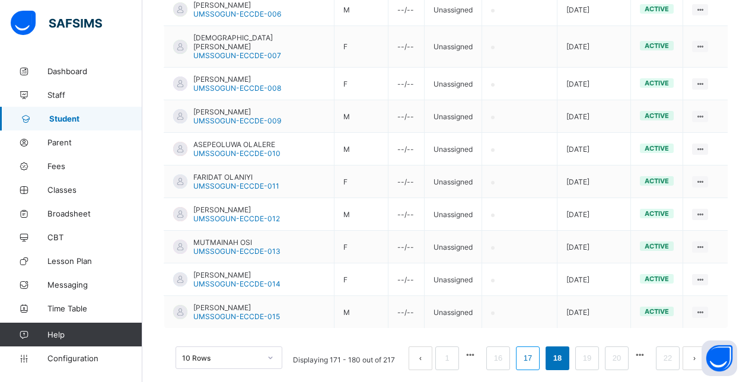
click at [536, 351] on link "17" at bounding box center [527, 358] width 15 height 15
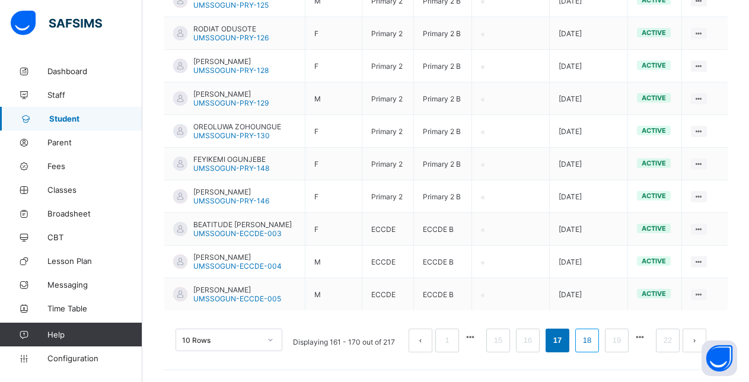
click at [593, 341] on link "18" at bounding box center [587, 340] width 15 height 15
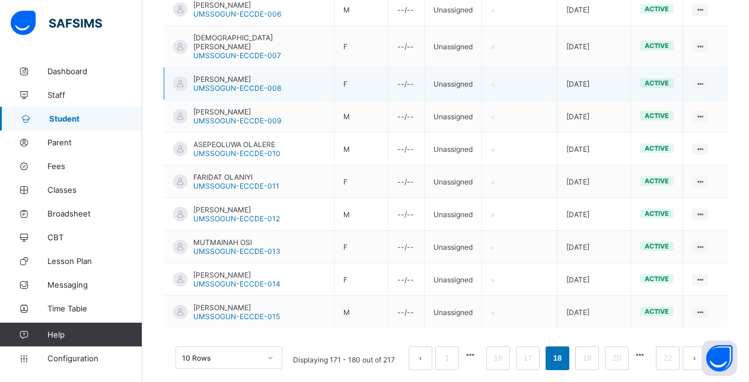
scroll to position [240, 0]
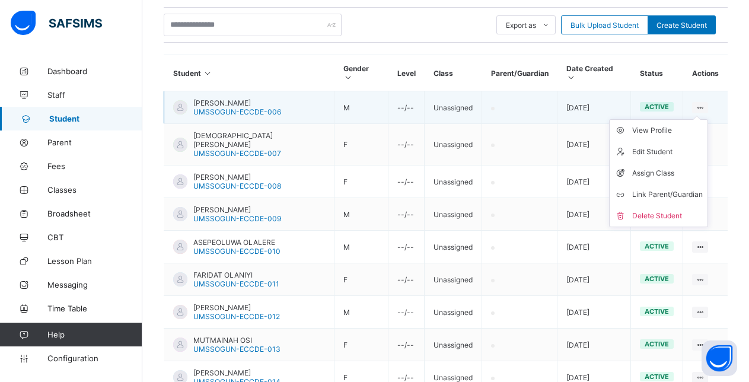
click at [707, 119] on ul "View Profile Edit Student Assign Class Link Parent/Guardian Delete Student" at bounding box center [658, 173] width 99 height 108
click at [656, 167] on div "Assign Class" at bounding box center [668, 173] width 71 height 12
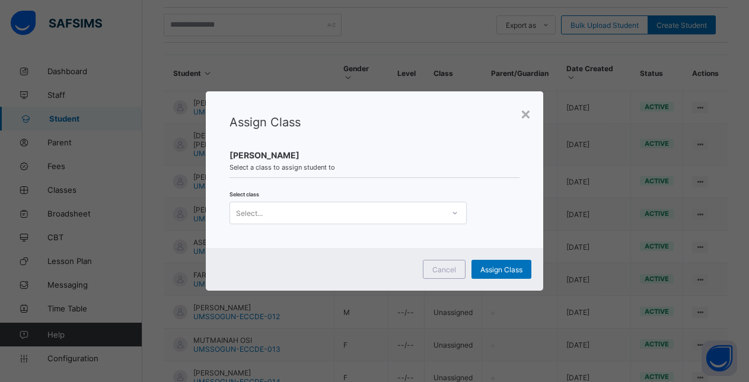
click at [398, 214] on div "Select..." at bounding box center [337, 213] width 214 height 17
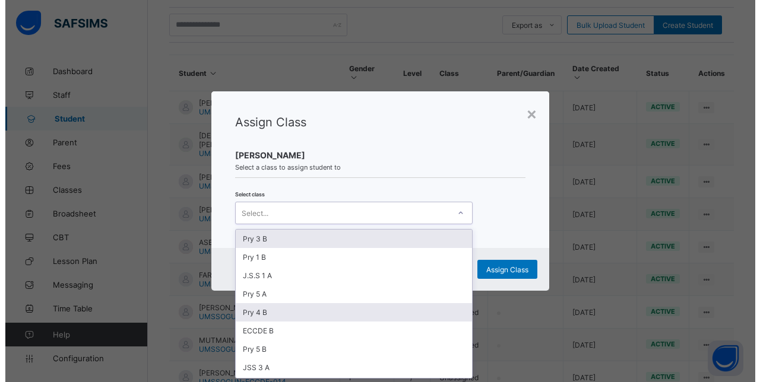
scroll to position [0, 0]
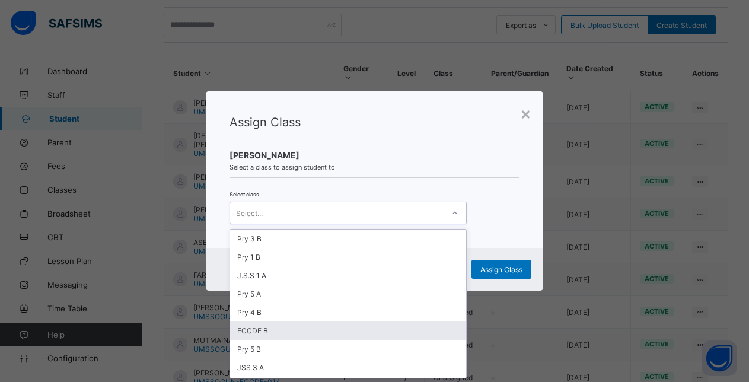
click at [259, 330] on div "ECCDE B" at bounding box center [348, 331] width 236 height 18
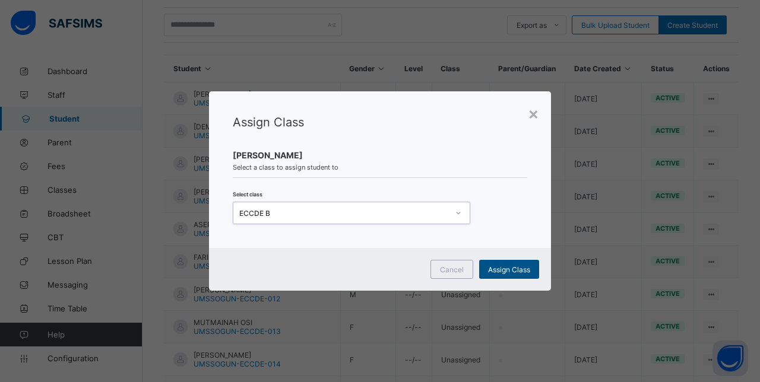
click at [500, 267] on span "Assign Class" at bounding box center [509, 269] width 42 height 9
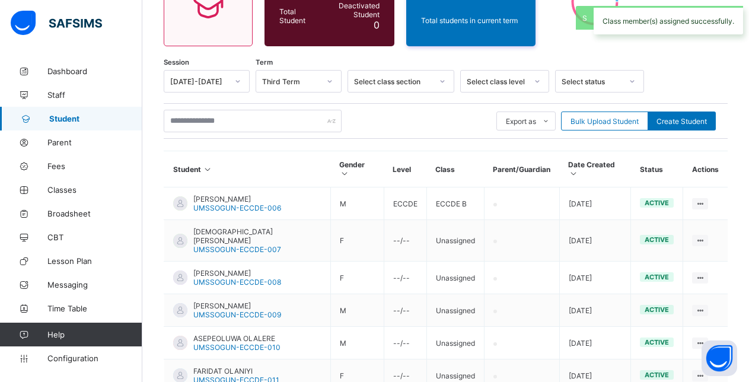
scroll to position [240, 0]
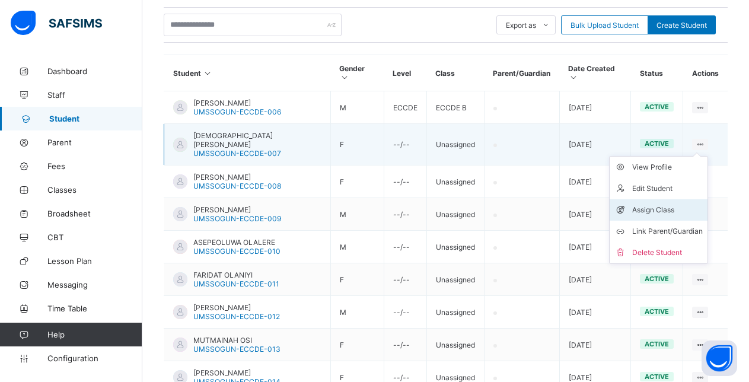
click at [665, 204] on div "Assign Class" at bounding box center [668, 210] width 71 height 12
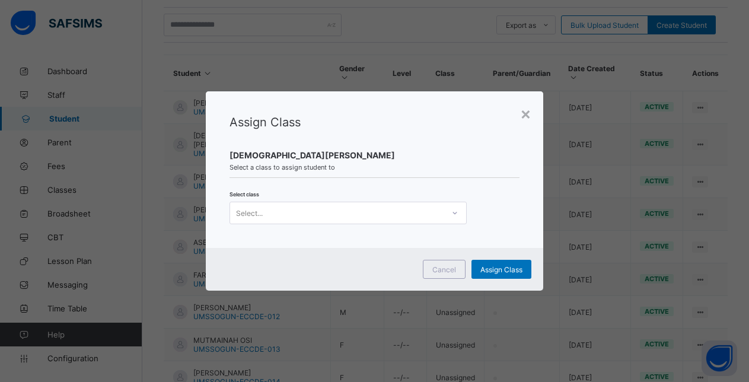
click at [422, 216] on div "Select..." at bounding box center [337, 213] width 214 height 17
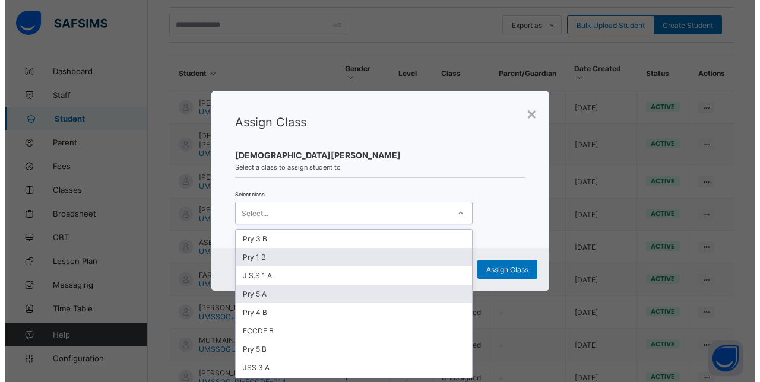
scroll to position [0, 0]
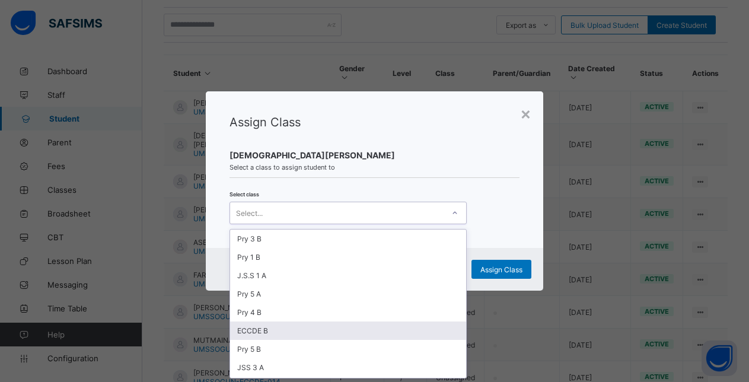
click at [342, 331] on div "ECCDE B" at bounding box center [348, 331] width 236 height 18
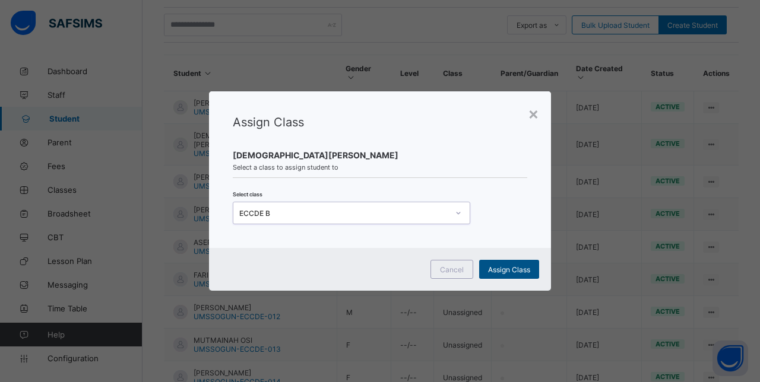
click at [507, 270] on span "Assign Class" at bounding box center [509, 269] width 42 height 9
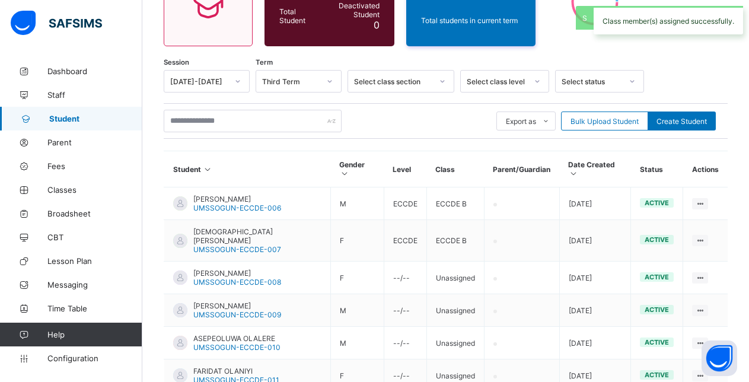
scroll to position [240, 0]
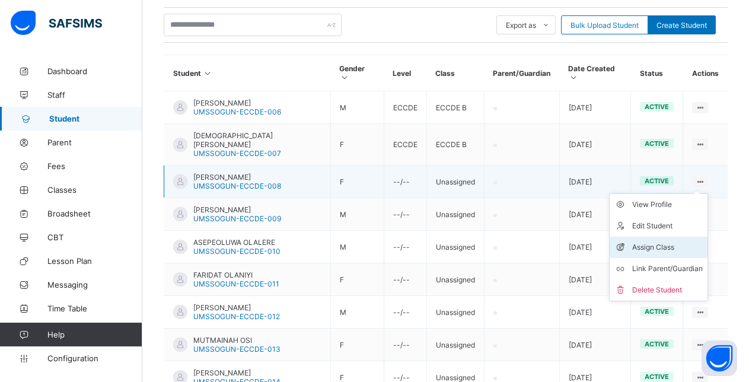
click at [655, 242] on div "Assign Class" at bounding box center [668, 248] width 71 height 12
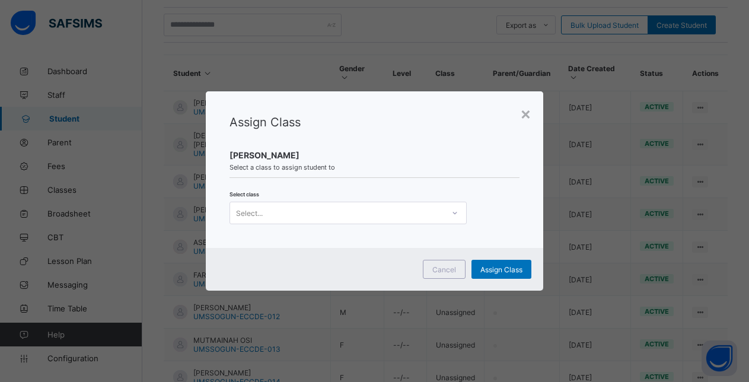
click at [285, 216] on div "Select..." at bounding box center [337, 213] width 214 height 17
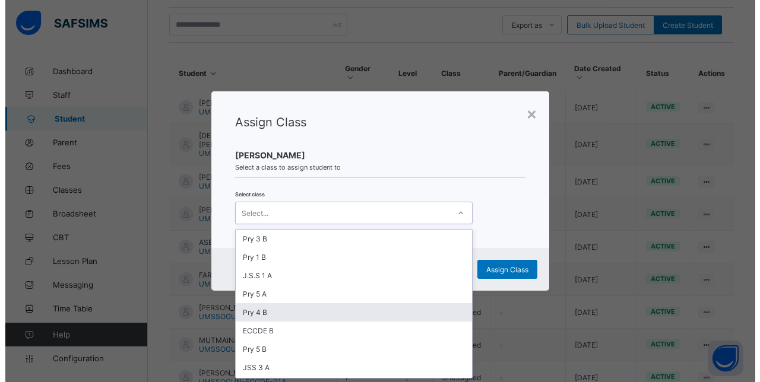
scroll to position [0, 0]
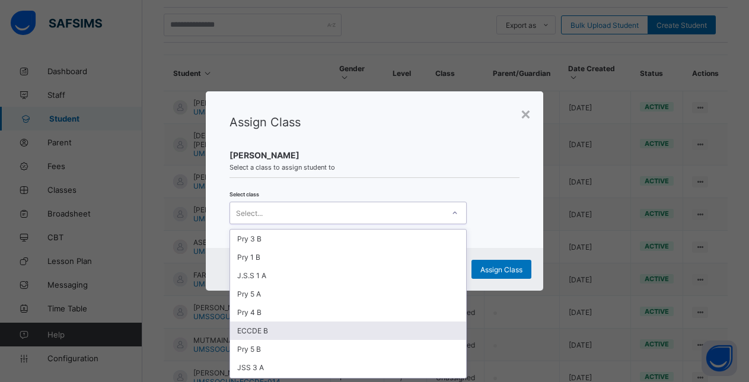
click at [269, 329] on div "ECCDE B" at bounding box center [348, 331] width 236 height 18
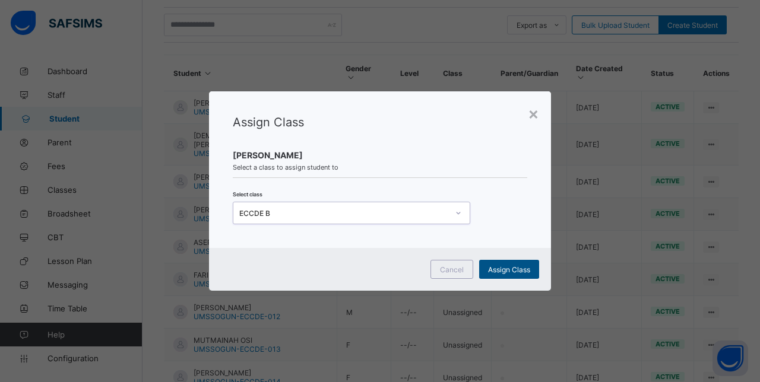
click at [498, 271] on span "Assign Class" at bounding box center [509, 269] width 42 height 9
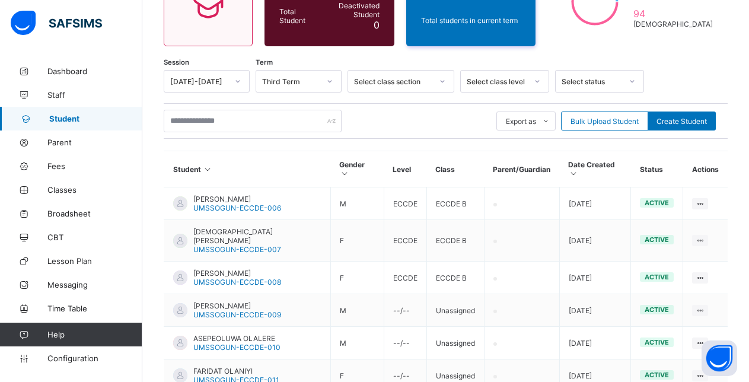
scroll to position [240, 0]
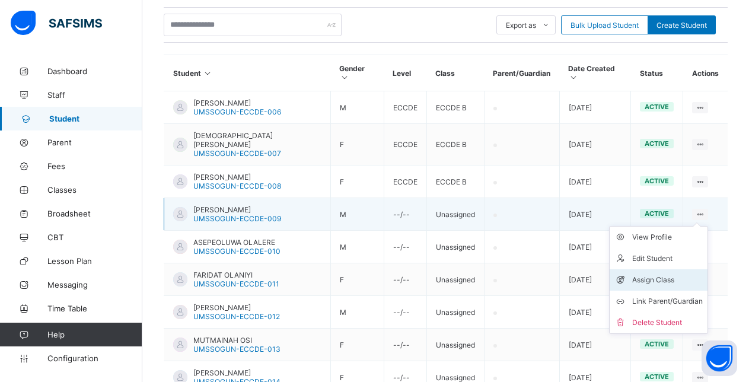
click at [651, 274] on div "Assign Class" at bounding box center [668, 280] width 71 height 12
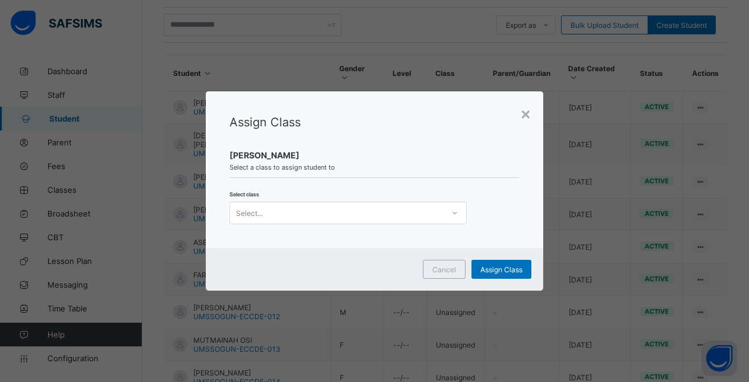
click at [312, 211] on div "Select..." at bounding box center [337, 213] width 214 height 17
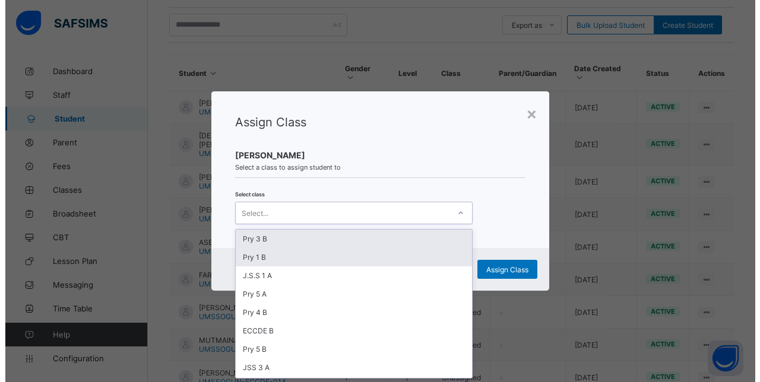
scroll to position [0, 0]
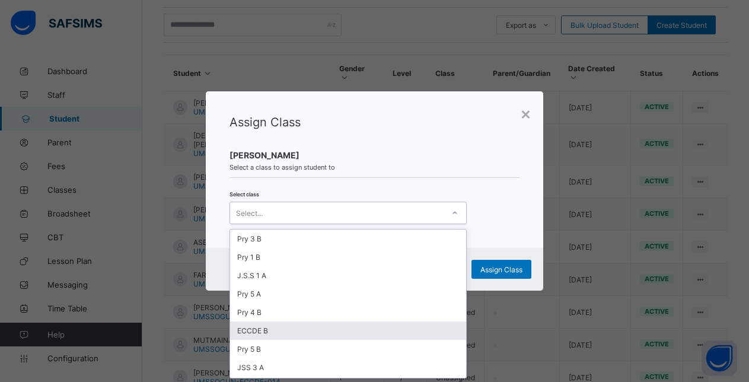
click at [288, 335] on div "ECCDE B" at bounding box center [348, 331] width 236 height 18
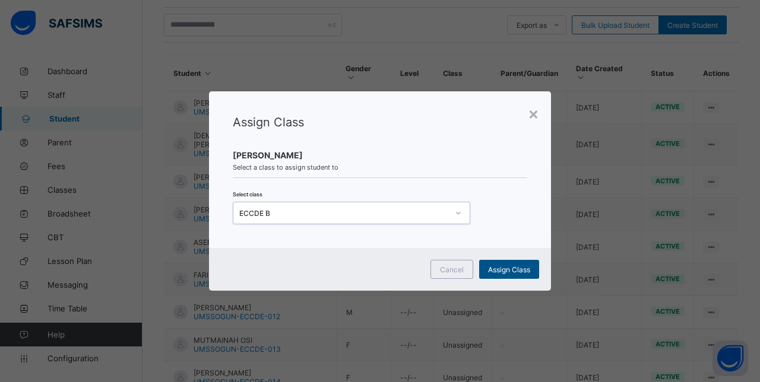
click at [497, 265] on span "Assign Class" at bounding box center [509, 269] width 42 height 9
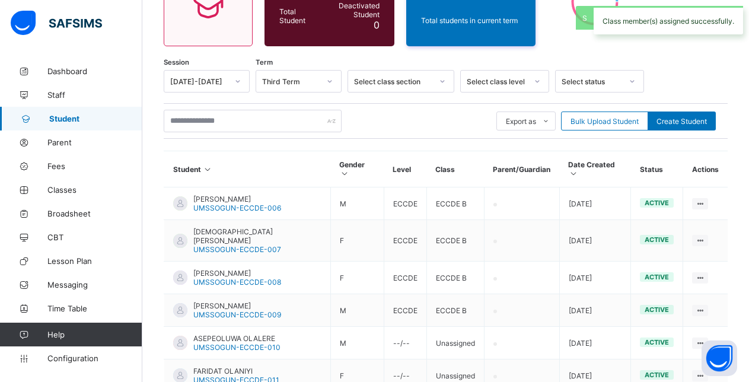
scroll to position [240, 0]
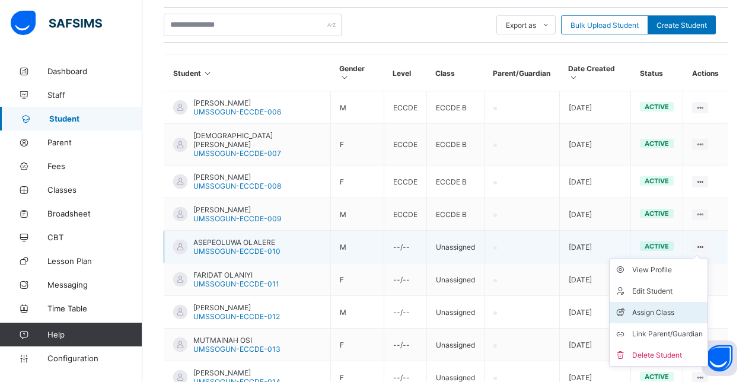
click at [648, 307] on div "Assign Class" at bounding box center [668, 313] width 71 height 12
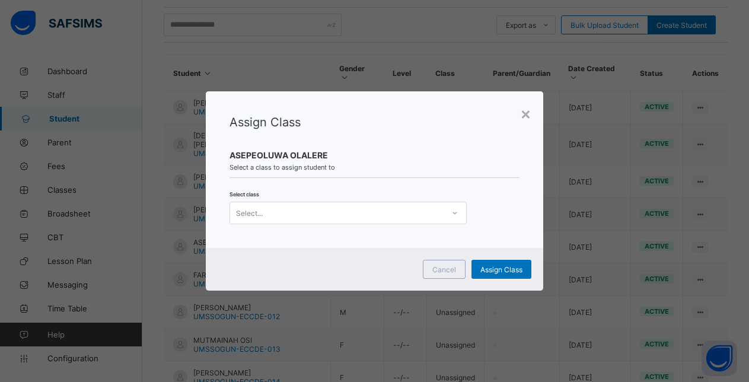
click at [347, 211] on div "Select..." at bounding box center [337, 213] width 214 height 17
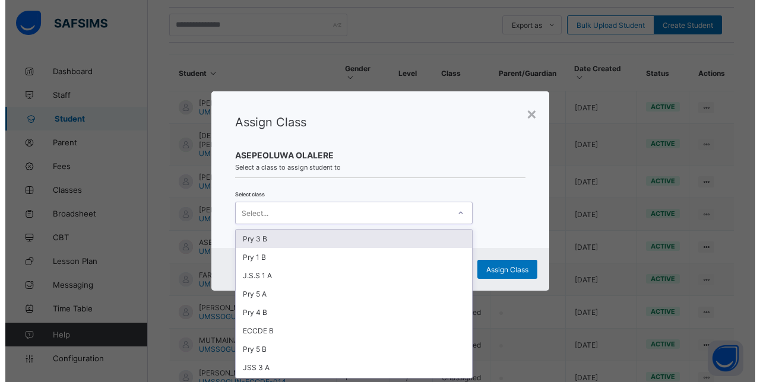
scroll to position [0, 0]
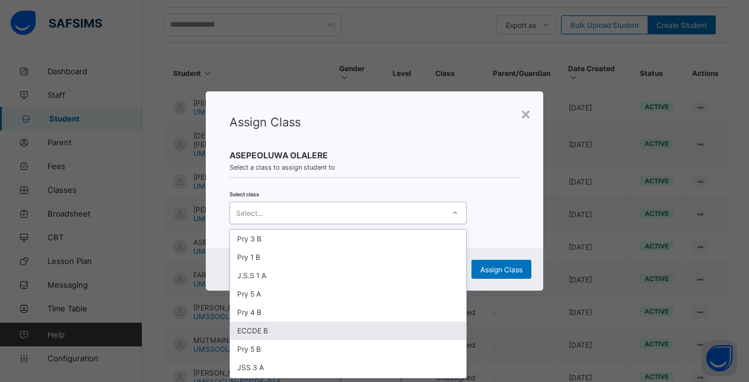
click at [297, 327] on div "ECCDE B" at bounding box center [348, 331] width 236 height 18
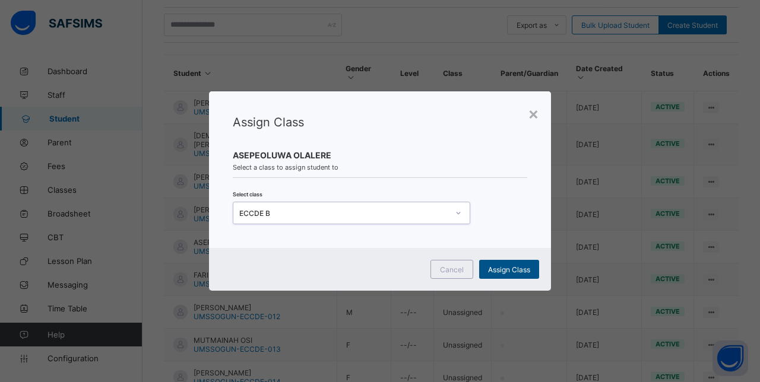
click at [511, 268] on span "Assign Class" at bounding box center [509, 269] width 42 height 9
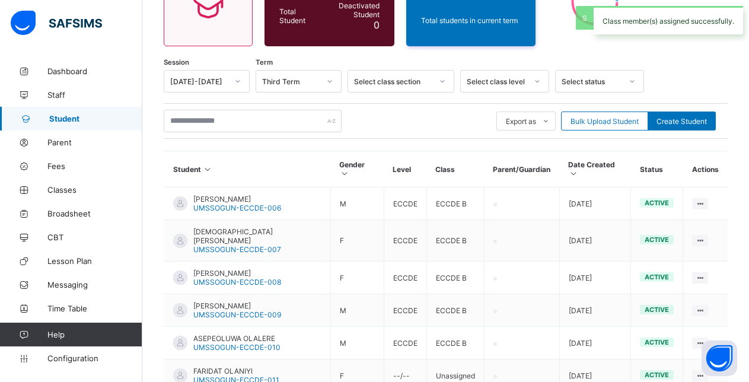
scroll to position [240, 0]
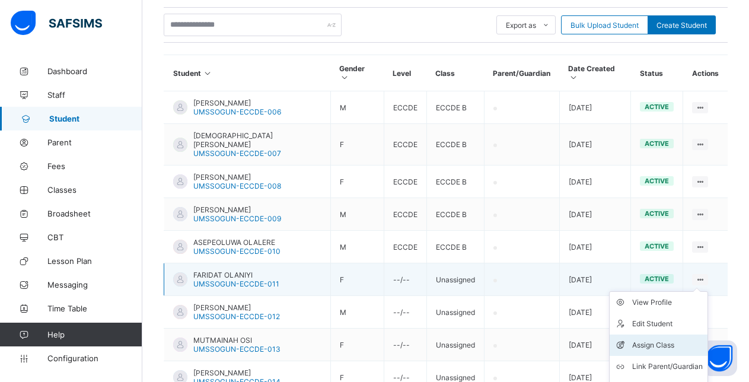
click at [657, 339] on div "Assign Class" at bounding box center [668, 345] width 71 height 12
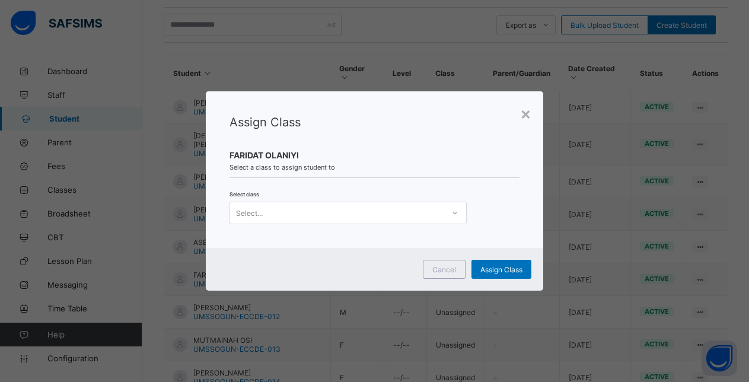
click at [360, 215] on div "Select..." at bounding box center [337, 213] width 214 height 17
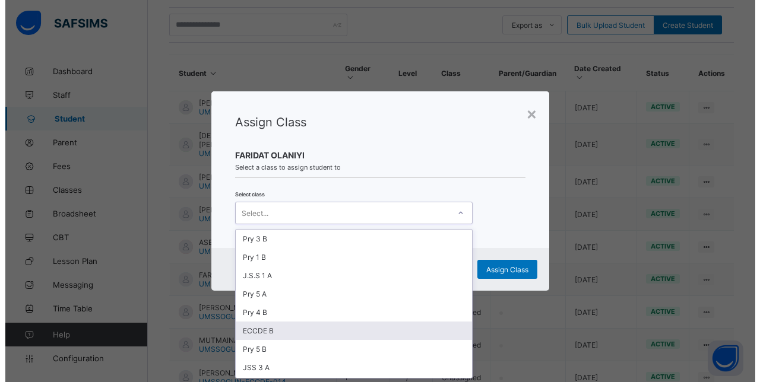
scroll to position [0, 0]
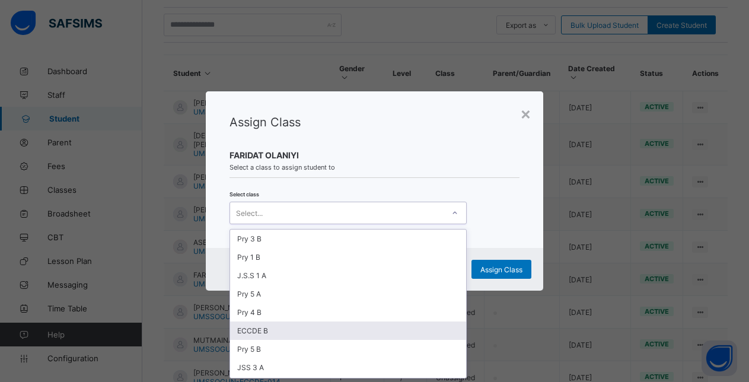
click at [323, 330] on div "ECCDE B" at bounding box center [348, 331] width 236 height 18
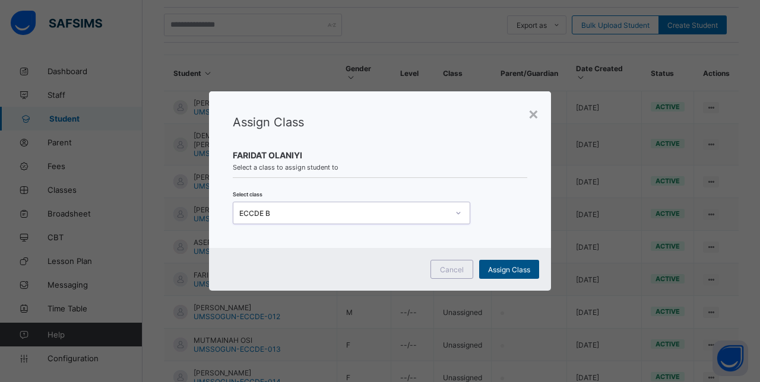
click at [510, 263] on div "Assign Class" at bounding box center [509, 269] width 60 height 19
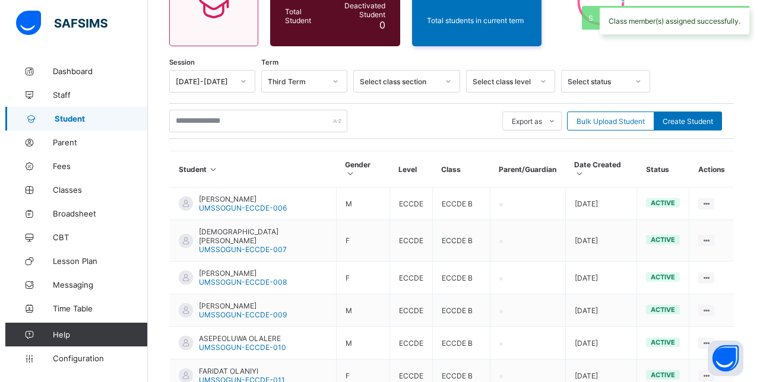
scroll to position [240, 0]
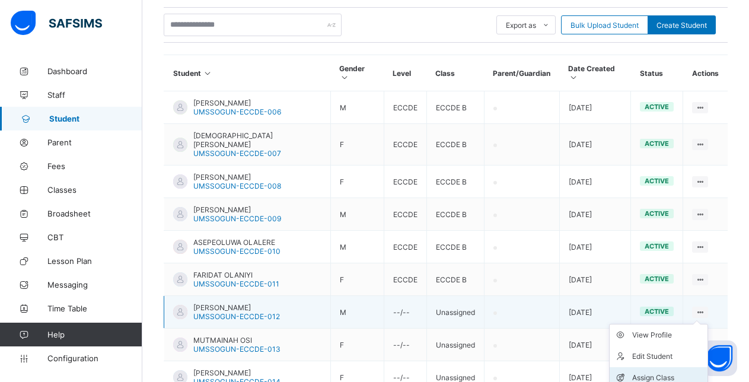
click at [647, 372] on div "Assign Class" at bounding box center [668, 378] width 71 height 12
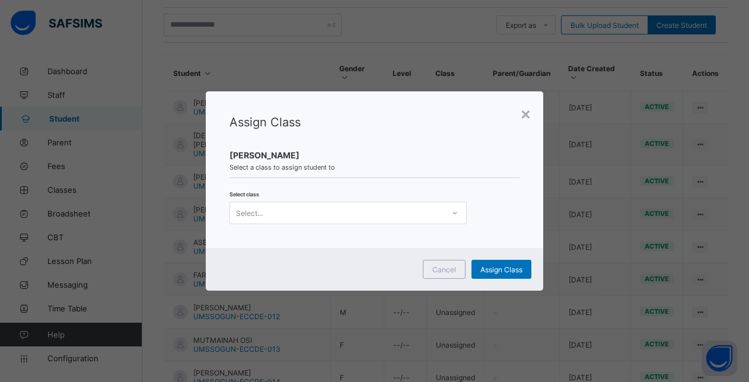
click at [374, 213] on div "Select..." at bounding box center [337, 213] width 214 height 17
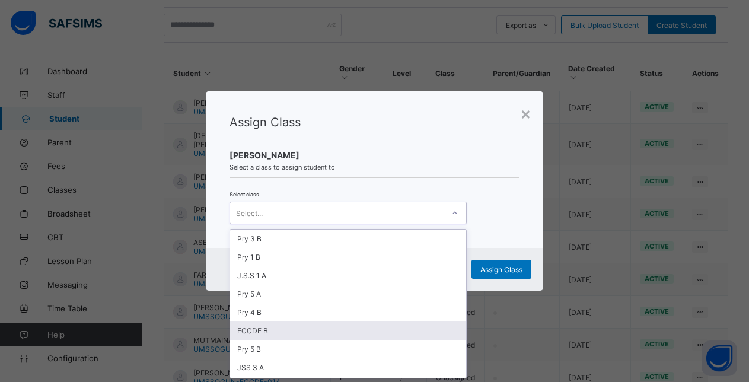
click at [304, 330] on div "ECCDE B" at bounding box center [348, 331] width 236 height 18
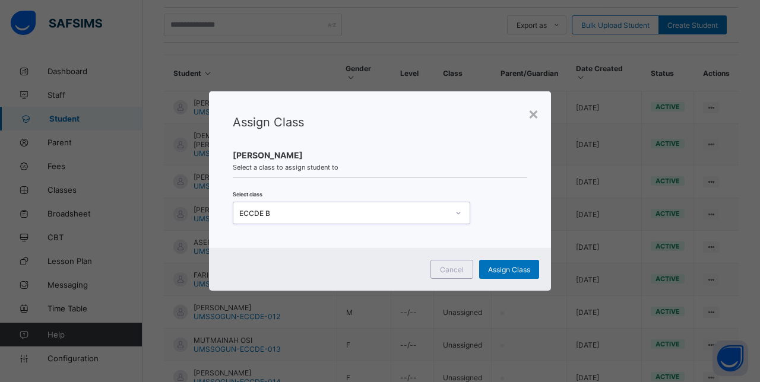
scroll to position [0, 0]
click at [510, 268] on span "Assign Class" at bounding box center [509, 269] width 42 height 9
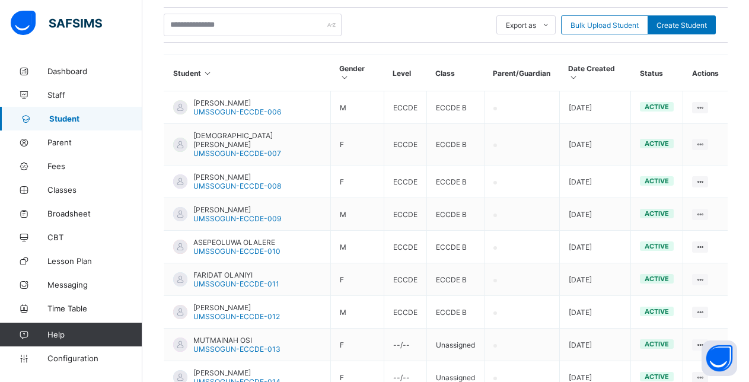
scroll to position [338, 0]
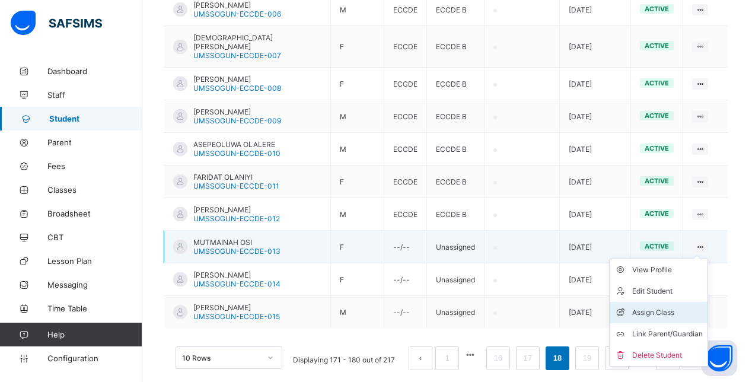
click at [671, 307] on div "Assign Class" at bounding box center [668, 313] width 71 height 12
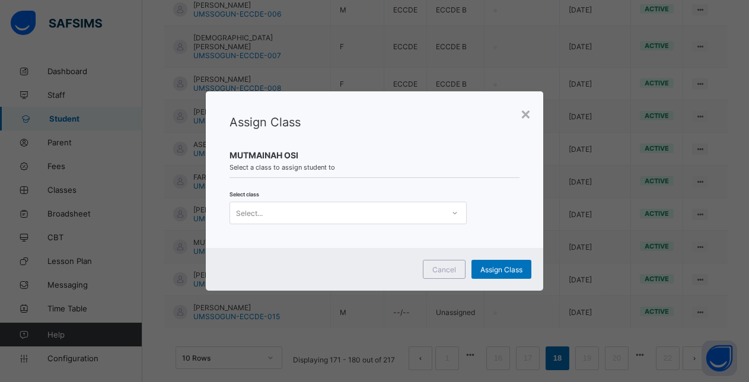
click at [402, 212] on div "Select..." at bounding box center [337, 213] width 214 height 17
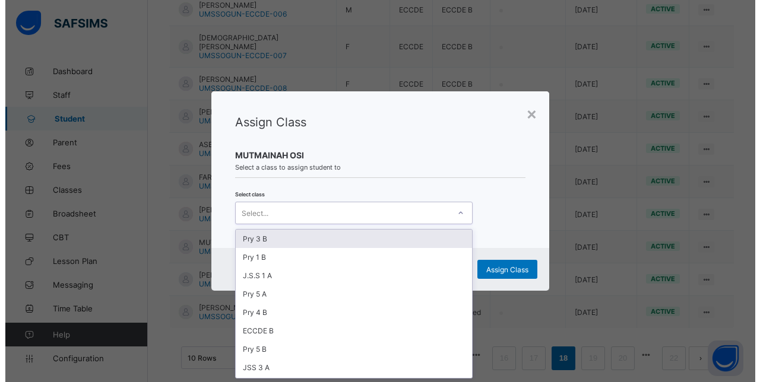
scroll to position [0, 0]
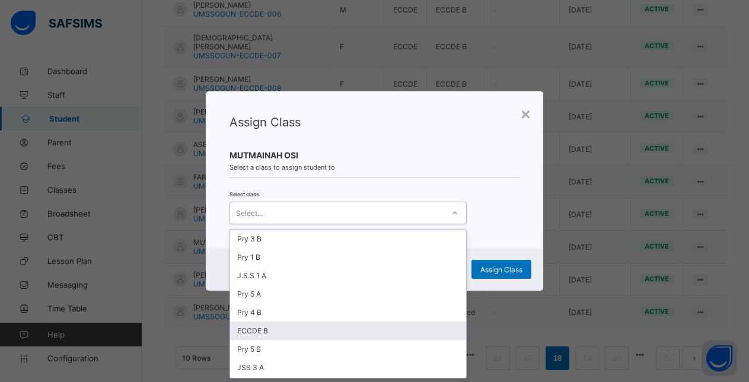
click at [374, 333] on div "ECCDE B" at bounding box center [348, 331] width 236 height 18
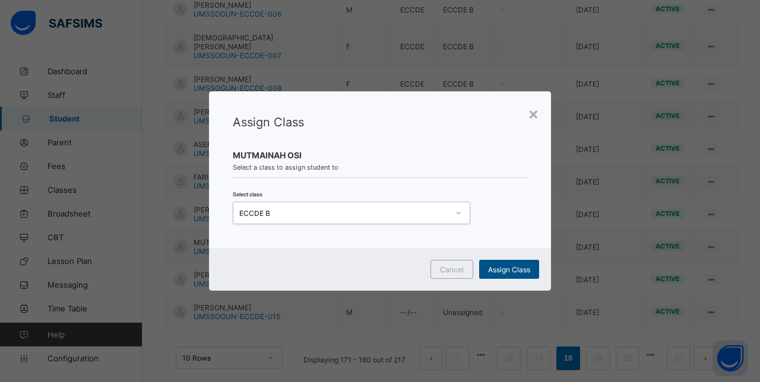
click at [512, 264] on div "Assign Class" at bounding box center [509, 269] width 60 height 19
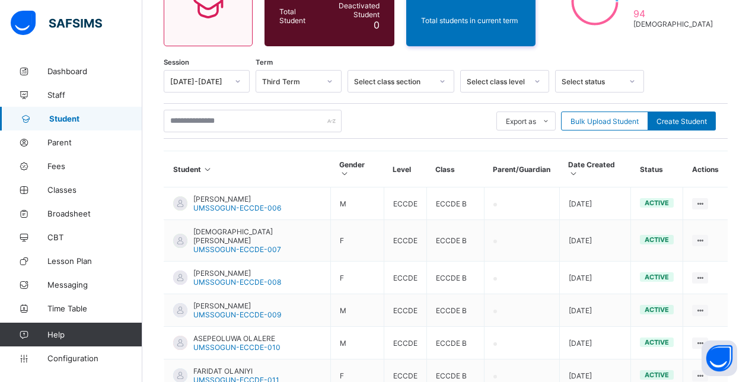
scroll to position [338, 0]
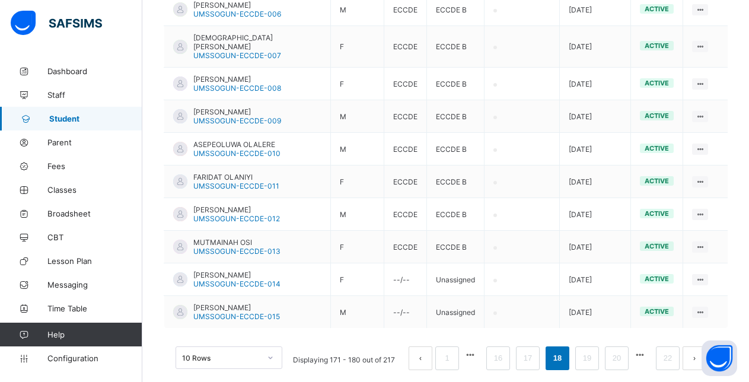
click at [0, 0] on div "Assign Class" at bounding box center [0, 0] width 0 height 0
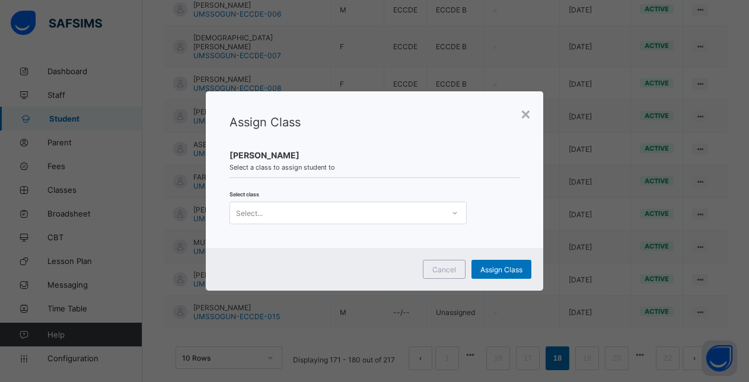
click at [387, 214] on div "Select..." at bounding box center [337, 213] width 214 height 17
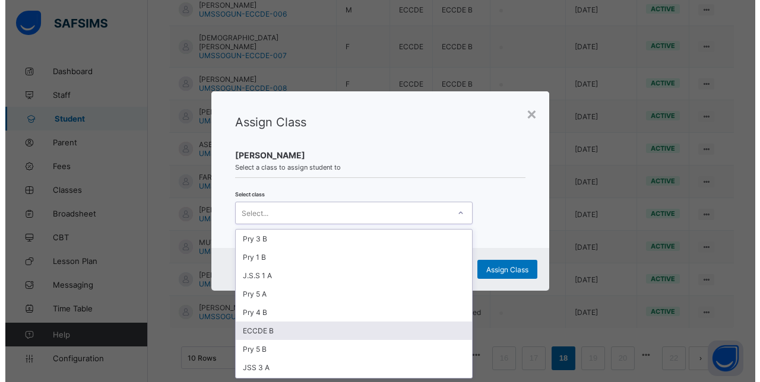
scroll to position [0, 0]
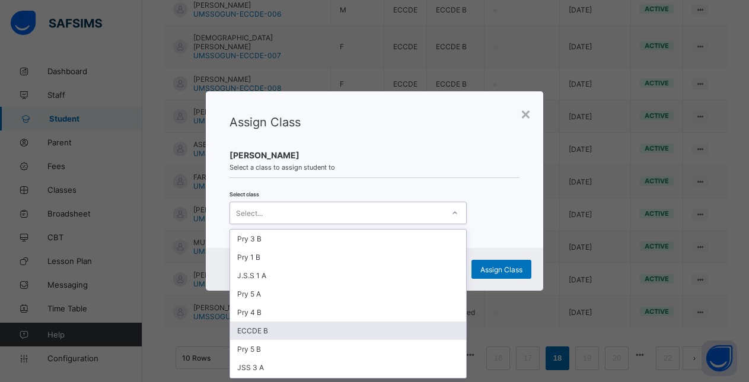
click at [304, 327] on div "ECCDE B" at bounding box center [348, 331] width 236 height 18
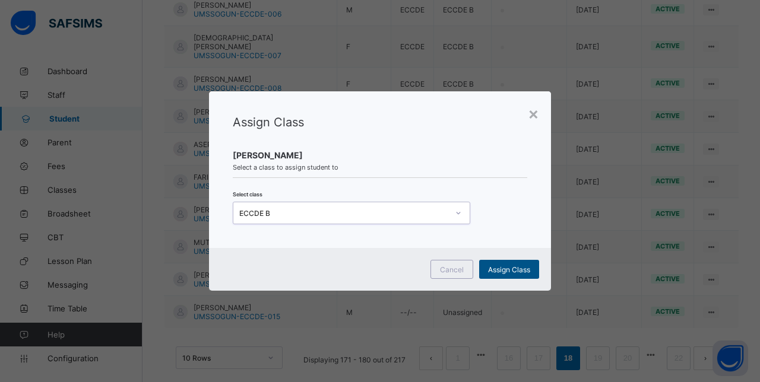
click at [510, 265] on span "Assign Class" at bounding box center [509, 269] width 42 height 9
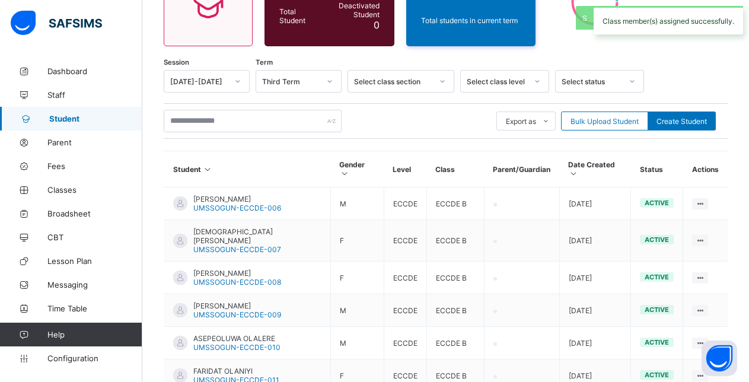
scroll to position [338, 0]
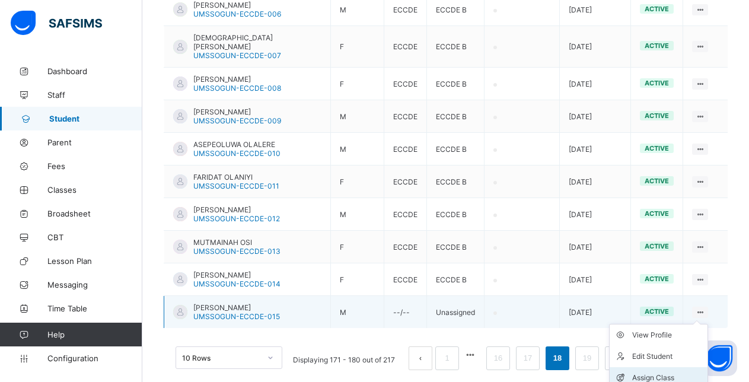
click at [653, 372] on div "Assign Class" at bounding box center [668, 378] width 71 height 12
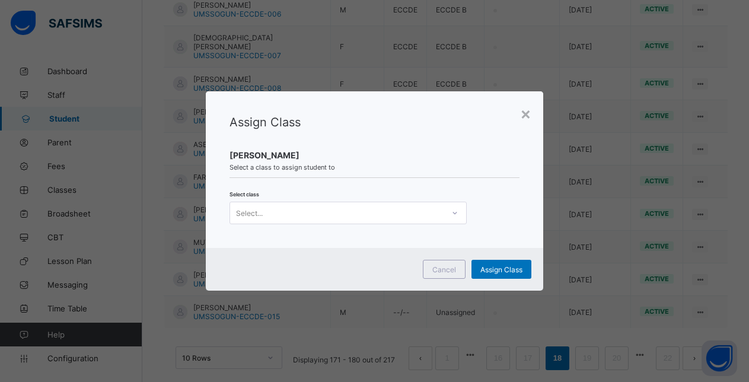
click at [406, 214] on div "Select..." at bounding box center [337, 213] width 214 height 17
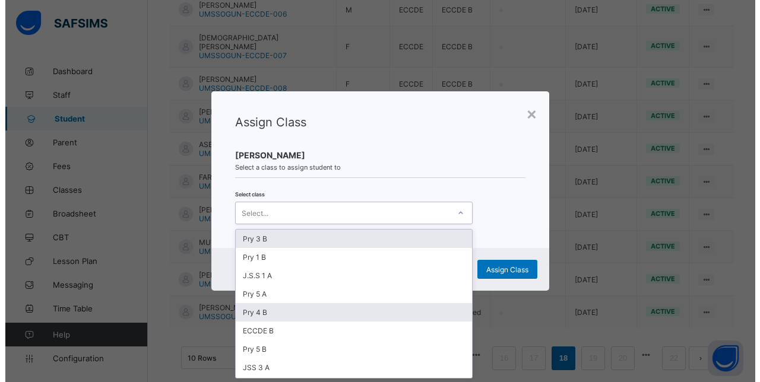
scroll to position [0, 0]
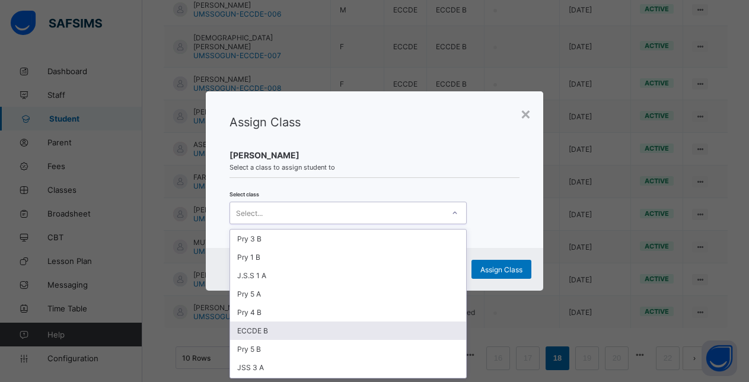
click at [336, 332] on div "ECCDE B" at bounding box center [348, 331] width 236 height 18
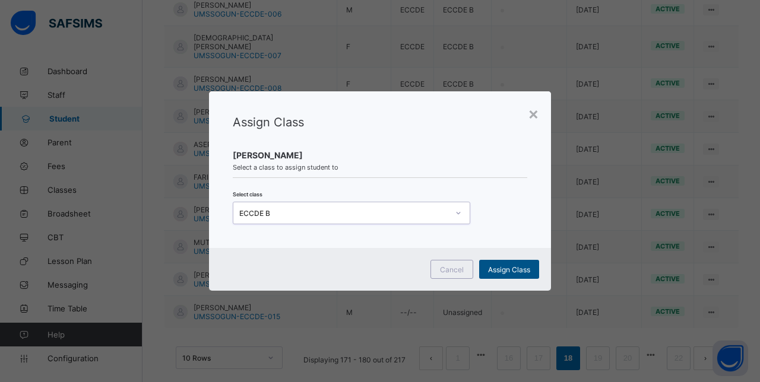
click at [510, 267] on span "Assign Class" at bounding box center [509, 269] width 42 height 9
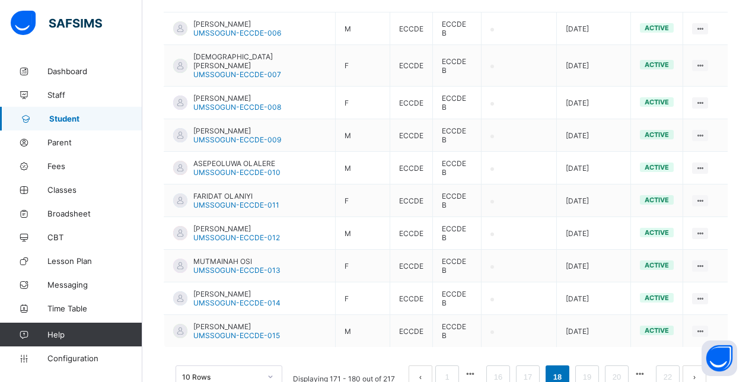
scroll to position [338, 0]
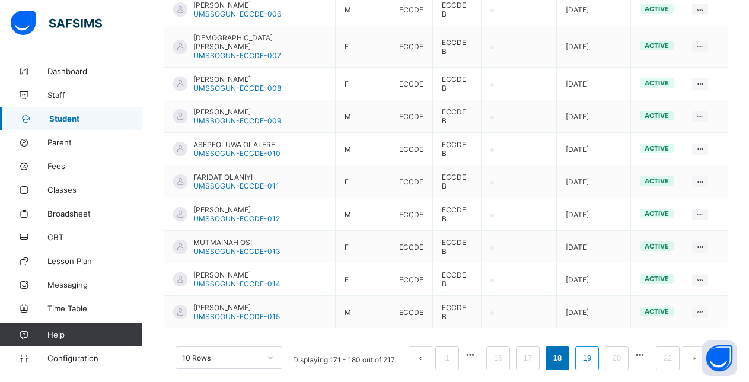
click at [595, 351] on link "19" at bounding box center [587, 358] width 15 height 15
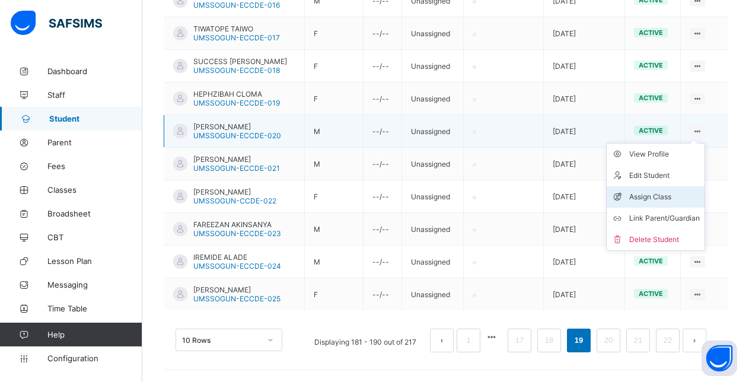
click at [664, 193] on div "Assign Class" at bounding box center [665, 197] width 71 height 12
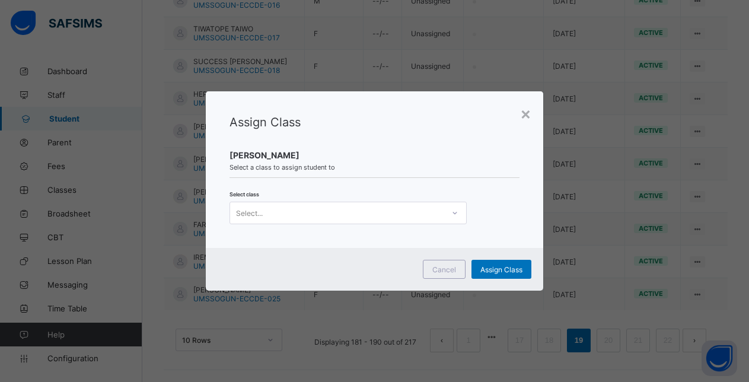
click at [372, 216] on div "Select..." at bounding box center [337, 213] width 214 height 17
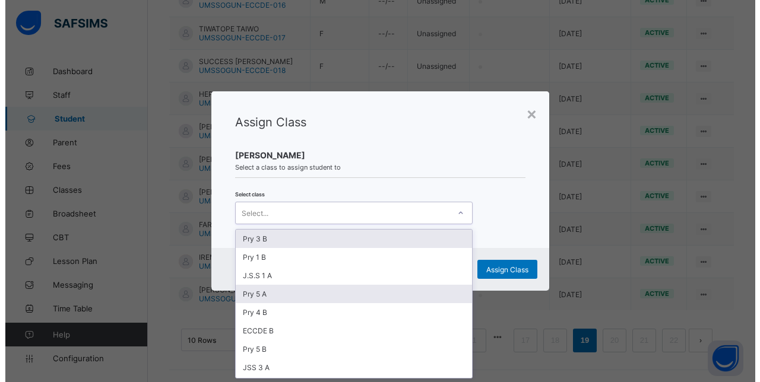
scroll to position [0, 0]
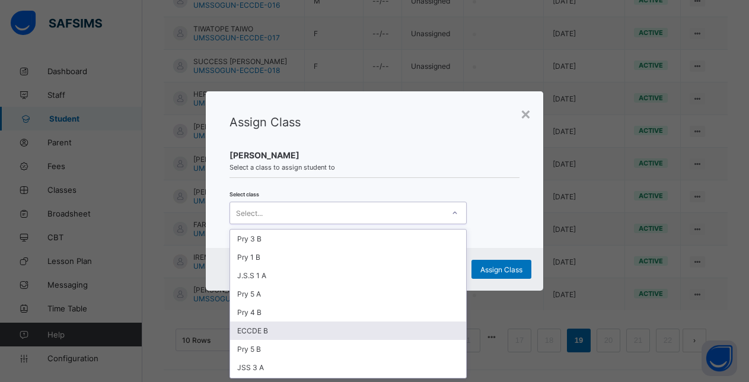
click at [301, 329] on div "ECCDE B" at bounding box center [348, 331] width 236 height 18
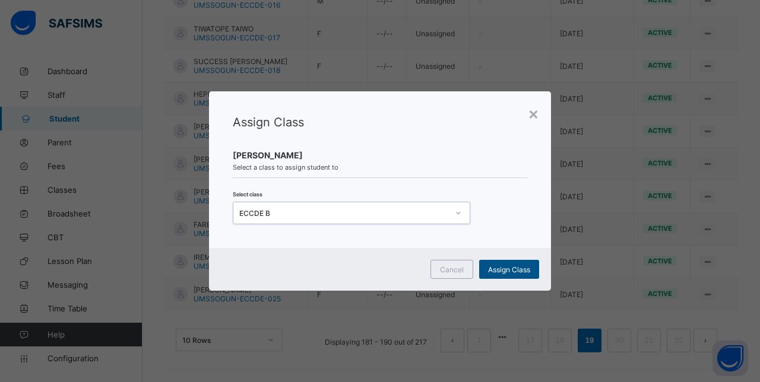
click at [505, 265] on span "Assign Class" at bounding box center [509, 269] width 42 height 9
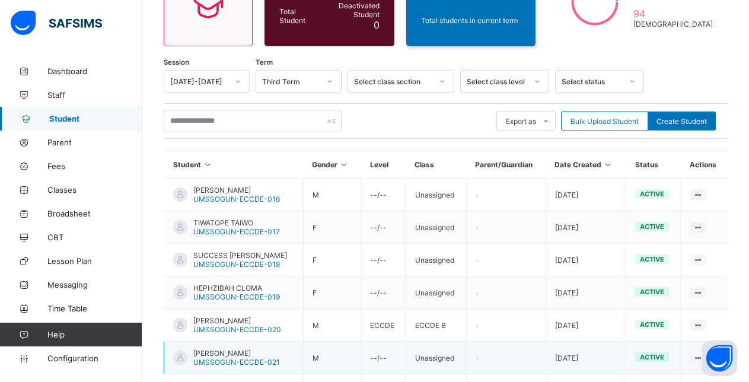
scroll to position [338, 0]
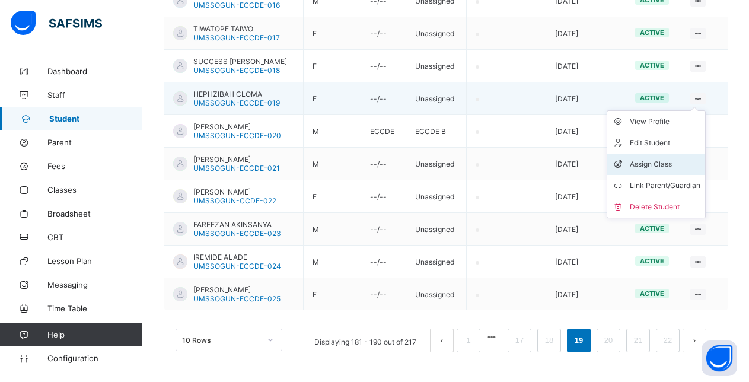
click at [661, 163] on div "Assign Class" at bounding box center [665, 164] width 71 height 12
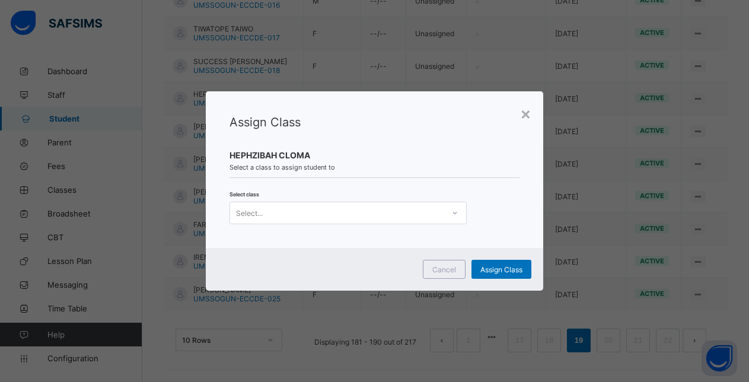
click at [297, 218] on div "Select..." at bounding box center [337, 213] width 214 height 17
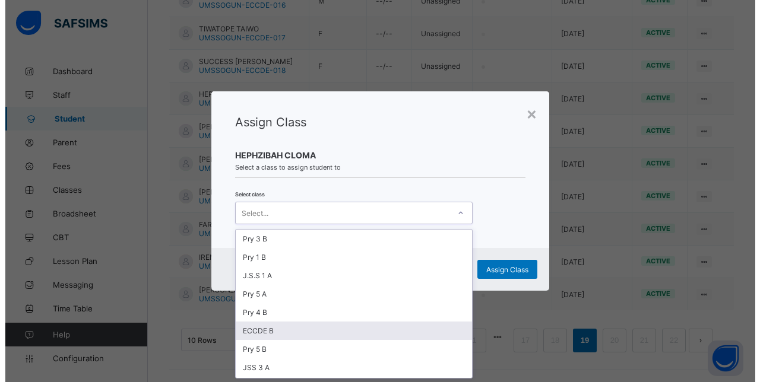
scroll to position [0, 0]
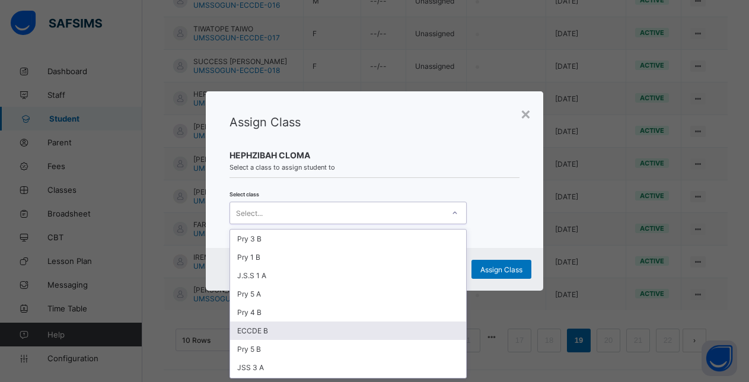
click at [272, 326] on div "ECCDE B" at bounding box center [348, 331] width 236 height 18
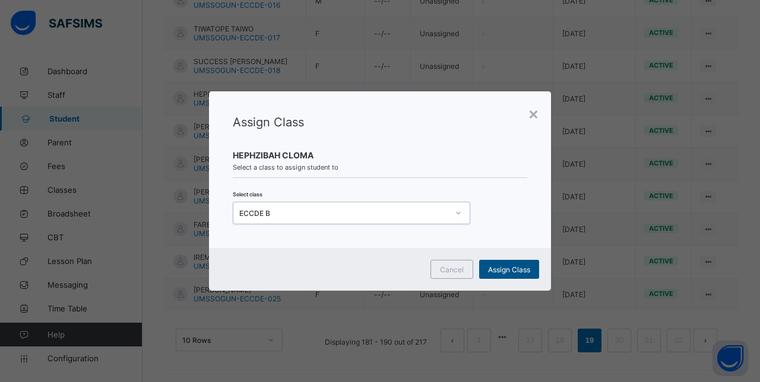
click at [506, 271] on span "Assign Class" at bounding box center [509, 269] width 42 height 9
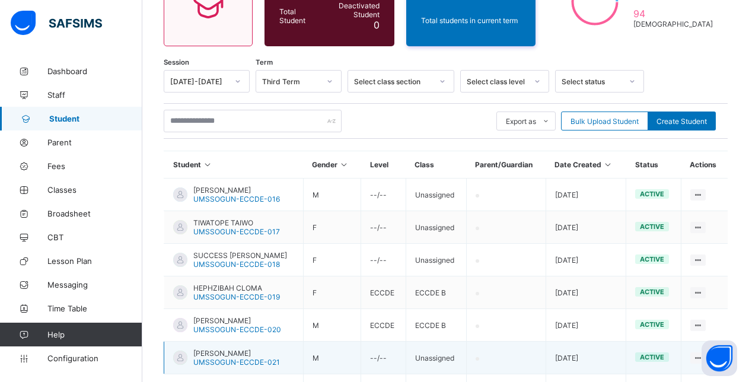
scroll to position [338, 0]
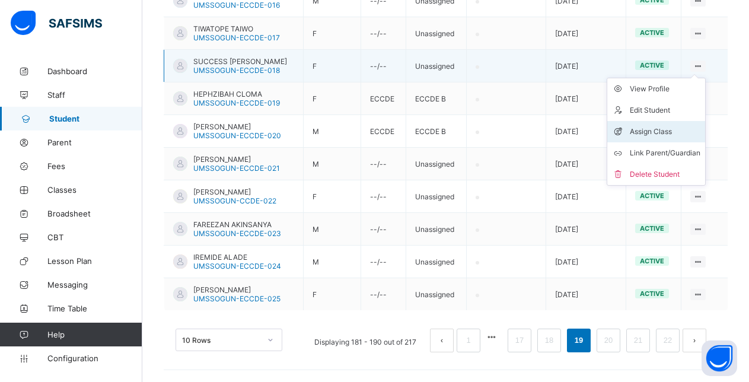
click at [665, 130] on div "Assign Class" at bounding box center [665, 132] width 71 height 12
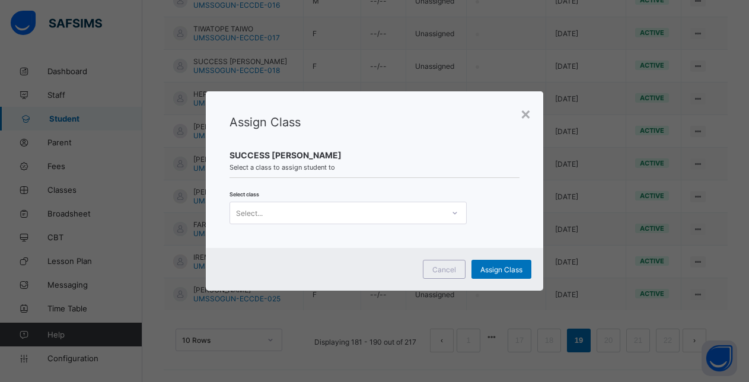
click at [408, 209] on div "Select..." at bounding box center [337, 213] width 214 height 17
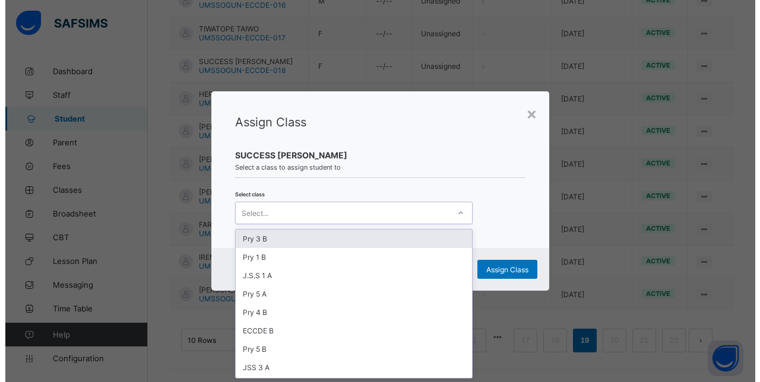
scroll to position [0, 0]
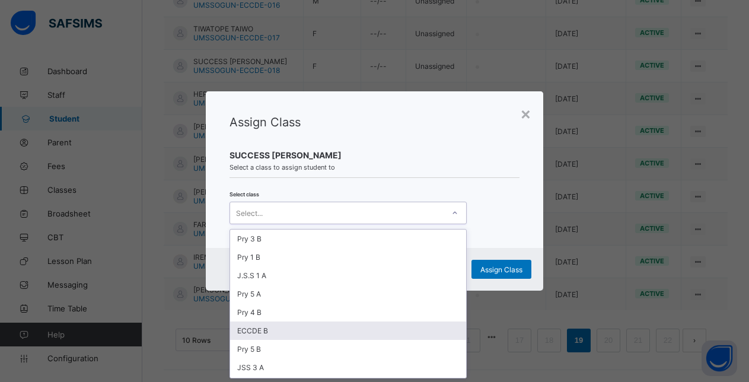
click at [298, 333] on div "ECCDE B" at bounding box center [348, 331] width 236 height 18
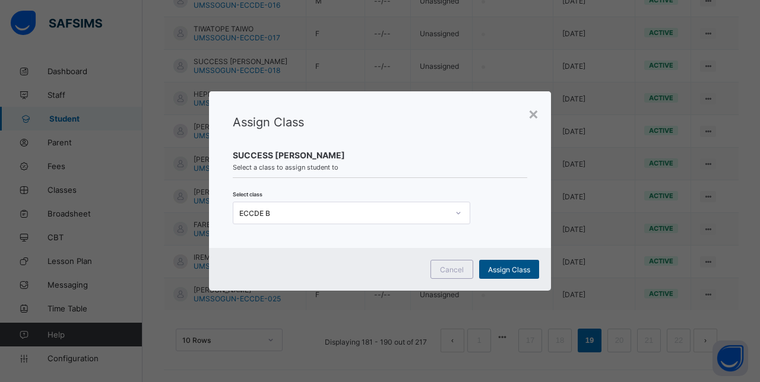
click at [510, 267] on span "Assign Class" at bounding box center [509, 269] width 42 height 9
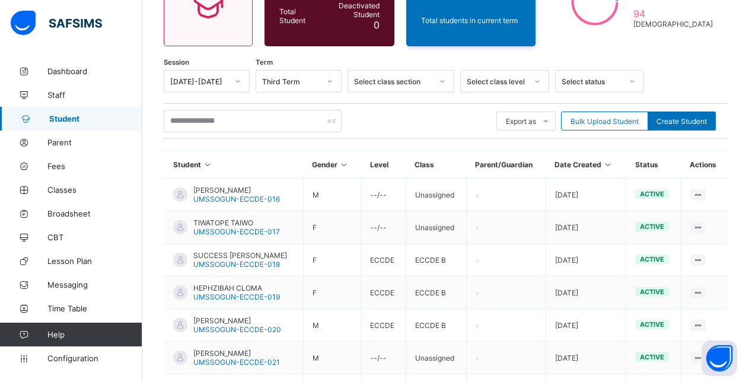
scroll to position [338, 0]
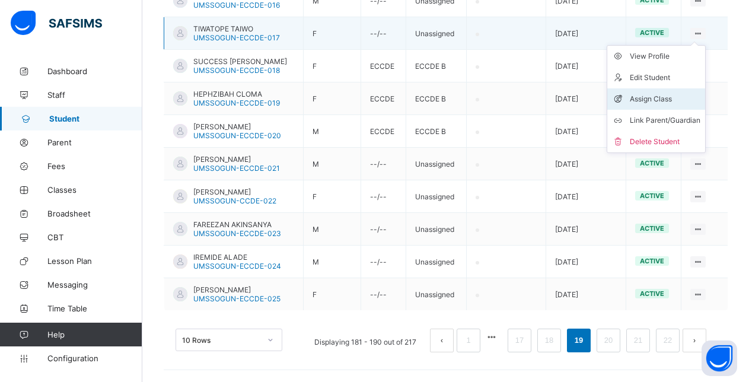
click at [655, 98] on div "Assign Class" at bounding box center [665, 99] width 71 height 12
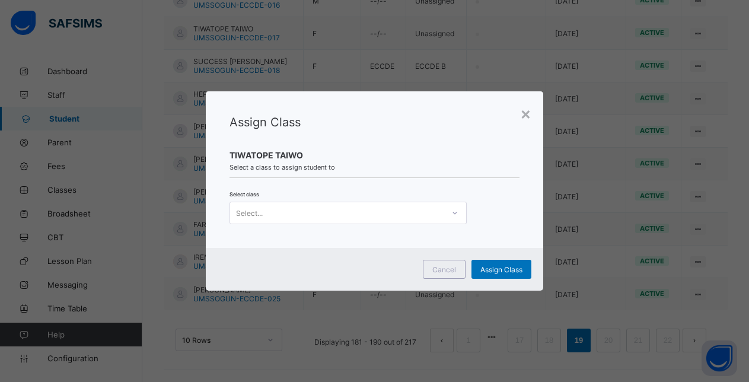
click at [394, 215] on div "Select..." at bounding box center [337, 213] width 214 height 17
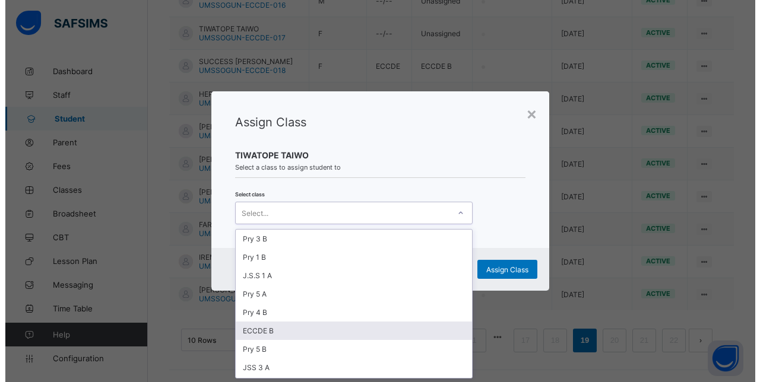
scroll to position [0, 0]
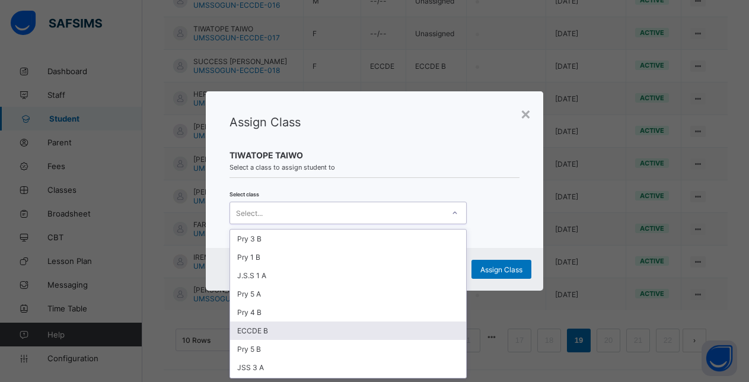
click at [253, 330] on div "ECCDE B" at bounding box center [348, 331] width 236 height 18
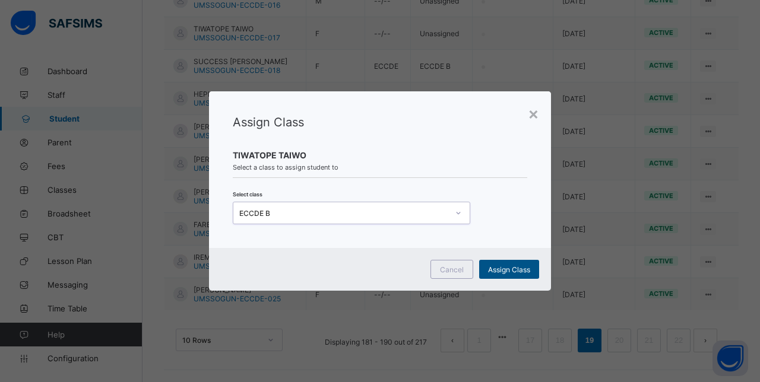
click at [501, 268] on span "Assign Class" at bounding box center [509, 269] width 42 height 9
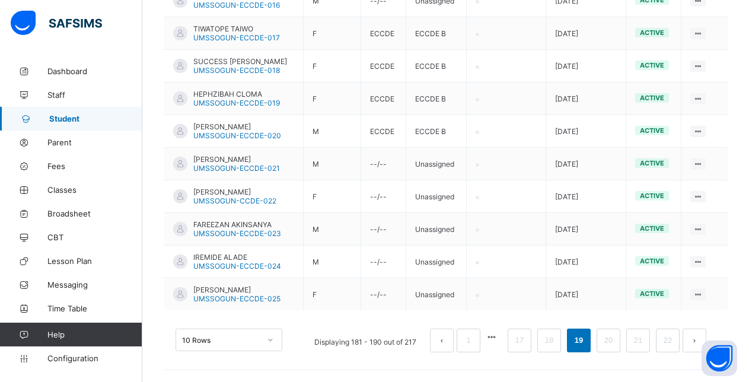
scroll to position [249, 0]
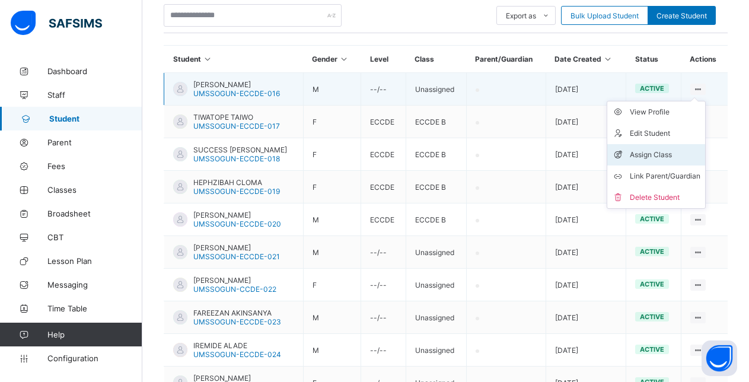
click at [663, 151] on div "Assign Class" at bounding box center [665, 155] width 71 height 12
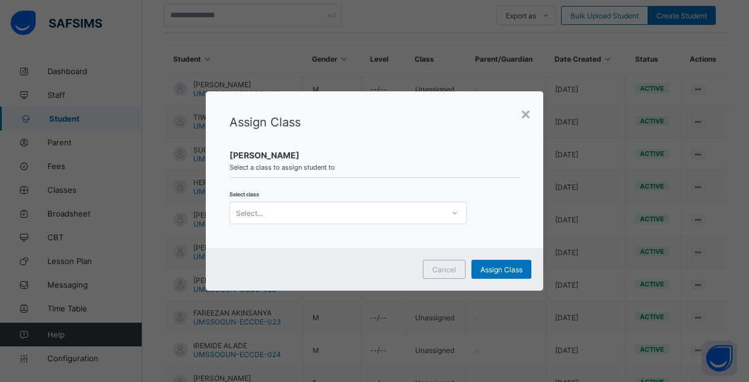
click at [287, 210] on div "Select..." at bounding box center [337, 213] width 214 height 17
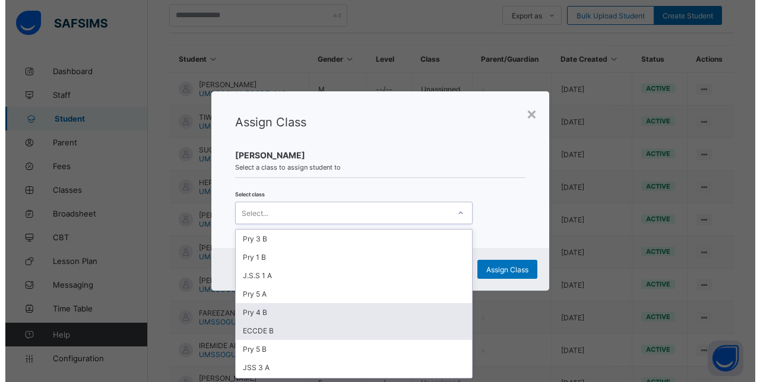
scroll to position [0, 0]
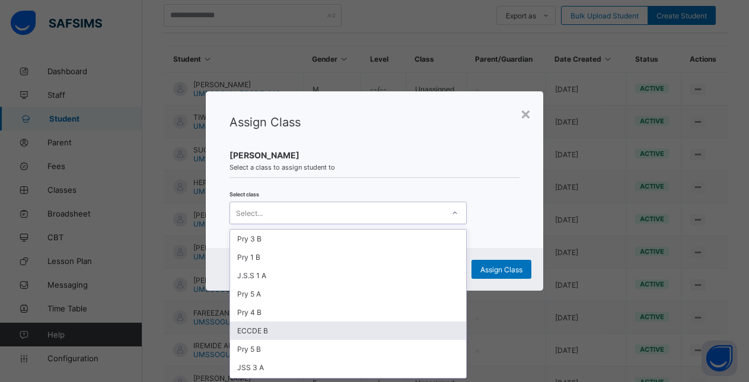
click at [272, 333] on div "ECCDE B" at bounding box center [348, 331] width 236 height 18
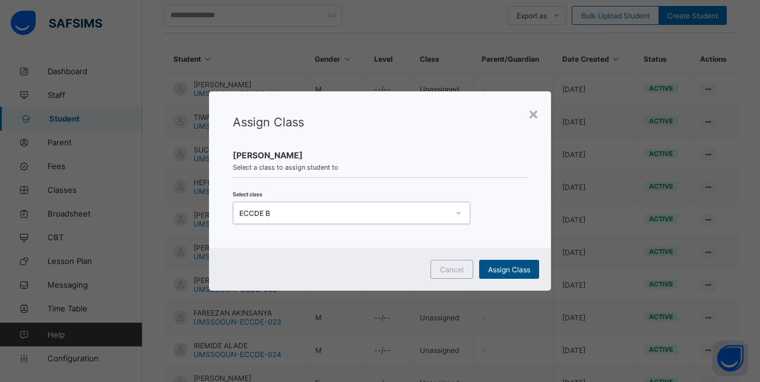
click at [500, 269] on span "Assign Class" at bounding box center [509, 269] width 42 height 9
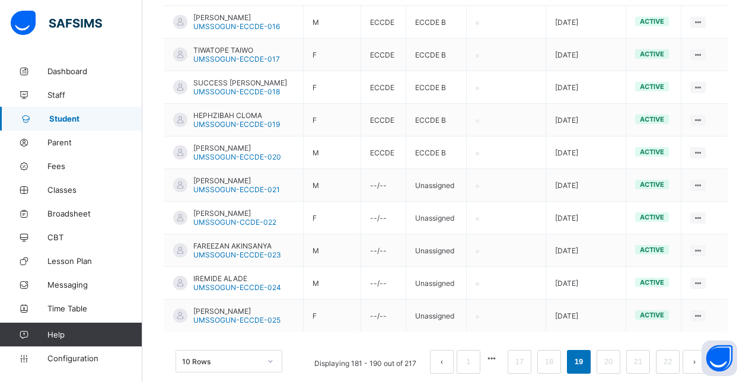
scroll to position [338, 0]
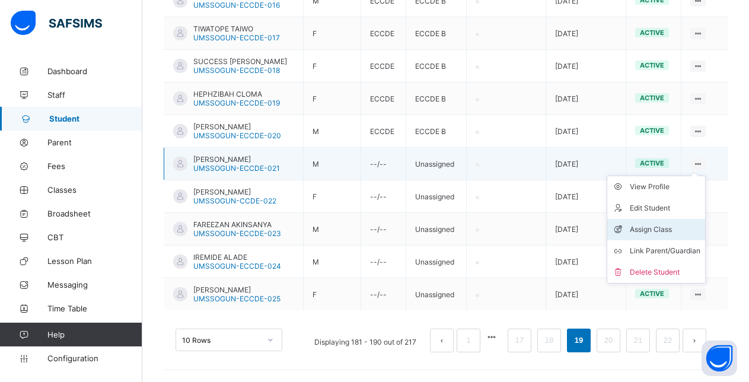
click at [654, 230] on div "Assign Class" at bounding box center [665, 230] width 71 height 12
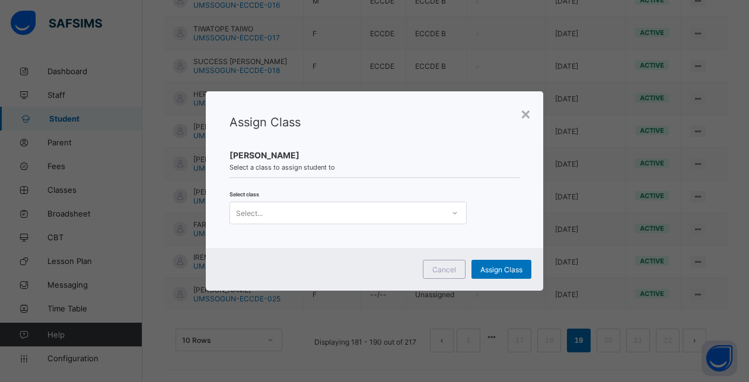
click at [374, 212] on div "Select..." at bounding box center [337, 213] width 214 height 17
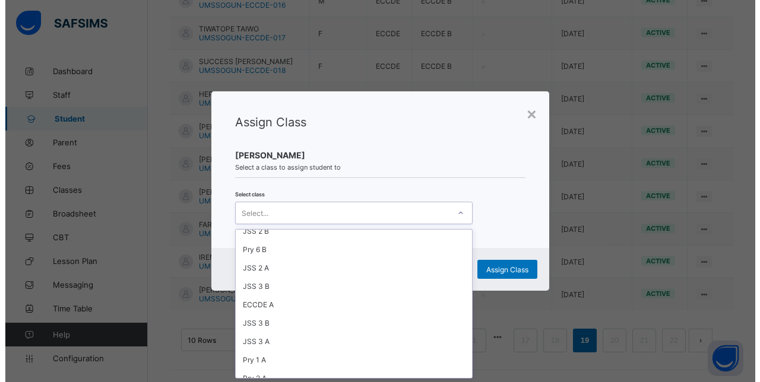
scroll to position [256, 0]
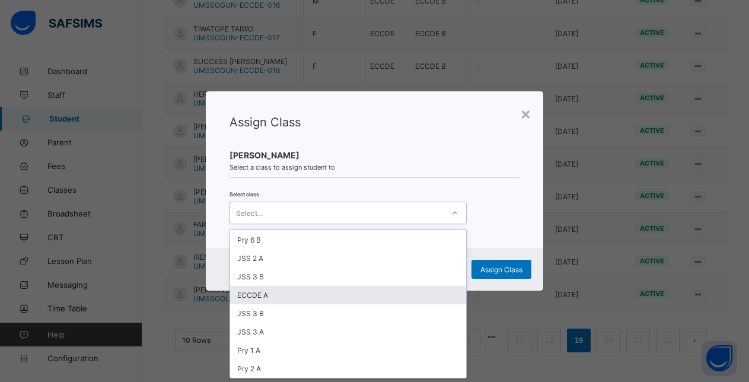
click at [260, 294] on div "ECCDE A" at bounding box center [348, 295] width 236 height 18
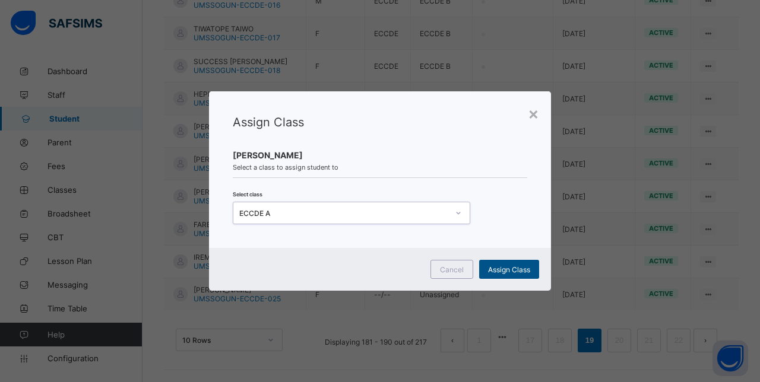
click at [510, 269] on span "Assign Class" at bounding box center [509, 269] width 42 height 9
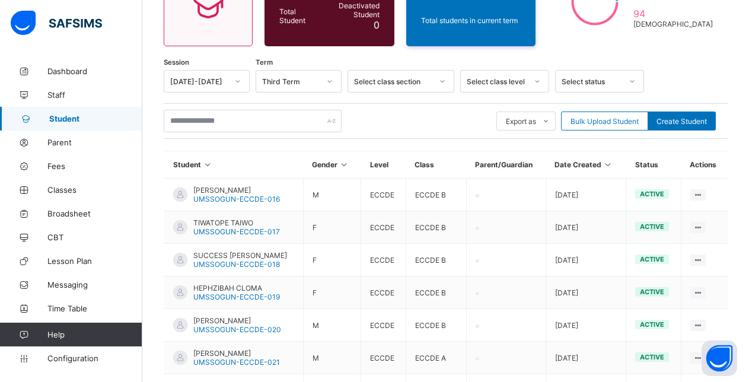
scroll to position [338, 0]
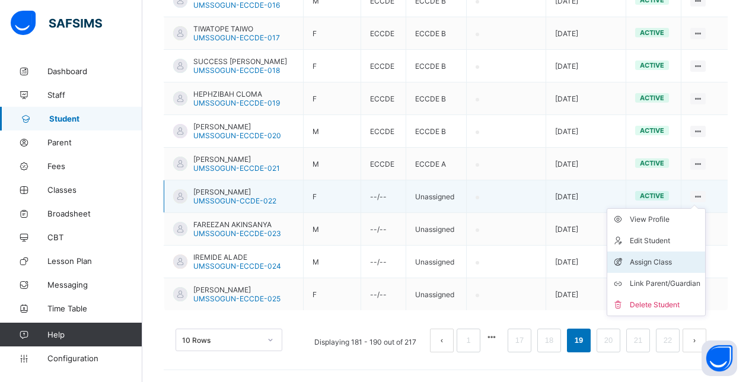
click at [659, 261] on div "Assign Class" at bounding box center [665, 262] width 71 height 12
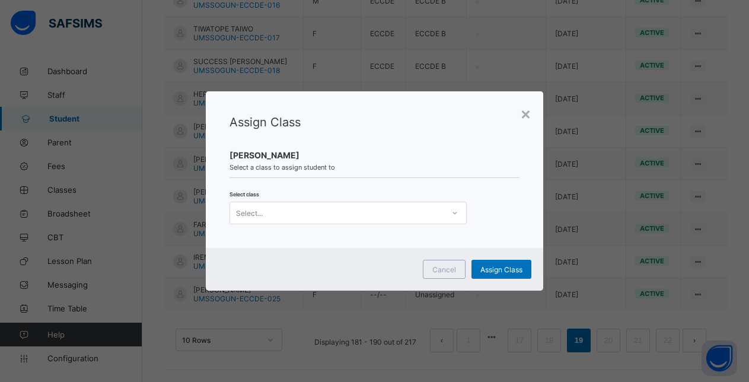
click at [361, 212] on div "Select..." at bounding box center [337, 213] width 214 height 17
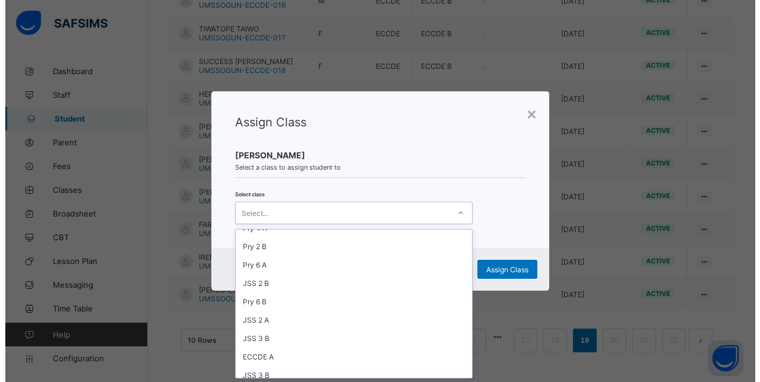
scroll to position [247, 0]
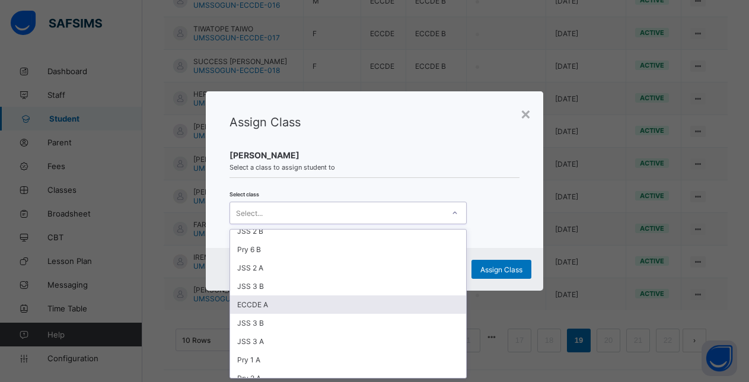
click at [254, 306] on div "ECCDE A" at bounding box center [348, 304] width 236 height 18
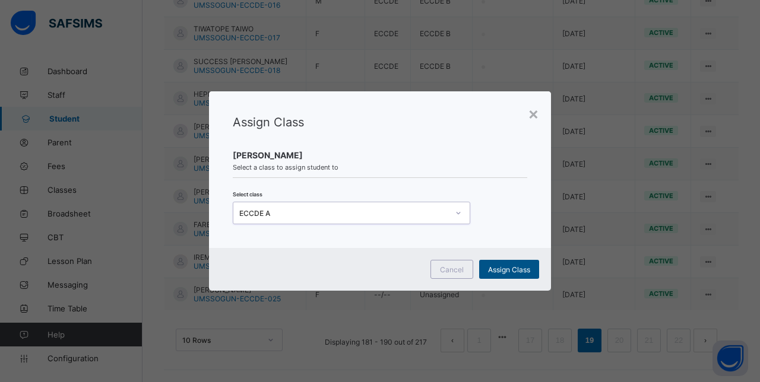
click at [509, 271] on span "Assign Class" at bounding box center [509, 269] width 42 height 9
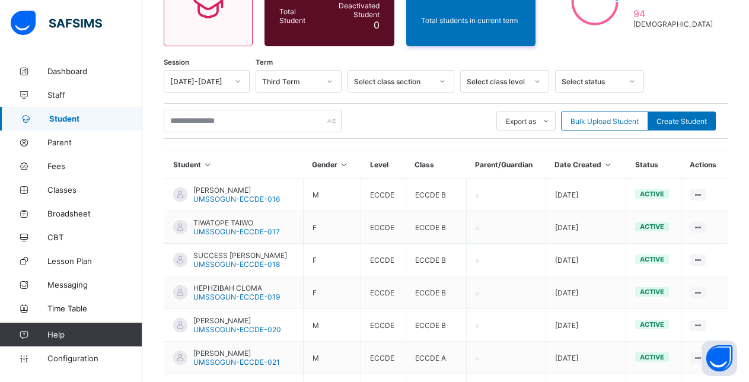
scroll to position [338, 0]
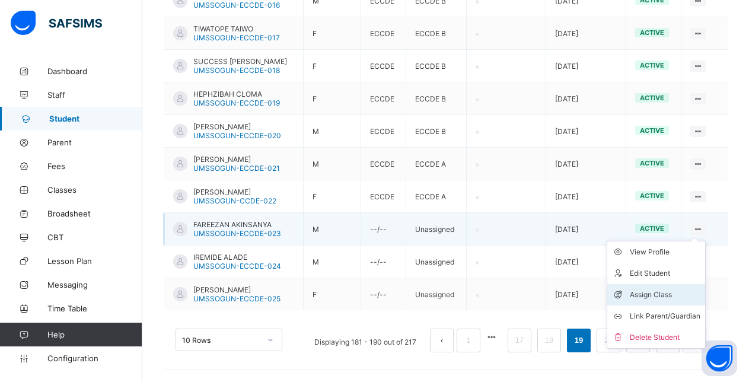
click at [661, 293] on div "Assign Class" at bounding box center [665, 295] width 71 height 12
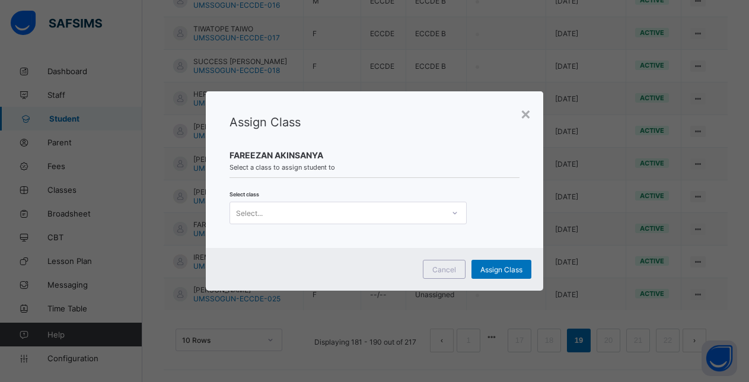
click at [336, 215] on div "Select..." at bounding box center [337, 213] width 214 height 17
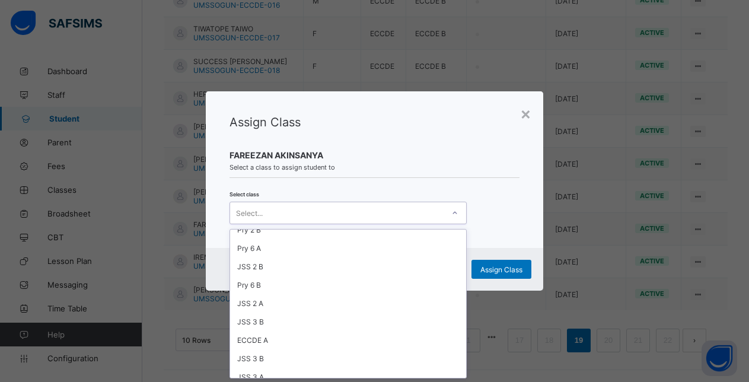
scroll to position [226, 0]
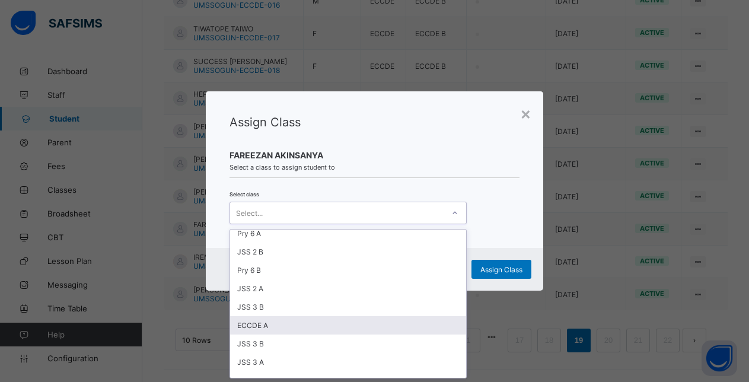
click at [254, 326] on div "ECCDE A" at bounding box center [348, 325] width 236 height 18
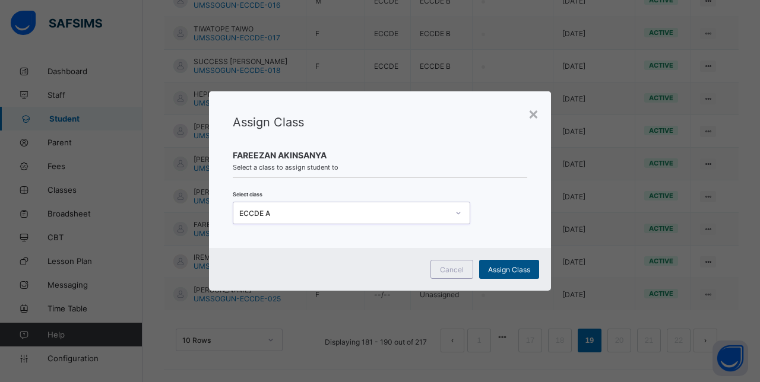
click at [512, 270] on span "Assign Class" at bounding box center [509, 269] width 42 height 9
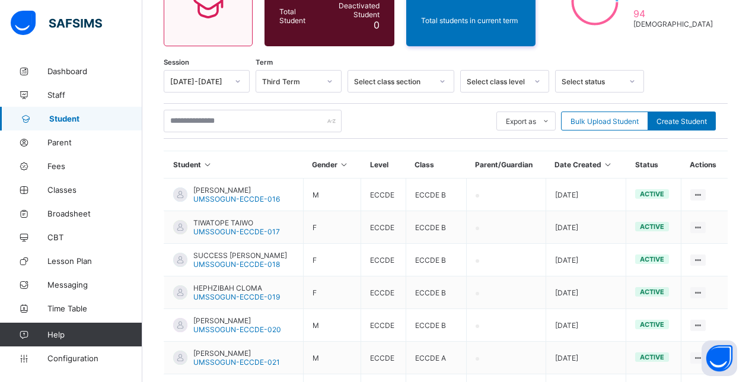
scroll to position [338, 0]
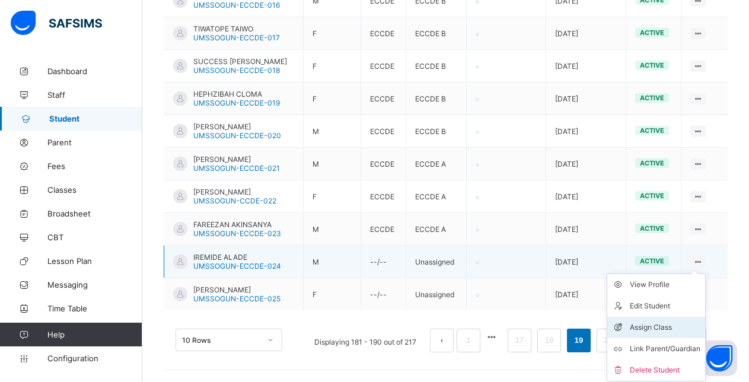
click at [656, 326] on div "Assign Class" at bounding box center [665, 328] width 71 height 12
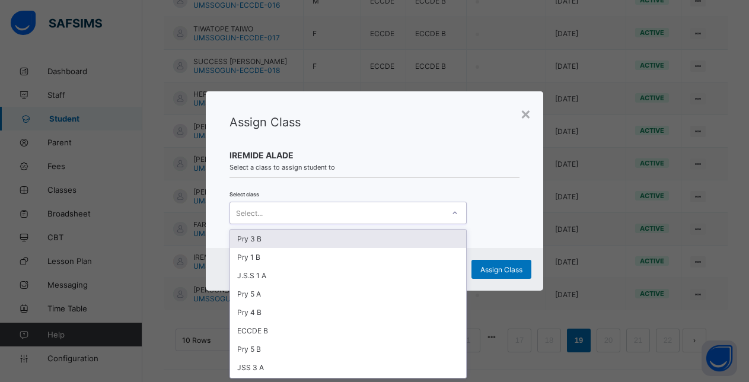
click at [390, 216] on div "Select..." at bounding box center [337, 213] width 214 height 17
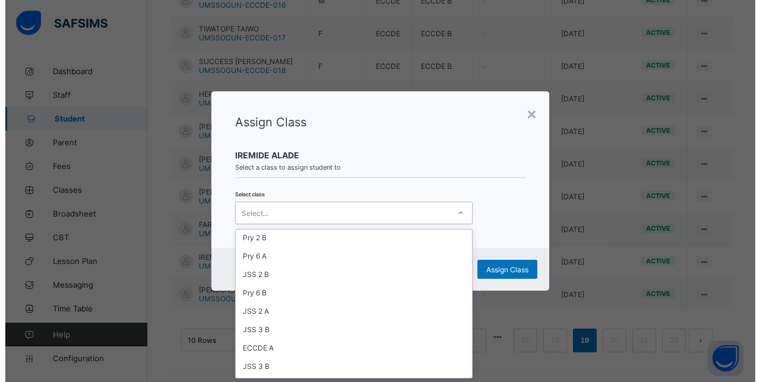
scroll to position [221, 0]
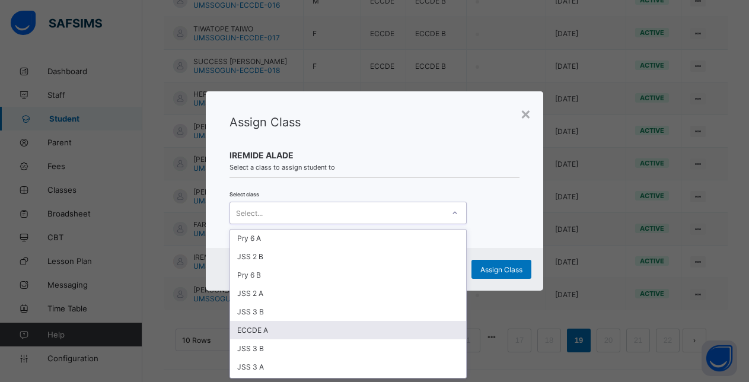
click at [275, 329] on div "ECCDE A" at bounding box center [348, 330] width 236 height 18
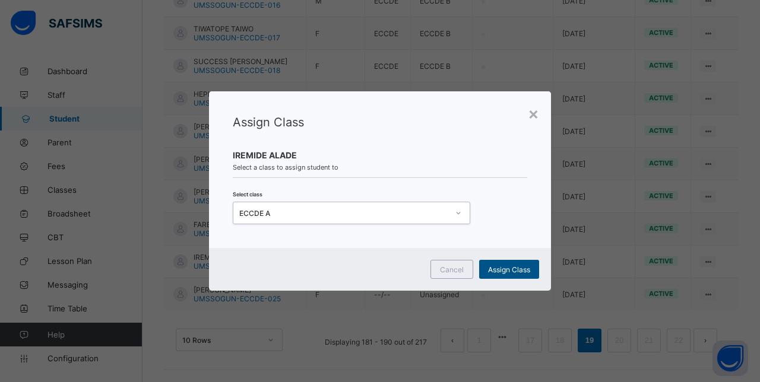
click at [508, 268] on span "Assign Class" at bounding box center [509, 269] width 42 height 9
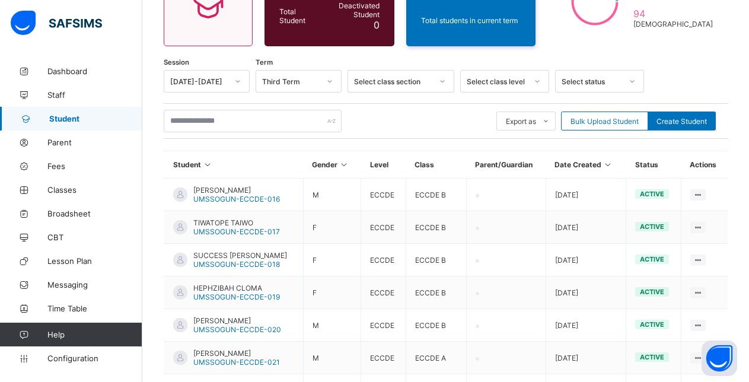
scroll to position [338, 0]
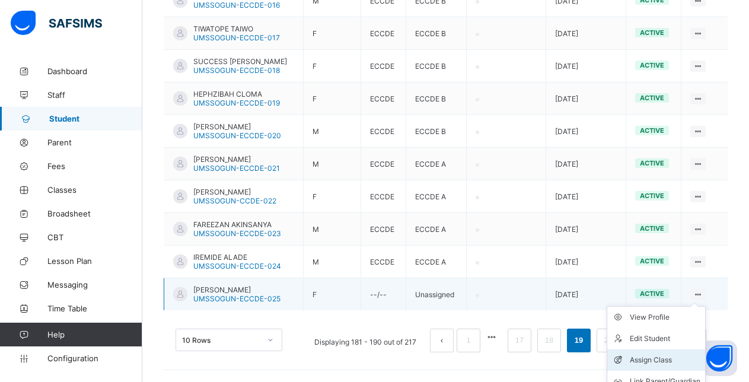
click at [649, 358] on div "Assign Class" at bounding box center [665, 360] width 71 height 12
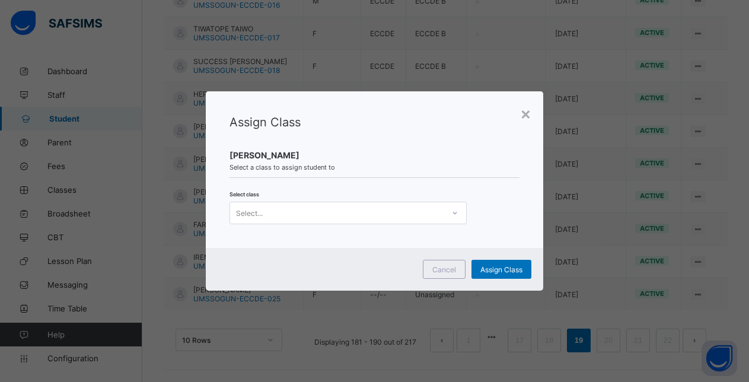
click at [431, 211] on div "Select..." at bounding box center [337, 213] width 214 height 17
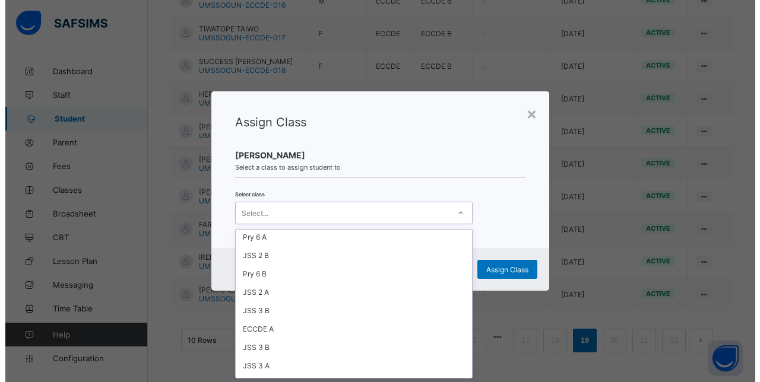
scroll to position [228, 0]
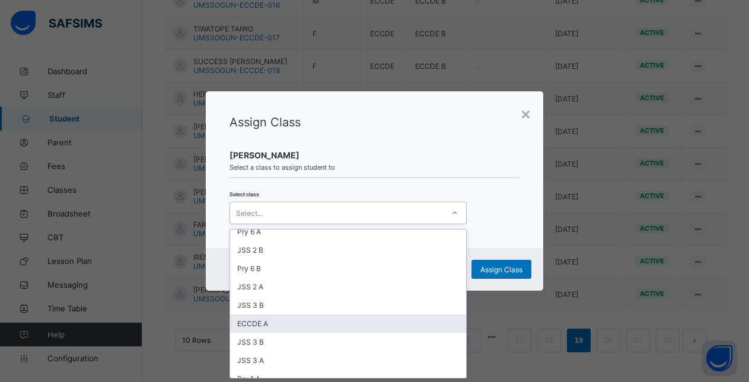
click at [296, 324] on div "ECCDE A" at bounding box center [348, 323] width 236 height 18
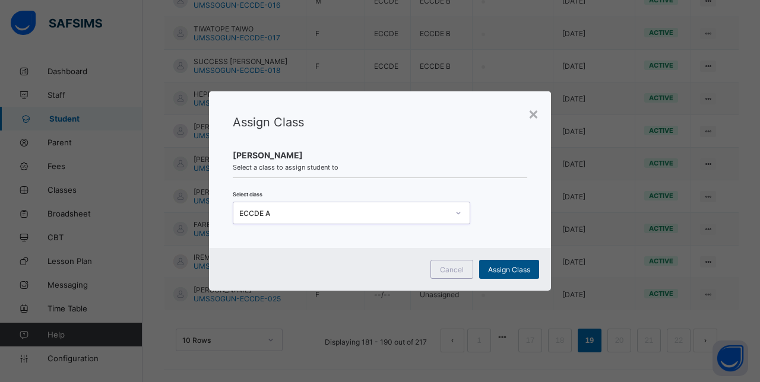
click at [515, 265] on span "Assign Class" at bounding box center [509, 269] width 42 height 9
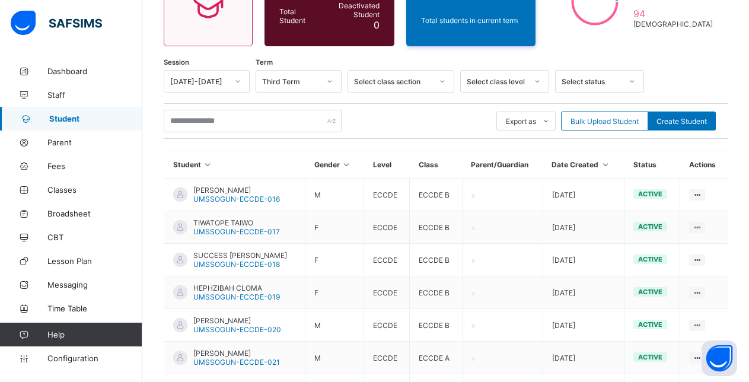
scroll to position [338, 0]
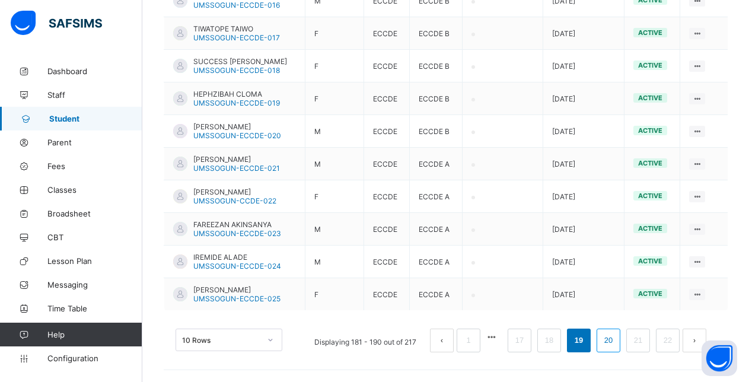
click at [615, 341] on link "20" at bounding box center [608, 340] width 15 height 15
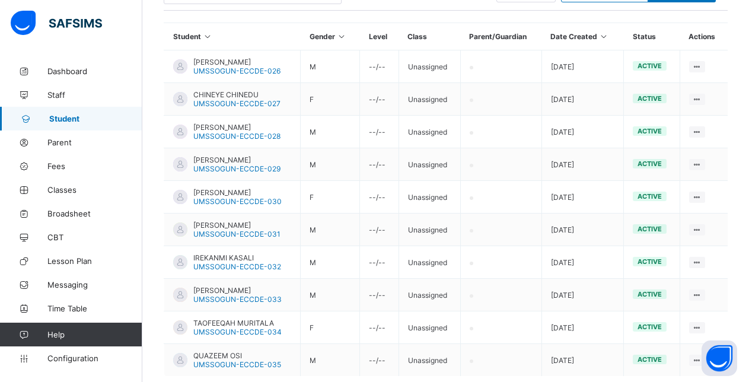
scroll to position [185, 0]
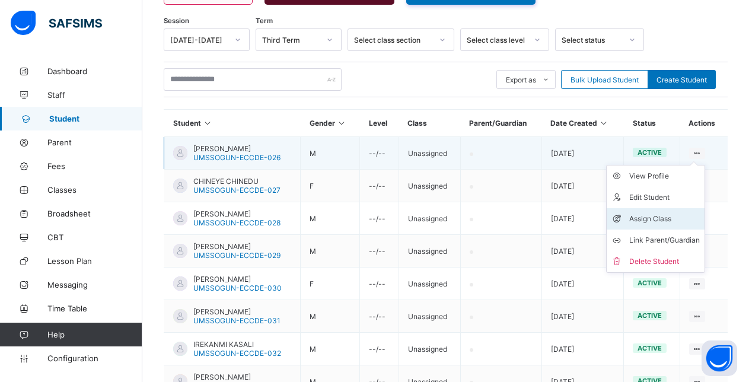
click at [657, 220] on div "Assign Class" at bounding box center [665, 219] width 71 height 12
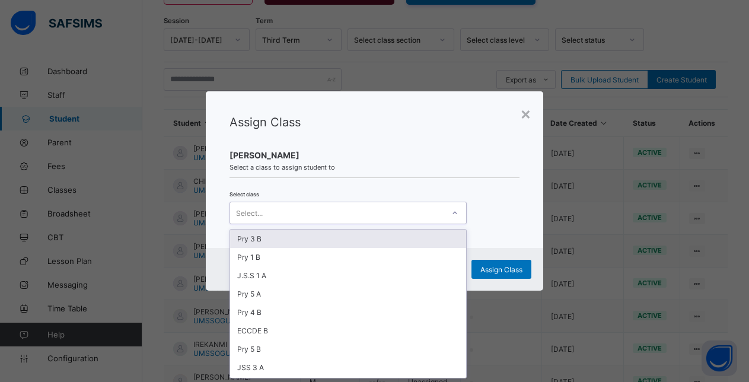
click at [322, 215] on div "Select..." at bounding box center [337, 213] width 214 height 17
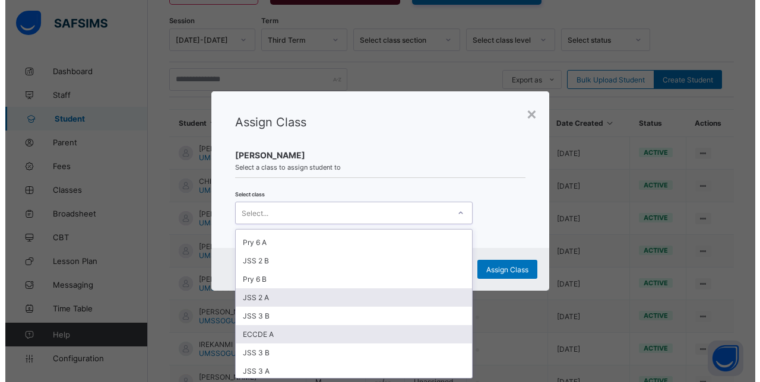
scroll to position [230, 0]
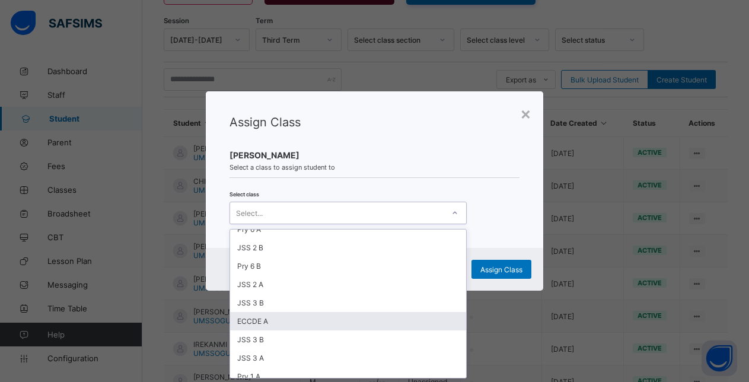
click at [277, 320] on div "ECCDE A" at bounding box center [348, 321] width 236 height 18
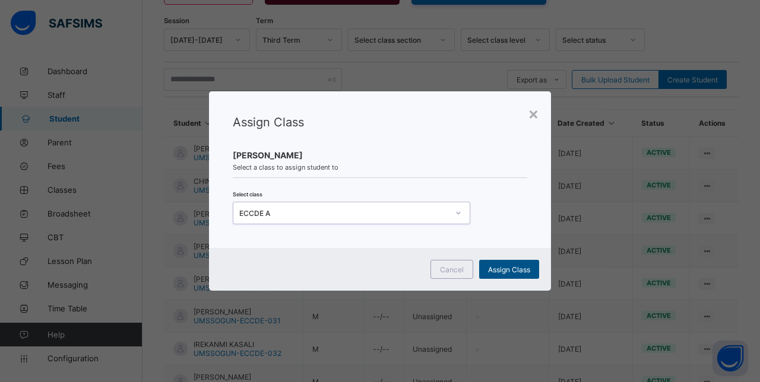
click at [511, 269] on span "Assign Class" at bounding box center [509, 269] width 42 height 9
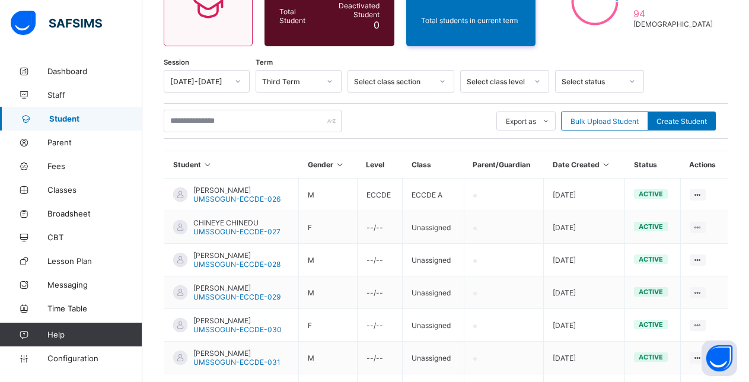
scroll to position [185, 0]
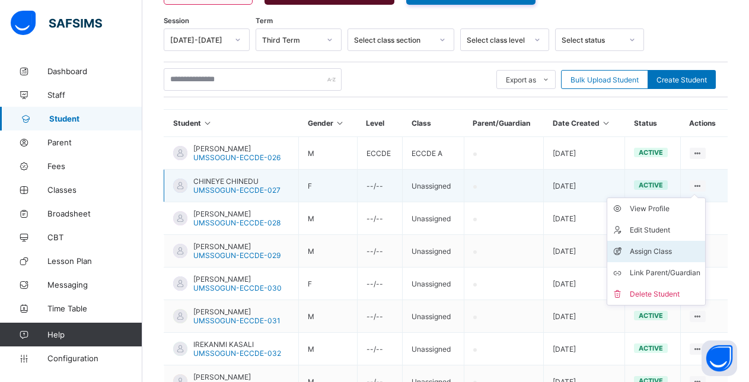
click at [658, 250] on div "Assign Class" at bounding box center [665, 252] width 71 height 12
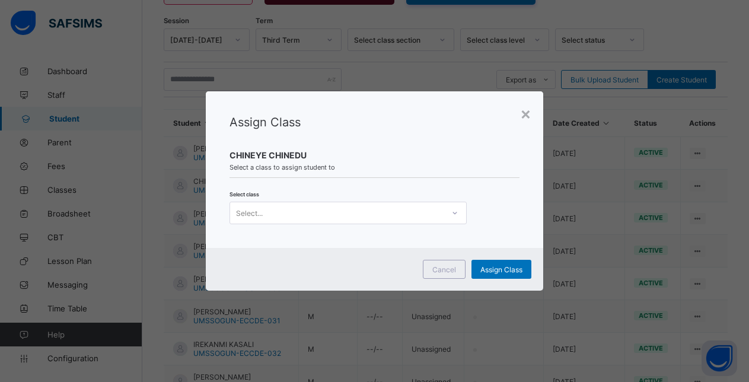
click at [354, 210] on div "Select..." at bounding box center [337, 213] width 214 height 17
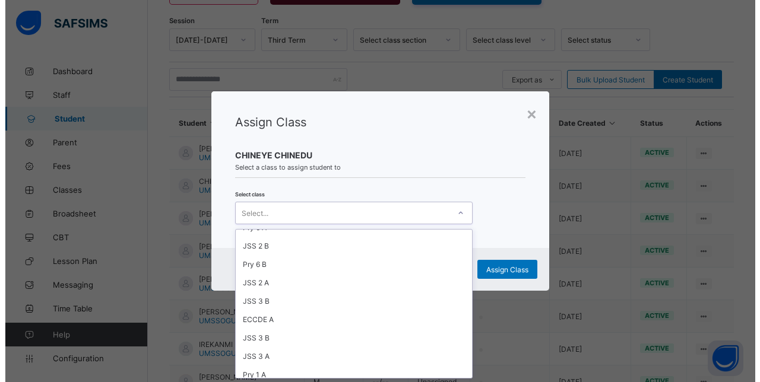
scroll to position [234, 0]
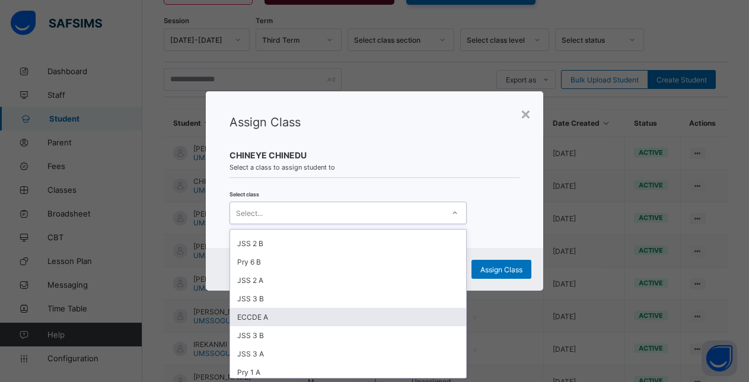
click at [263, 317] on div "ECCDE A" at bounding box center [348, 317] width 236 height 18
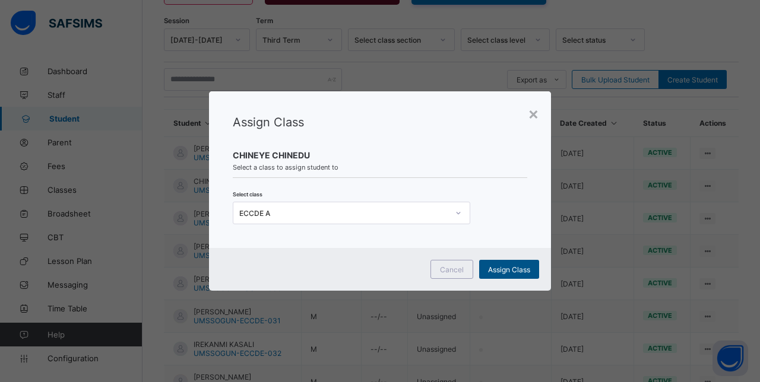
click at [509, 268] on span "Assign Class" at bounding box center [509, 269] width 42 height 9
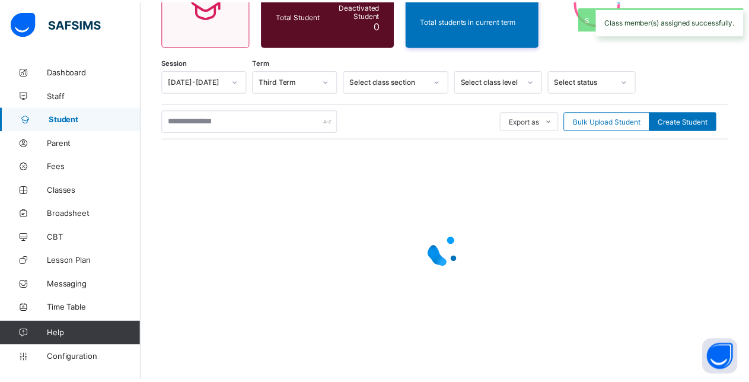
scroll to position [144, 0]
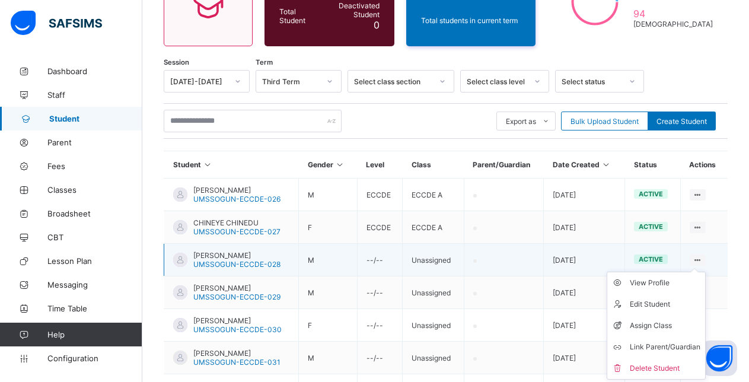
click at [706, 272] on ul "View Profile Edit Student Assign Class Link Parent/Guardian Delete Student" at bounding box center [656, 326] width 99 height 108
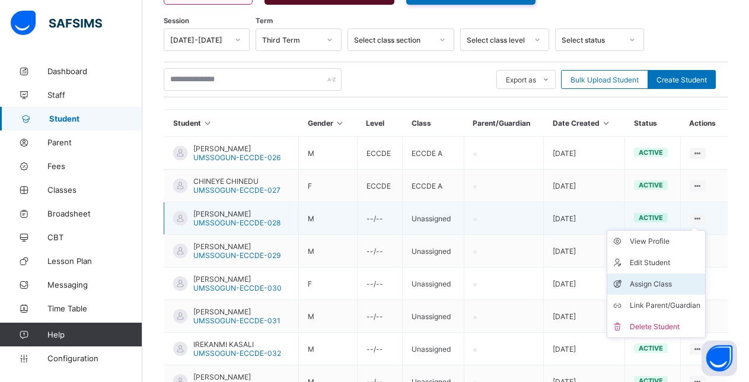
click at [657, 283] on div "Assign Class" at bounding box center [665, 284] width 71 height 12
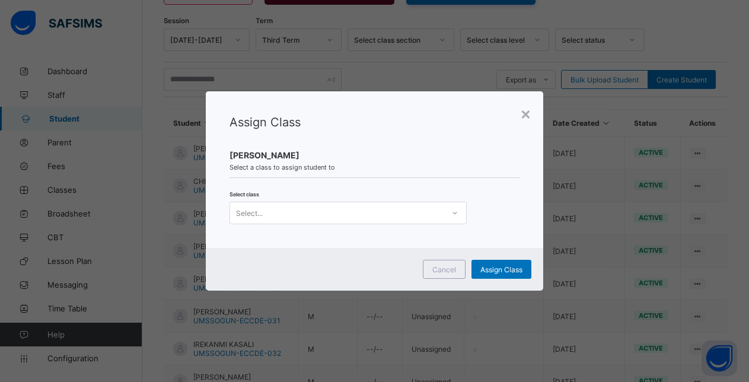
click at [331, 211] on div "Select..." at bounding box center [337, 213] width 214 height 17
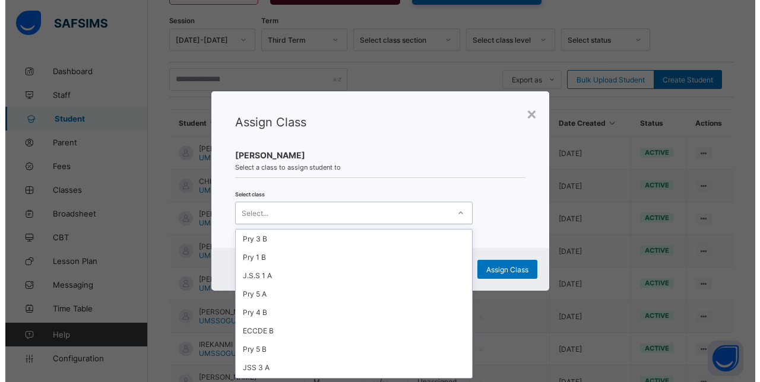
scroll to position [230, 0]
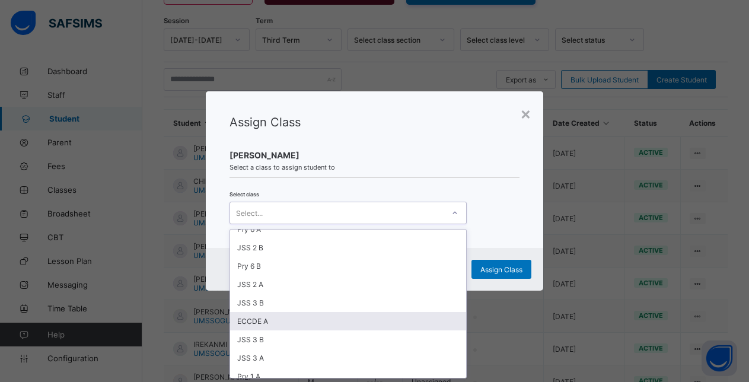
click at [252, 320] on div "ECCDE A" at bounding box center [348, 321] width 236 height 18
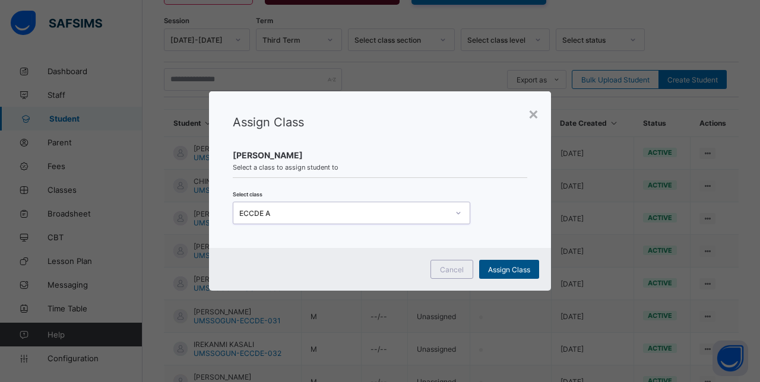
click at [507, 266] on span "Assign Class" at bounding box center [509, 269] width 42 height 9
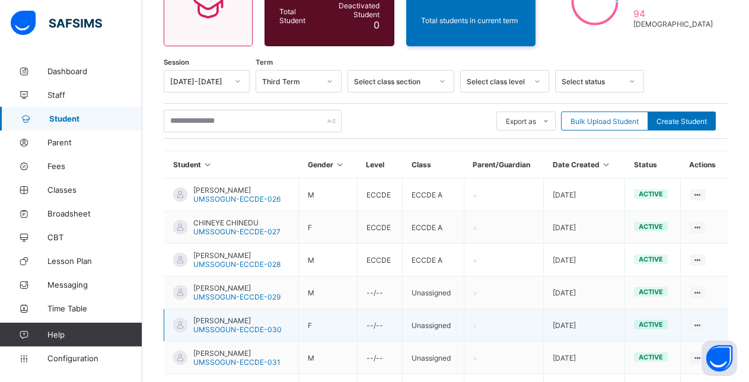
scroll to position [185, 0]
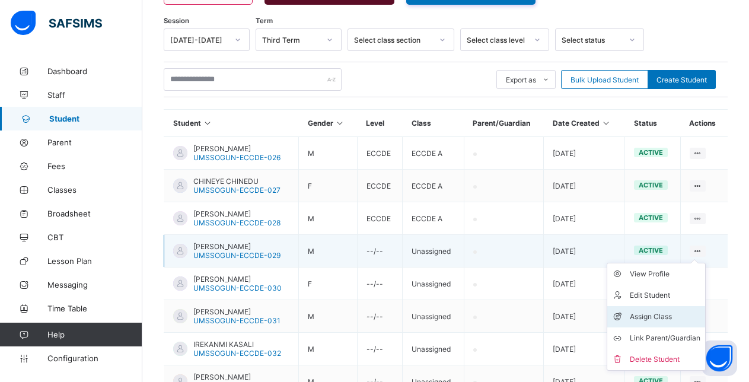
click at [660, 318] on div "Assign Class" at bounding box center [665, 317] width 71 height 12
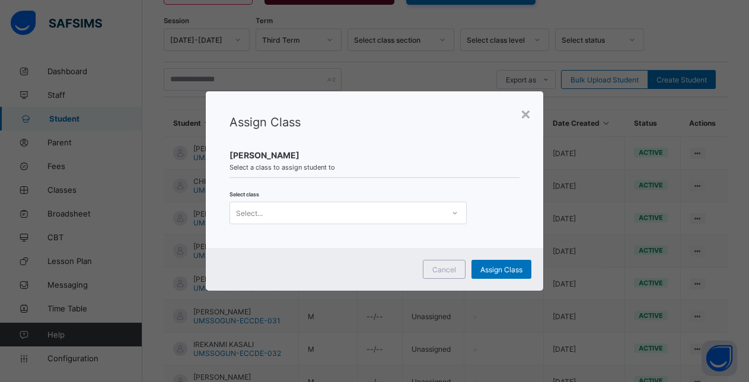
click at [414, 218] on div "Select..." at bounding box center [337, 213] width 214 height 17
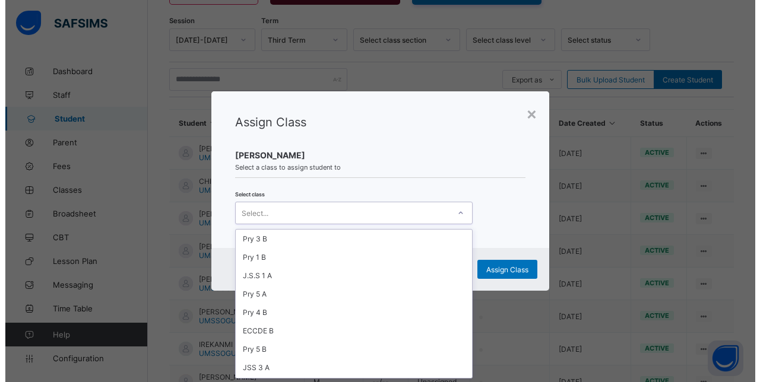
scroll to position [256, 0]
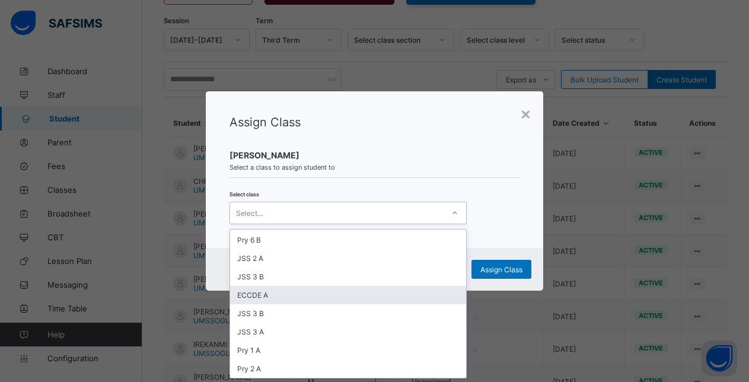
click at [258, 297] on div "ECCDE A" at bounding box center [348, 295] width 236 height 18
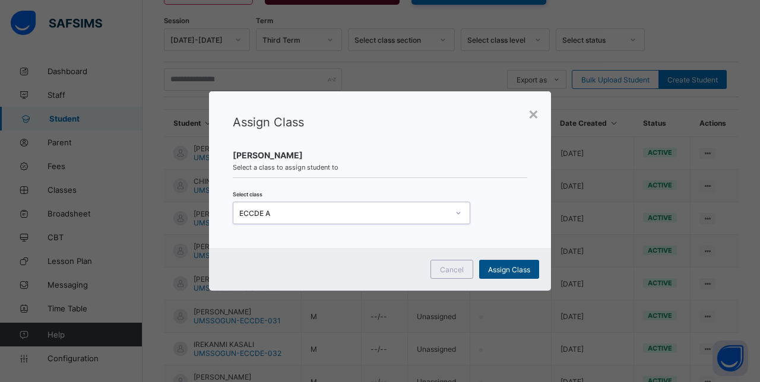
click at [504, 268] on span "Assign Class" at bounding box center [509, 269] width 42 height 9
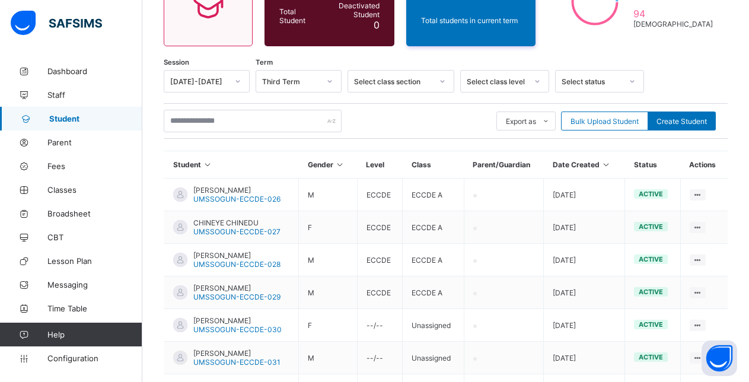
scroll to position [185, 0]
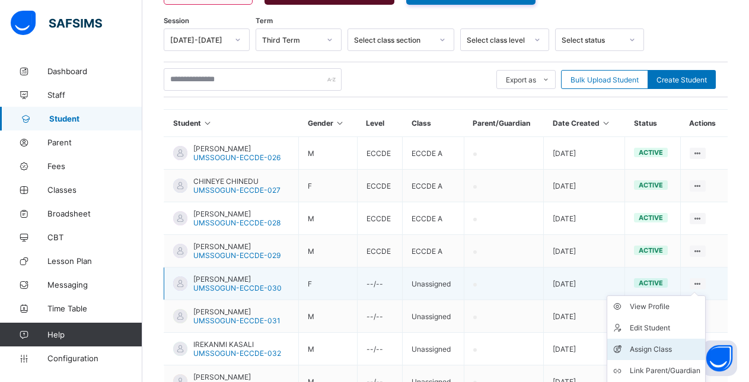
click at [653, 348] on div "Assign Class" at bounding box center [665, 350] width 71 height 12
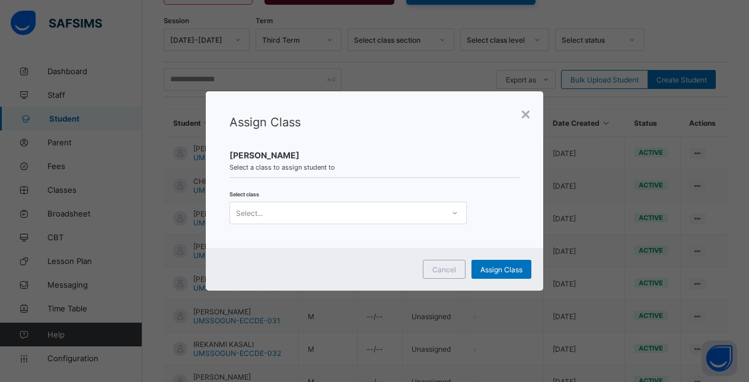
click at [333, 214] on div "Select..." at bounding box center [337, 213] width 214 height 17
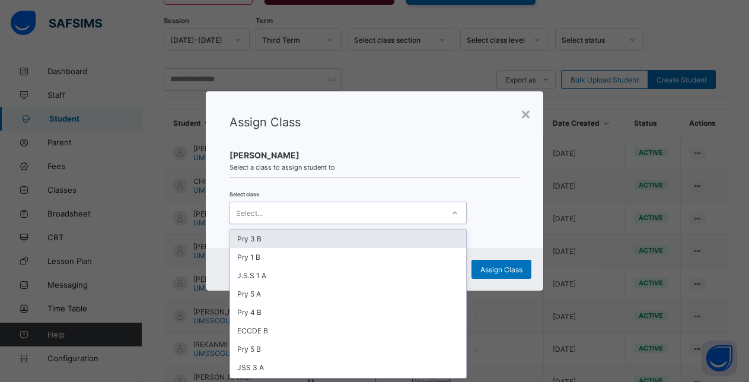
scroll to position [256, 0]
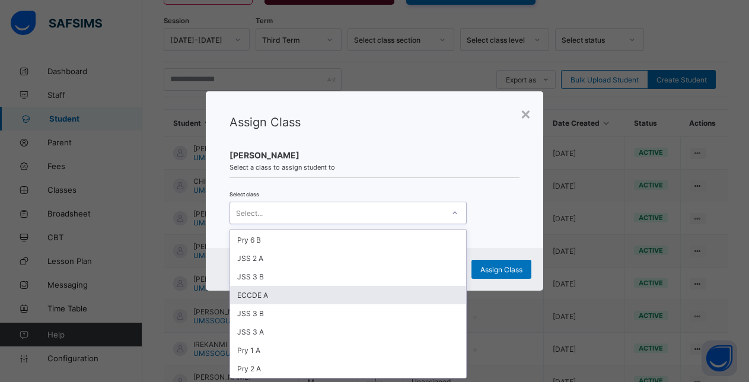
click at [257, 294] on div "ECCDE A" at bounding box center [348, 295] width 236 height 18
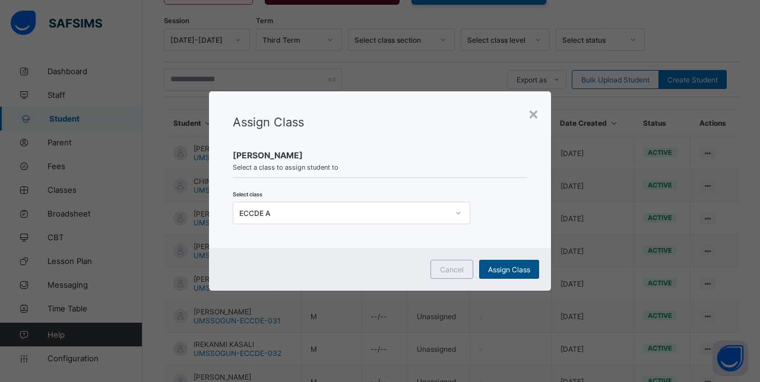
click at [511, 270] on span "Assign Class" at bounding box center [509, 269] width 42 height 9
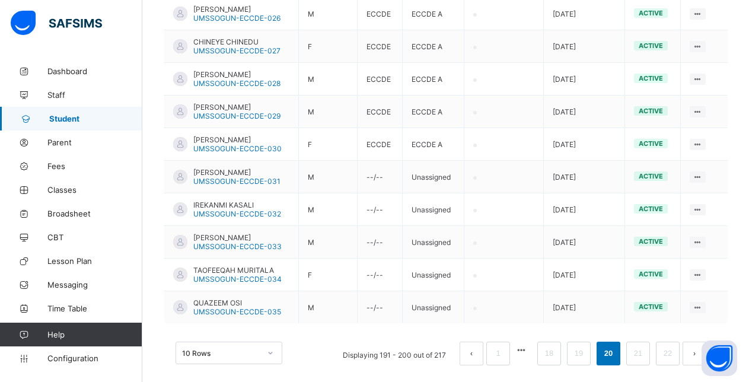
scroll to position [338, 0]
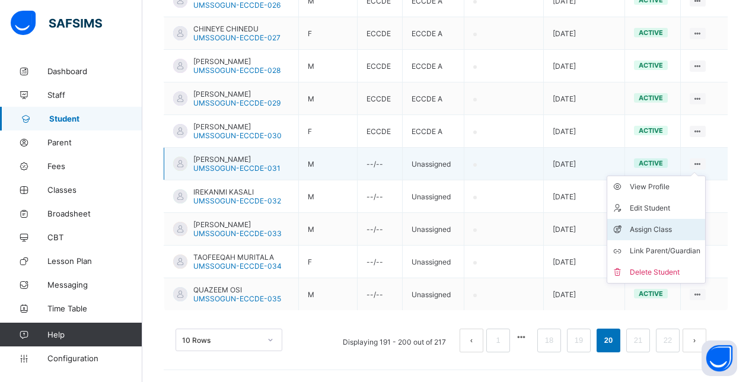
click at [658, 227] on div "Assign Class" at bounding box center [665, 230] width 71 height 12
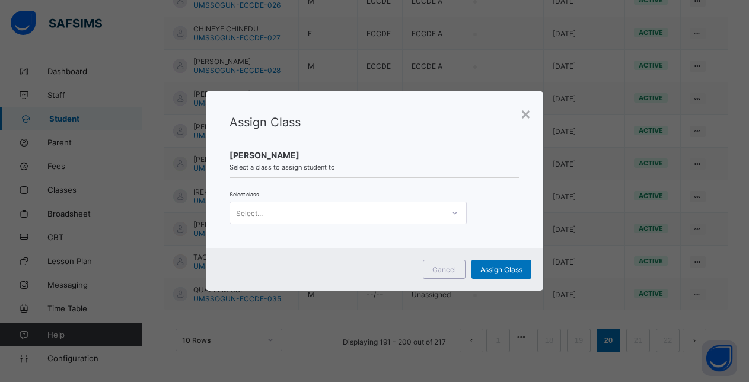
click at [393, 215] on div "Select..." at bounding box center [337, 213] width 214 height 17
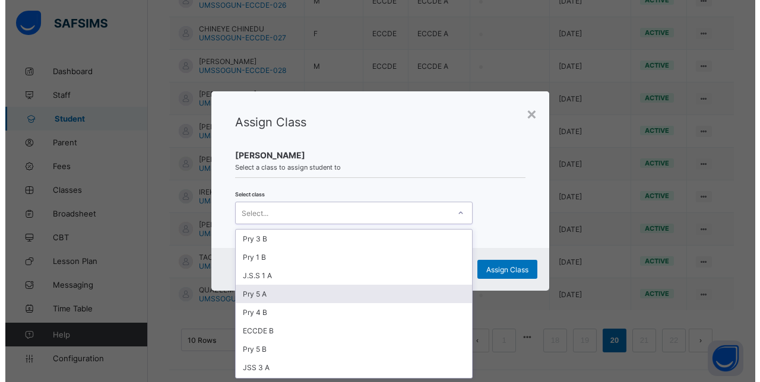
scroll to position [0, 0]
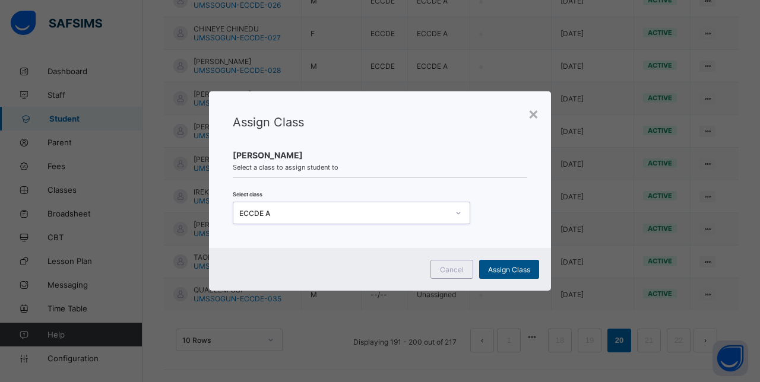
click at [514, 269] on span "Assign Class" at bounding box center [509, 269] width 42 height 9
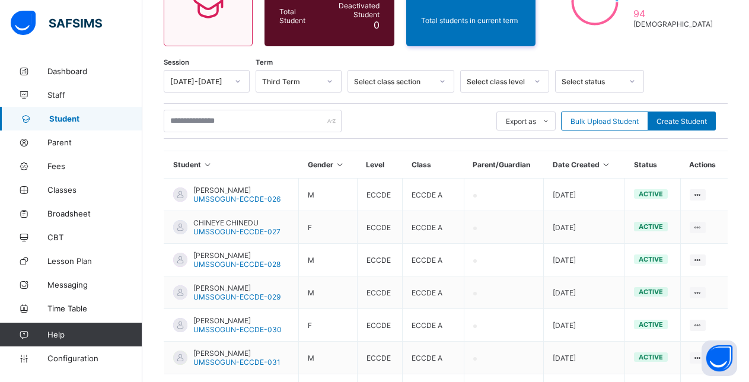
scroll to position [338, 0]
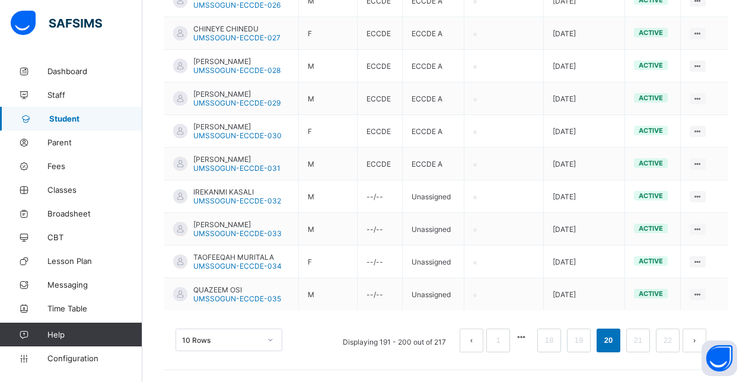
click at [0, 0] on div "Assign Class" at bounding box center [0, 0] width 0 height 0
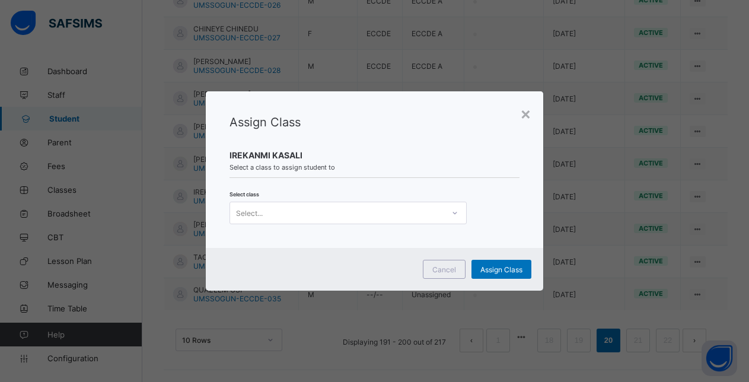
click at [382, 213] on div "Select..." at bounding box center [337, 213] width 214 height 17
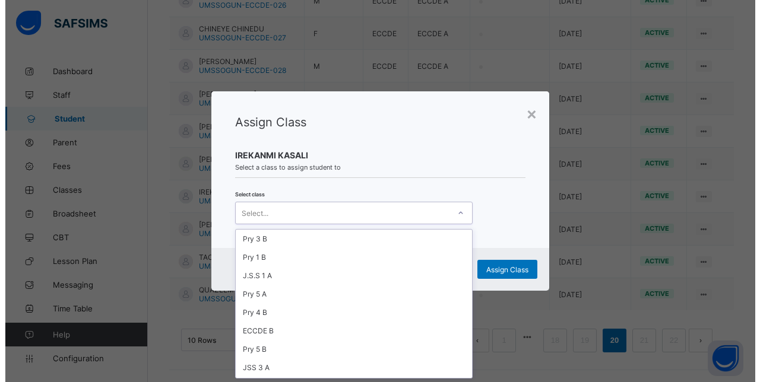
scroll to position [232, 0]
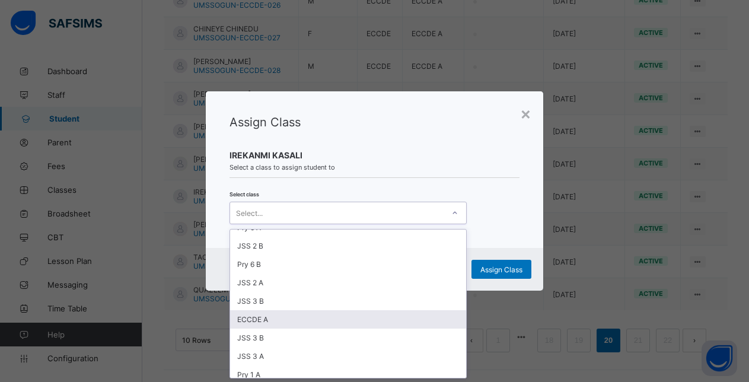
click at [253, 320] on div "ECCDE A" at bounding box center [348, 319] width 236 height 18
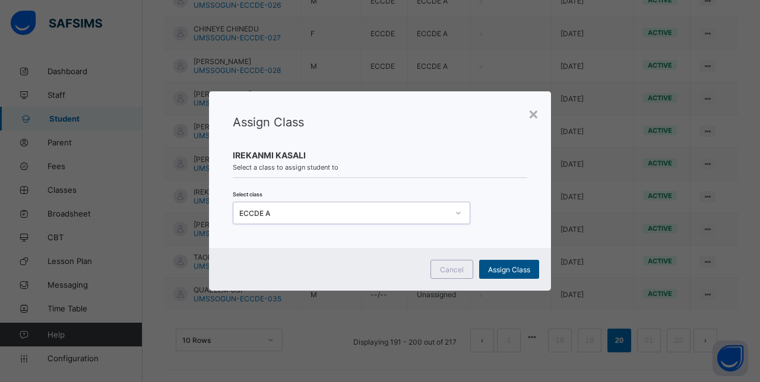
click at [507, 269] on span "Assign Class" at bounding box center [509, 269] width 42 height 9
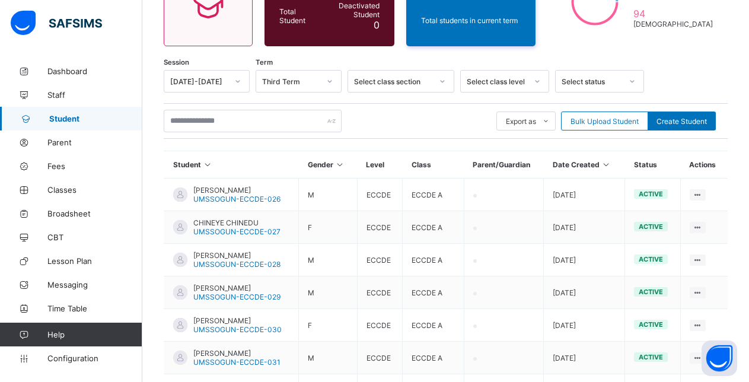
scroll to position [338, 0]
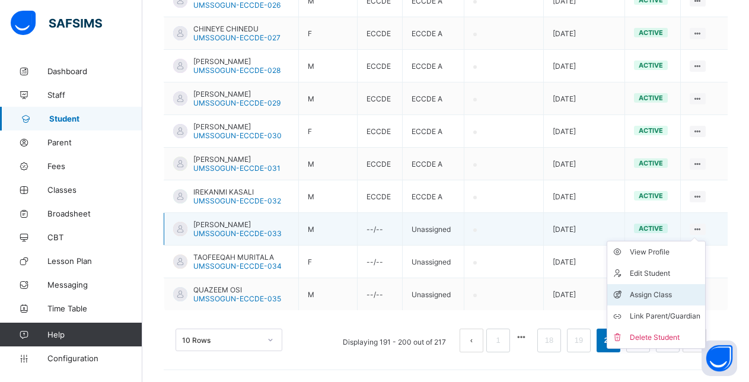
click at [657, 294] on div "Assign Class" at bounding box center [665, 295] width 71 height 12
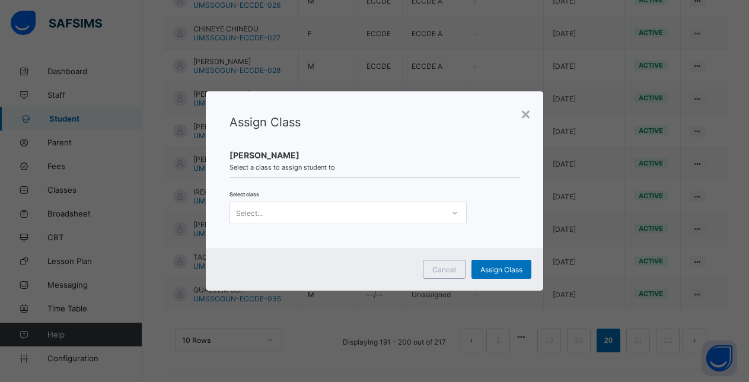
click at [403, 213] on div "Select..." at bounding box center [337, 213] width 214 height 17
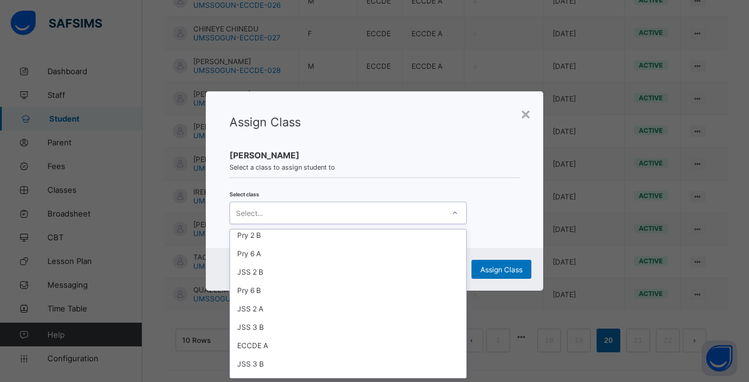
scroll to position [215, 0]
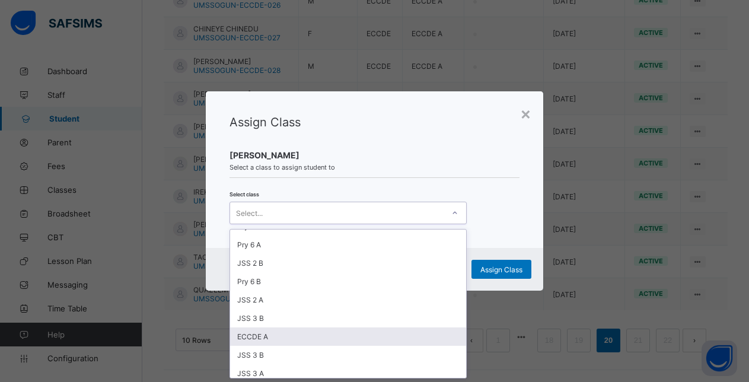
click at [274, 339] on div "ECCDE A" at bounding box center [348, 337] width 236 height 18
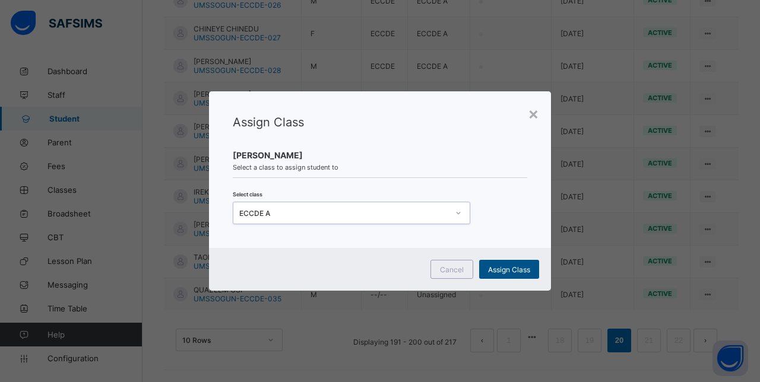
click at [500, 269] on span "Assign Class" at bounding box center [509, 269] width 42 height 9
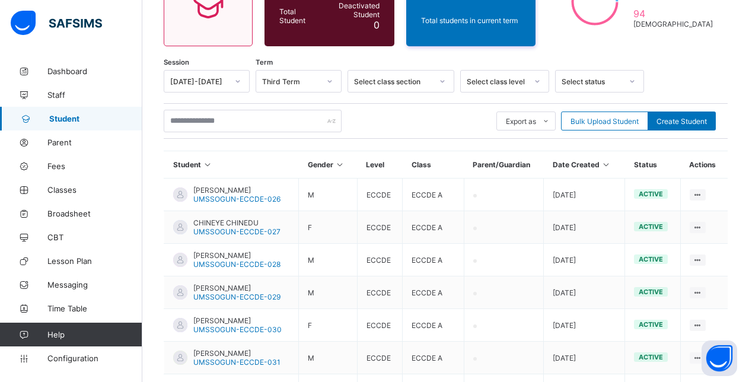
scroll to position [338, 0]
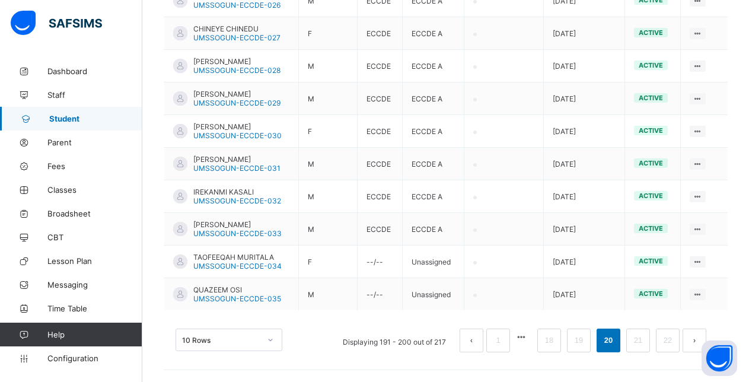
click at [0, 0] on div "Assign Class" at bounding box center [0, 0] width 0 height 0
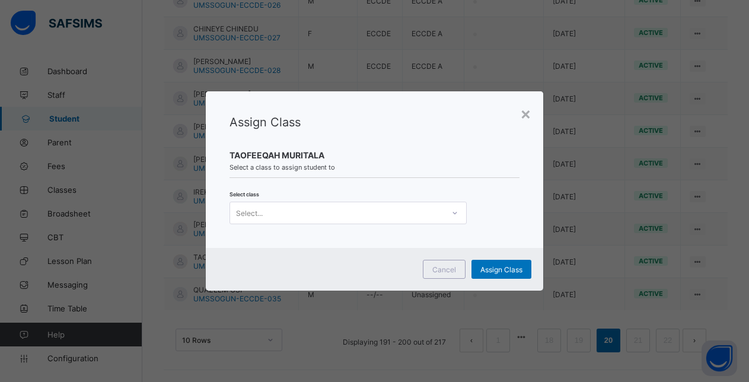
click at [398, 218] on div "Select..." at bounding box center [337, 213] width 214 height 17
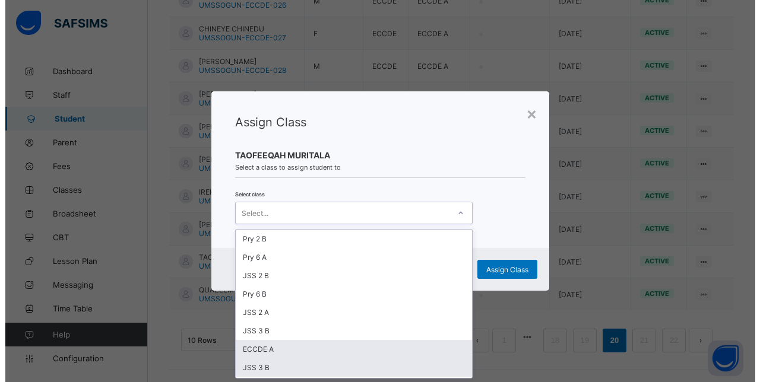
scroll to position [256, 0]
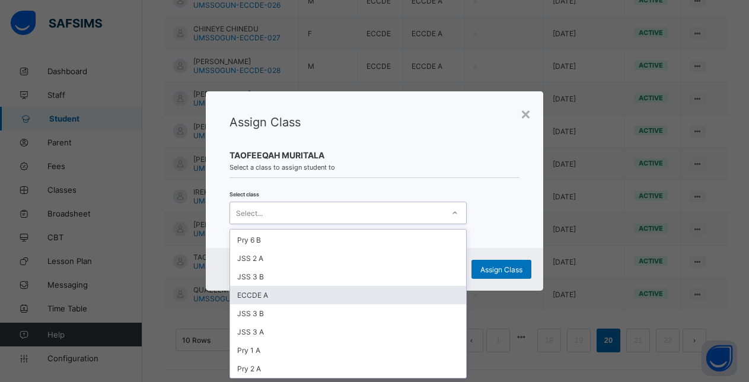
click at [261, 294] on div "ECCDE A" at bounding box center [348, 295] width 236 height 18
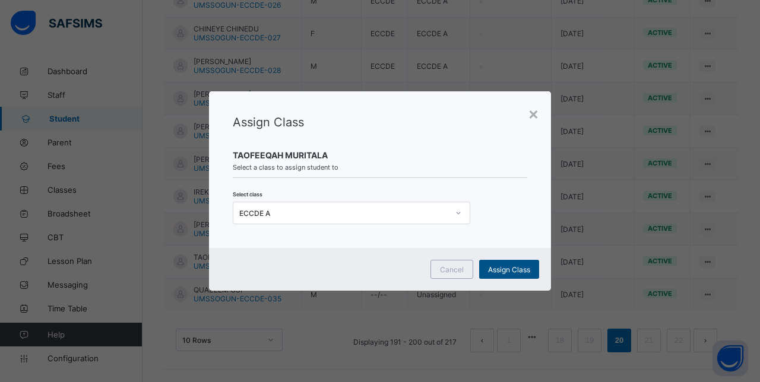
click at [516, 269] on span "Assign Class" at bounding box center [509, 269] width 42 height 9
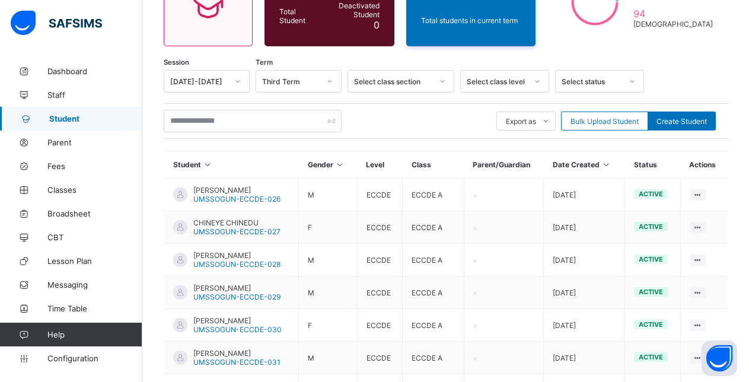
scroll to position [338, 0]
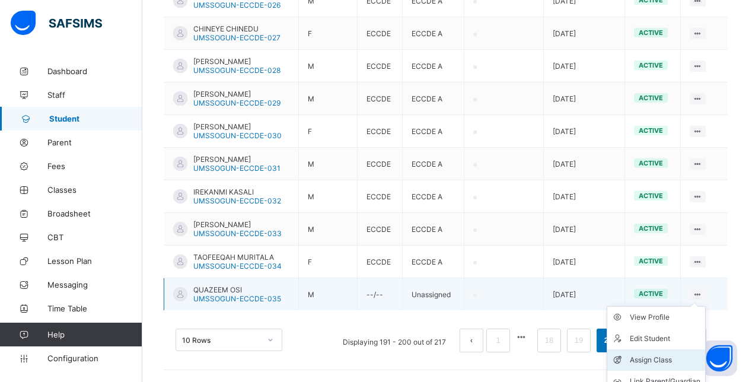
click at [658, 361] on div "Assign Class" at bounding box center [665, 360] width 71 height 12
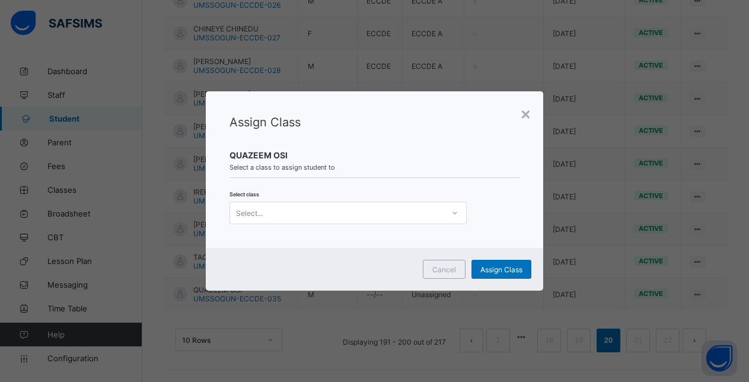
click at [390, 217] on div "Select..." at bounding box center [337, 213] width 214 height 17
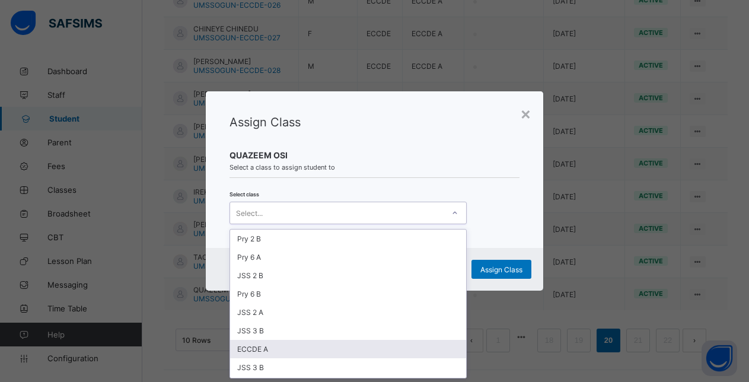
scroll to position [242, 0]
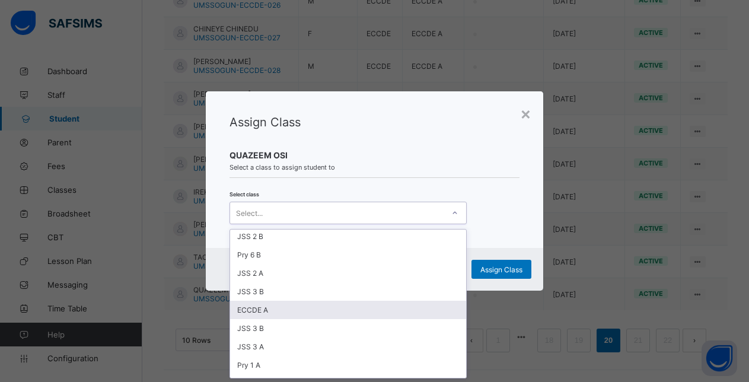
click at [258, 310] on div "ECCDE A" at bounding box center [348, 310] width 236 height 18
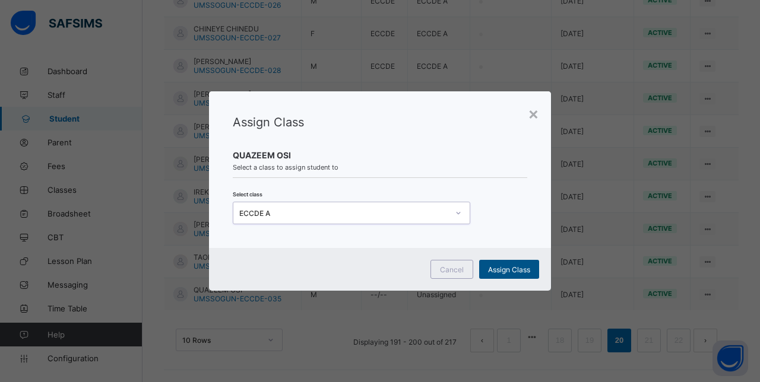
click at [503, 269] on span "Assign Class" at bounding box center [509, 269] width 42 height 9
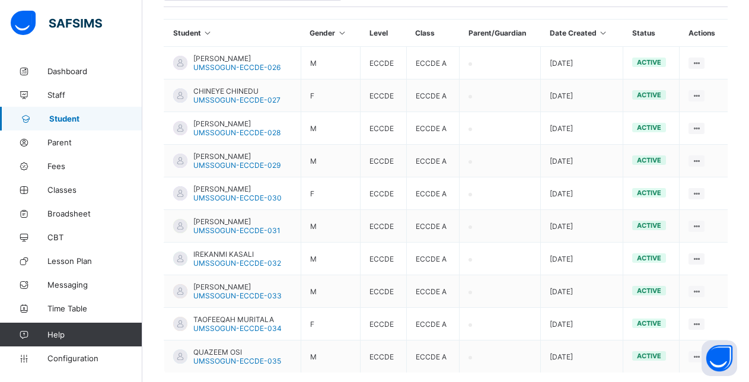
scroll to position [338, 0]
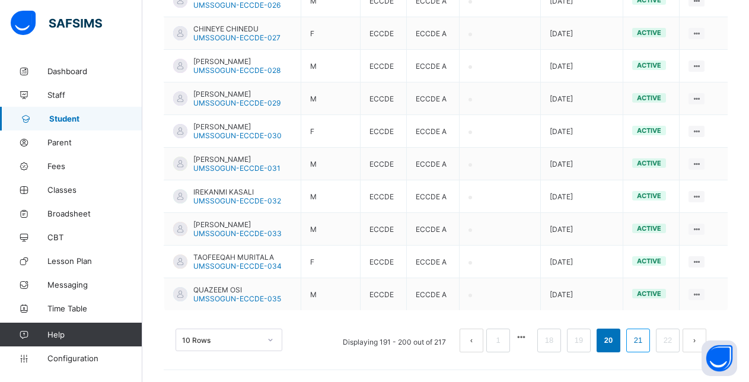
click at [646, 341] on link "21" at bounding box center [638, 340] width 15 height 15
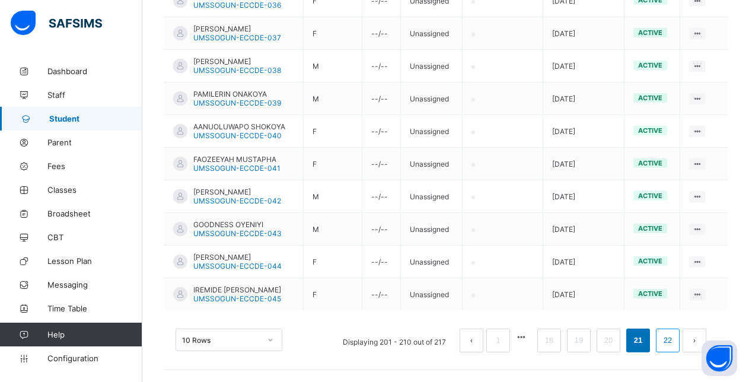
click at [676, 342] on link "22" at bounding box center [667, 340] width 15 height 15
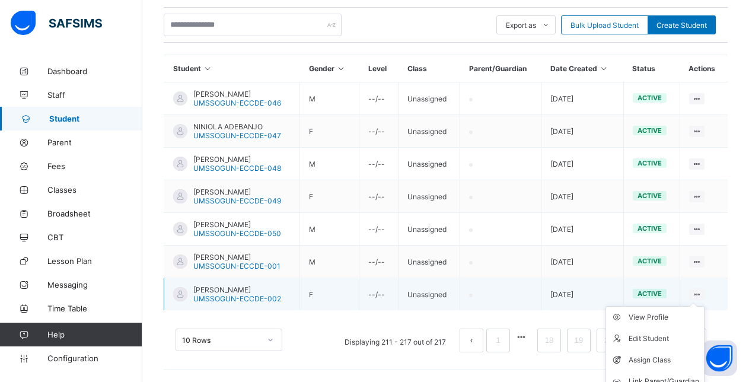
scroll to position [272, 0]
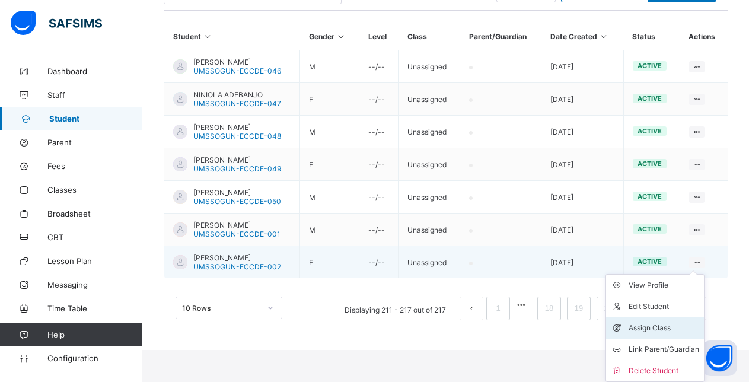
click at [662, 328] on div "Assign Class" at bounding box center [664, 328] width 71 height 12
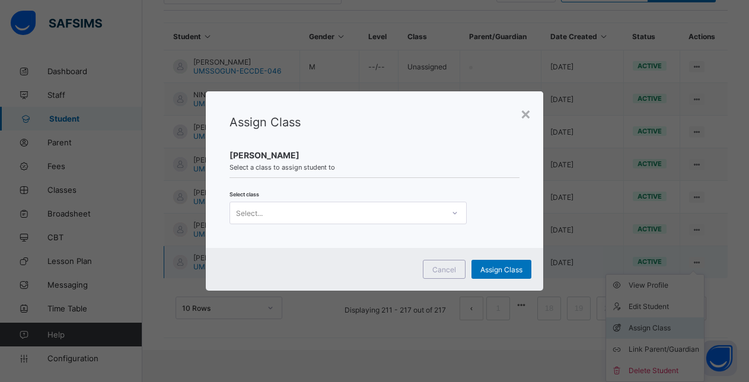
scroll to position [240, 0]
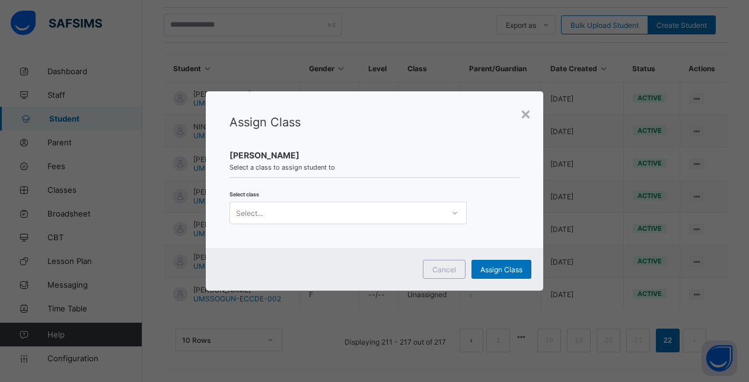
click at [339, 214] on div "Select..." at bounding box center [337, 213] width 214 height 17
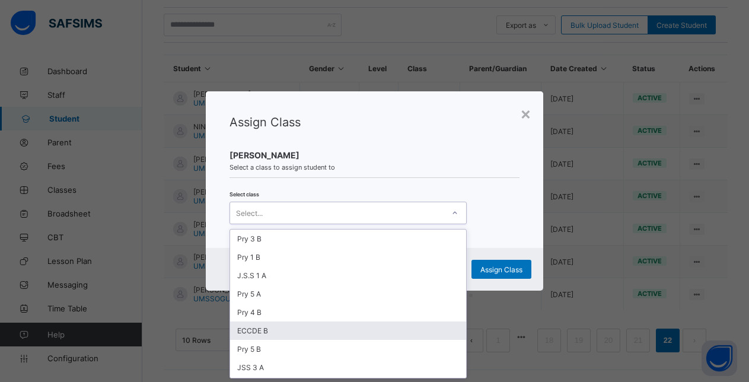
scroll to position [0, 0]
click at [266, 331] on div "ECCDE B" at bounding box center [348, 331] width 236 height 18
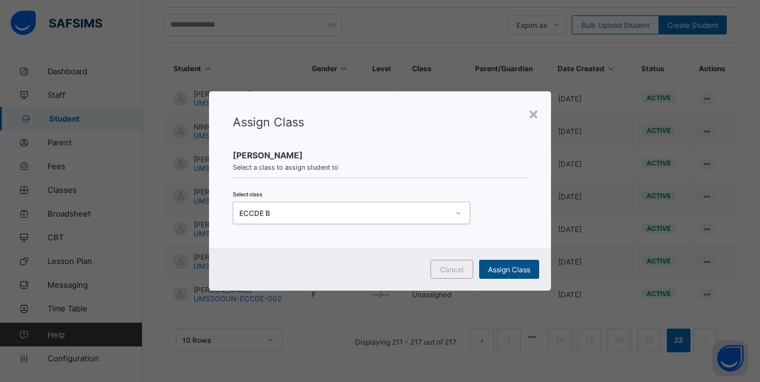
click at [516, 269] on span "Assign Class" at bounding box center [509, 269] width 42 height 9
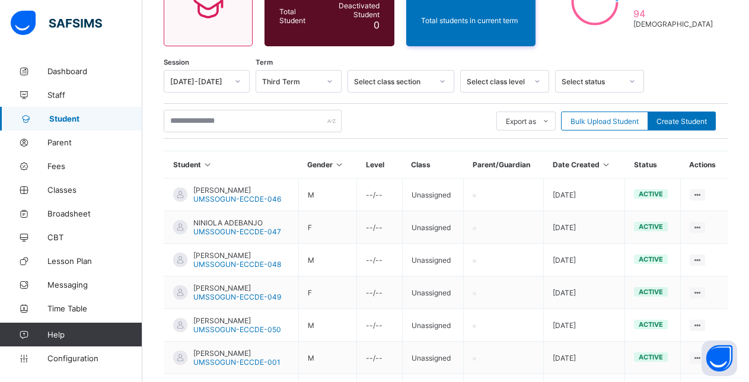
scroll to position [240, 0]
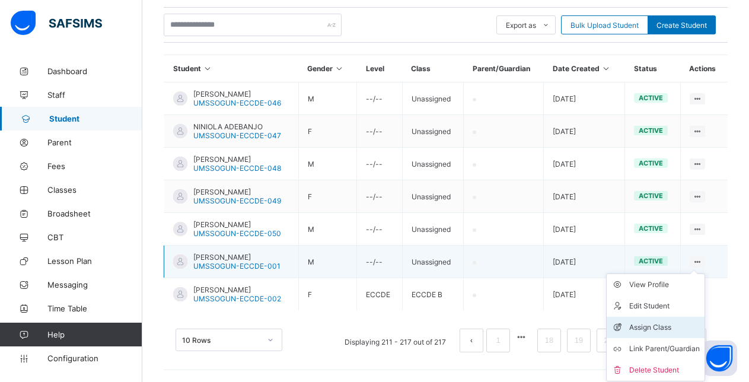
click at [659, 325] on div "Assign Class" at bounding box center [665, 328] width 71 height 12
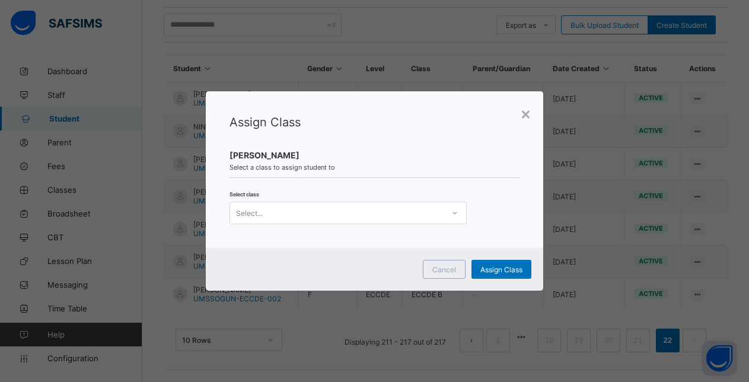
click at [339, 211] on div "Select..." at bounding box center [337, 213] width 214 height 17
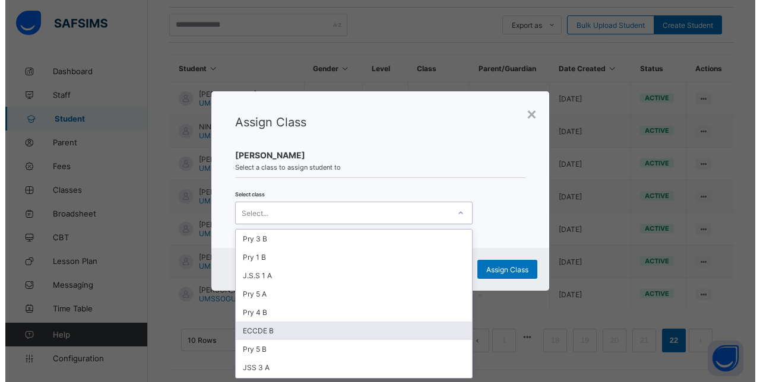
scroll to position [0, 0]
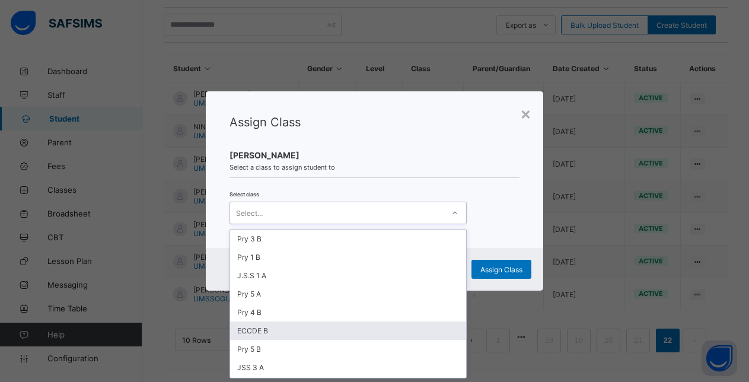
click at [289, 329] on div "ECCDE B" at bounding box center [348, 331] width 236 height 18
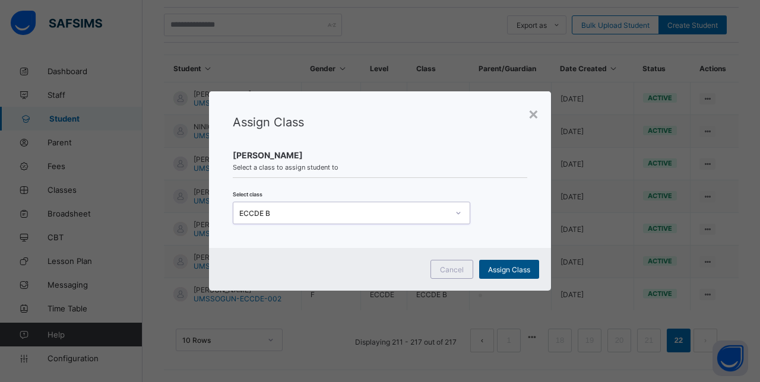
click at [513, 268] on span "Assign Class" at bounding box center [509, 269] width 42 height 9
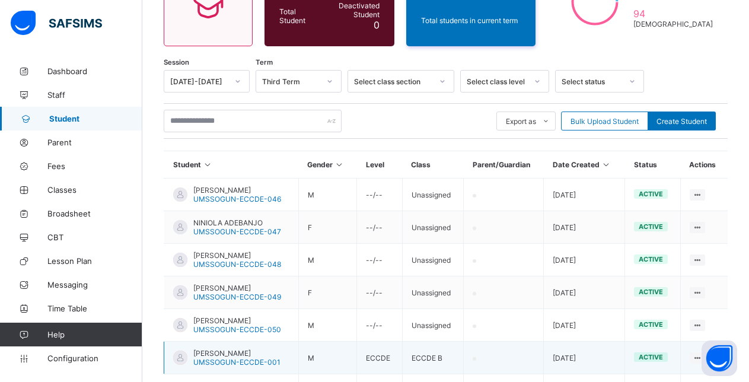
scroll to position [240, 0]
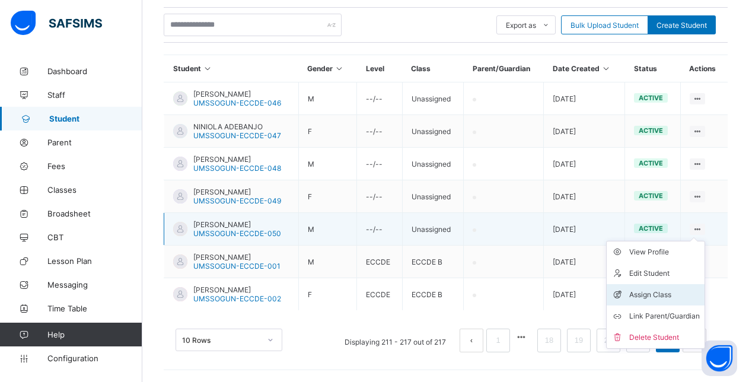
click at [649, 290] on div "Assign Class" at bounding box center [665, 295] width 71 height 12
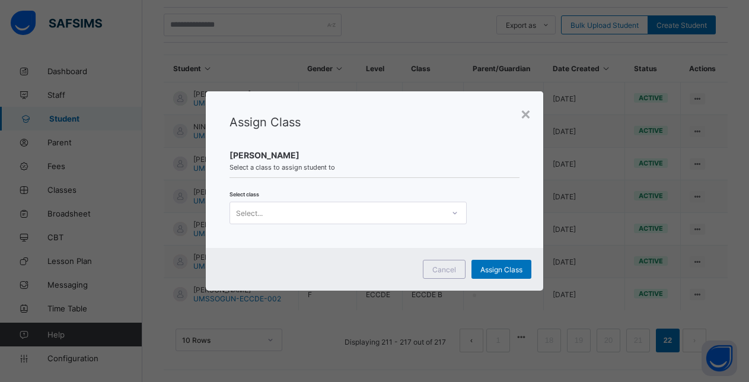
click at [332, 211] on div "Select..." at bounding box center [337, 213] width 214 height 17
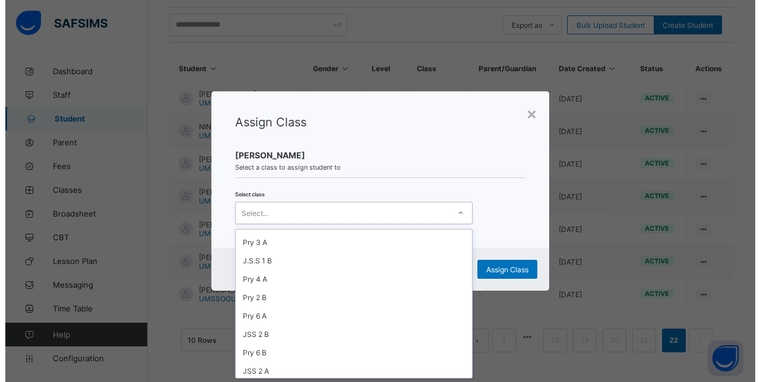
scroll to position [256, 0]
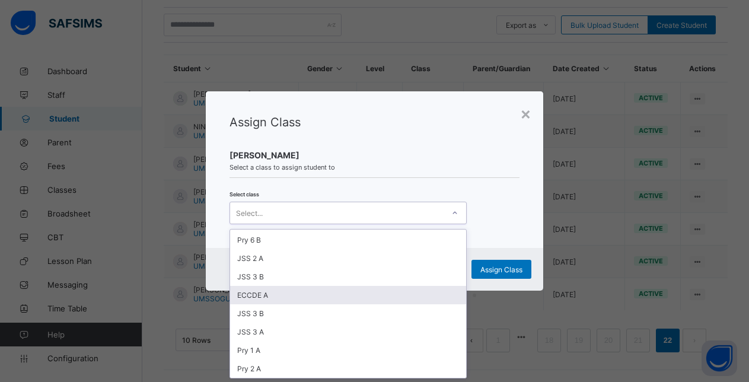
click at [258, 294] on div "ECCDE A" at bounding box center [348, 295] width 236 height 18
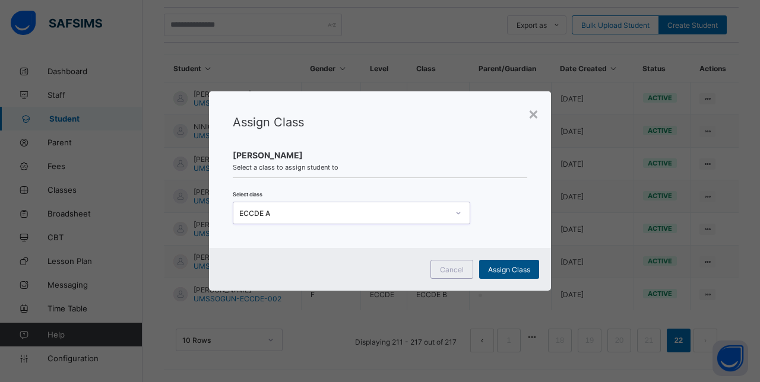
click at [509, 269] on span "Assign Class" at bounding box center [509, 269] width 42 height 9
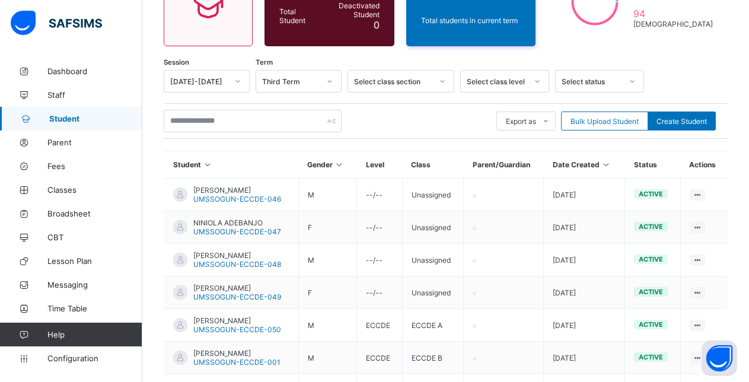
scroll to position [240, 0]
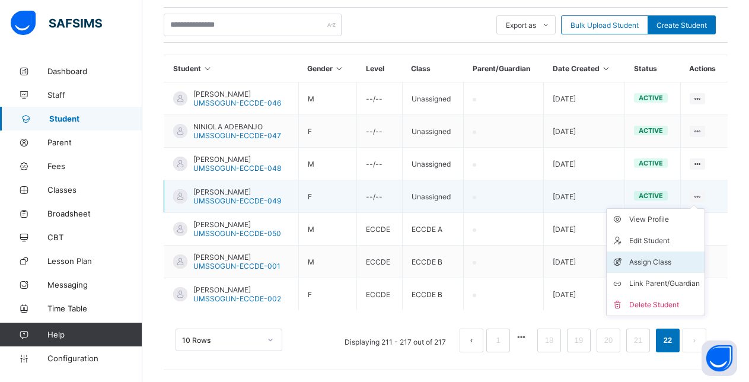
click at [665, 260] on div "Assign Class" at bounding box center [665, 262] width 71 height 12
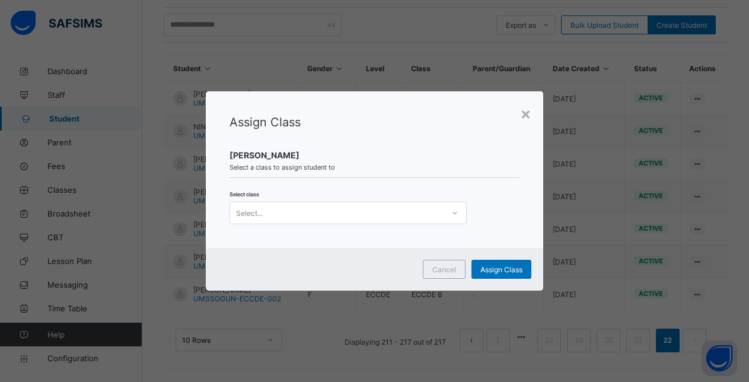
click at [408, 215] on div "Select..." at bounding box center [337, 213] width 214 height 17
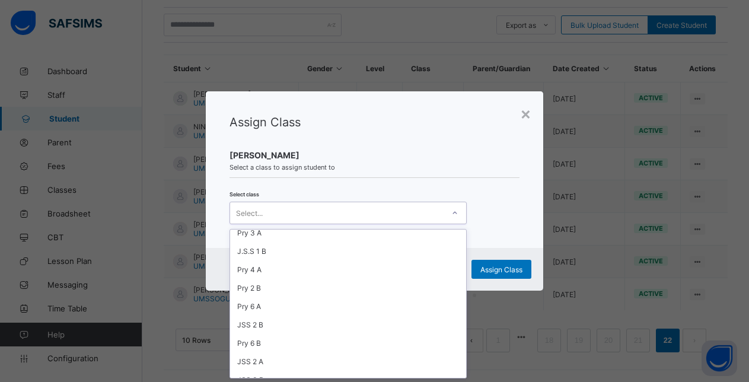
scroll to position [256, 0]
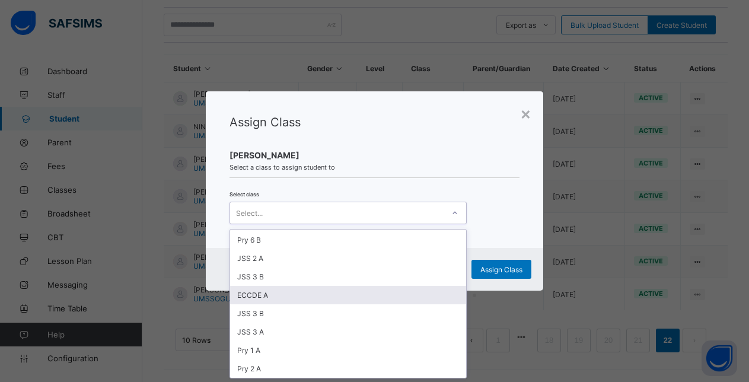
click at [266, 294] on div "ECCDE A" at bounding box center [348, 295] width 236 height 18
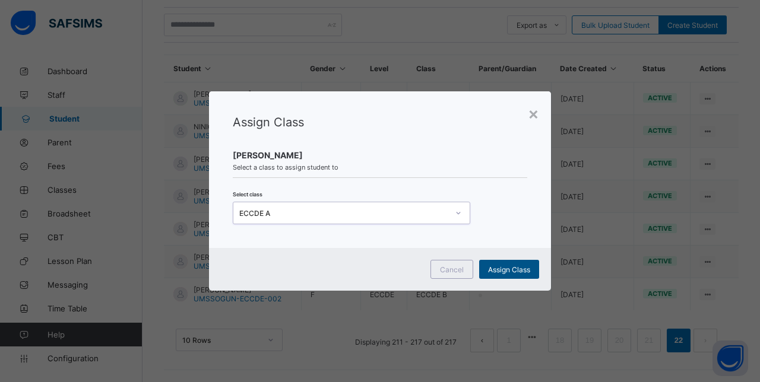
click at [509, 268] on span "Assign Class" at bounding box center [509, 269] width 42 height 9
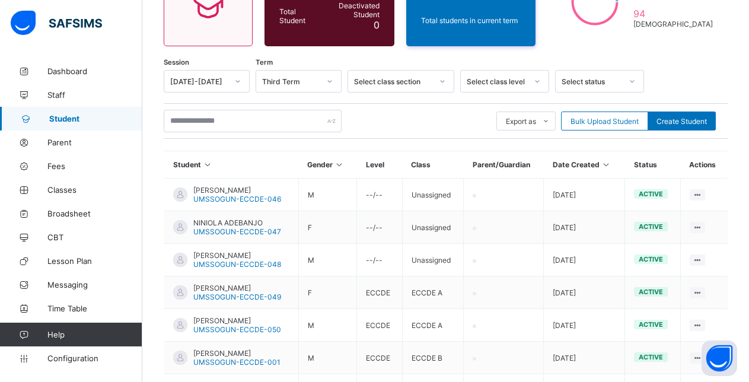
scroll to position [240, 0]
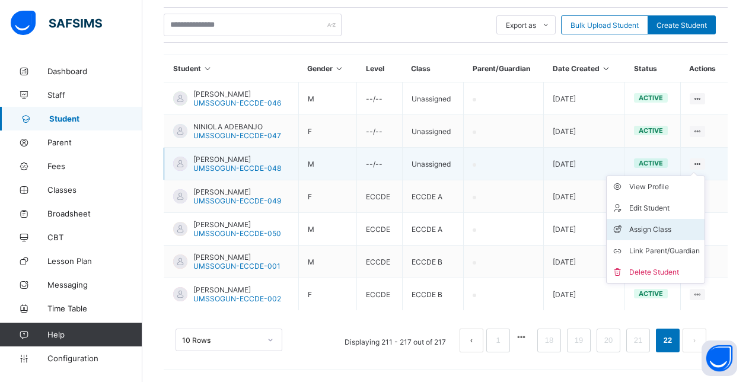
click at [658, 233] on div "Assign Class" at bounding box center [665, 230] width 71 height 12
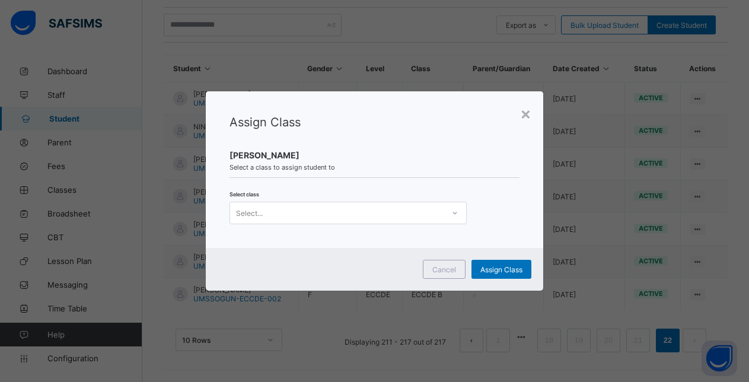
click at [366, 215] on div "Select..." at bounding box center [337, 213] width 214 height 17
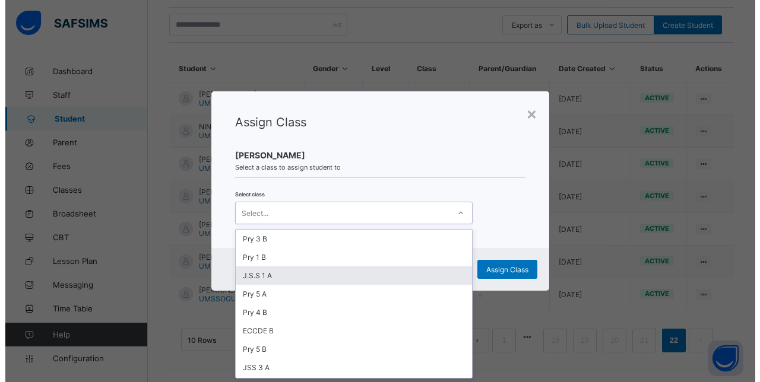
scroll to position [256, 0]
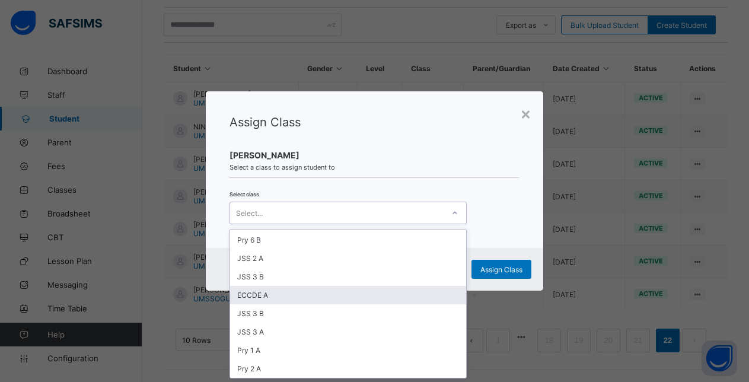
click at [272, 292] on div "ECCDE A" at bounding box center [348, 295] width 236 height 18
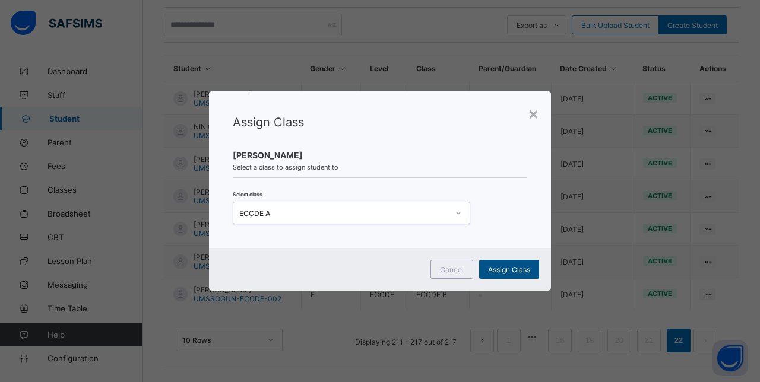
click at [517, 267] on span "Assign Class" at bounding box center [509, 269] width 42 height 9
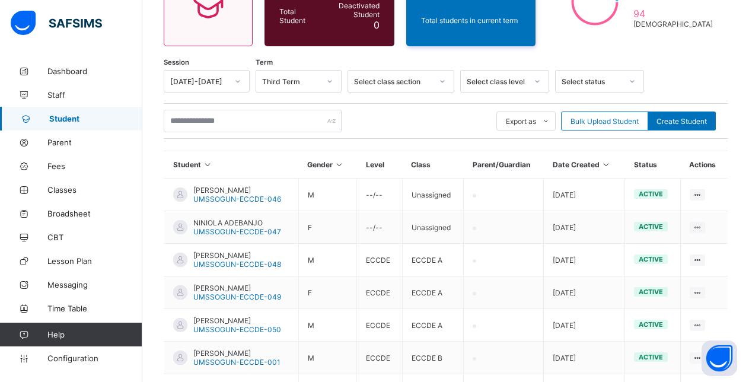
scroll to position [240, 0]
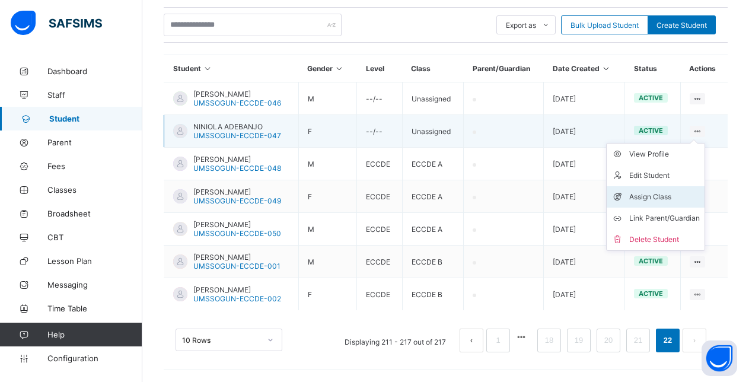
click at [665, 196] on div "Assign Class" at bounding box center [665, 197] width 71 height 12
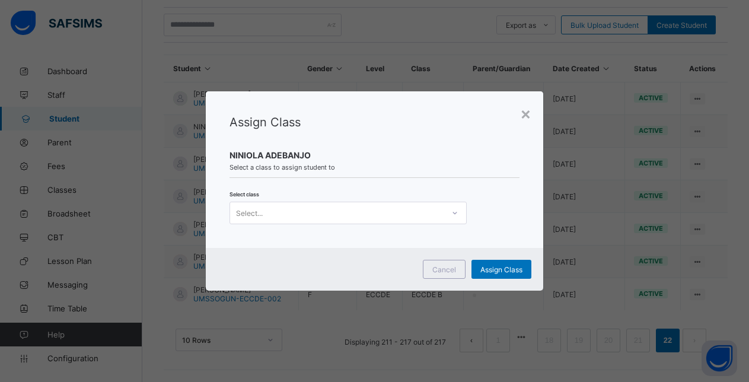
click at [277, 215] on div "Select..." at bounding box center [337, 213] width 214 height 17
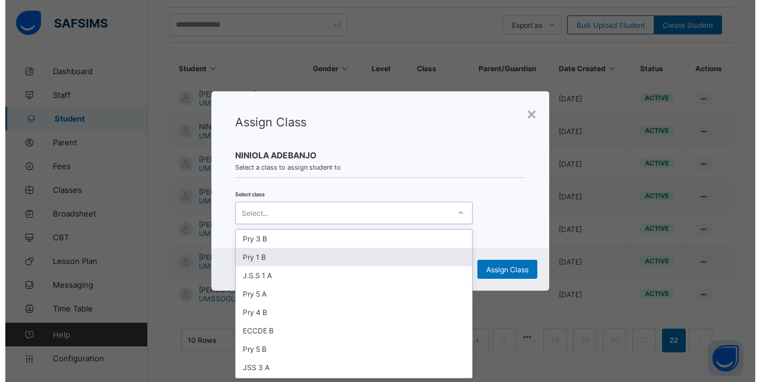
scroll to position [256, 0]
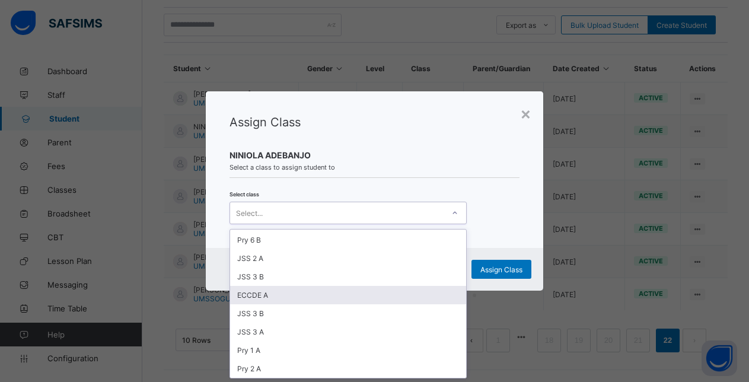
click at [246, 292] on div "ECCDE A" at bounding box center [348, 295] width 236 height 18
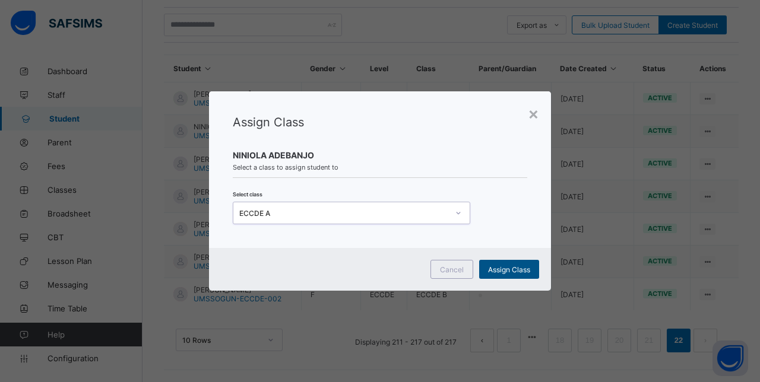
click at [500, 267] on span "Assign Class" at bounding box center [509, 269] width 42 height 9
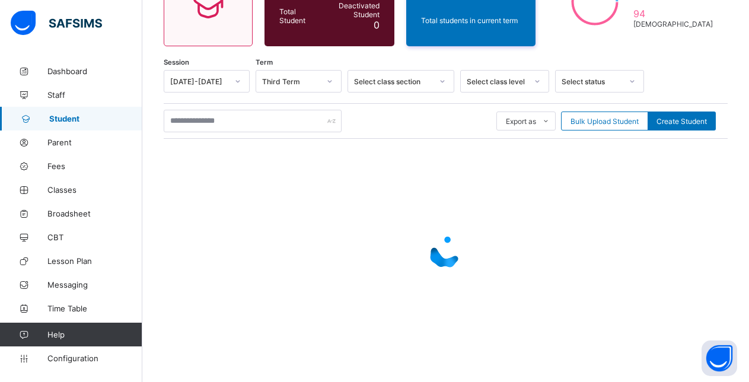
scroll to position [240, 0]
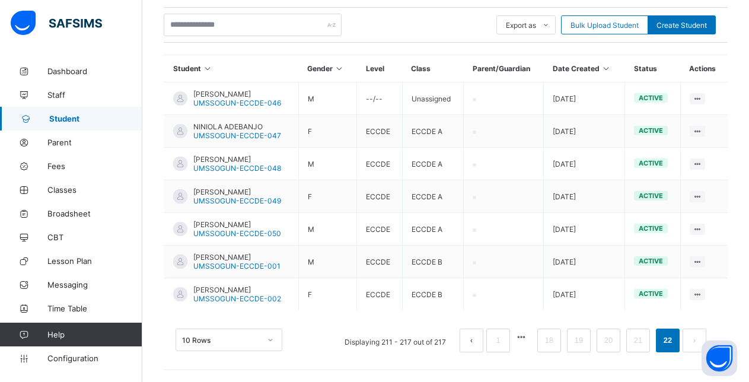
click at [0, 0] on div "Assign Class" at bounding box center [0, 0] width 0 height 0
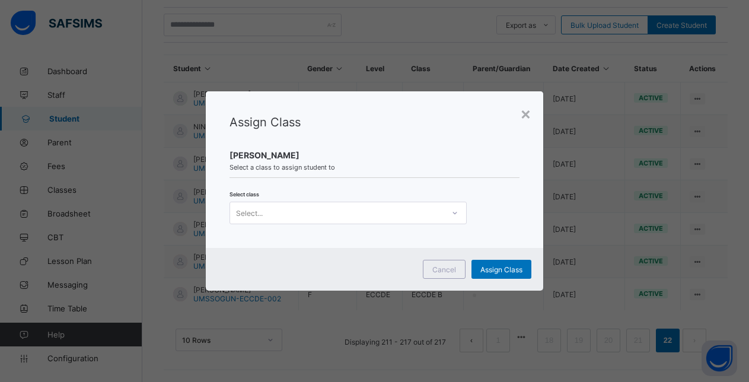
click at [348, 213] on div "Select..." at bounding box center [337, 213] width 214 height 17
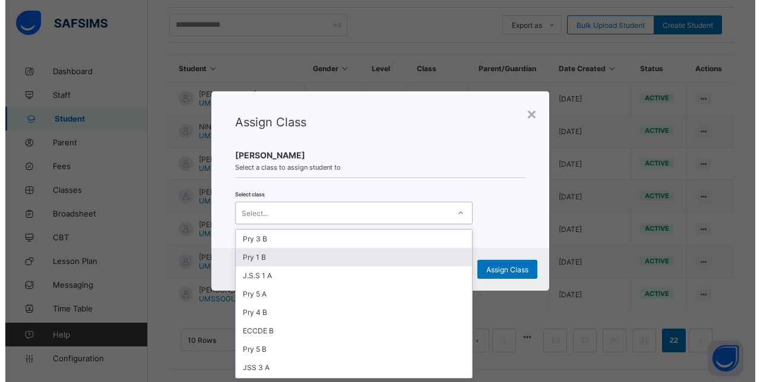
scroll to position [0, 0]
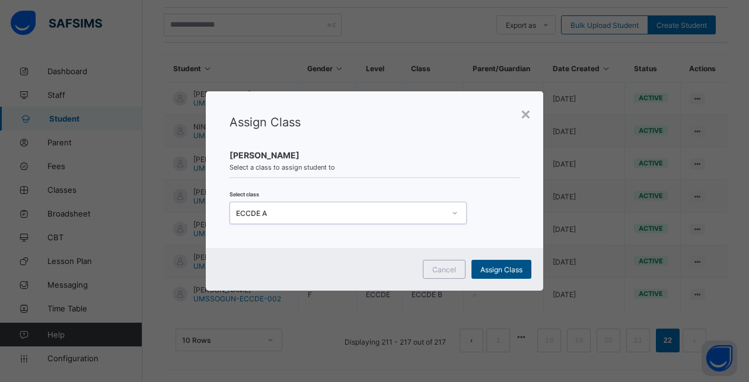
click at [516, 271] on span "Assign Class" at bounding box center [502, 269] width 42 height 9
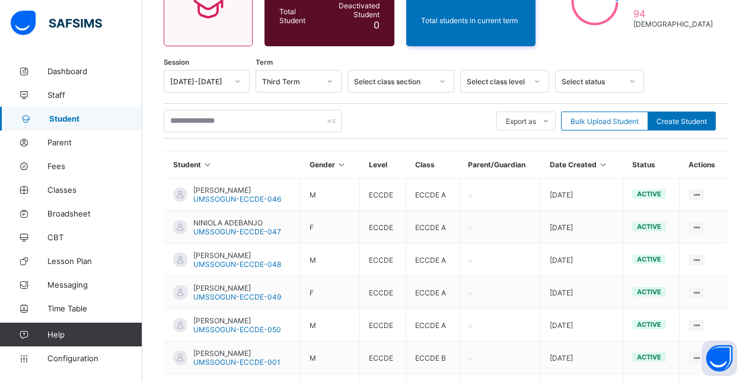
scroll to position [240, 0]
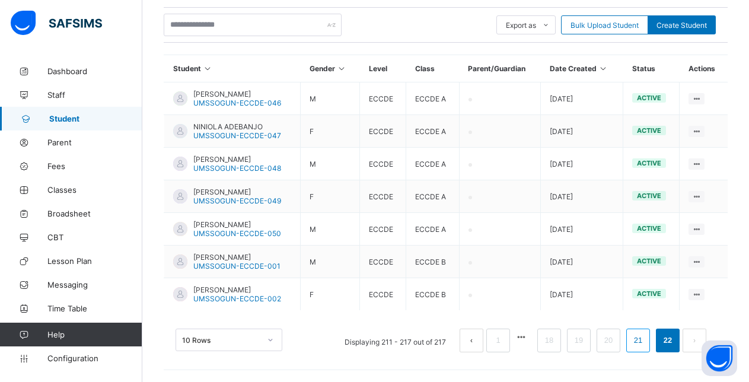
click at [646, 344] on link "21" at bounding box center [638, 340] width 15 height 15
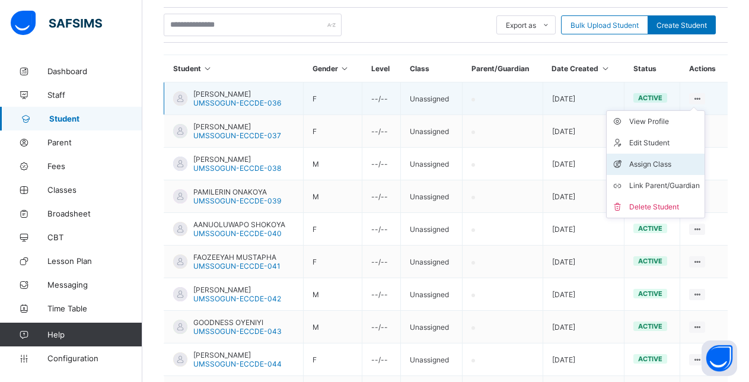
click at [660, 161] on div "Assign Class" at bounding box center [665, 164] width 71 height 12
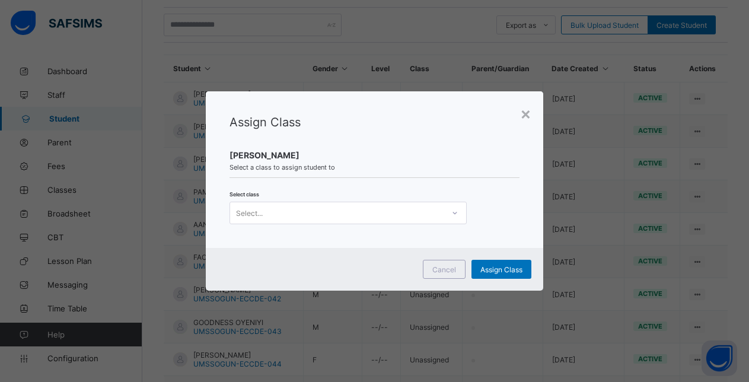
click at [340, 215] on div "Select..." at bounding box center [337, 213] width 214 height 17
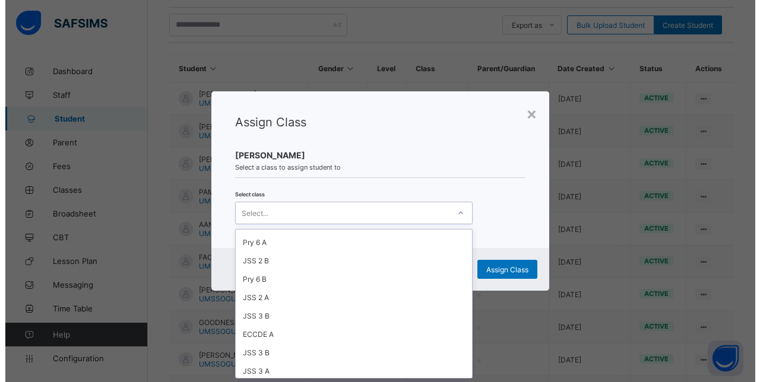
scroll to position [253, 0]
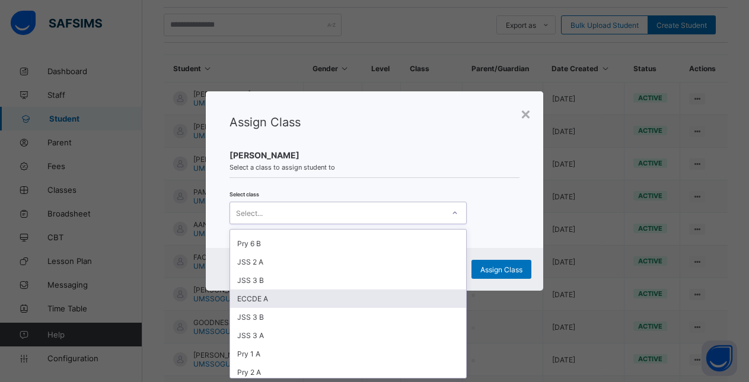
click at [258, 300] on div "ECCDE A" at bounding box center [348, 299] width 236 height 18
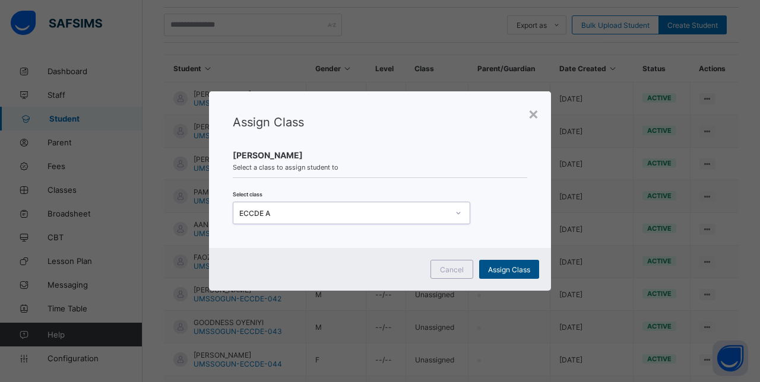
click at [504, 269] on span "Assign Class" at bounding box center [509, 269] width 42 height 9
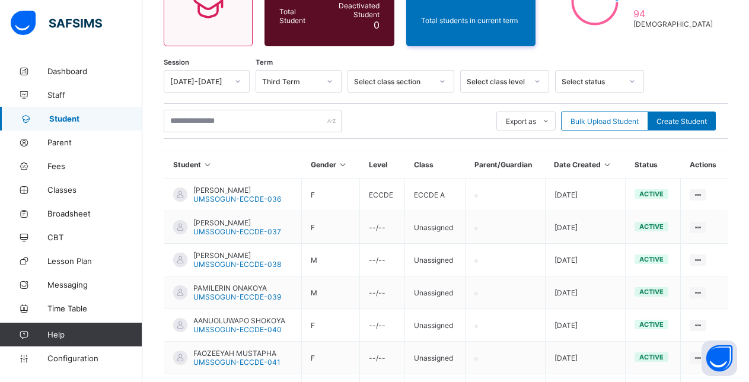
scroll to position [240, 0]
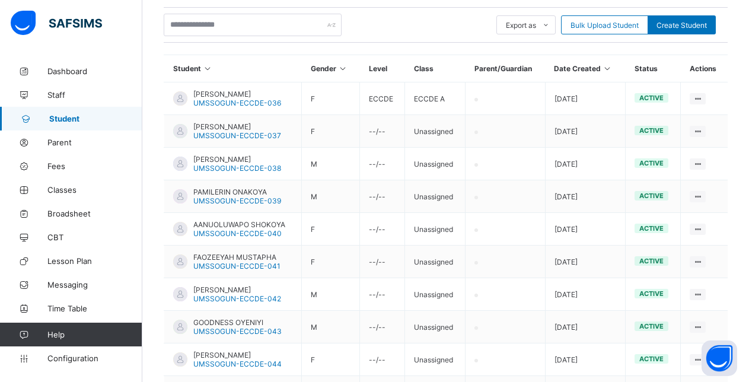
click at [0, 0] on div "Assign Class" at bounding box center [0, 0] width 0 height 0
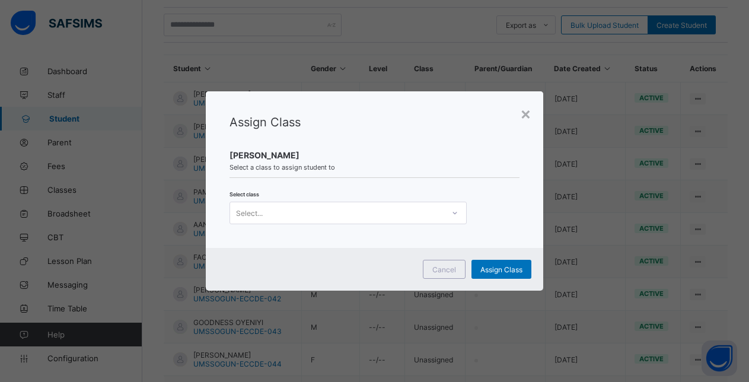
click at [384, 210] on div "Select..." at bounding box center [337, 213] width 214 height 17
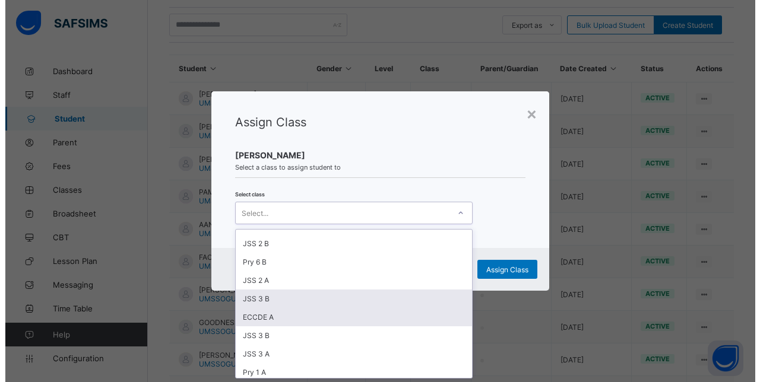
scroll to position [236, 0]
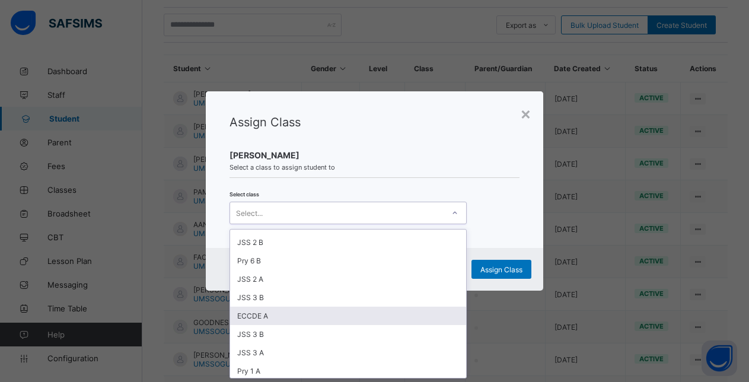
click at [263, 318] on div "ECCDE A" at bounding box center [348, 316] width 236 height 18
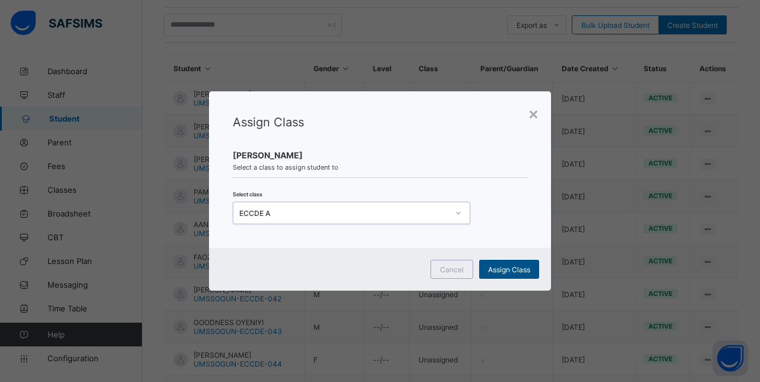
click at [511, 269] on span "Assign Class" at bounding box center [509, 269] width 42 height 9
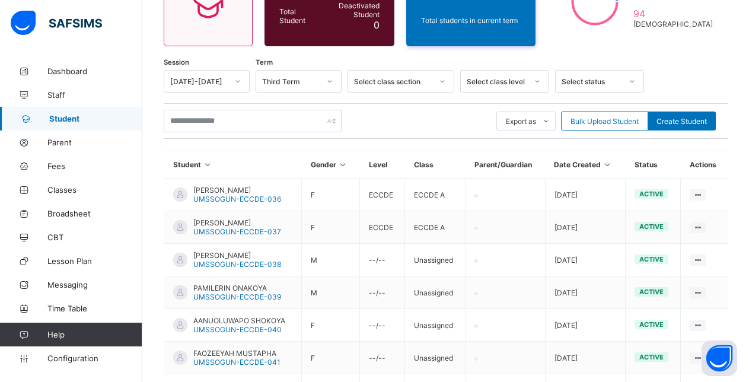
scroll to position [240, 0]
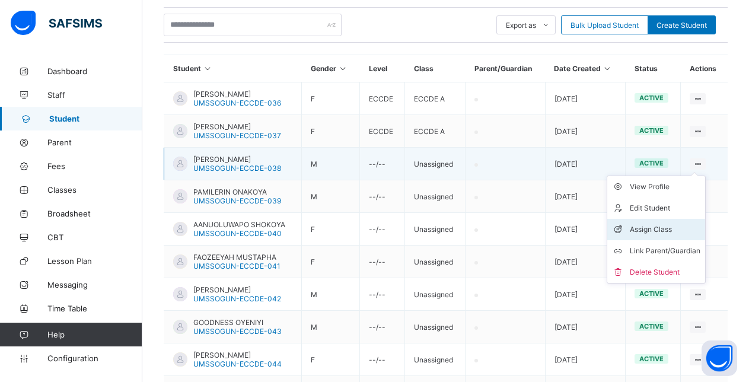
click at [660, 227] on div "Assign Class" at bounding box center [665, 230] width 71 height 12
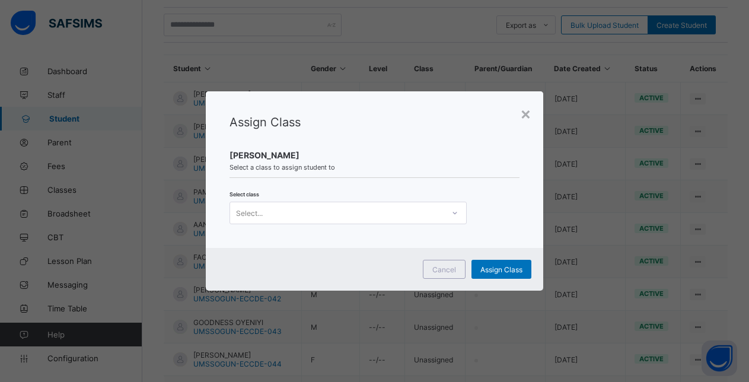
click at [399, 217] on div "Select..." at bounding box center [337, 213] width 214 height 17
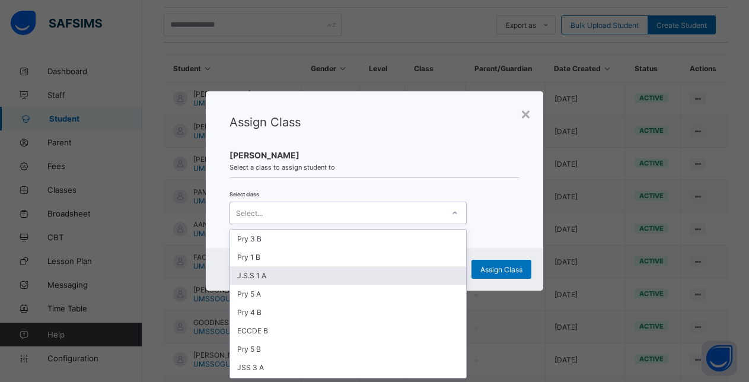
scroll to position [0, 0]
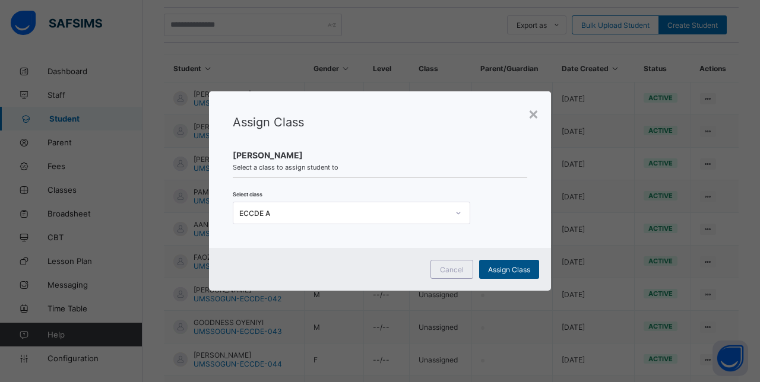
click at [516, 269] on span "Assign Class" at bounding box center [509, 269] width 42 height 9
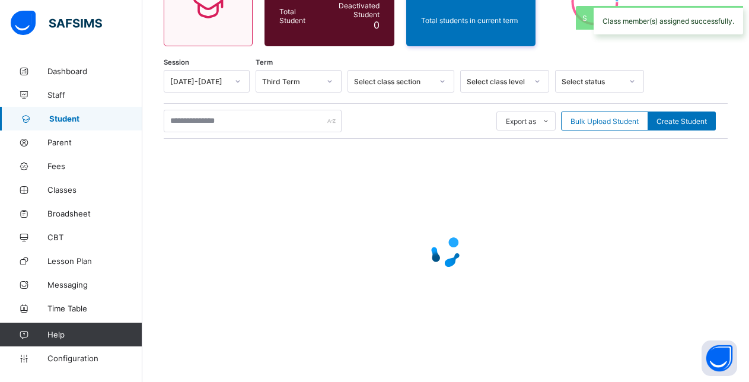
scroll to position [144, 0]
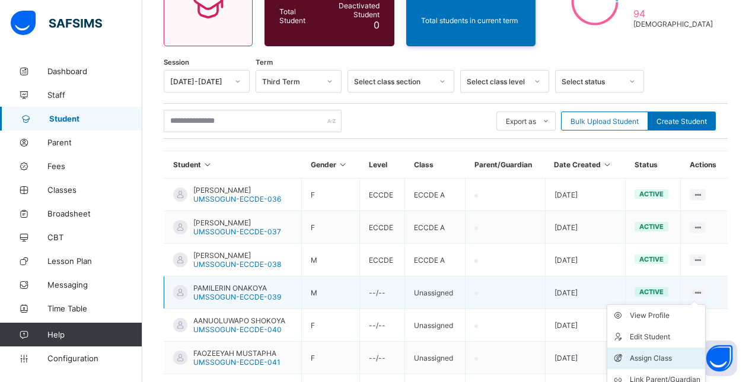
click at [669, 352] on div "Assign Class" at bounding box center [665, 358] width 71 height 12
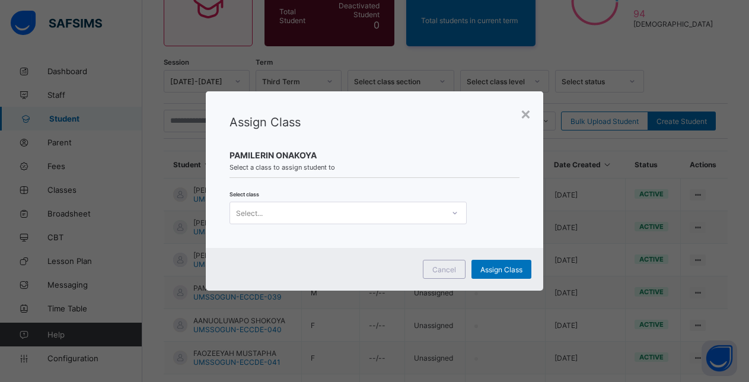
click at [335, 213] on div "Select..." at bounding box center [337, 213] width 214 height 17
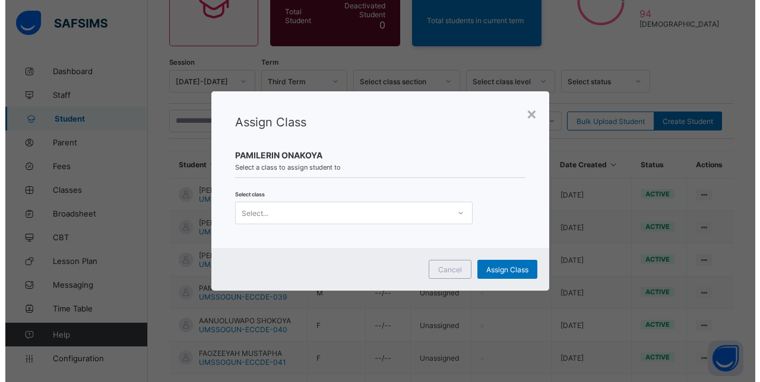
scroll to position [240, 0]
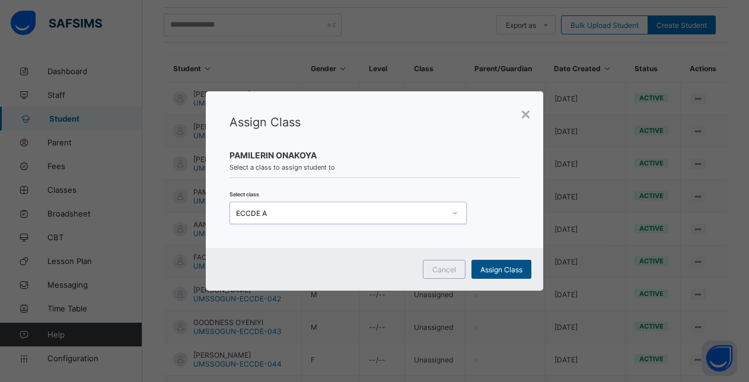
click at [502, 269] on span "Assign Class" at bounding box center [502, 269] width 42 height 9
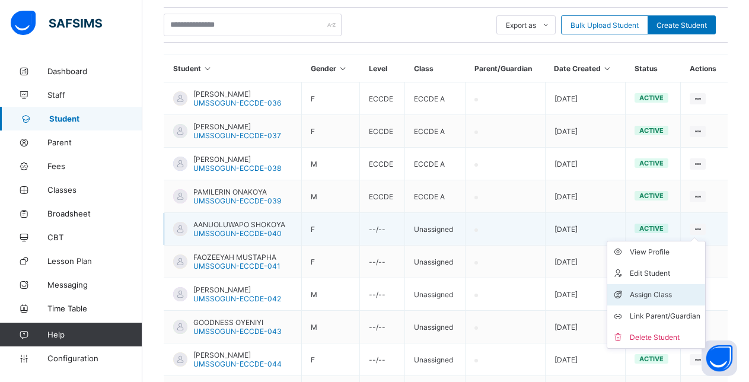
click at [648, 293] on div "Assign Class" at bounding box center [665, 295] width 71 height 12
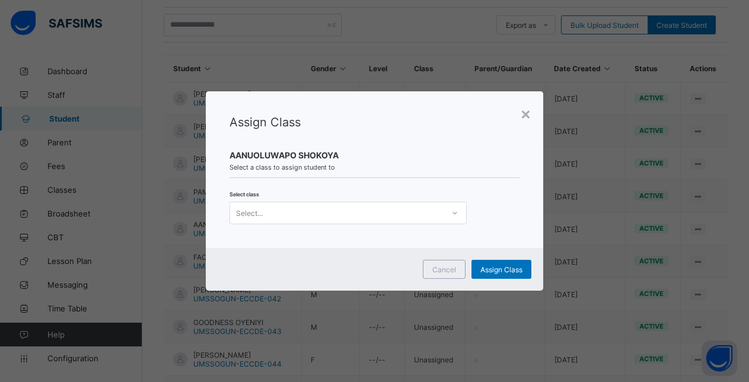
click at [367, 214] on div "Select..." at bounding box center [337, 213] width 214 height 17
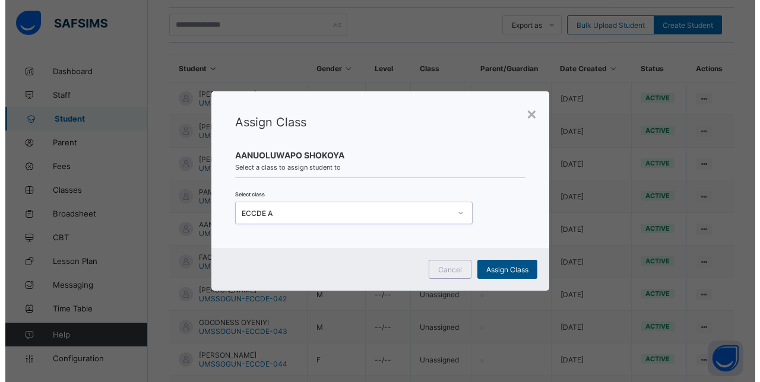
scroll to position [0, 0]
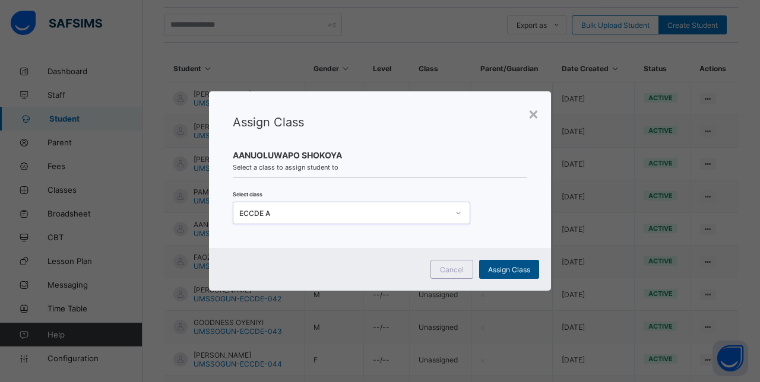
click at [504, 269] on span "Assign Class" at bounding box center [509, 269] width 42 height 9
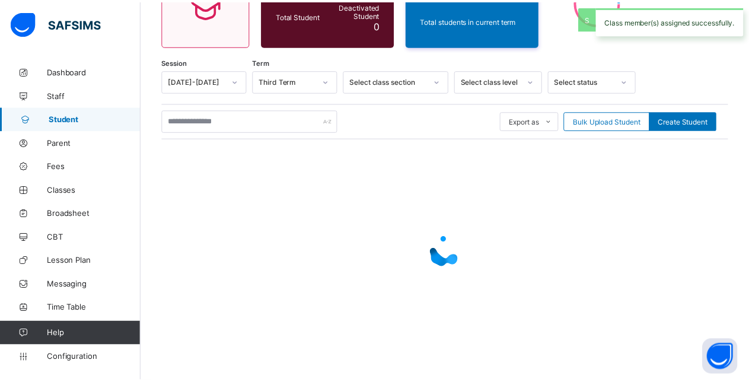
scroll to position [144, 0]
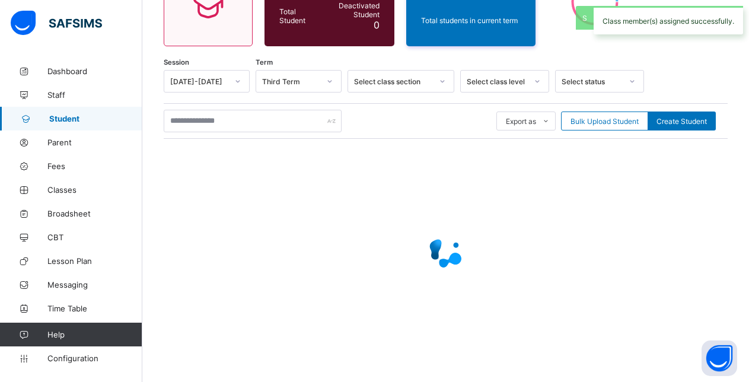
click at [504, 269] on div at bounding box center [446, 251] width 564 height 47
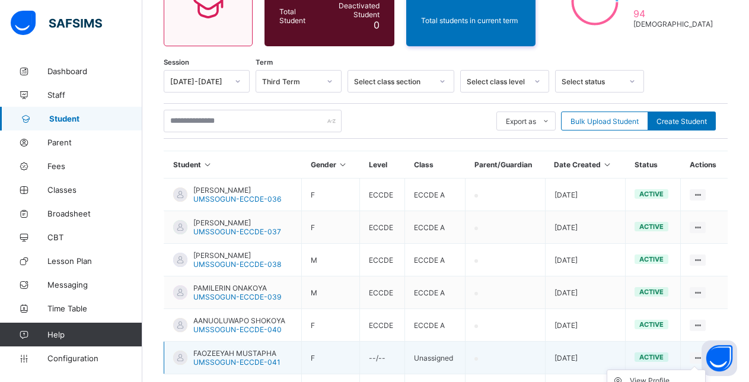
scroll to position [241, 0]
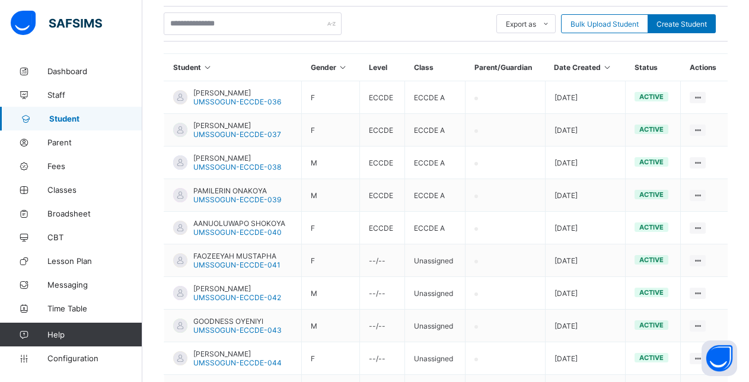
click at [0, 0] on div "Assign Class" at bounding box center [0, 0] width 0 height 0
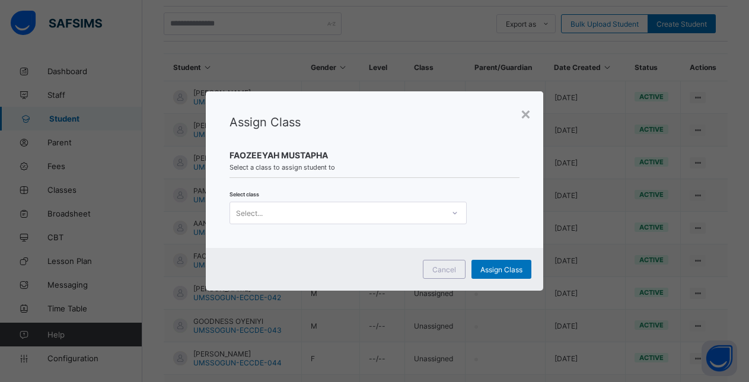
click at [287, 214] on div "Select..." at bounding box center [337, 213] width 214 height 17
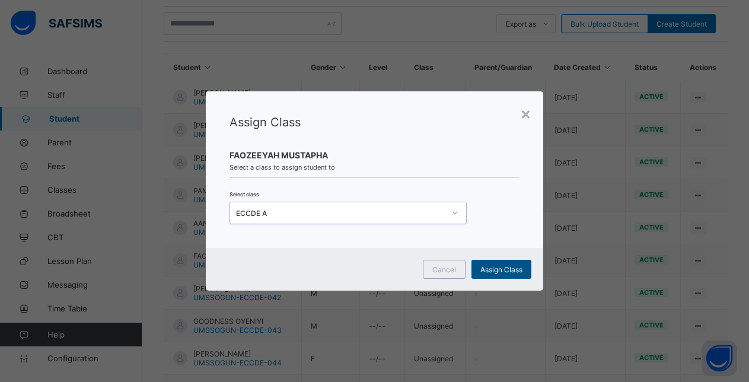
click at [497, 270] on span "Assign Class" at bounding box center [502, 269] width 42 height 9
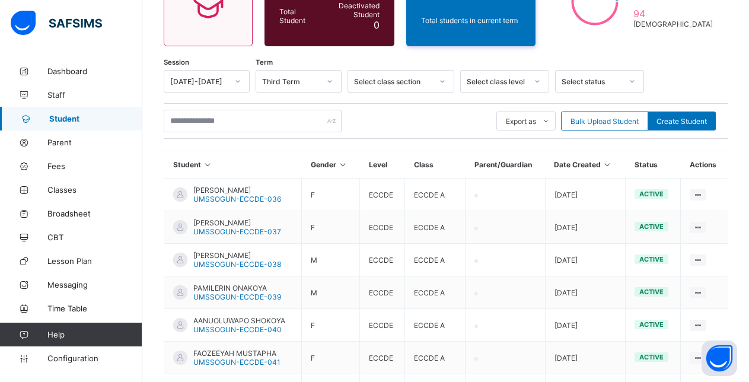
scroll to position [227, 0]
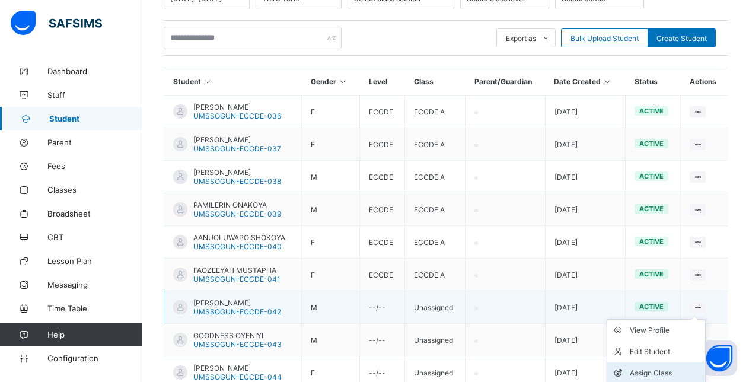
click at [666, 371] on div "Assign Class" at bounding box center [665, 373] width 71 height 12
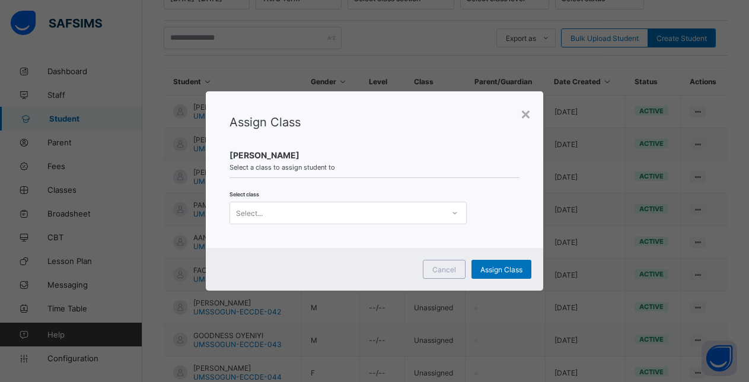
click at [300, 218] on div "Select..." at bounding box center [337, 213] width 214 height 17
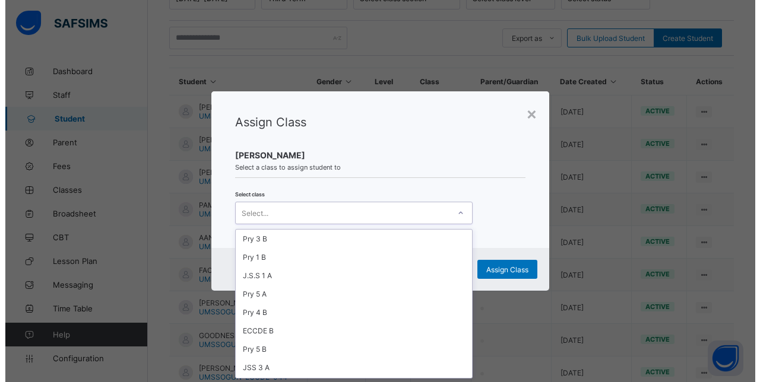
scroll to position [225, 0]
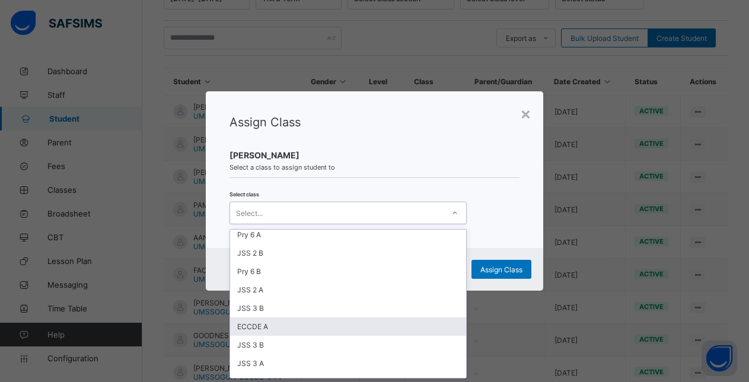
click at [274, 321] on div "ECCDE A" at bounding box center [348, 326] width 236 height 18
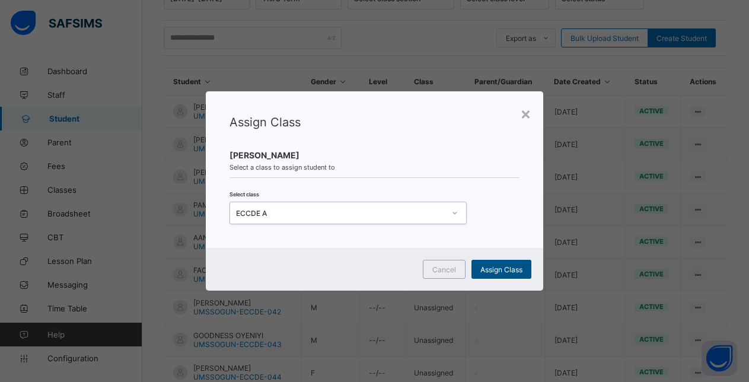
click at [507, 265] on span "Assign Class" at bounding box center [502, 269] width 42 height 9
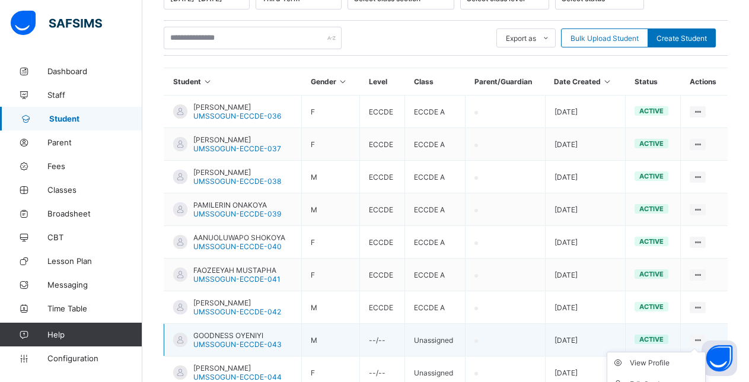
scroll to position [338, 0]
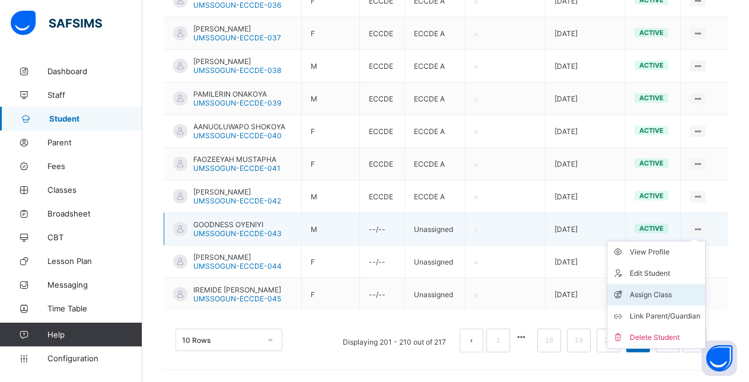
click at [660, 295] on div "Assign Class" at bounding box center [665, 295] width 71 height 12
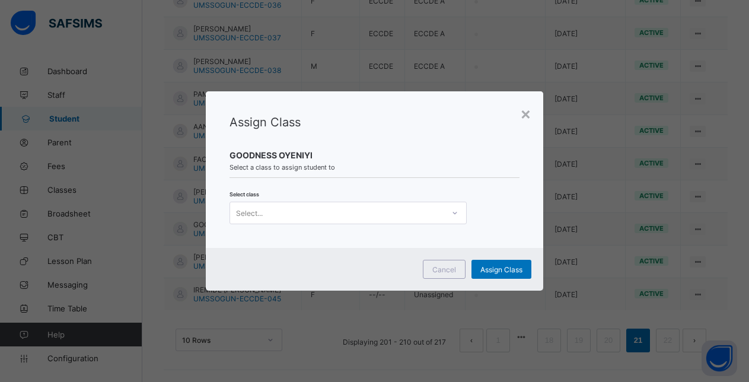
click at [366, 209] on div "Select..." at bounding box center [337, 213] width 214 height 17
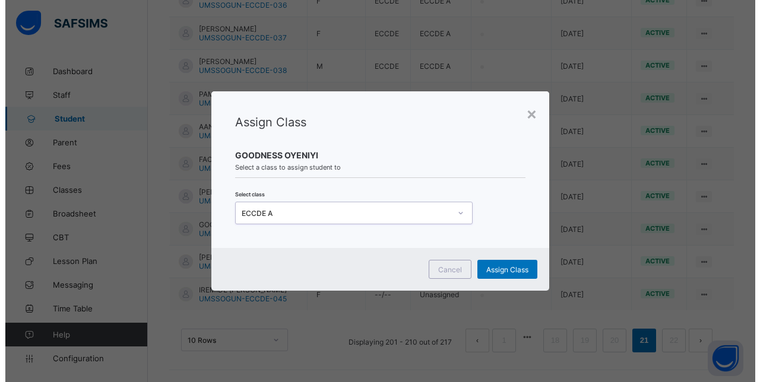
scroll to position [0, 0]
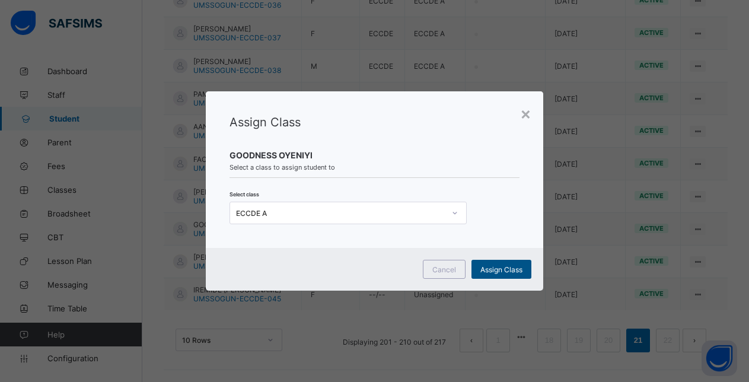
click at [508, 269] on span "Assign Class" at bounding box center [502, 269] width 42 height 9
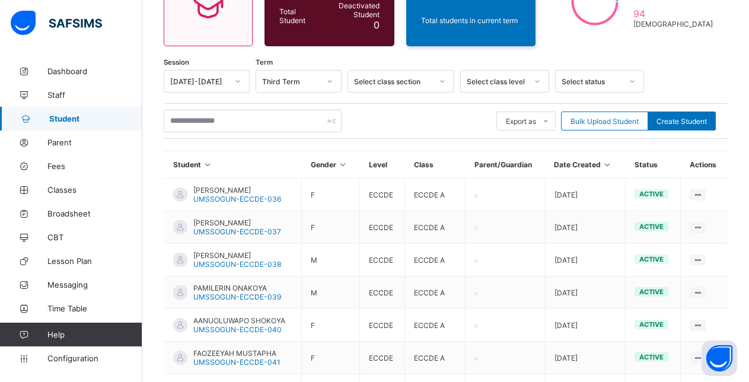
scroll to position [338, 0]
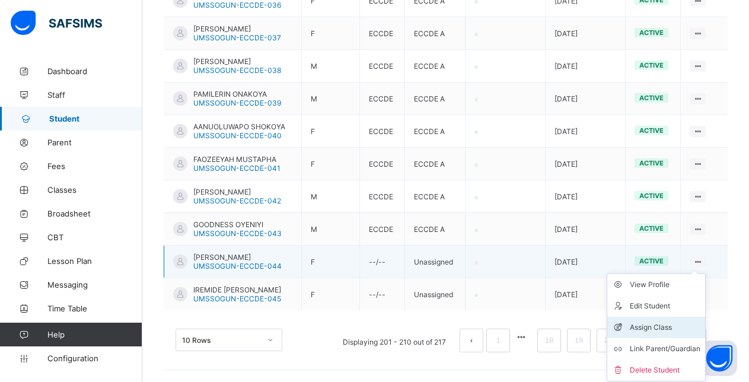
click at [650, 325] on div "Assign Class" at bounding box center [665, 328] width 71 height 12
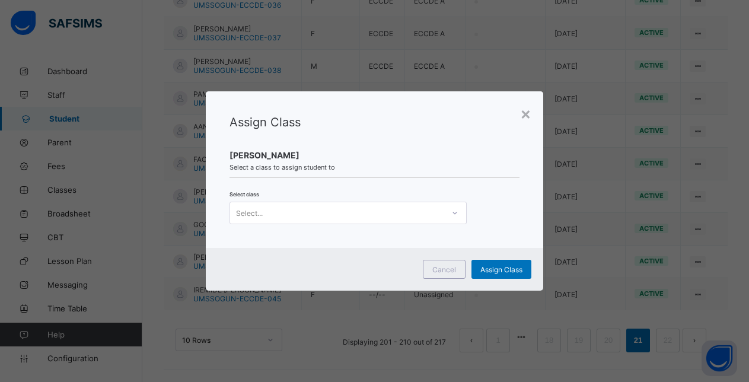
click at [412, 212] on div "Select..." at bounding box center [337, 213] width 214 height 17
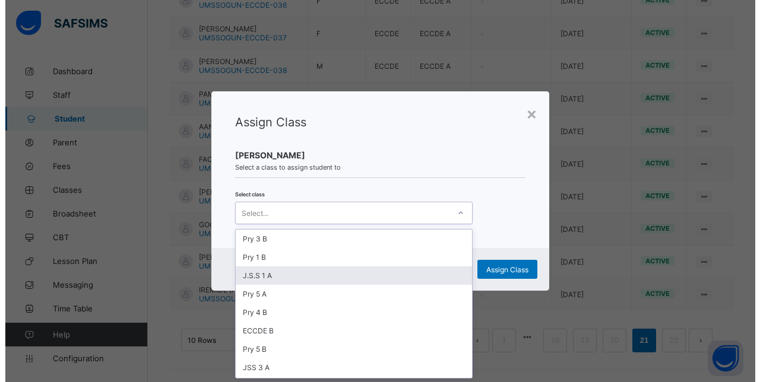
scroll to position [0, 0]
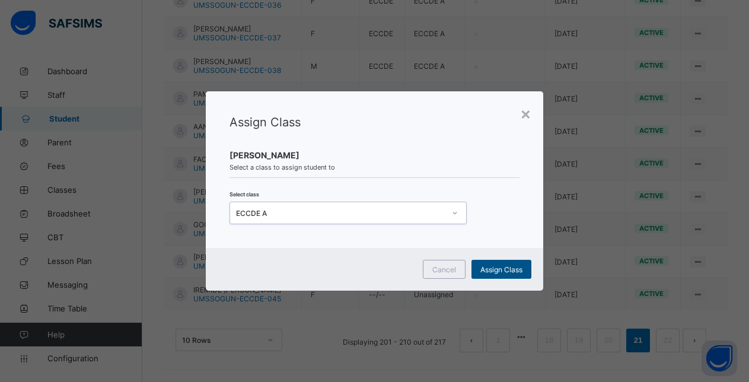
click at [503, 269] on span "Assign Class" at bounding box center [502, 269] width 42 height 9
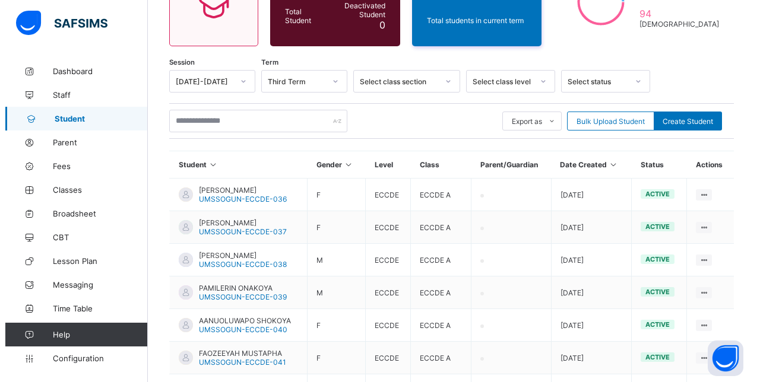
scroll to position [338, 0]
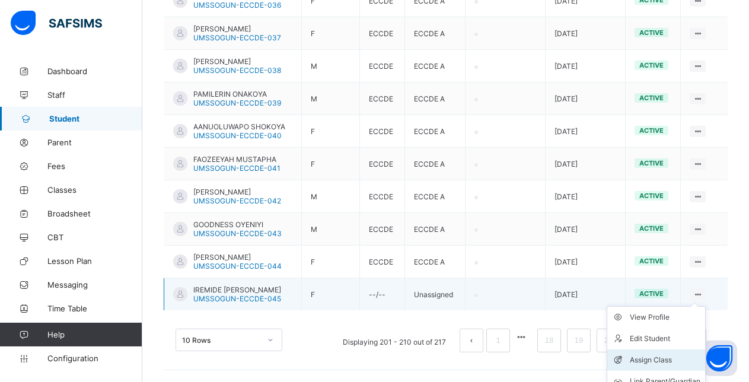
click at [655, 355] on div "Assign Class" at bounding box center [665, 360] width 71 height 12
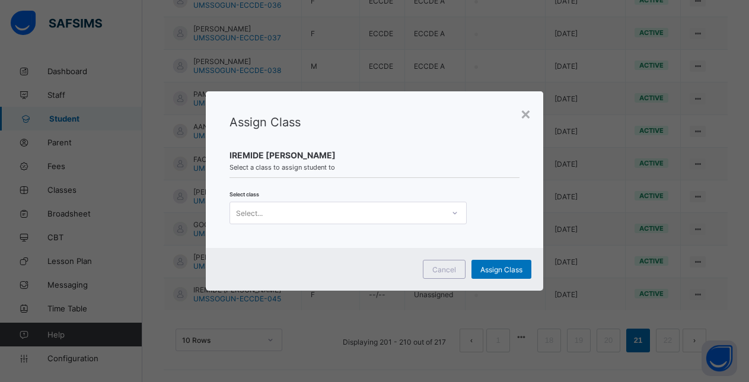
click at [361, 214] on div "Select..." at bounding box center [337, 213] width 214 height 17
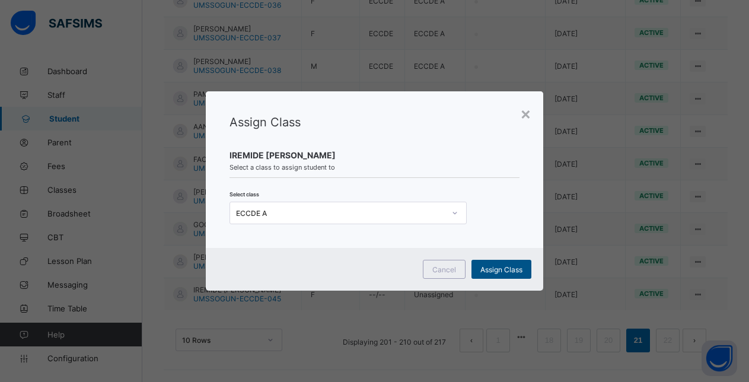
click at [513, 271] on span "Assign Class" at bounding box center [502, 269] width 42 height 9
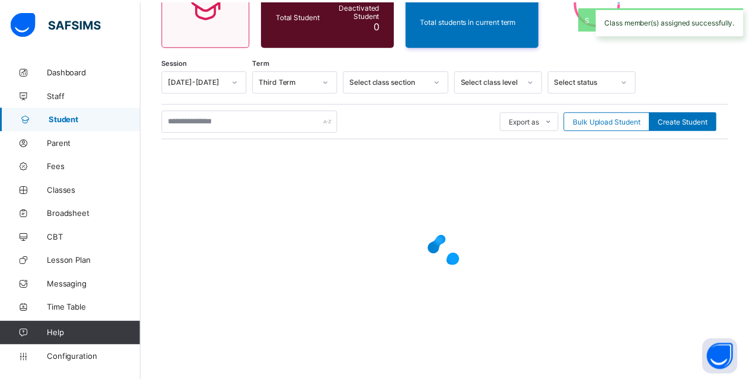
scroll to position [144, 0]
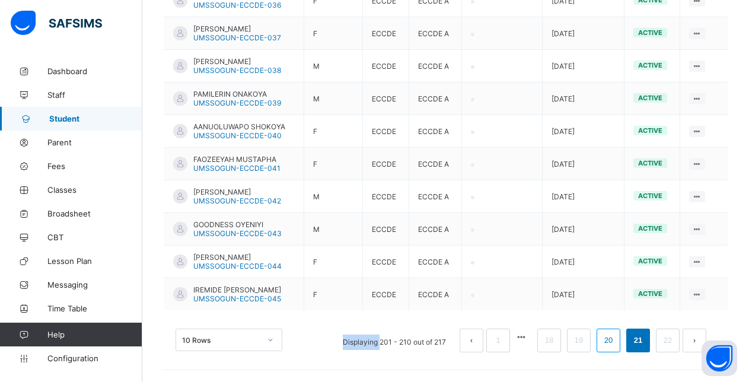
click at [617, 342] on link "20" at bounding box center [608, 340] width 15 height 15
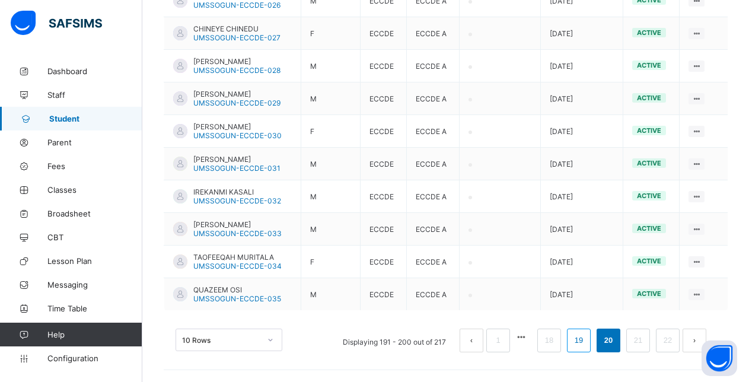
click at [587, 341] on link "19" at bounding box center [578, 340] width 15 height 15
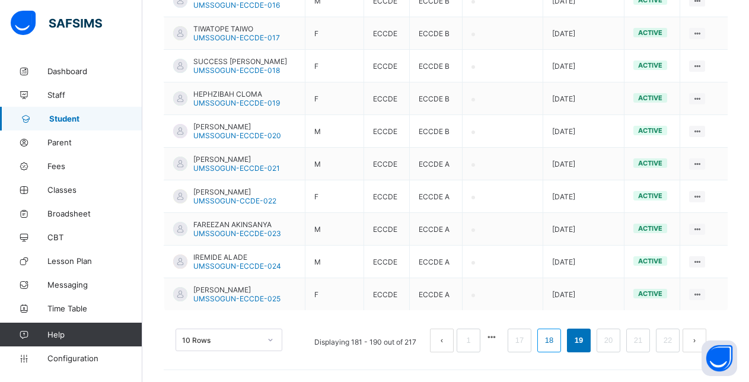
click at [557, 345] on link "18" at bounding box center [549, 340] width 15 height 15
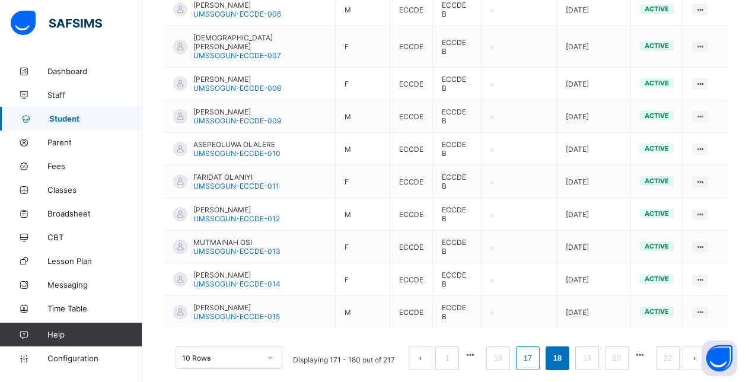
click at [535, 351] on link "17" at bounding box center [527, 358] width 15 height 15
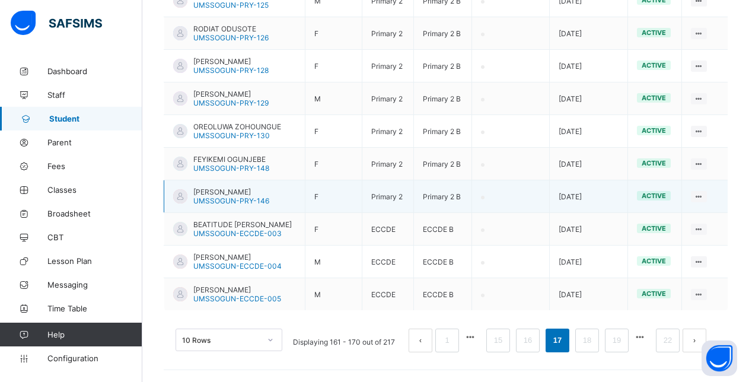
scroll to position [268, 0]
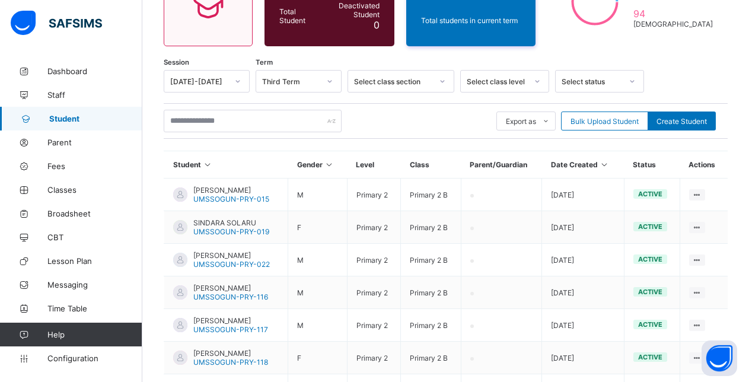
scroll to position [338, 0]
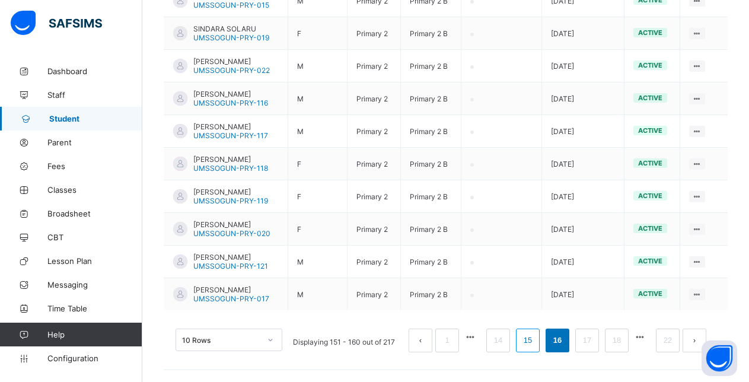
click at [536, 343] on link "15" at bounding box center [527, 340] width 15 height 15
click at [536, 341] on link "14" at bounding box center [527, 340] width 15 height 15
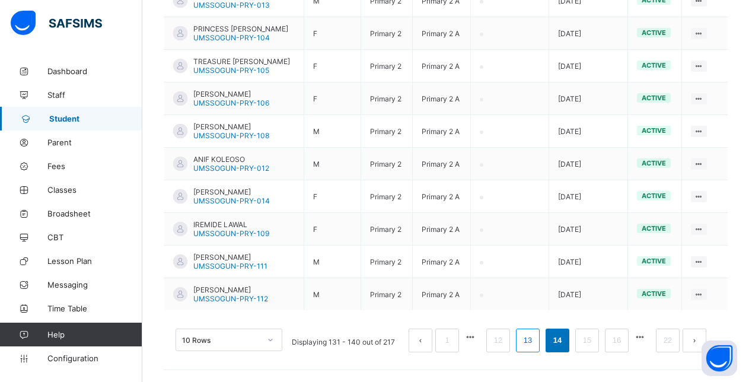
click at [536, 341] on link "13" at bounding box center [527, 340] width 15 height 15
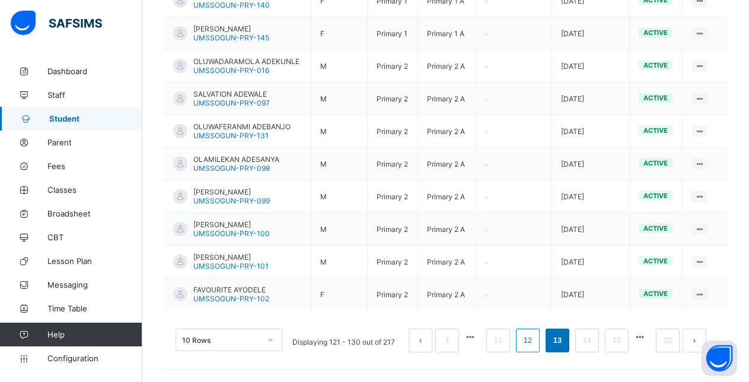
click at [536, 341] on link "12" at bounding box center [527, 340] width 15 height 15
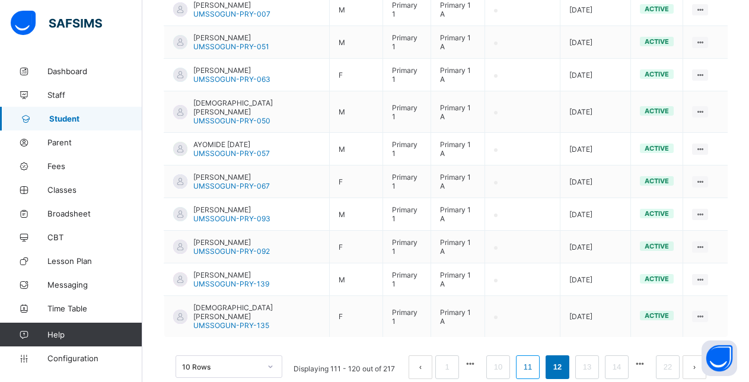
click at [536, 360] on link "11" at bounding box center [527, 367] width 15 height 15
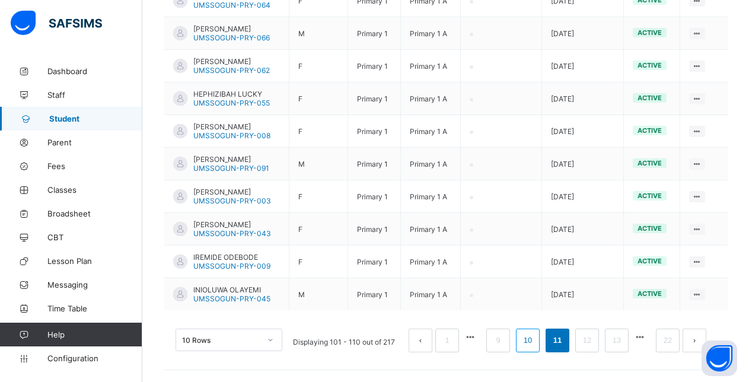
click at [536, 342] on link "10" at bounding box center [527, 340] width 15 height 15
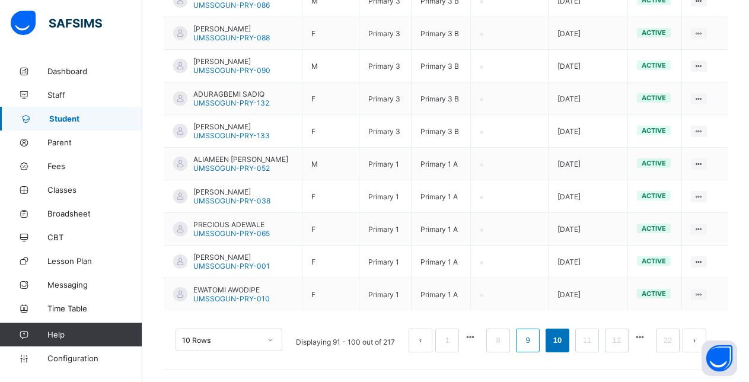
click at [533, 339] on link "9" at bounding box center [527, 340] width 11 height 15
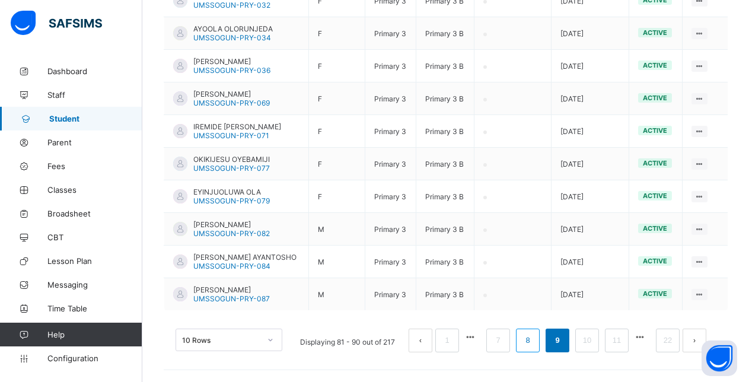
click at [533, 342] on link "8" at bounding box center [527, 340] width 11 height 15
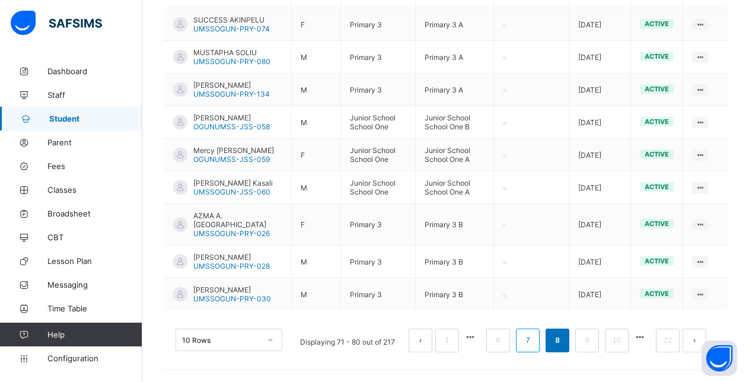
scroll to position [462, 0]
click at [533, 342] on link "7" at bounding box center [527, 340] width 11 height 15
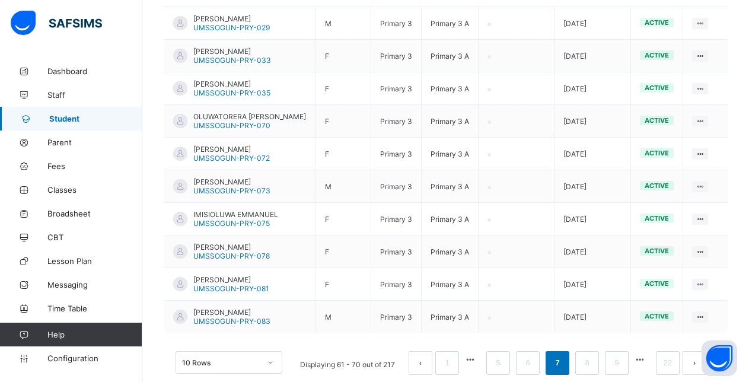
scroll to position [338, 0]
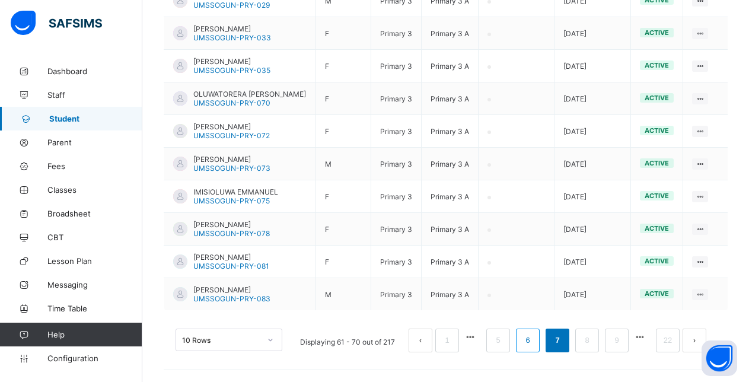
click at [533, 339] on link "6" at bounding box center [527, 340] width 11 height 15
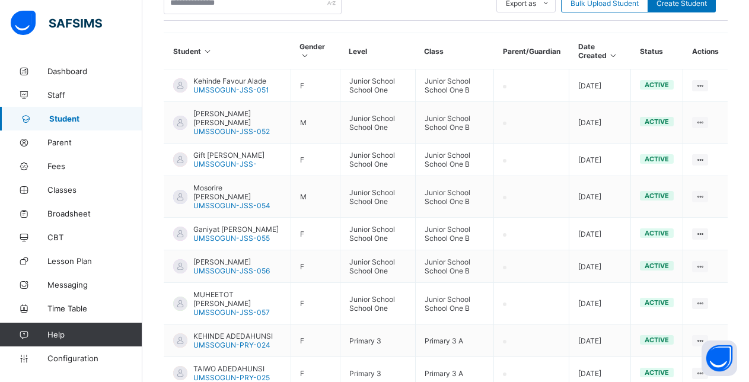
scroll to position [373, 0]
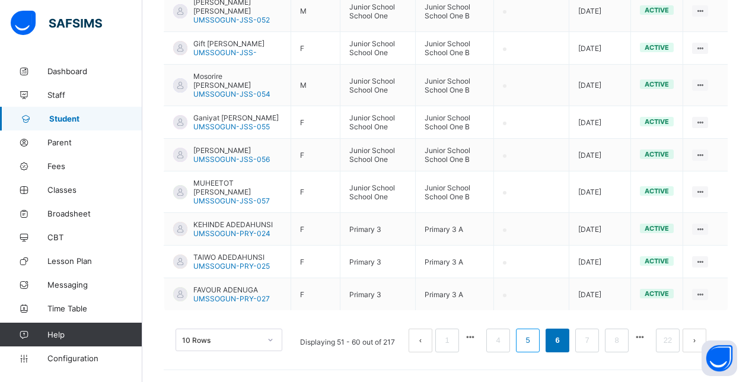
click at [533, 341] on link "5" at bounding box center [527, 340] width 11 height 15
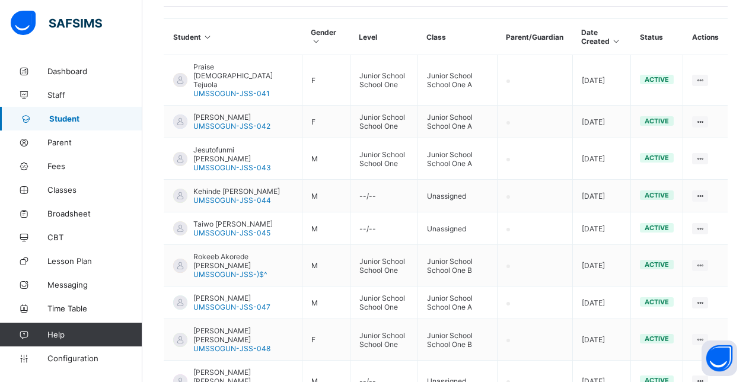
scroll to position [409, 0]
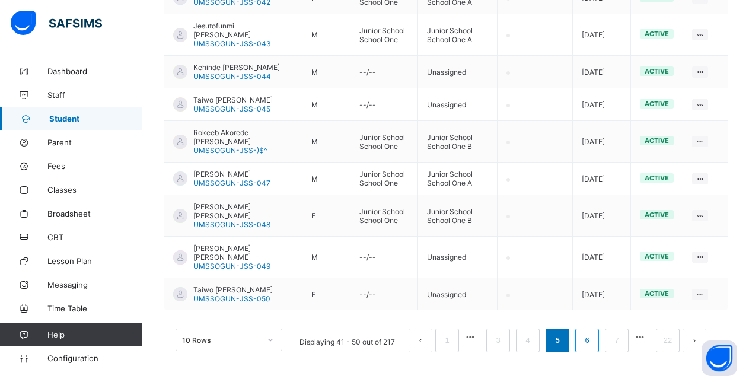
click at [593, 339] on link "6" at bounding box center [586, 340] width 11 height 15
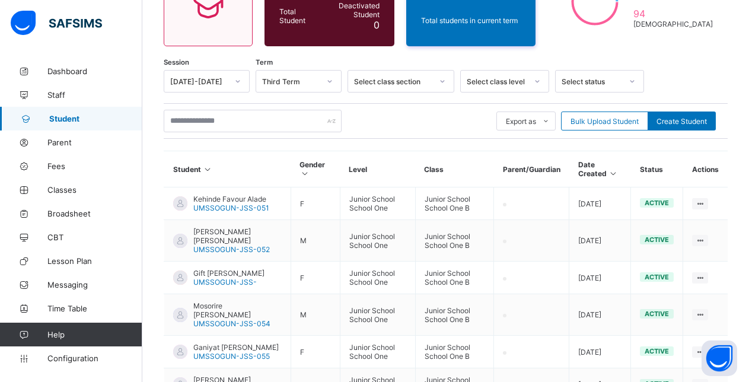
scroll to position [373, 0]
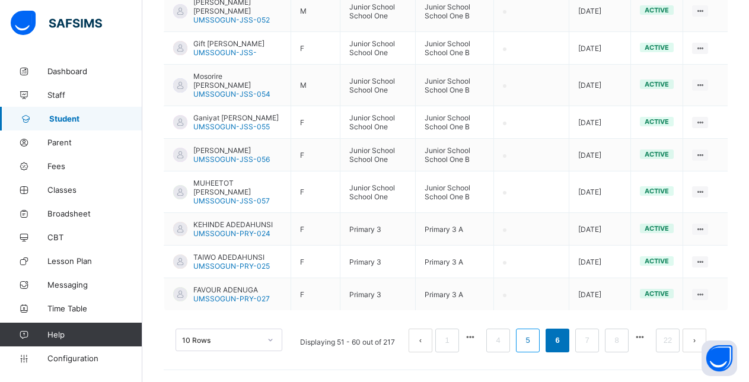
click at [533, 339] on link "5" at bounding box center [527, 340] width 11 height 15
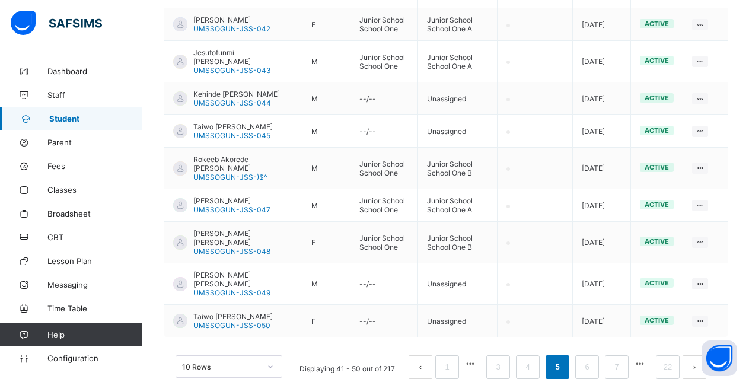
scroll to position [323, 0]
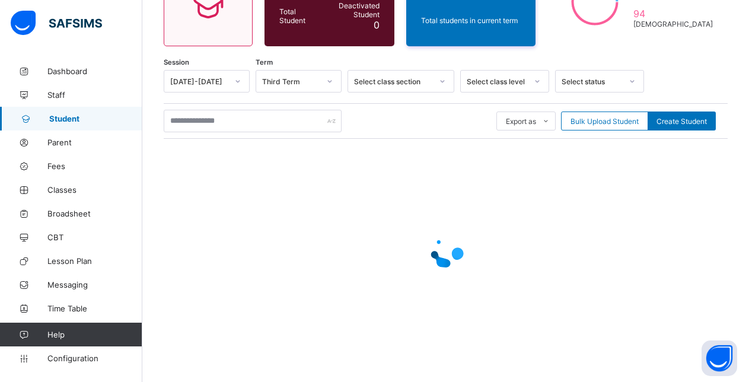
scroll to position [144, 0]
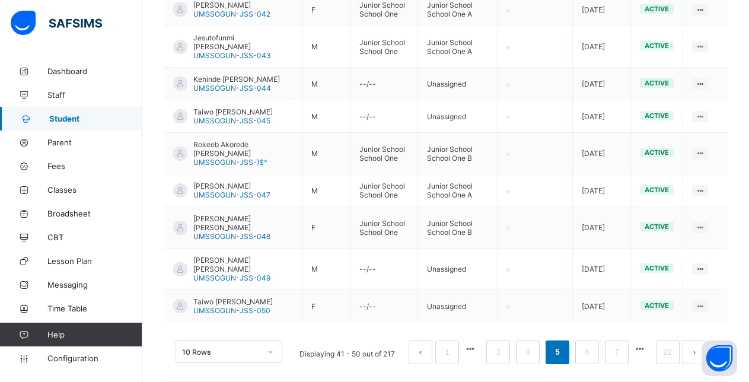
scroll to position [409, 0]
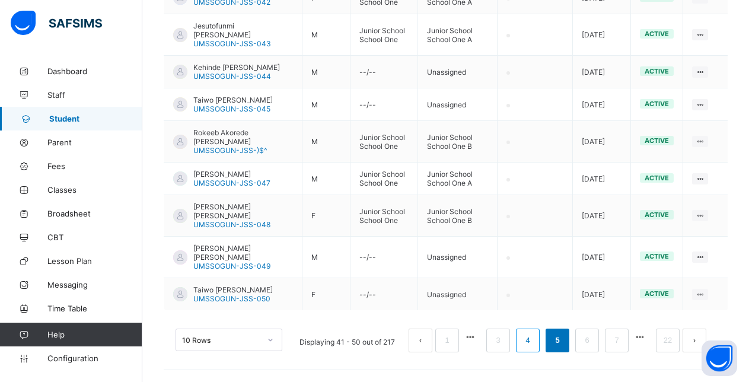
click at [533, 338] on link "4" at bounding box center [527, 340] width 11 height 15
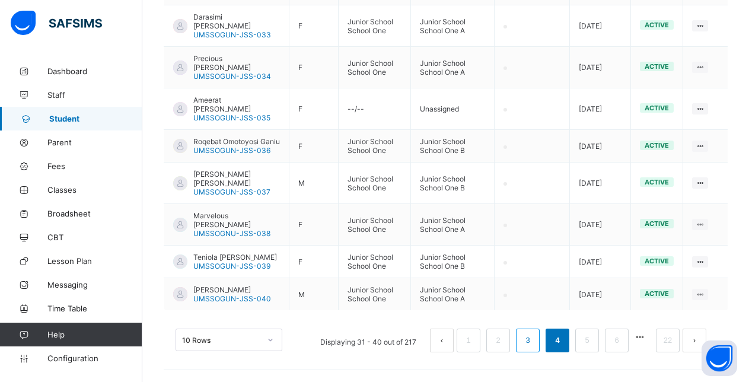
click at [533, 339] on link "3" at bounding box center [527, 340] width 11 height 15
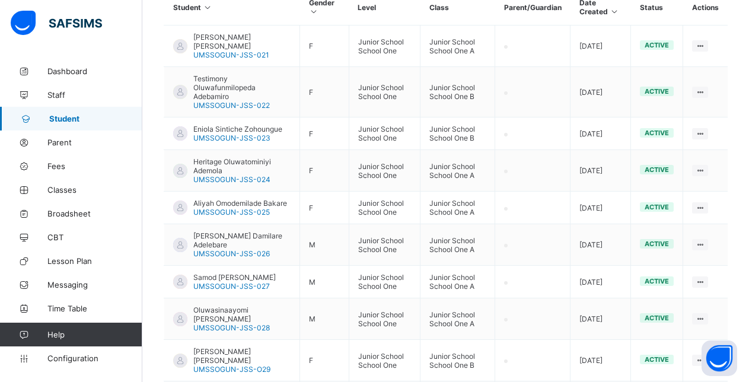
scroll to position [364, 0]
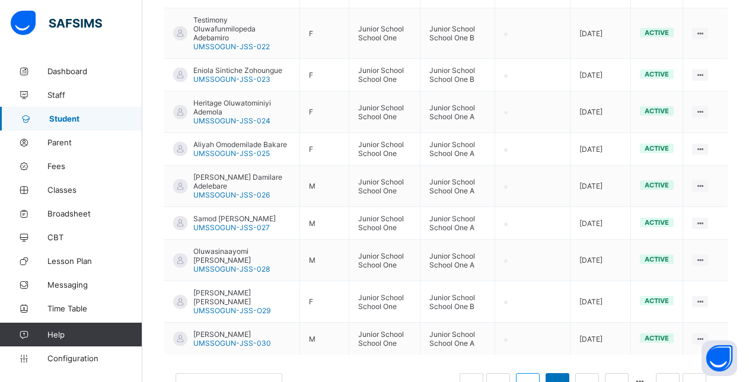
click at [533, 377] on link "2" at bounding box center [527, 384] width 11 height 15
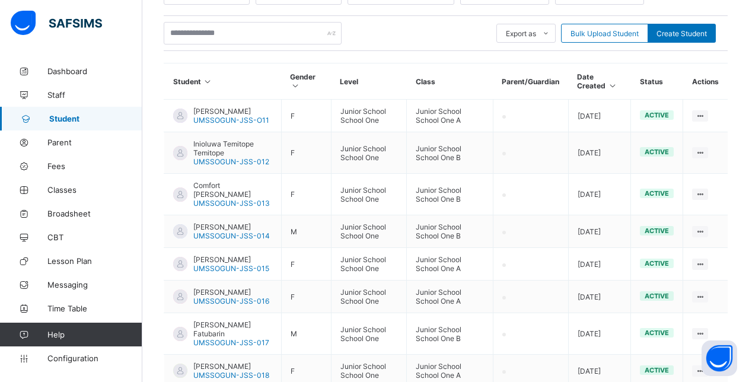
scroll to position [351, 0]
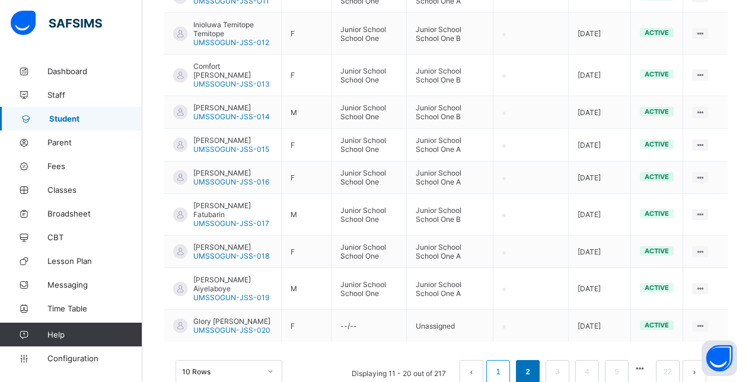
click at [504, 373] on link "1" at bounding box center [497, 371] width 11 height 15
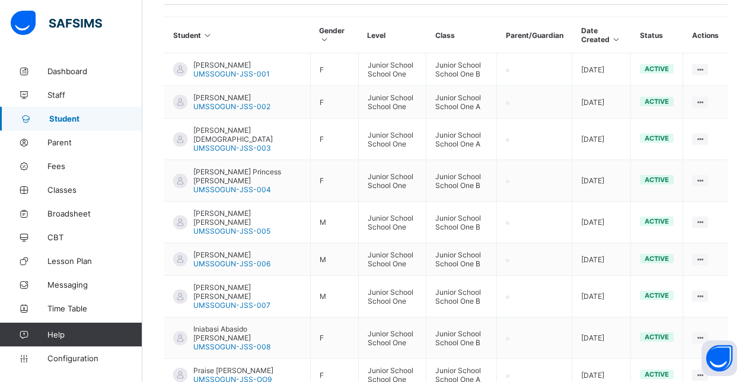
scroll to position [400, 0]
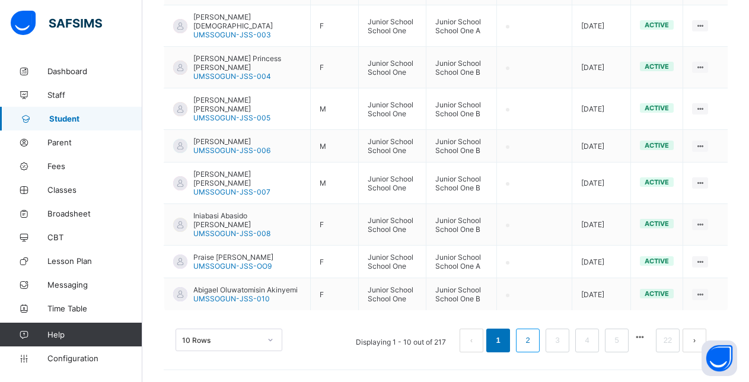
click at [533, 342] on link "2" at bounding box center [527, 340] width 11 height 15
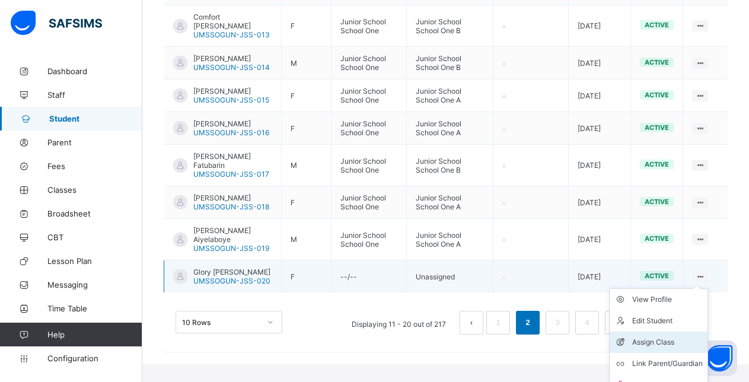
click at [662, 343] on div "Assign Class" at bounding box center [668, 342] width 71 height 12
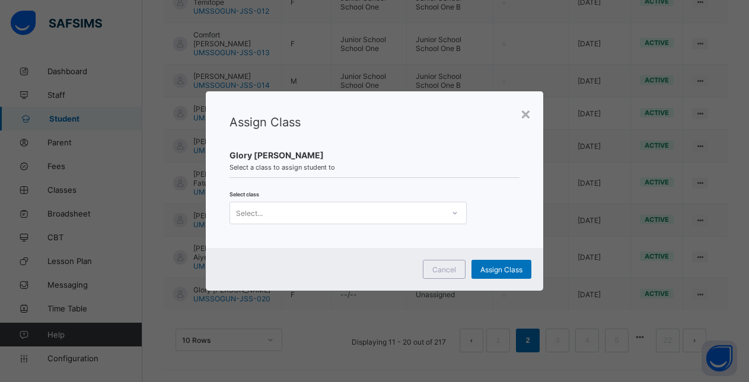
scroll to position [382, 0]
click at [355, 218] on div "Select..." at bounding box center [337, 213] width 214 height 17
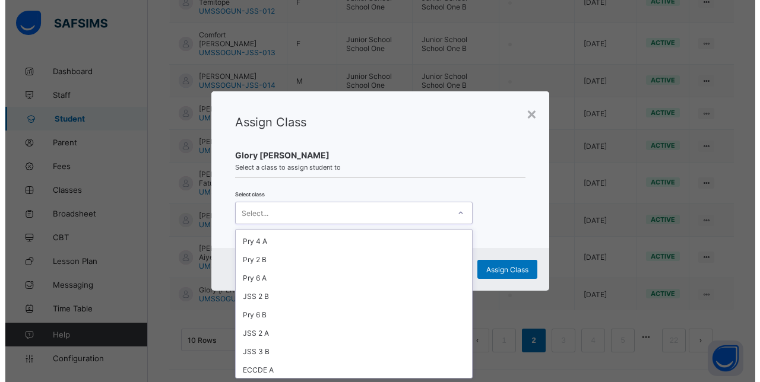
scroll to position [161, 0]
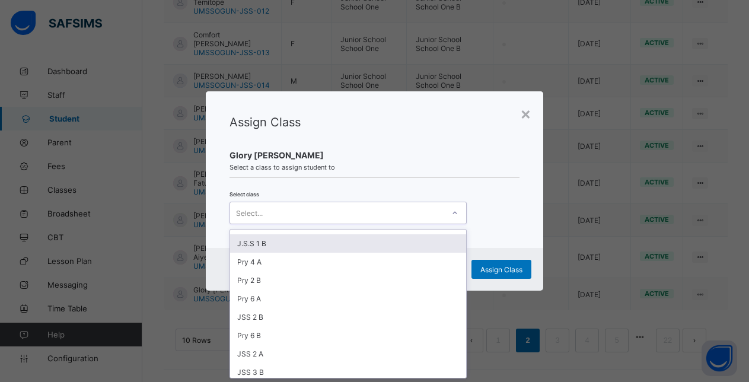
click at [258, 241] on div "J.S.S 1 B" at bounding box center [348, 243] width 236 height 18
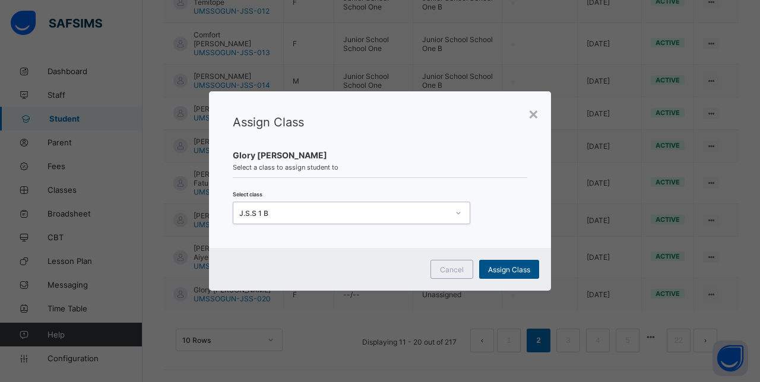
click at [507, 264] on div "Assign Class" at bounding box center [509, 269] width 60 height 19
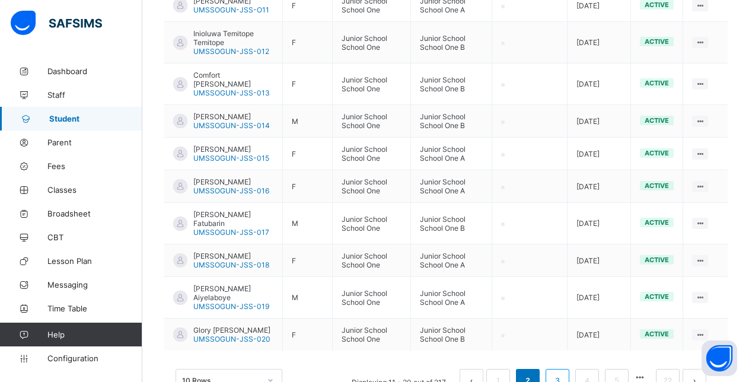
scroll to position [382, 0]
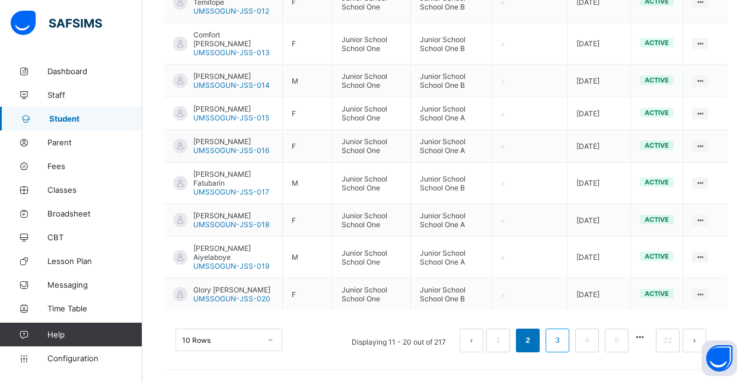
click at [563, 343] on link "3" at bounding box center [557, 340] width 11 height 15
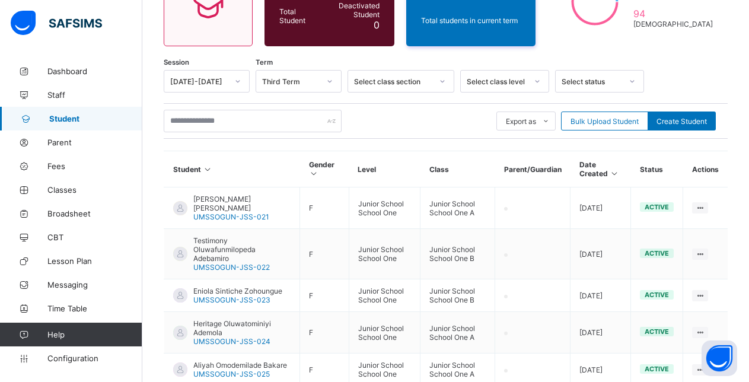
scroll to position [364, 0]
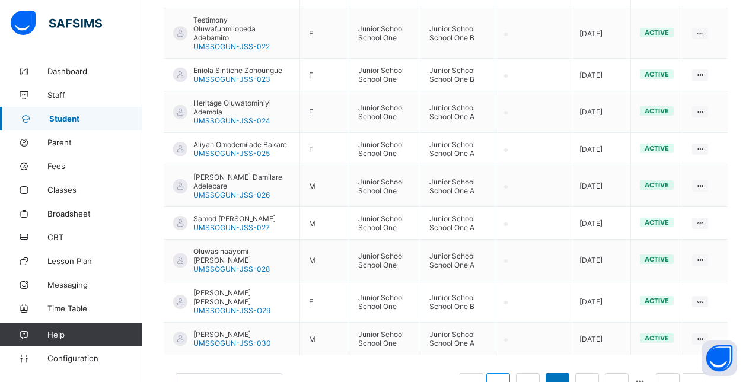
click at [504, 377] on link "1" at bounding box center [497, 384] width 11 height 15
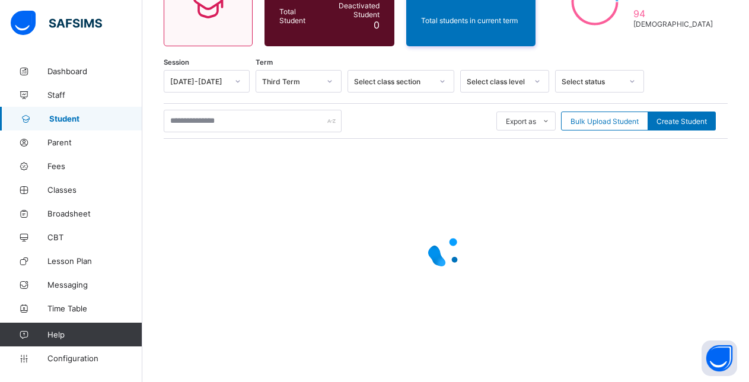
scroll to position [144, 0]
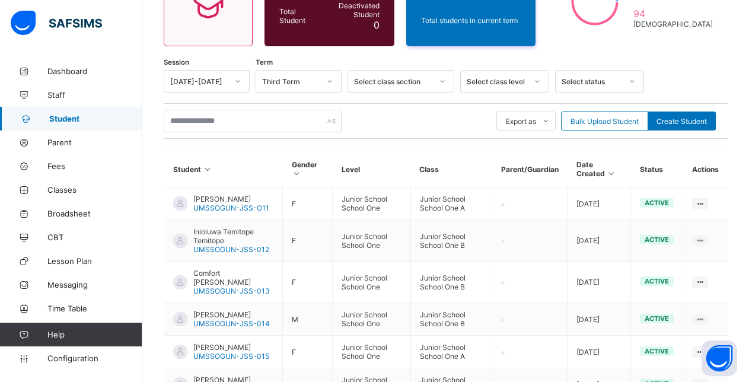
scroll to position [303, 0]
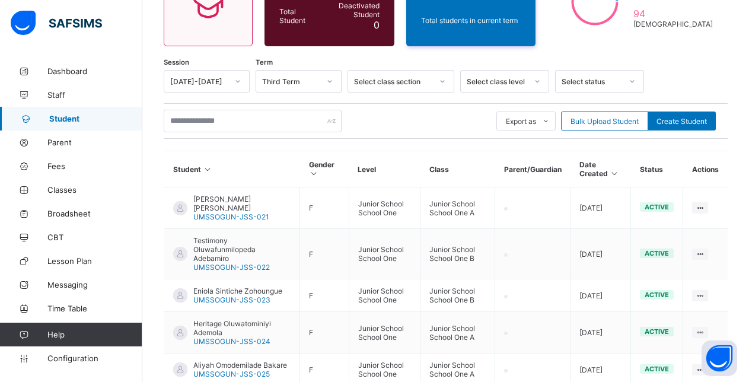
scroll to position [364, 0]
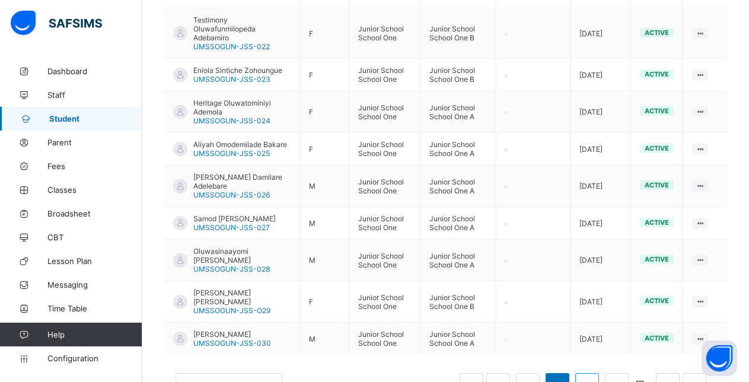
click at [593, 377] on link "4" at bounding box center [586, 384] width 11 height 15
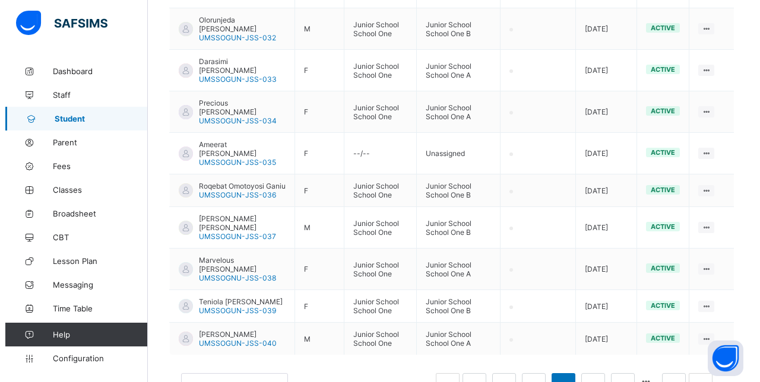
scroll to position [339, 0]
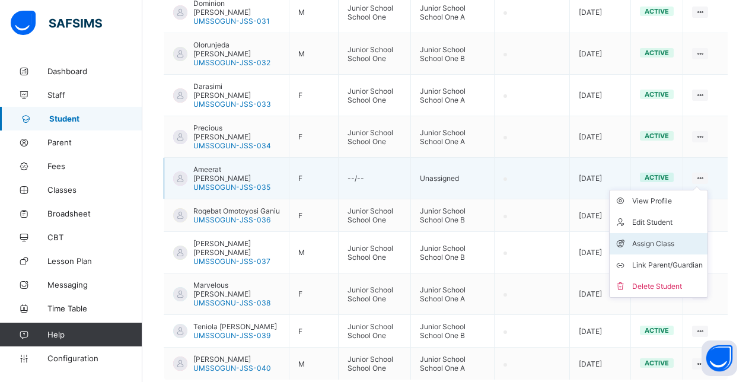
click at [673, 238] on div "Assign Class" at bounding box center [668, 244] width 71 height 12
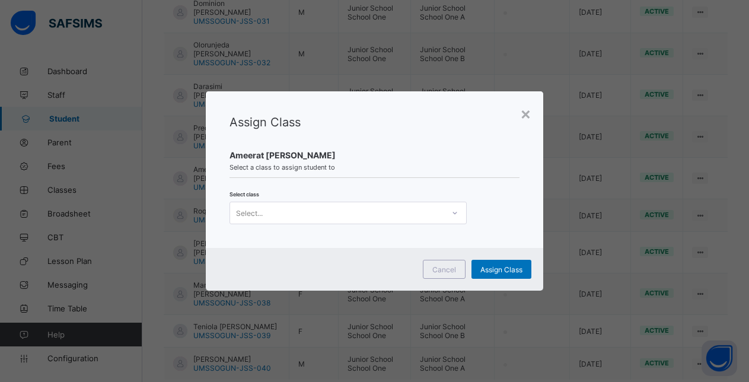
click at [299, 221] on div "Select..." at bounding box center [337, 213] width 214 height 17
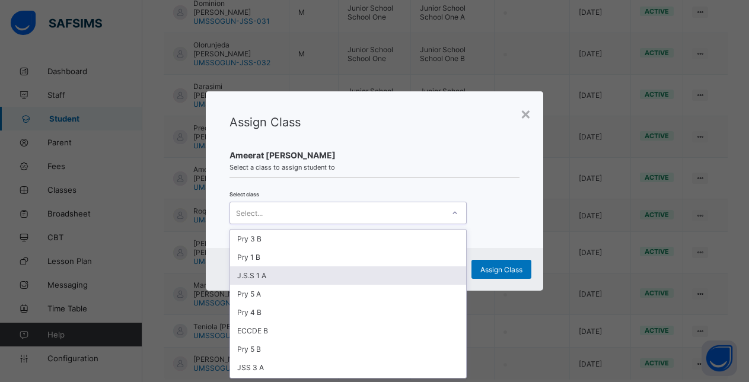
click at [281, 277] on div "J.S.S 1 A" at bounding box center [348, 275] width 236 height 18
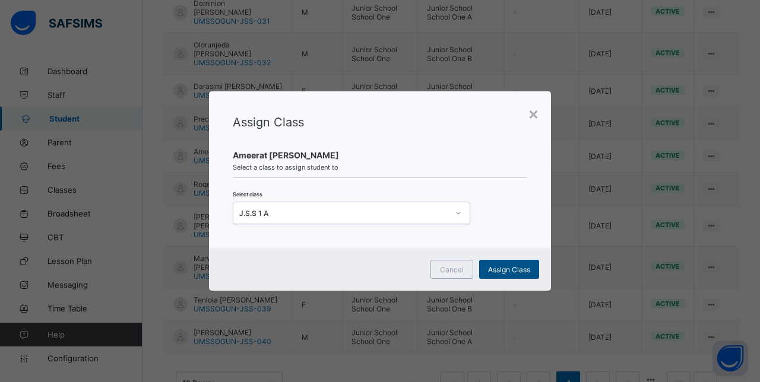
scroll to position [0, 0]
click at [518, 268] on span "Assign Class" at bounding box center [509, 269] width 42 height 9
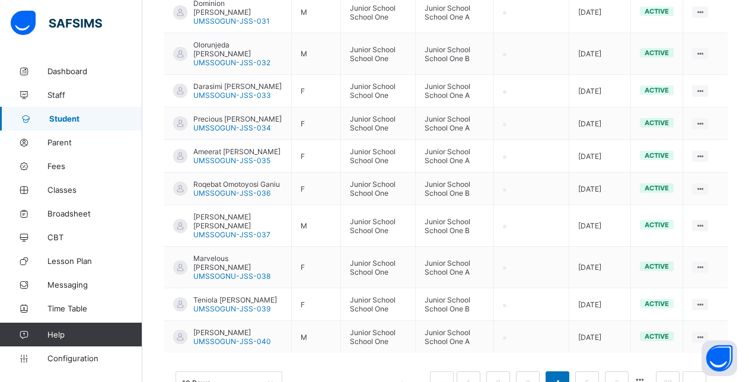
scroll to position [400, 0]
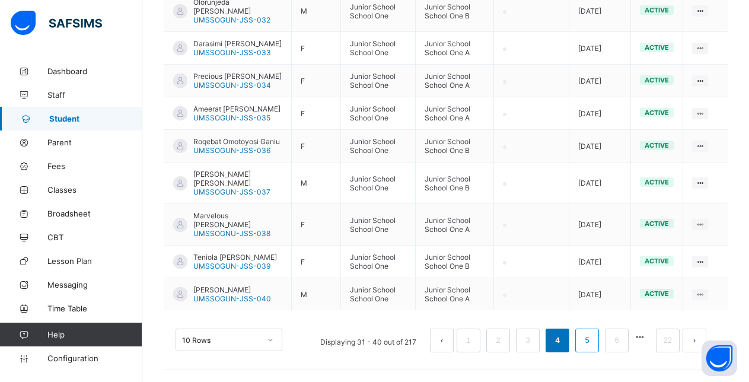
click at [593, 341] on link "5" at bounding box center [586, 340] width 11 height 15
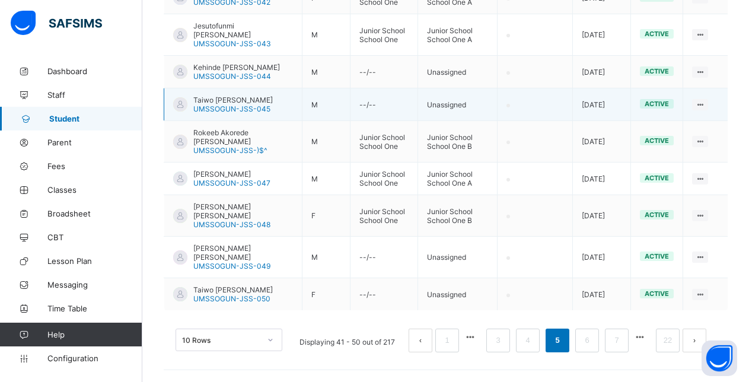
scroll to position [409, 0]
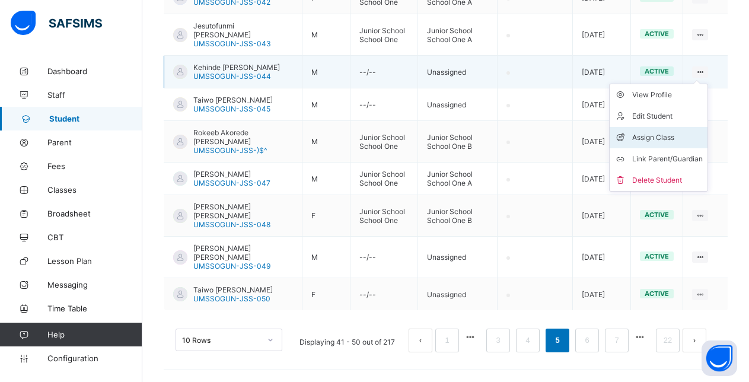
click at [671, 134] on div "Assign Class" at bounding box center [668, 138] width 71 height 12
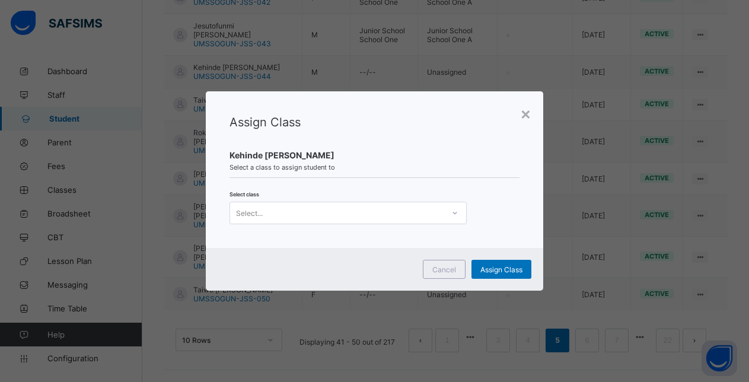
click at [366, 215] on div "Select..." at bounding box center [337, 213] width 214 height 17
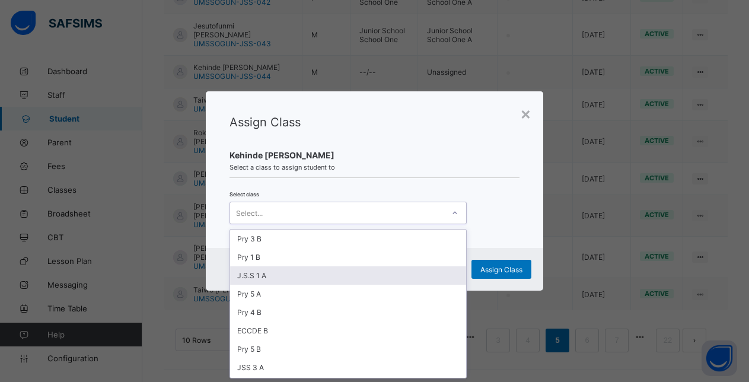
click at [313, 278] on div "J.S.S 1 A" at bounding box center [348, 275] width 236 height 18
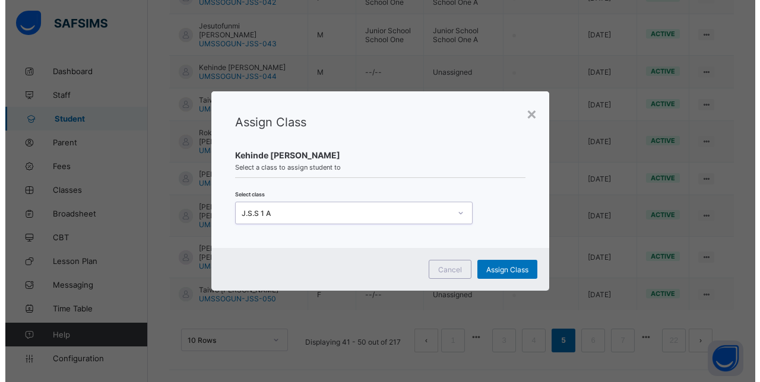
scroll to position [0, 0]
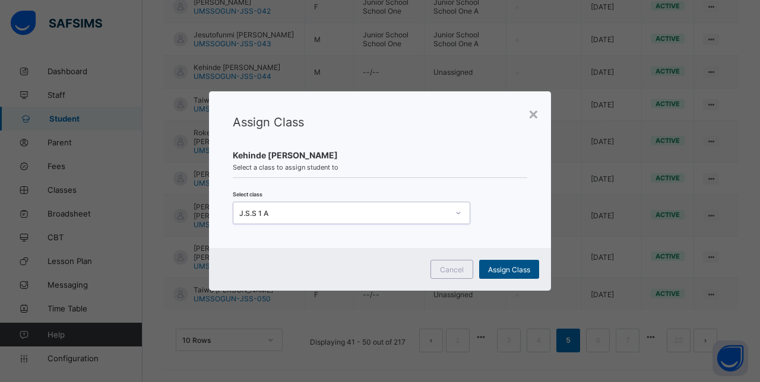
click at [514, 272] on span "Assign Class" at bounding box center [509, 269] width 42 height 9
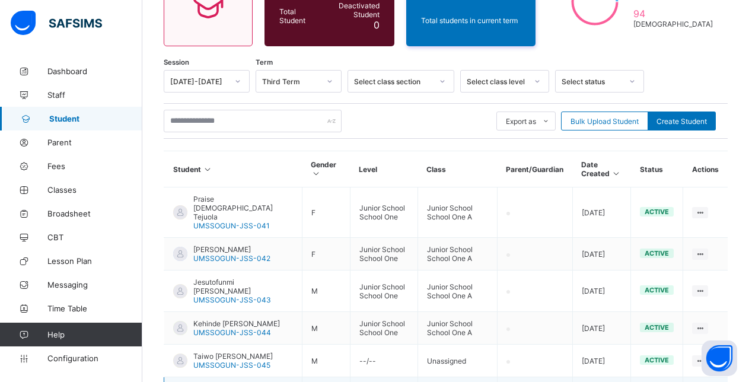
scroll to position [409, 0]
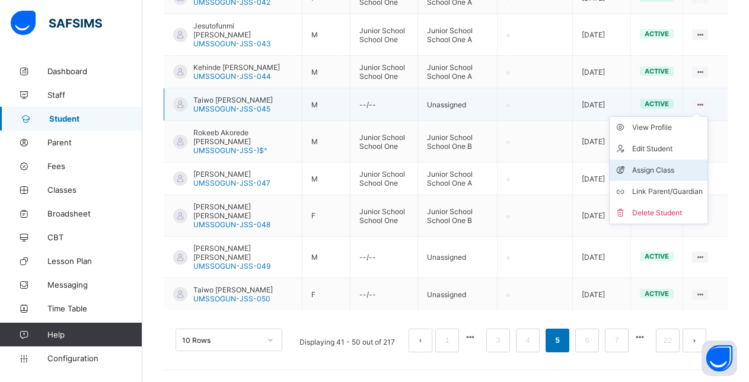
click at [666, 176] on div "Assign Class" at bounding box center [668, 170] width 71 height 12
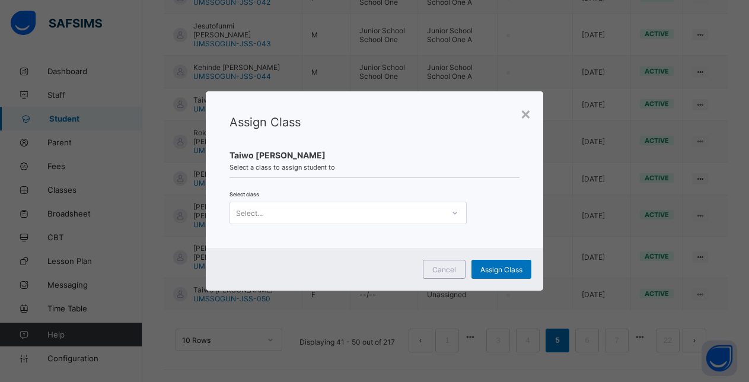
click at [368, 215] on div "Select..." at bounding box center [337, 213] width 214 height 17
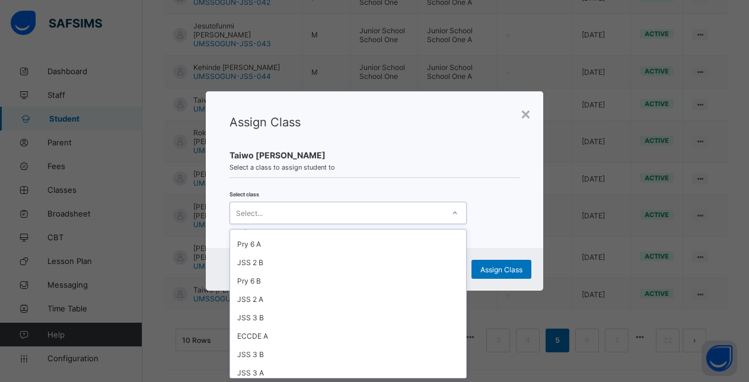
scroll to position [159, 0]
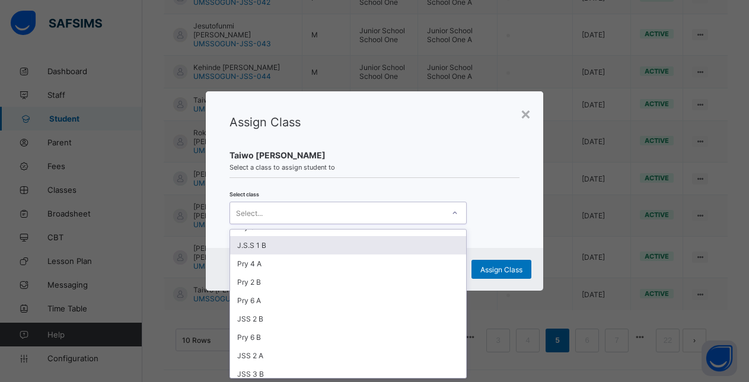
click at [255, 247] on div "J.S.S 1 B" at bounding box center [348, 245] width 236 height 18
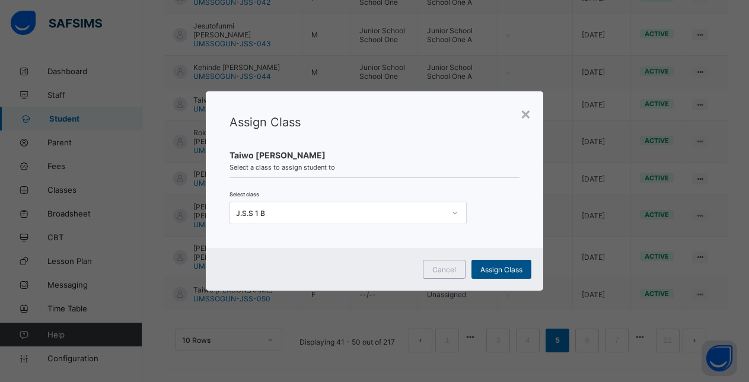
click at [499, 270] on span "Assign Class" at bounding box center [502, 269] width 42 height 9
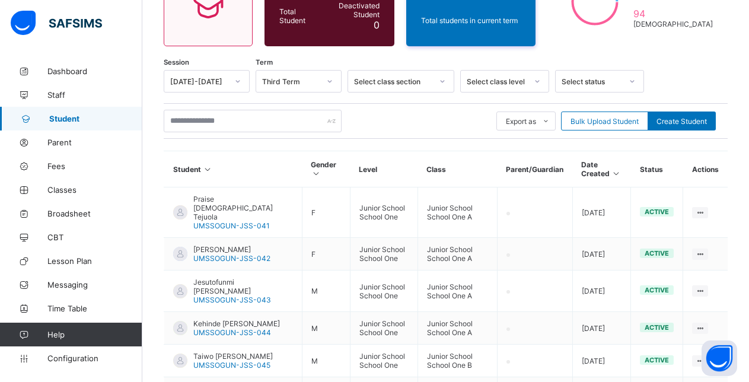
scroll to position [409, 0]
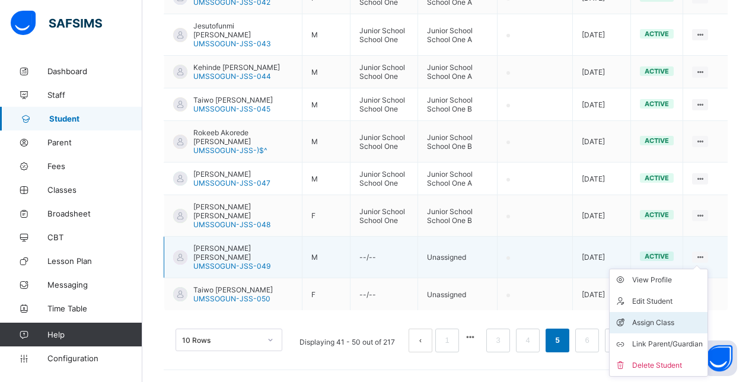
click at [666, 322] on div "Assign Class" at bounding box center [668, 323] width 71 height 12
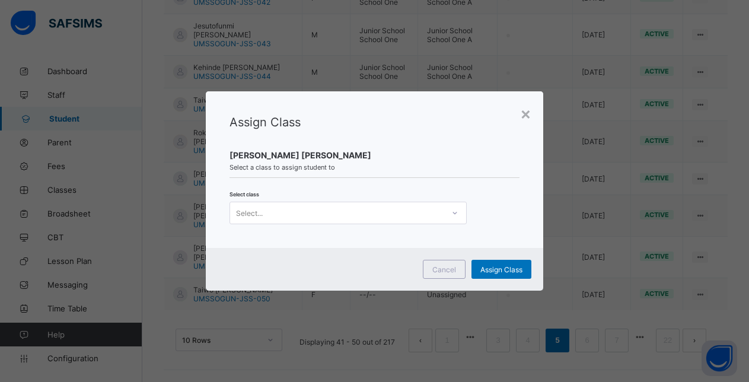
click at [425, 210] on div "Select..." at bounding box center [337, 213] width 214 height 17
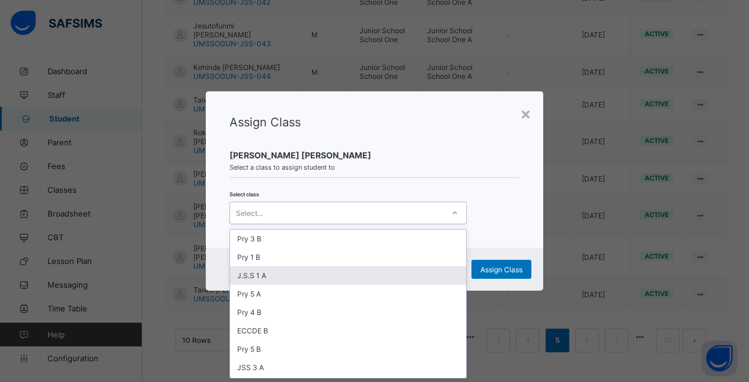
click at [365, 272] on div "J.S.S 1 A" at bounding box center [348, 275] width 236 height 18
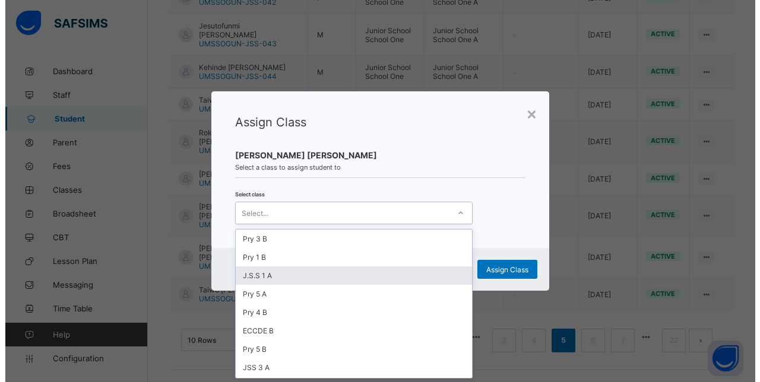
scroll to position [0, 0]
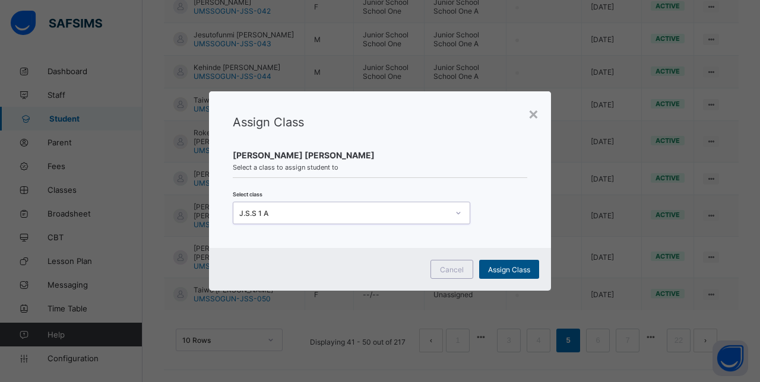
click at [503, 267] on span "Assign Class" at bounding box center [509, 269] width 42 height 9
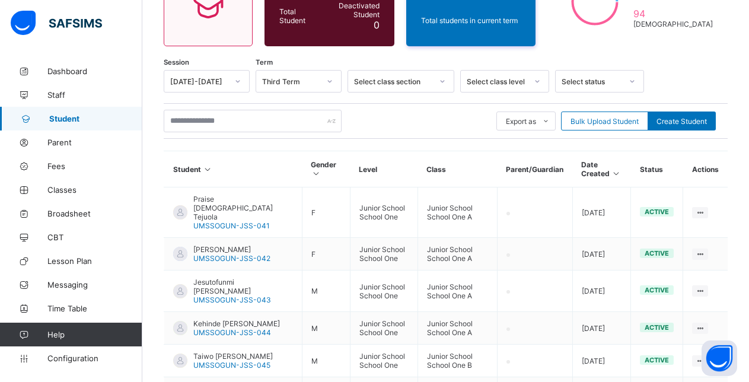
scroll to position [409, 0]
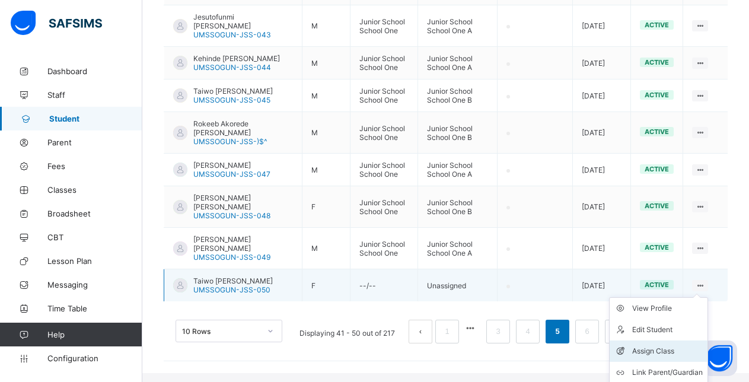
click at [664, 357] on div "Assign Class" at bounding box center [668, 351] width 71 height 12
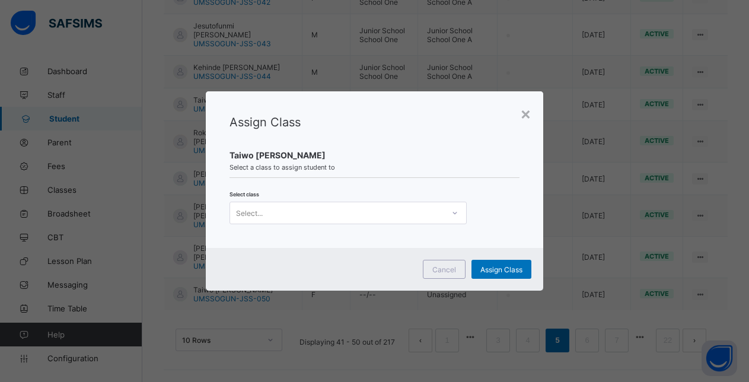
click at [326, 214] on div "Select..." at bounding box center [337, 213] width 214 height 17
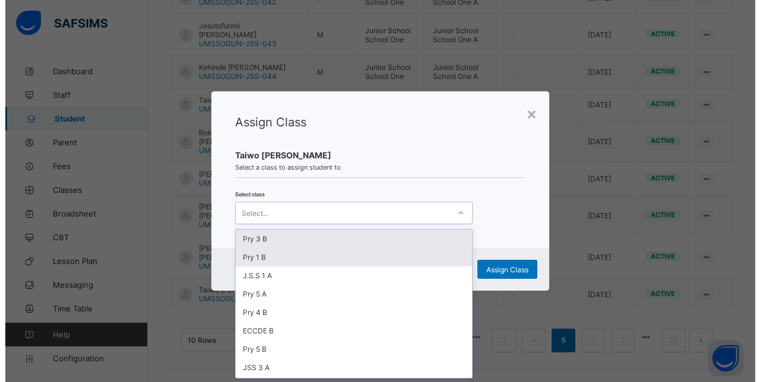
scroll to position [0, 0]
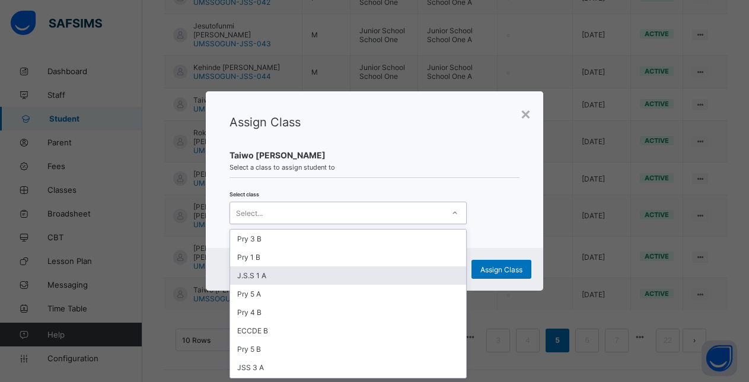
click at [283, 275] on div "J.S.S 1 A" at bounding box center [348, 275] width 236 height 18
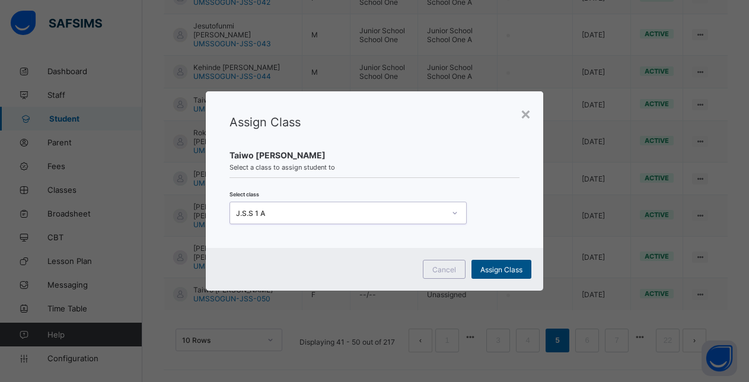
click at [503, 268] on span "Assign Class" at bounding box center [502, 269] width 42 height 9
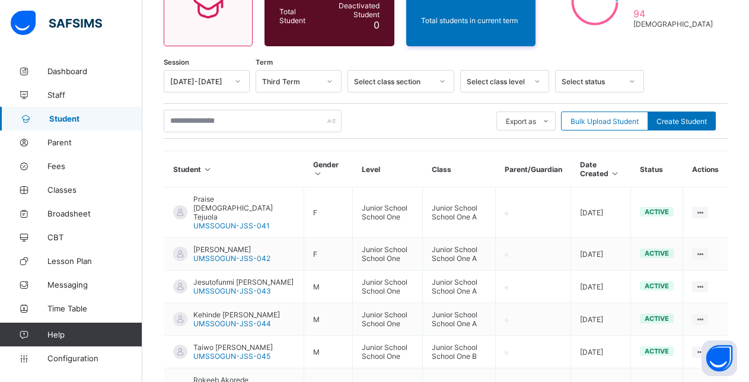
scroll to position [409, 0]
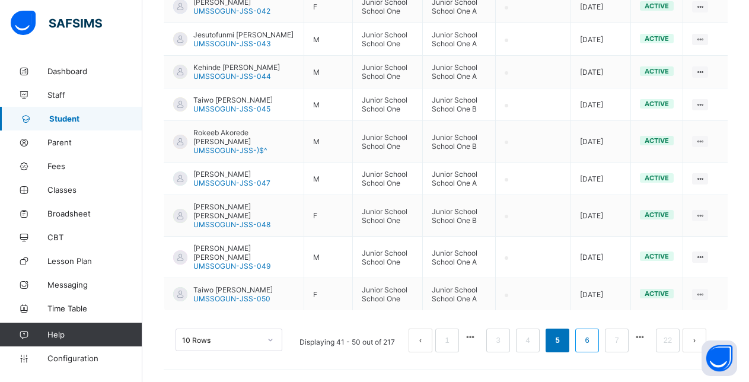
click at [597, 195] on td "[DATE]" at bounding box center [601, 179] width 60 height 33
click at [593, 339] on link "6" at bounding box center [586, 340] width 11 height 15
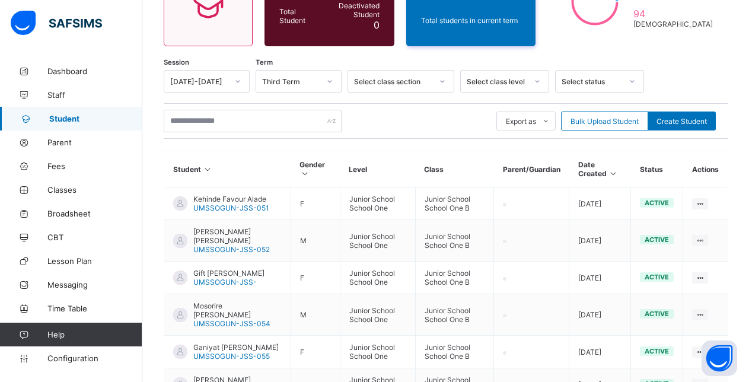
scroll to position [373, 0]
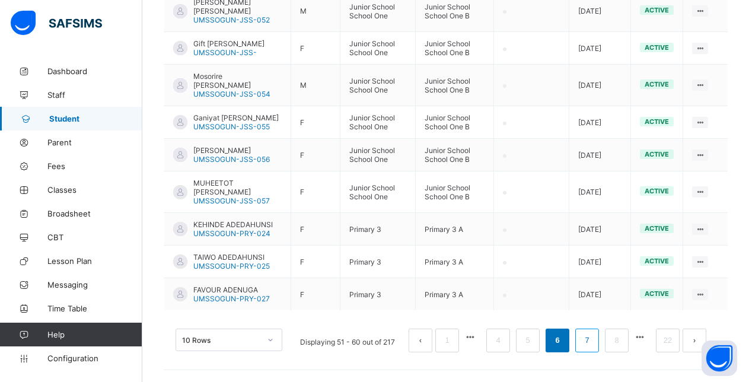
click at [593, 342] on link "7" at bounding box center [586, 340] width 11 height 15
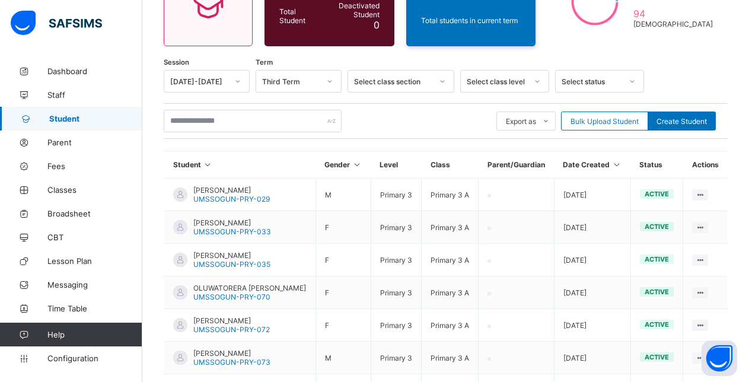
scroll to position [338, 0]
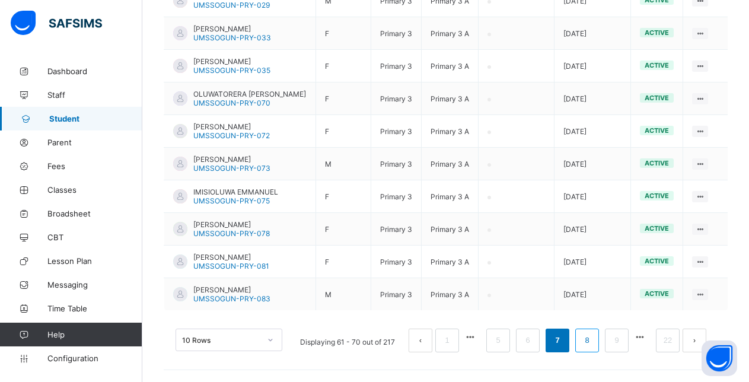
click at [593, 340] on link "8" at bounding box center [586, 340] width 11 height 15
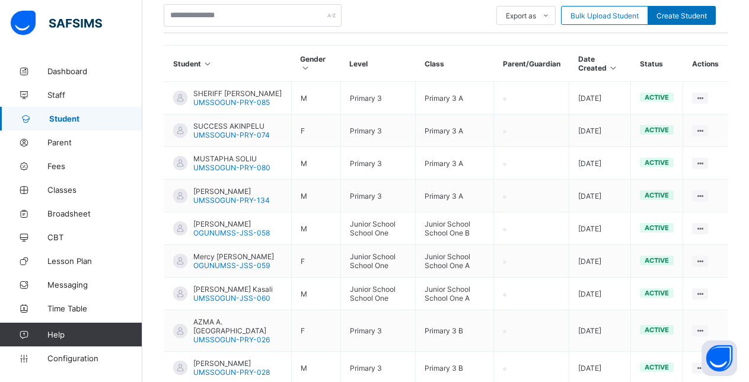
scroll to position [462, 0]
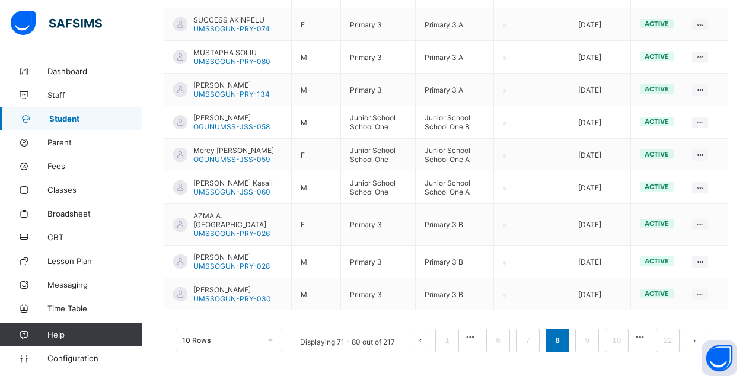
drag, startPoint x: 431, startPoint y: 344, endPoint x: 465, endPoint y: 363, distance: 39.6
click at [465, 363] on div "10 Rows Displaying 71 - 80 out of 217 1 6 7 8 9 10 22" at bounding box center [446, 334] width 564 height 59
click at [61, 166] on span "Fees" at bounding box center [94, 165] width 95 height 9
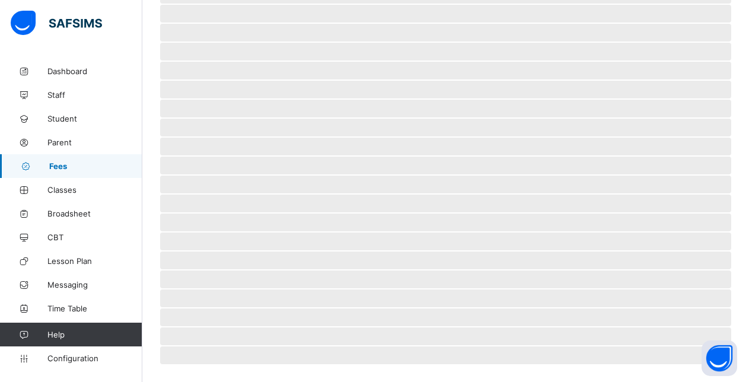
click at [70, 190] on span "Classes" at bounding box center [94, 189] width 95 height 9
